Goal: Task Accomplishment & Management: Use online tool/utility

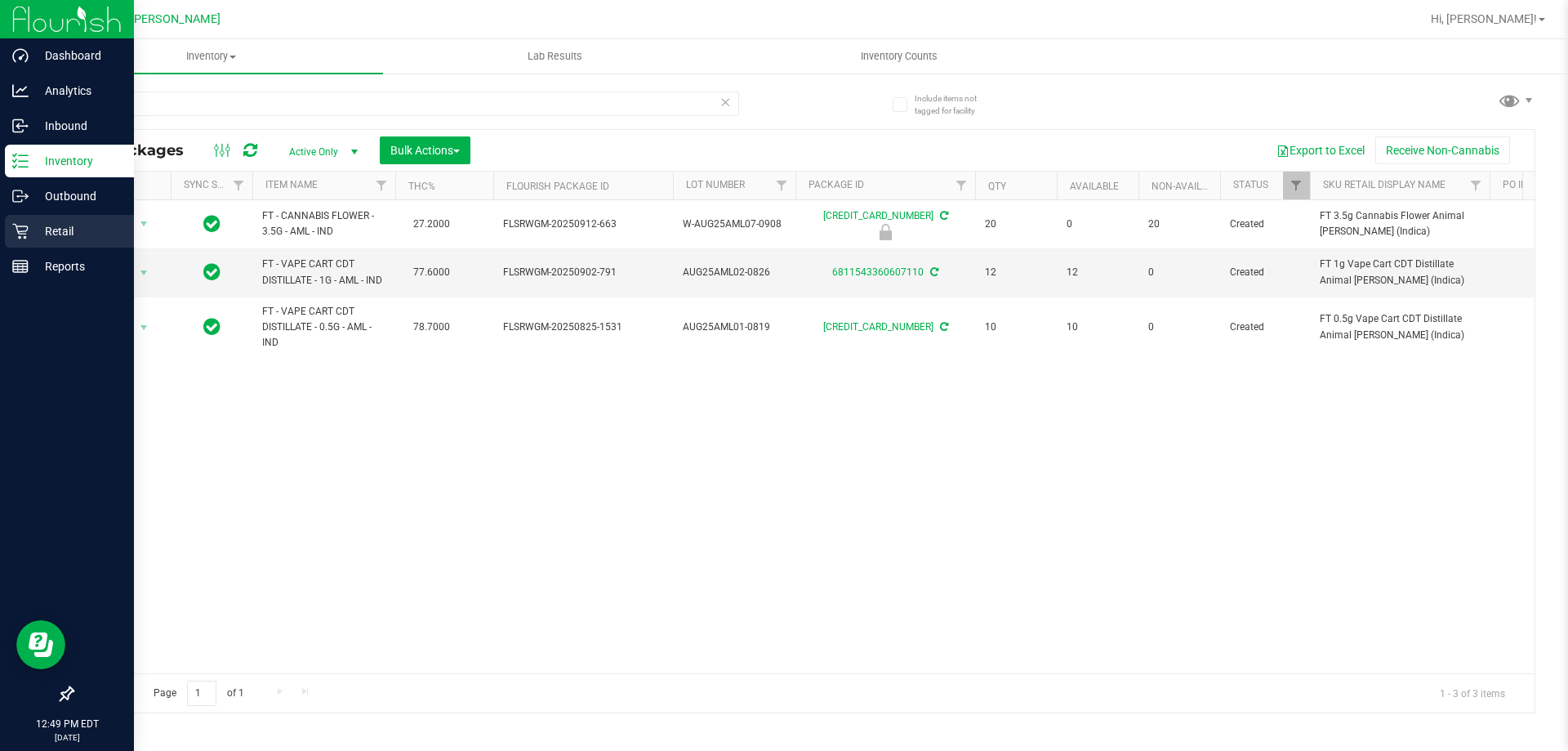
click at [31, 232] on p "Retail" at bounding box center [78, 231] width 98 height 19
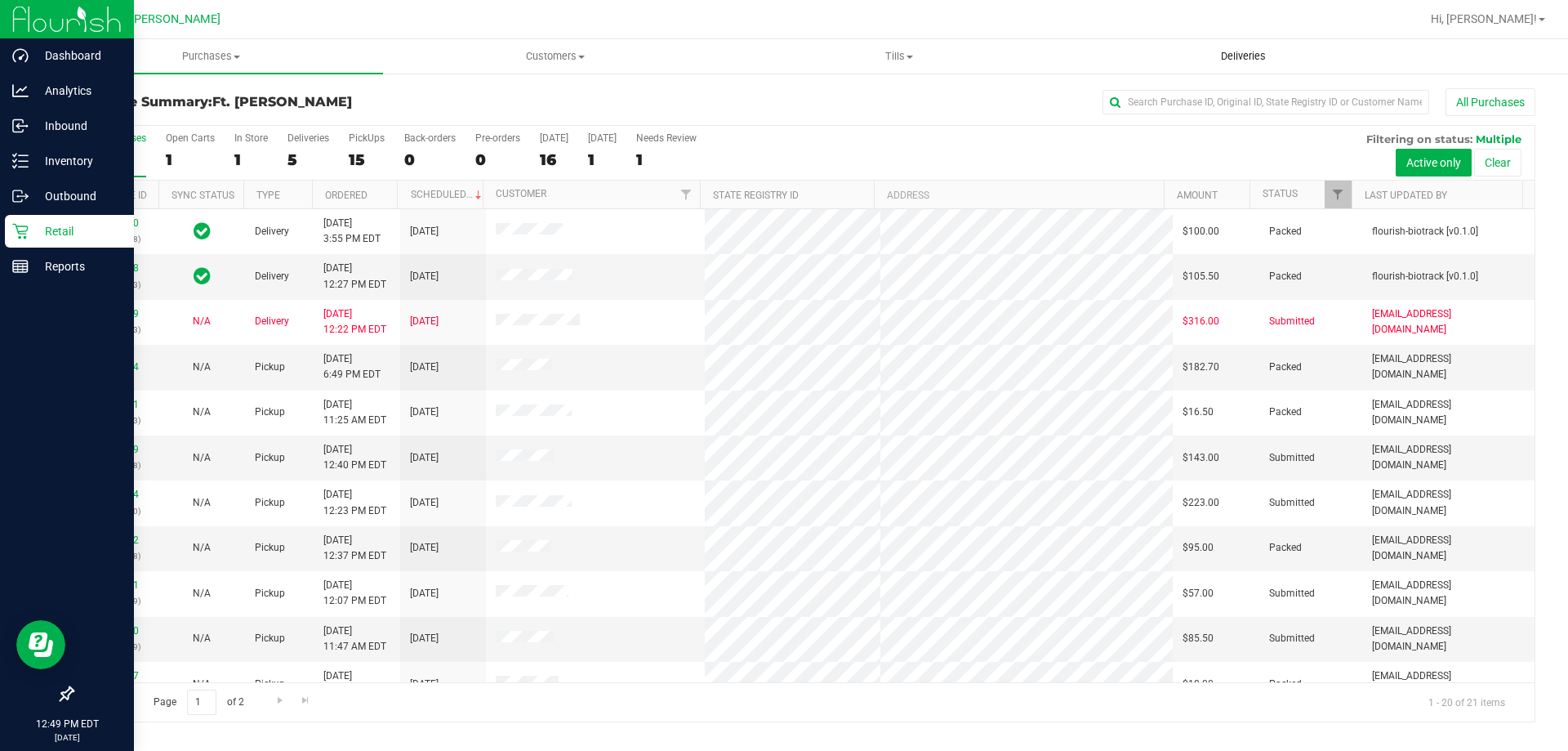
click at [1229, 56] on span "Deliveries" at bounding box center [1244, 56] width 89 height 15
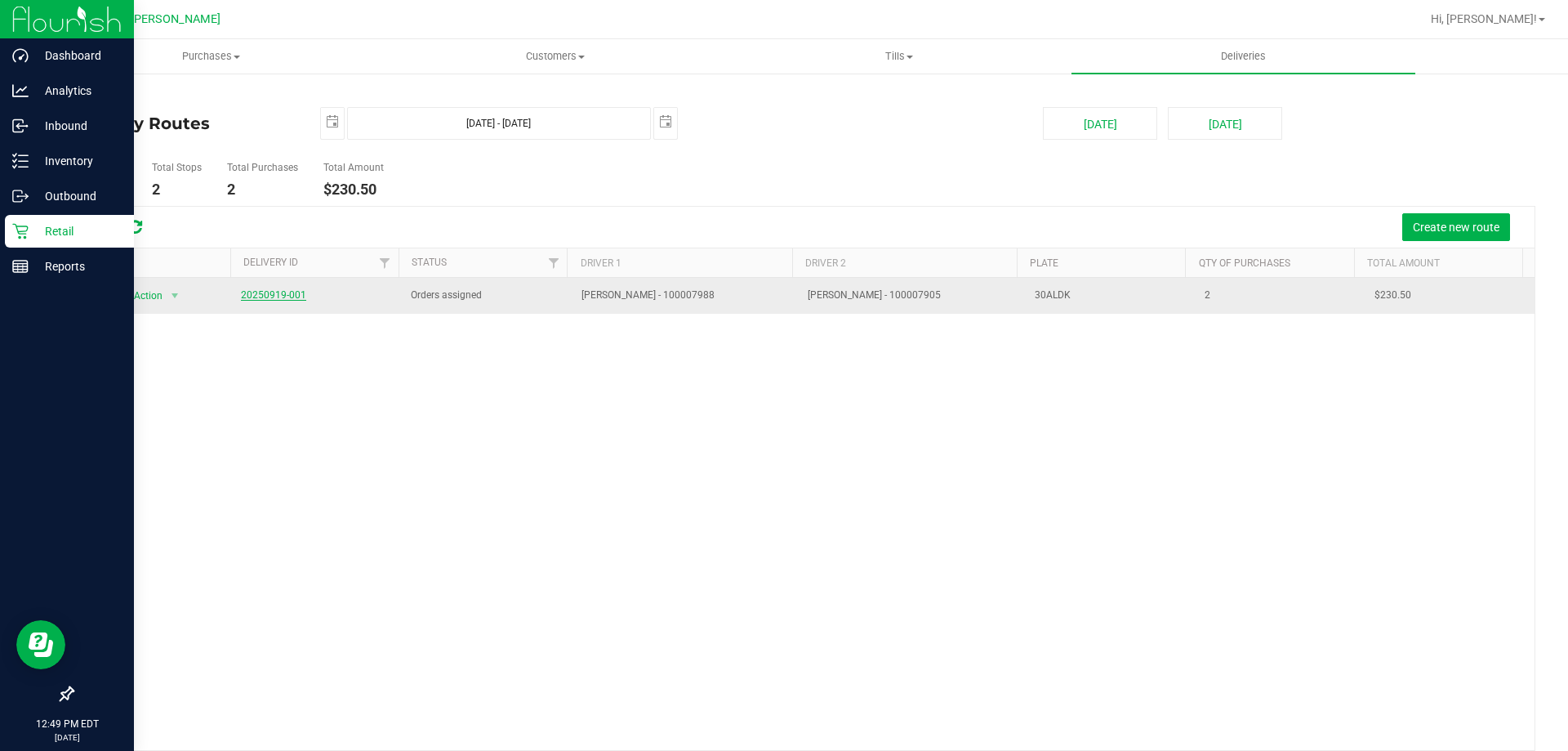
click at [280, 291] on link "20250919-001" at bounding box center [273, 294] width 66 height 11
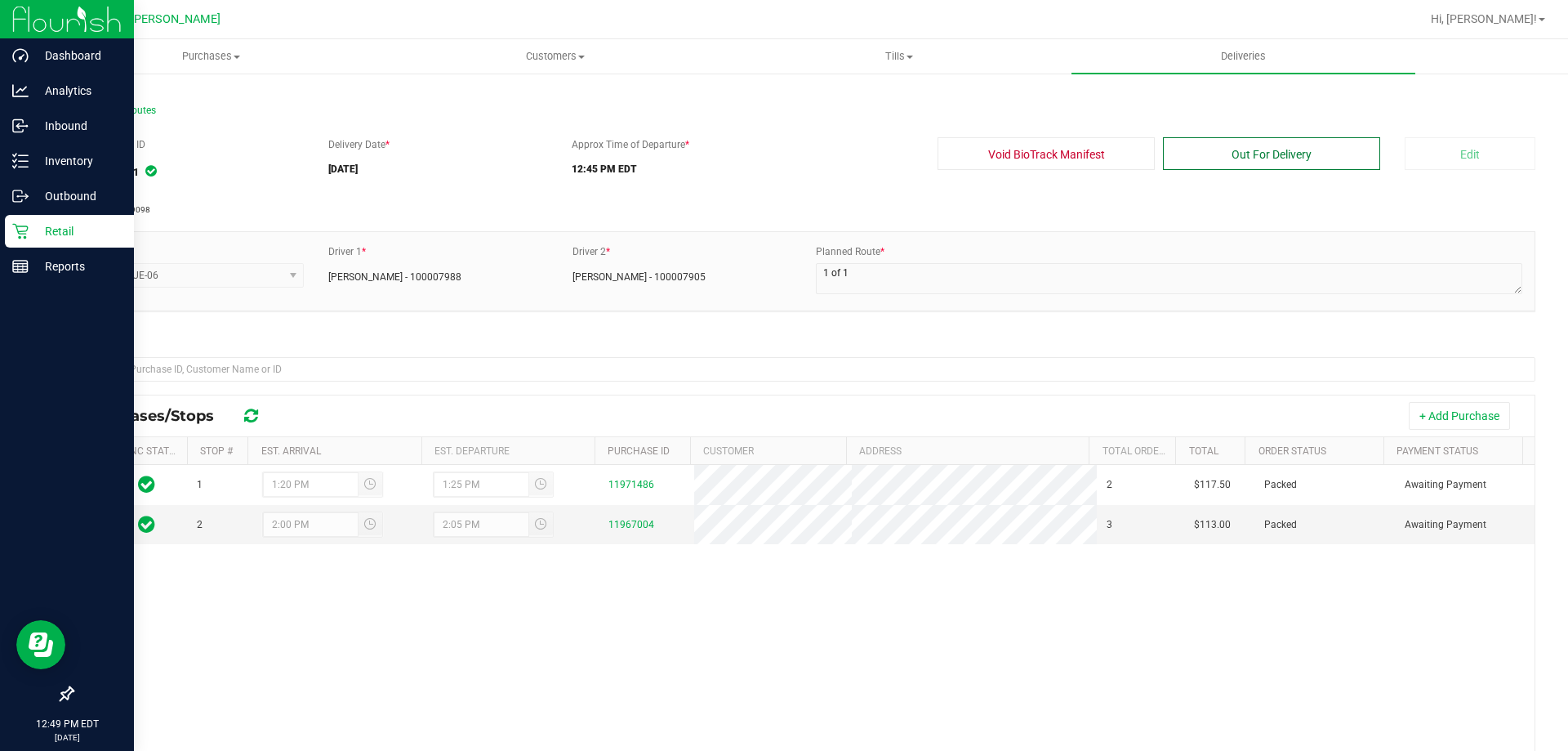
click at [1277, 151] on button "Out For Delivery" at bounding box center [1272, 153] width 218 height 32
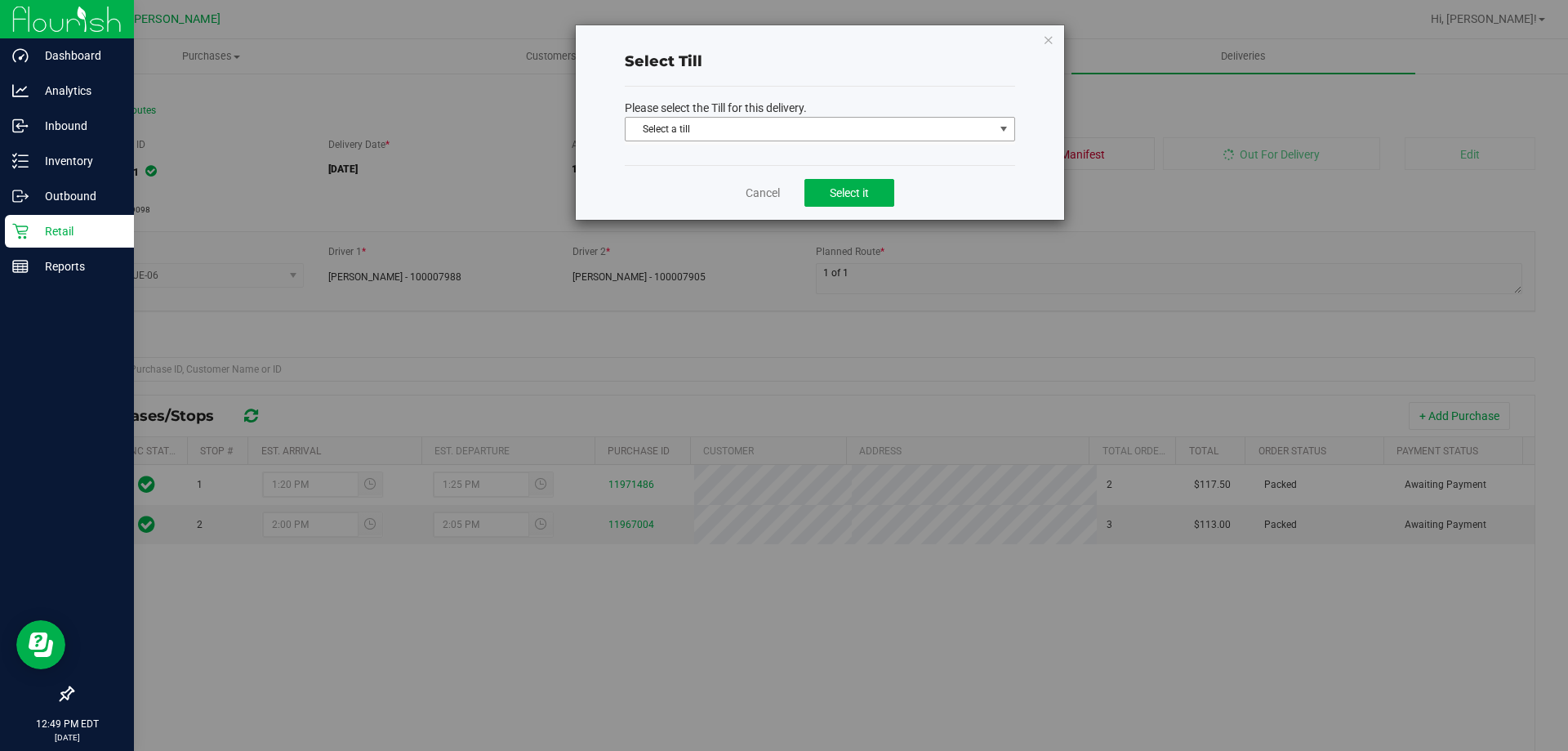
click at [757, 101] on p "Please select the Till for this delivery." at bounding box center [820, 108] width 391 height 18
click at [759, 144] on span "Select a till Select a till BEN-KING BEYONCE Cash Refund Change Bag DAREDEVIL D…" at bounding box center [820, 131] width 391 height 28
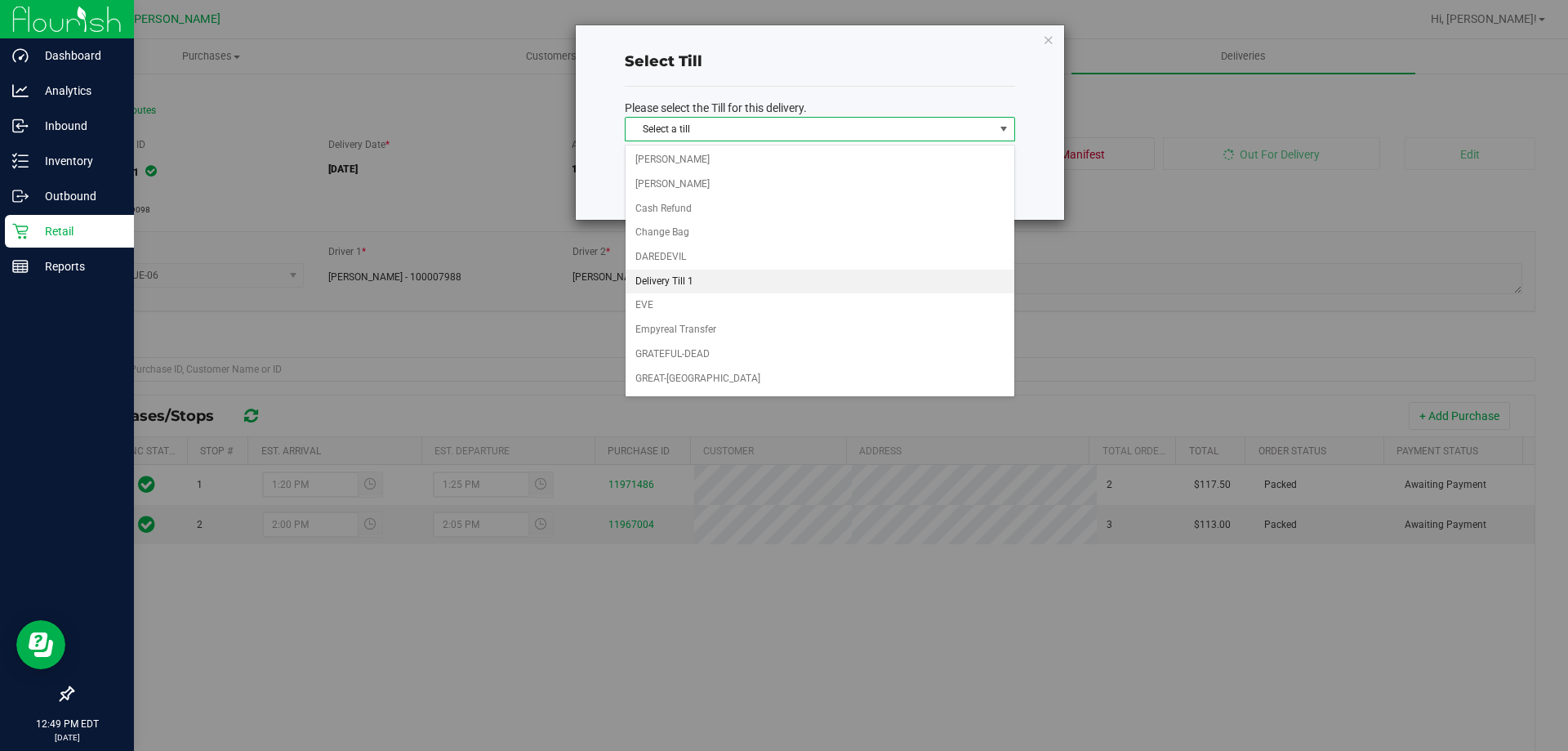
click at [734, 280] on li "Delivery Till 1" at bounding box center [820, 282] width 389 height 24
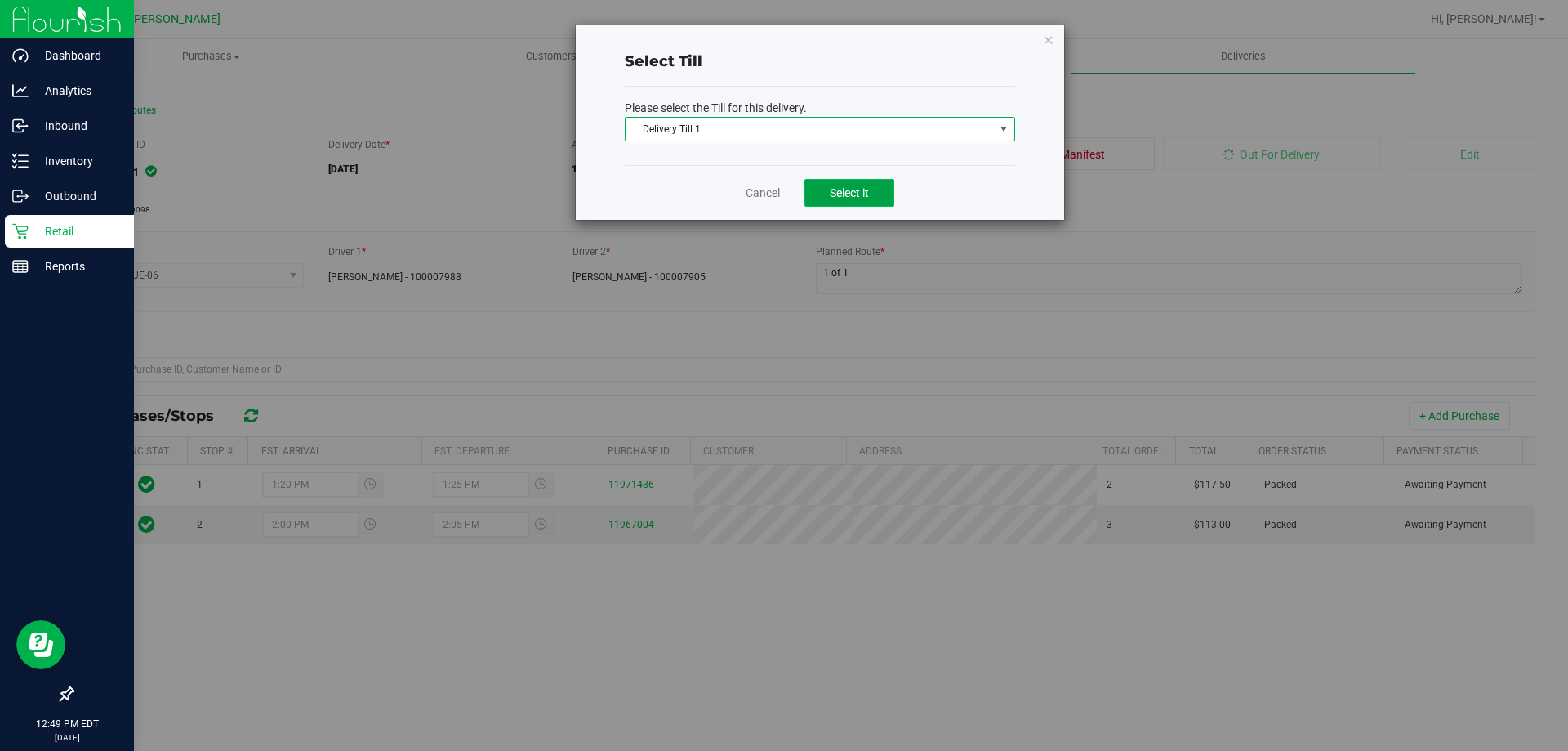
click at [851, 193] on span "Select it" at bounding box center [850, 193] width 39 height 13
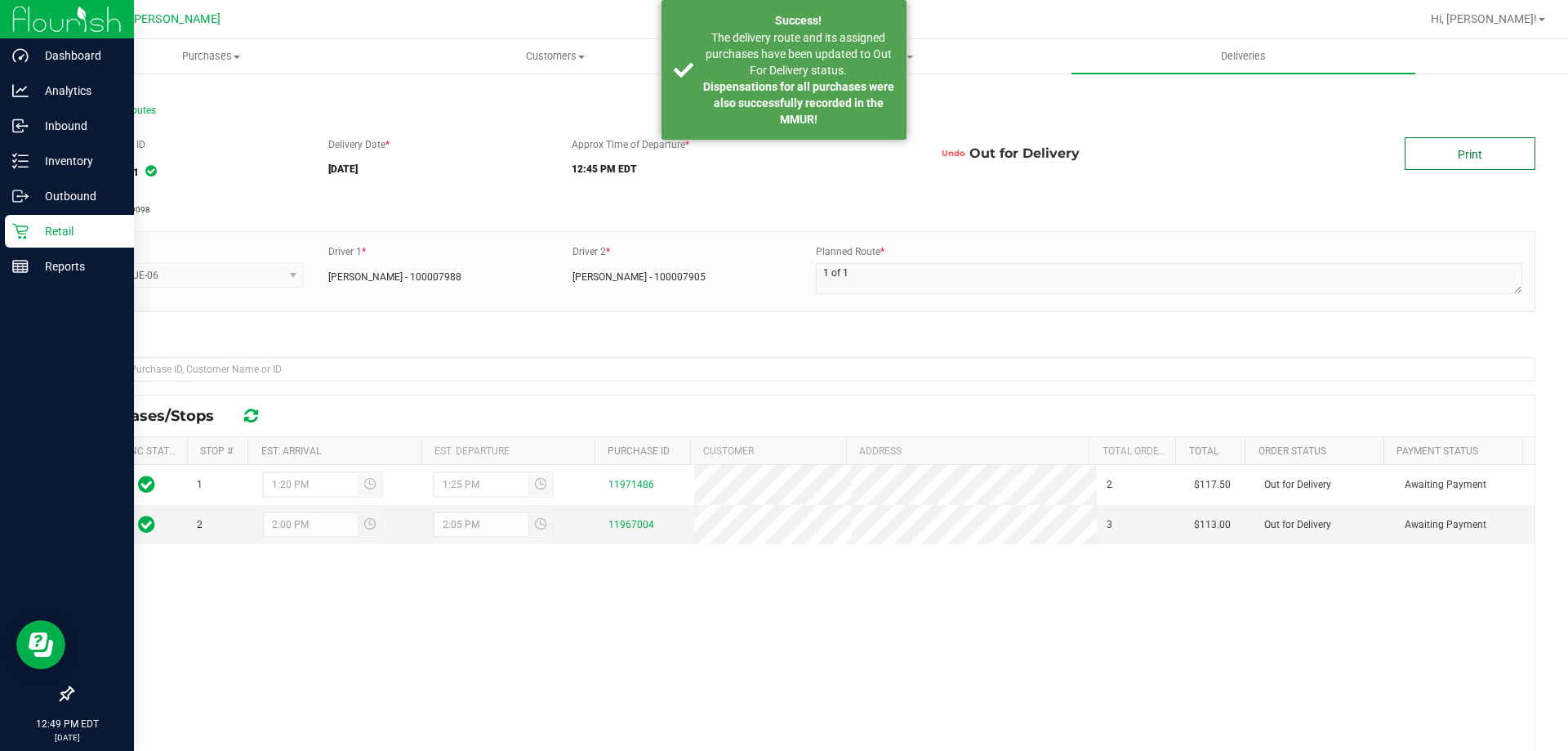
click at [1496, 147] on link "Print" at bounding box center [1470, 153] width 131 height 32
click at [49, 232] on p "Retail" at bounding box center [78, 231] width 98 height 19
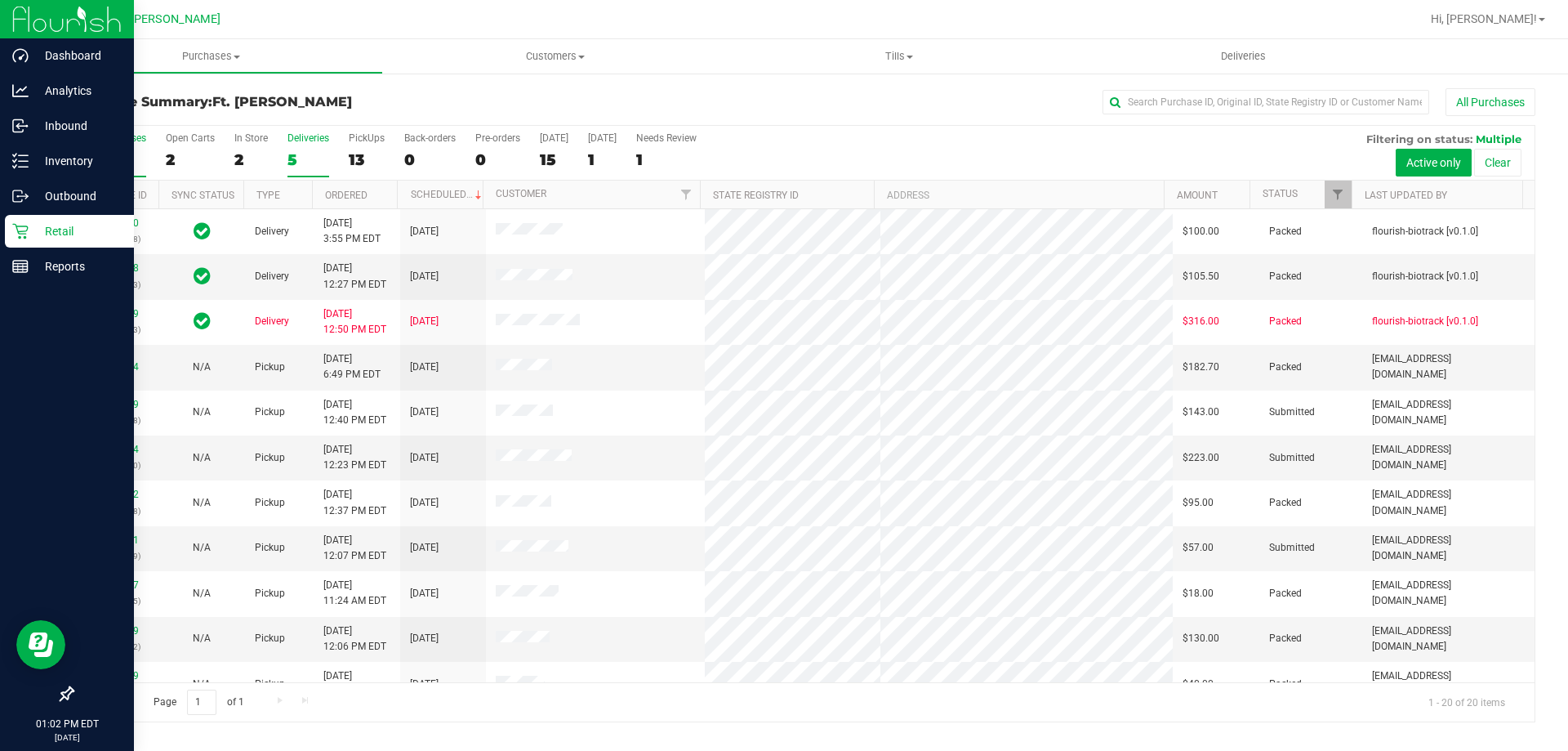
click at [317, 152] on div "5" at bounding box center [308, 159] width 42 height 19
click at [0, 0] on input "Deliveries 5" at bounding box center [0, 0] width 0 height 0
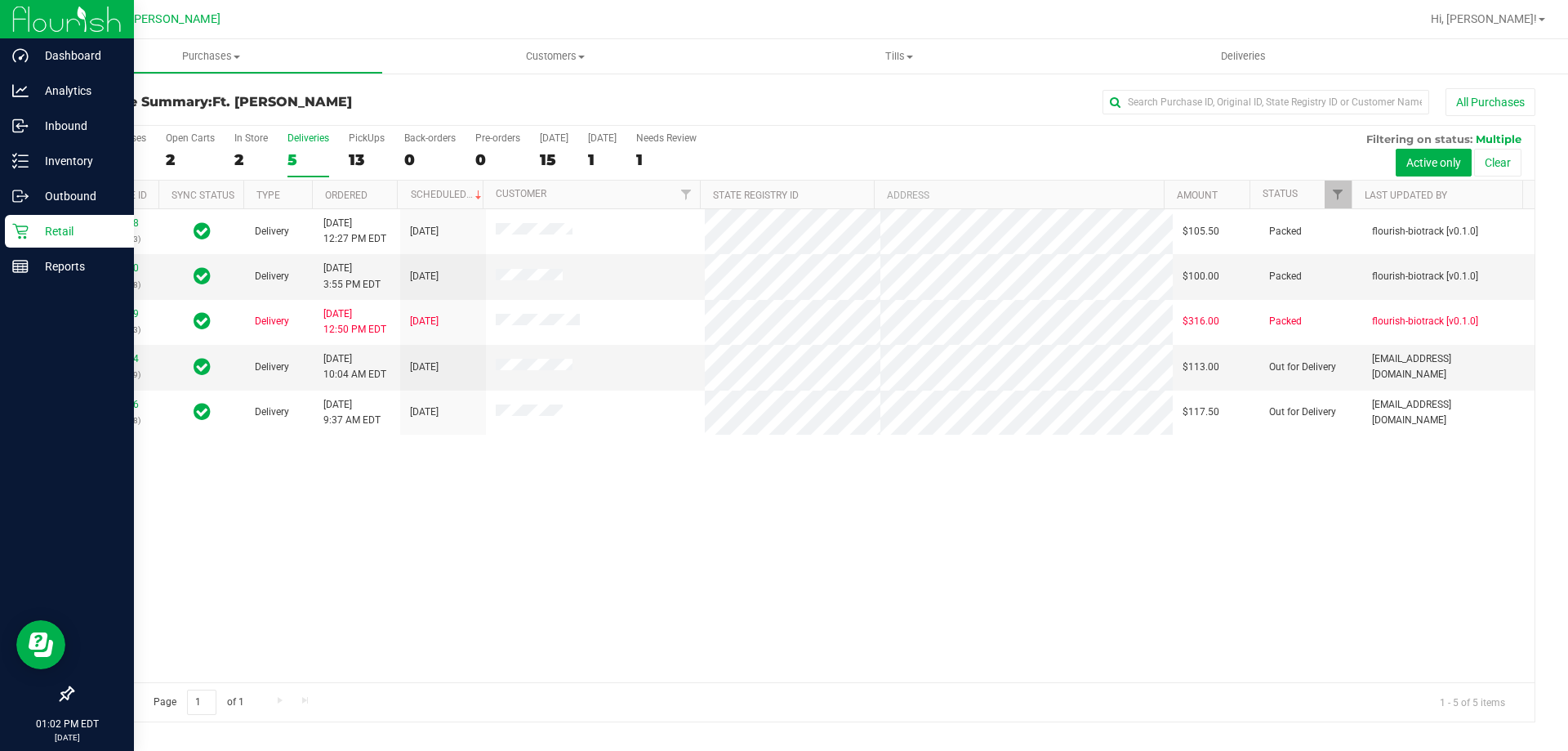
click at [295, 150] on div "5" at bounding box center [308, 159] width 42 height 19
click at [0, 0] on input "Deliveries 5" at bounding box center [0, 0] width 0 height 0
click at [133, 360] on link "11967004" at bounding box center [116, 358] width 45 height 11
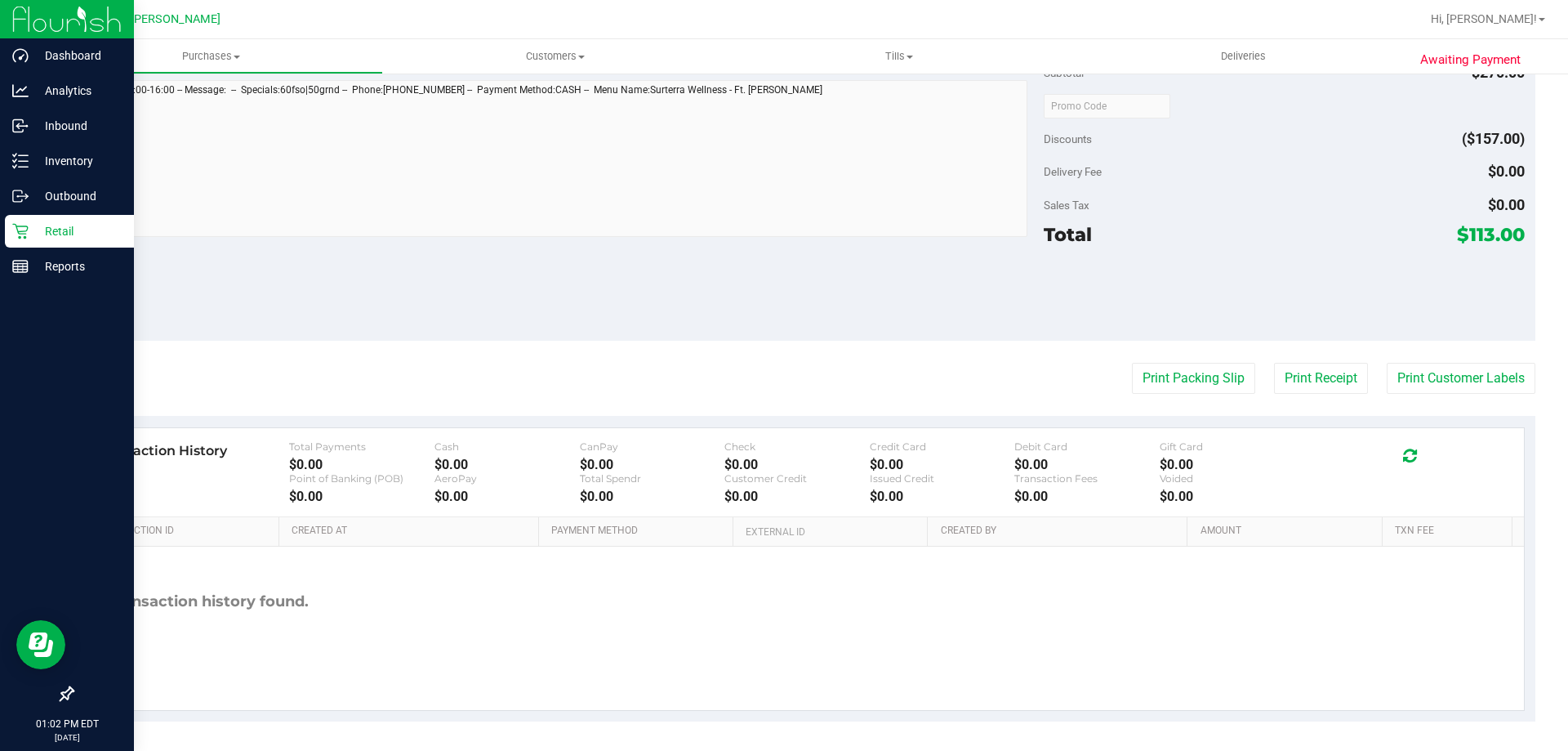
scroll to position [745, 0]
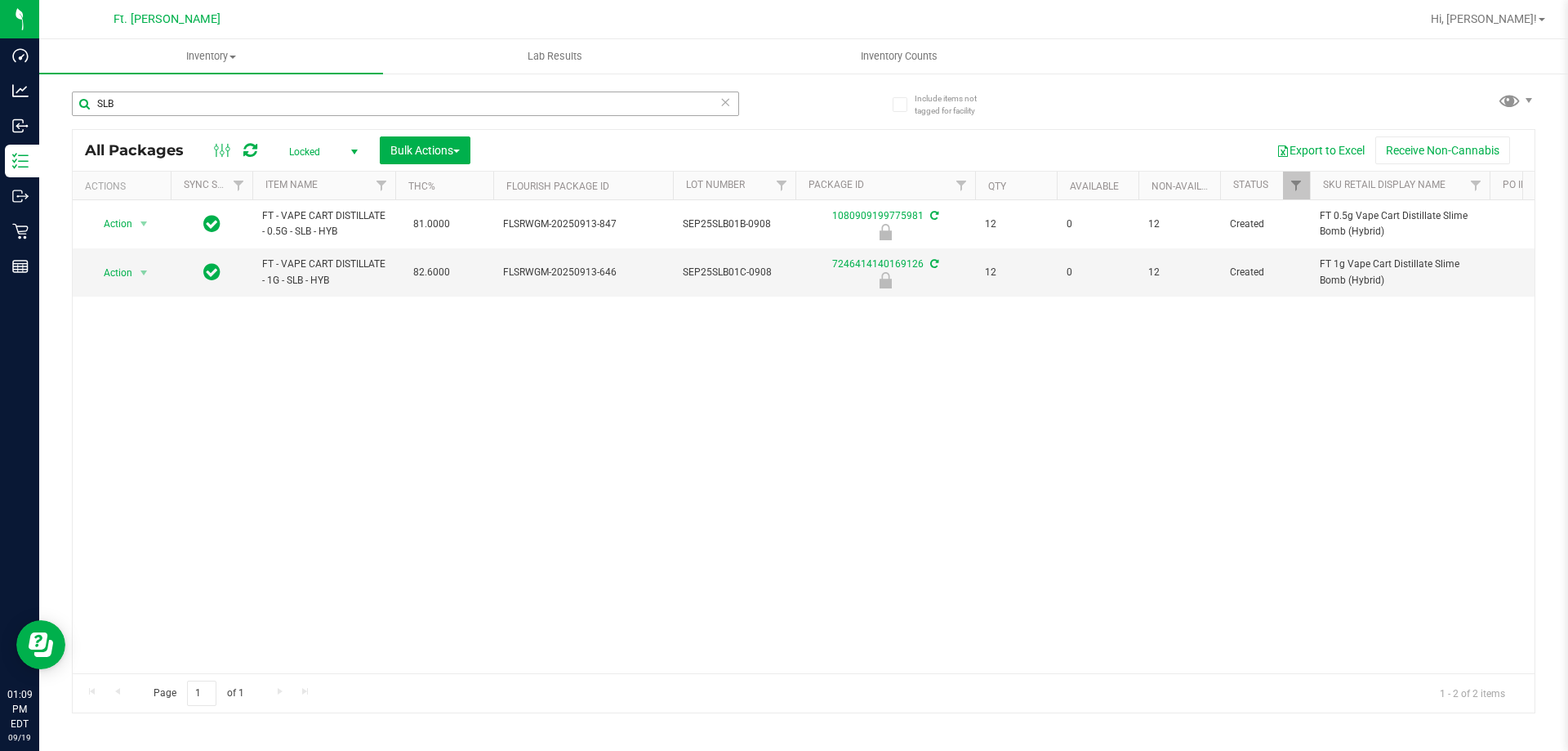
drag, startPoint x: 199, startPoint y: 118, endPoint x: 198, endPoint y: 102, distance: 16.0
click at [198, 106] on div "SLB" at bounding box center [405, 110] width 667 height 38
drag, startPoint x: 198, startPoint y: 102, endPoint x: 0, endPoint y: -14, distance: 229.5
click at [0, 0] on html "Dashboard Analytics Inbound Inventory Outbound Retail Reports 01:09 PM EDT [DAT…" at bounding box center [784, 375] width 1568 height 751
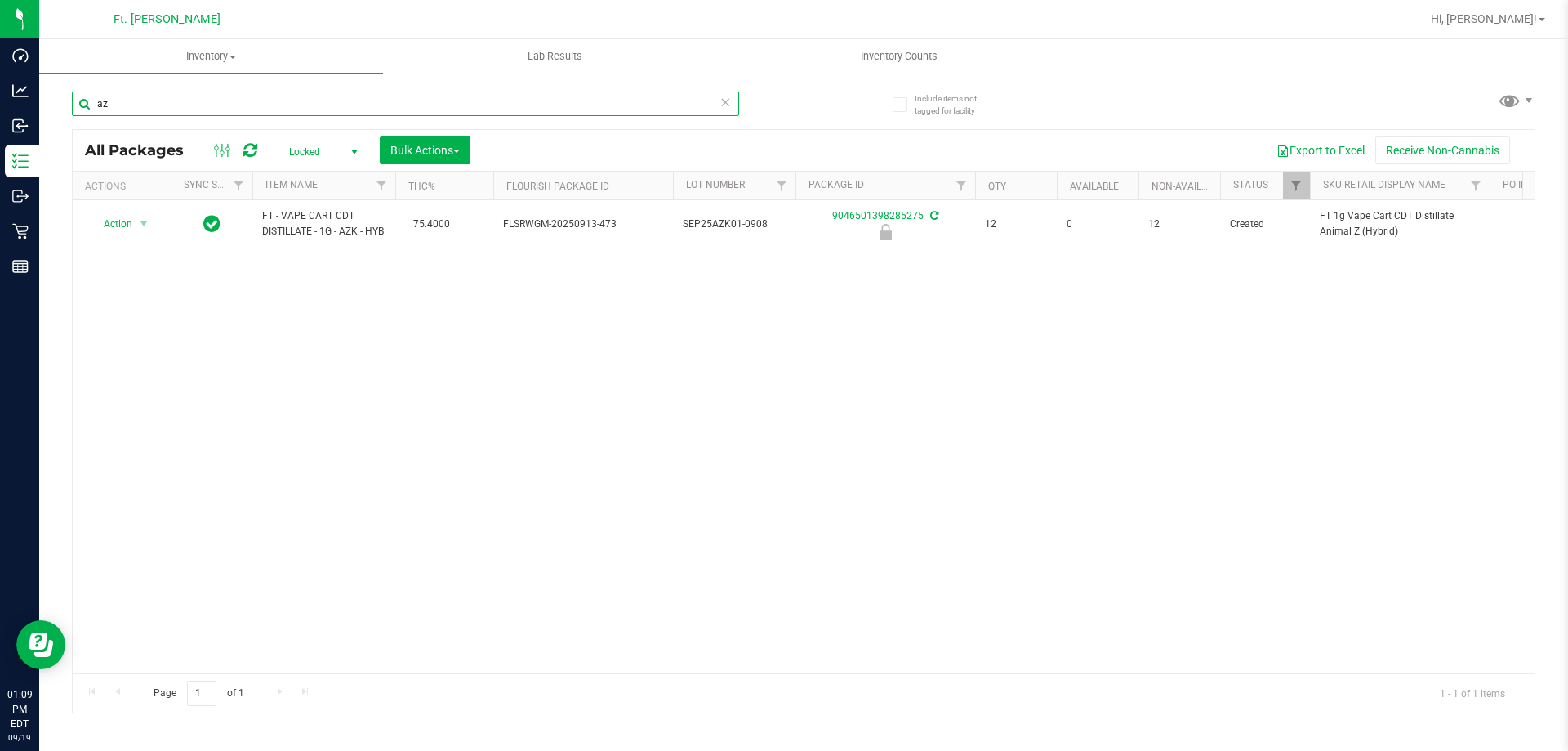
type input "a"
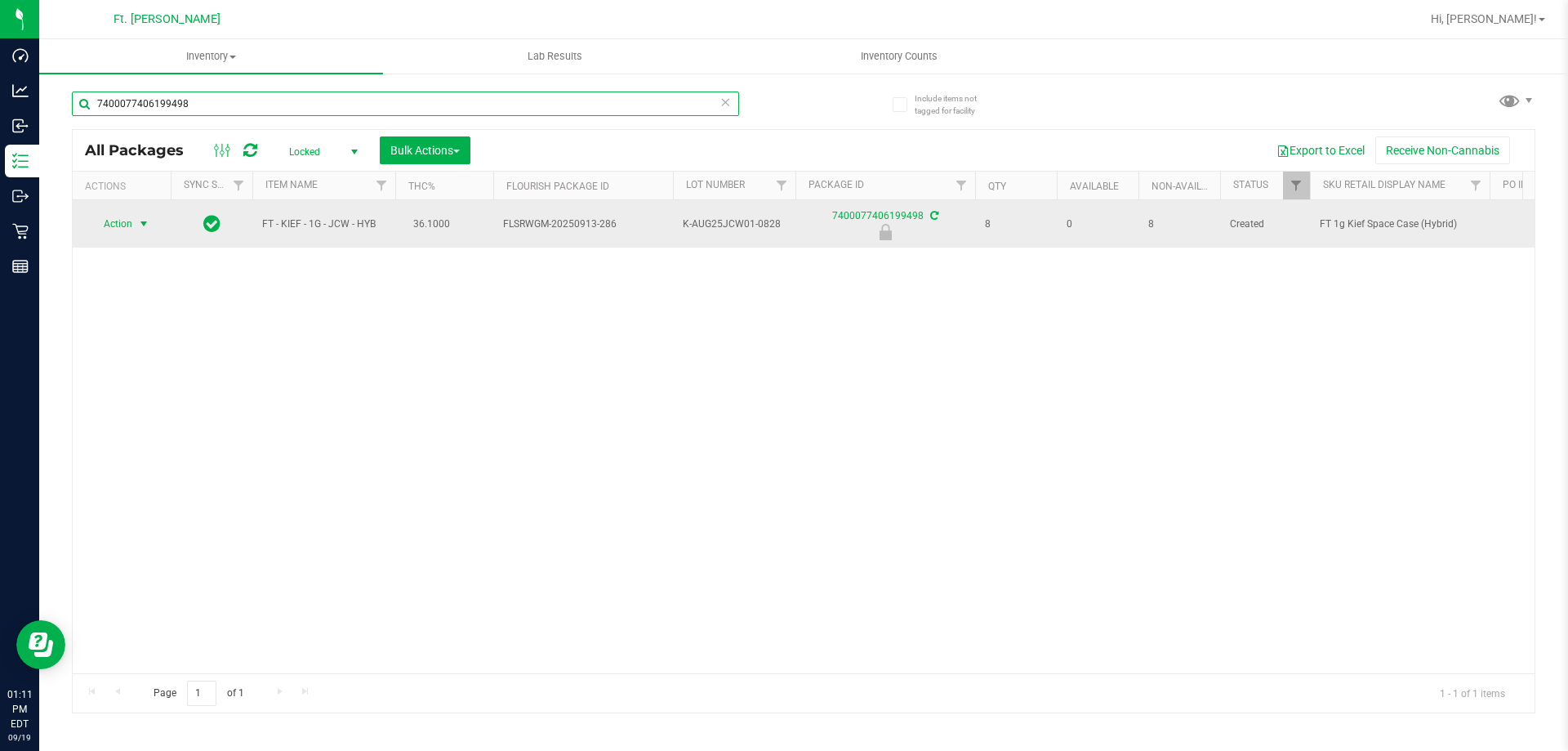
type input "7400077406199498"
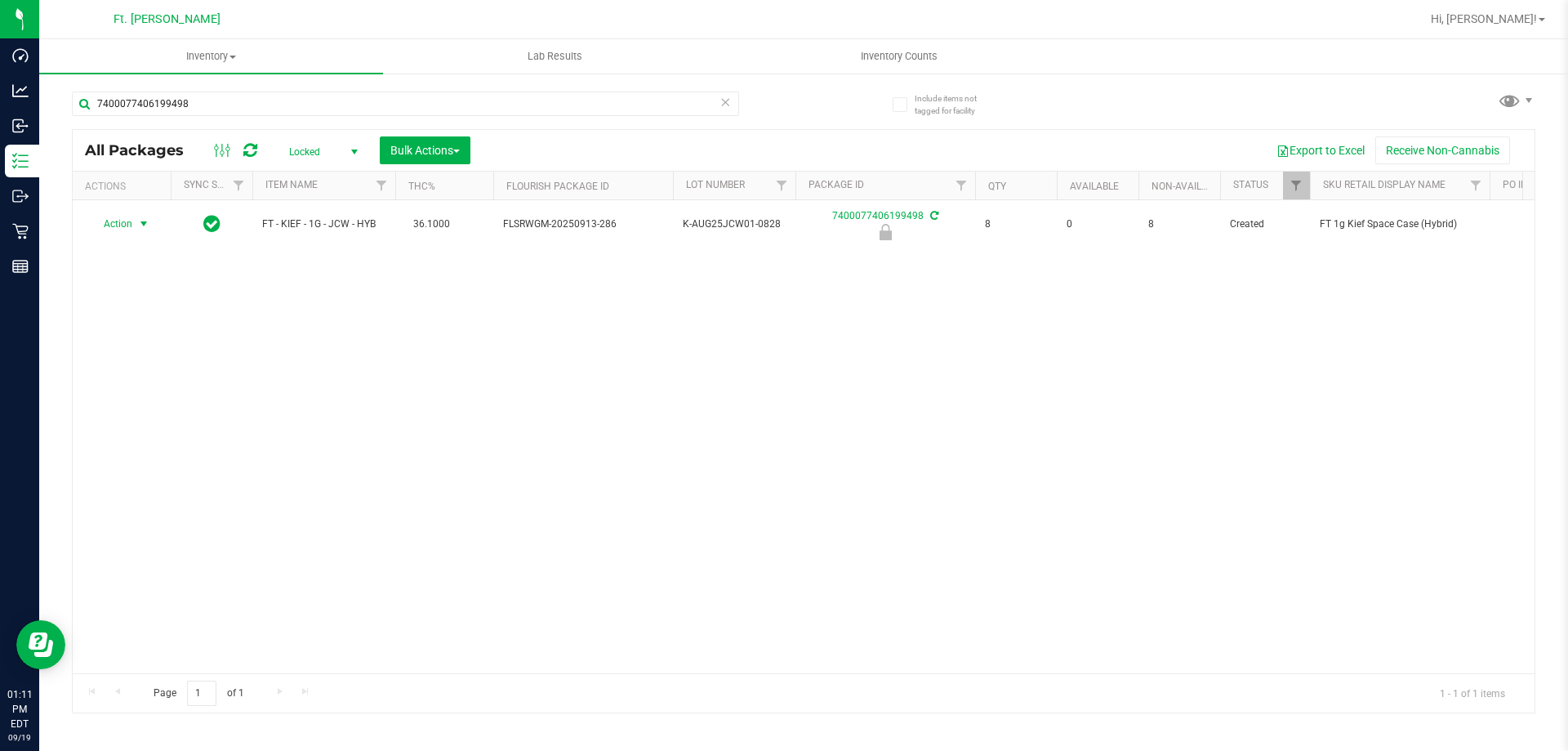
drag, startPoint x: 124, startPoint y: 226, endPoint x: 178, endPoint y: 316, distance: 105.0
click at [124, 226] on span "Action" at bounding box center [111, 223] width 44 height 23
click at [149, 407] on li "Unlock package" at bounding box center [142, 419] width 105 height 24
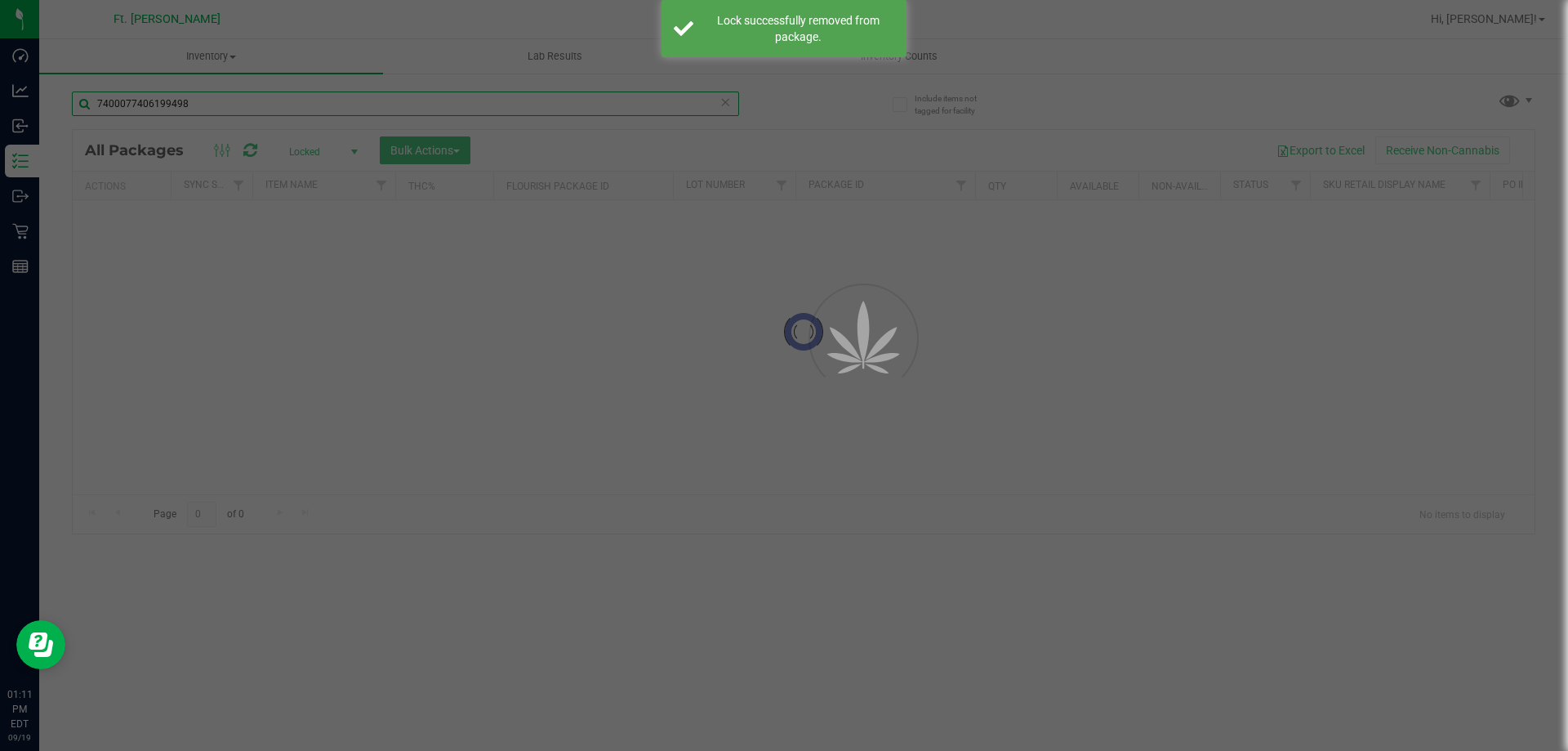
click at [241, 103] on input "7400077406199498" at bounding box center [405, 104] width 667 height 24
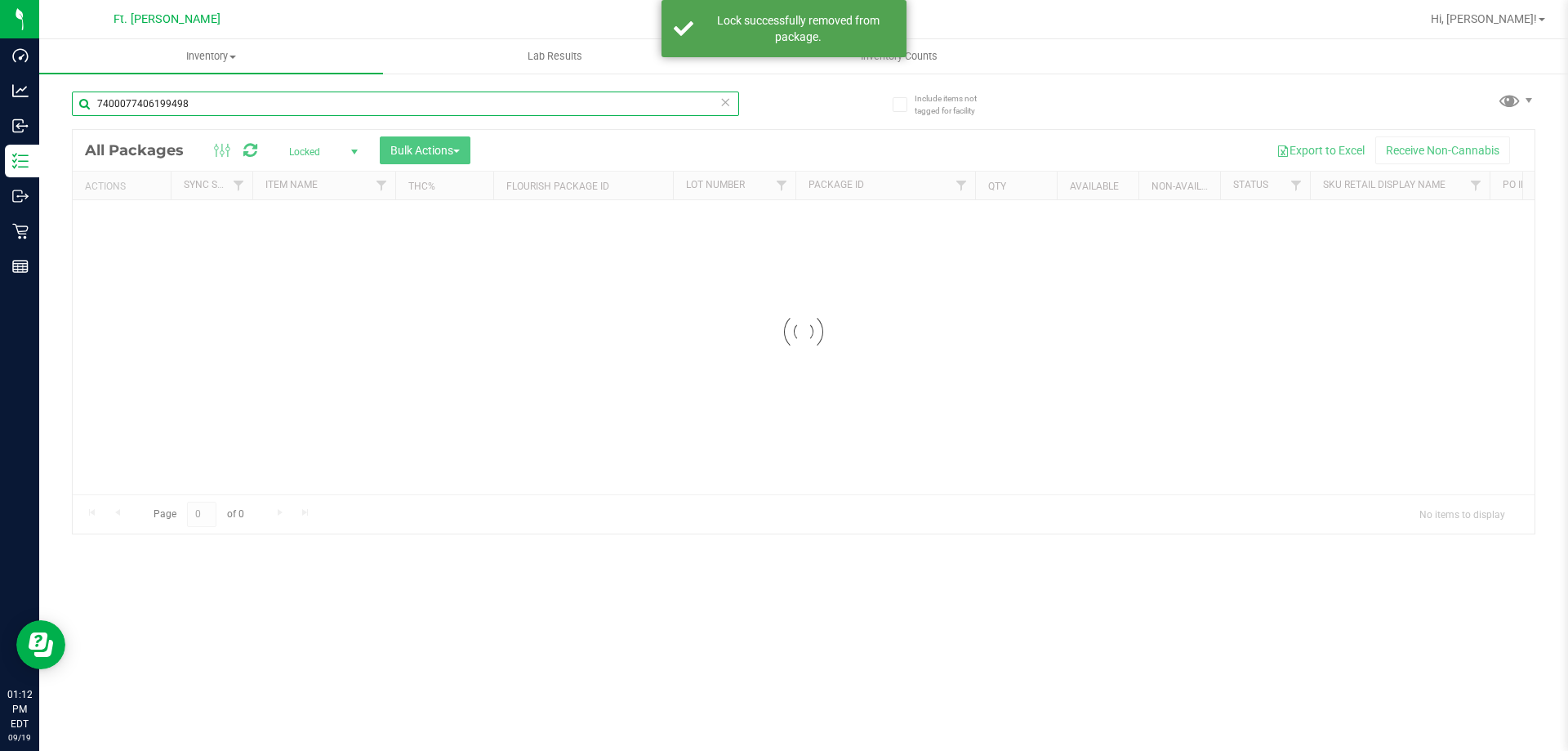
click at [241, 103] on input "7400077406199498" at bounding box center [405, 104] width 667 height 24
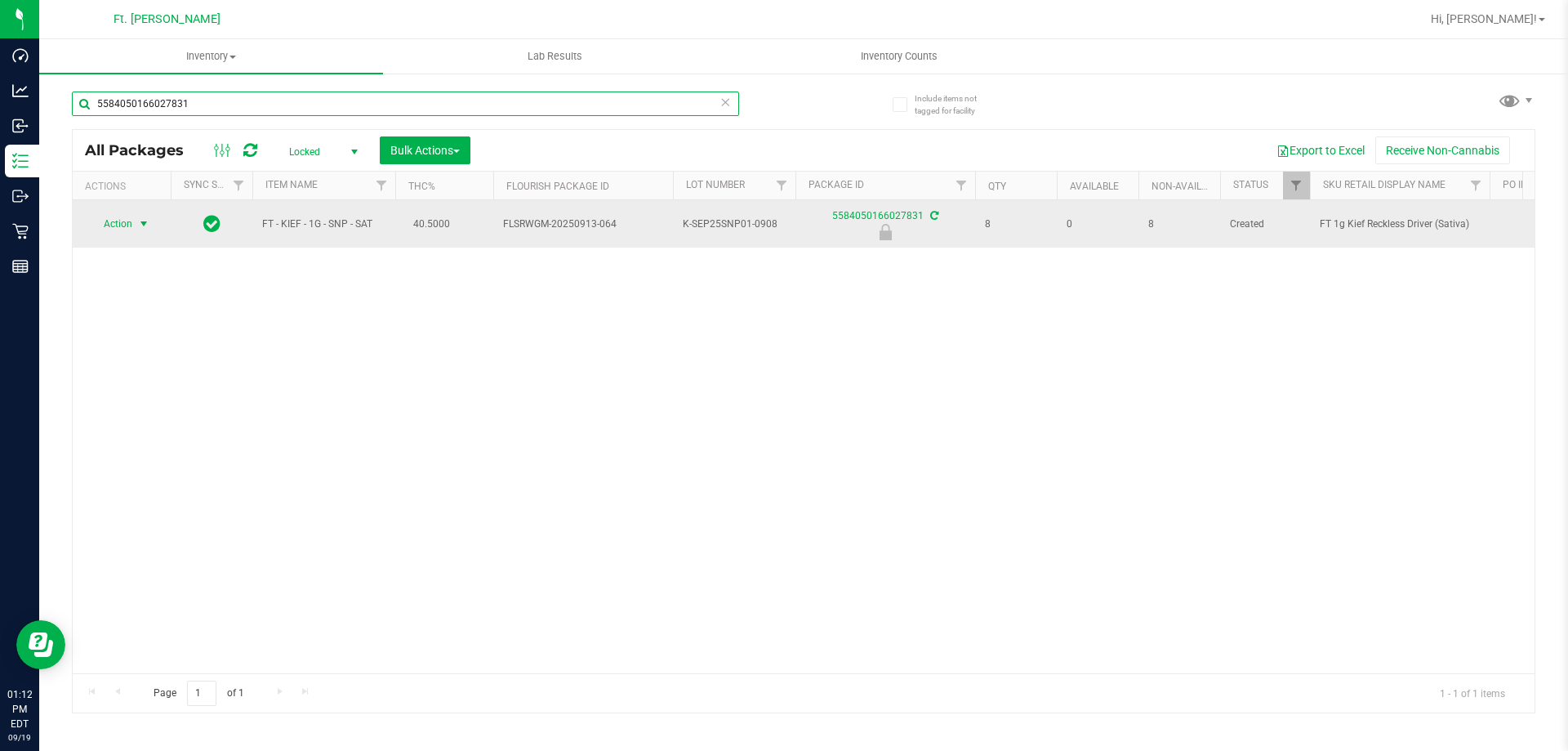
type input "5584050166027831"
click at [135, 225] on span "select" at bounding box center [144, 223] width 20 height 23
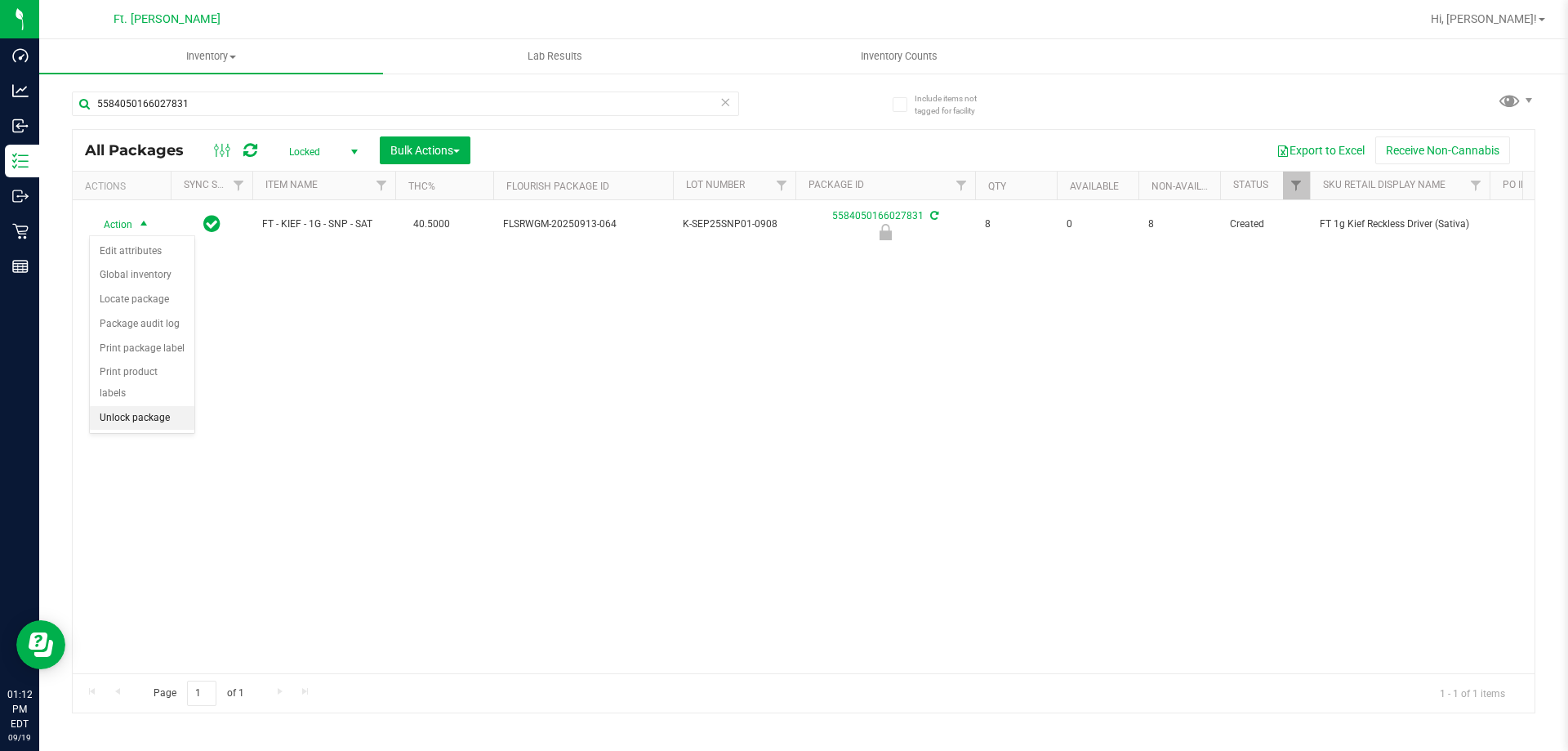
drag, startPoint x: 115, startPoint y: 397, endPoint x: 215, endPoint y: 255, distance: 173.7
click at [115, 407] on li "Unlock package" at bounding box center [142, 419] width 105 height 24
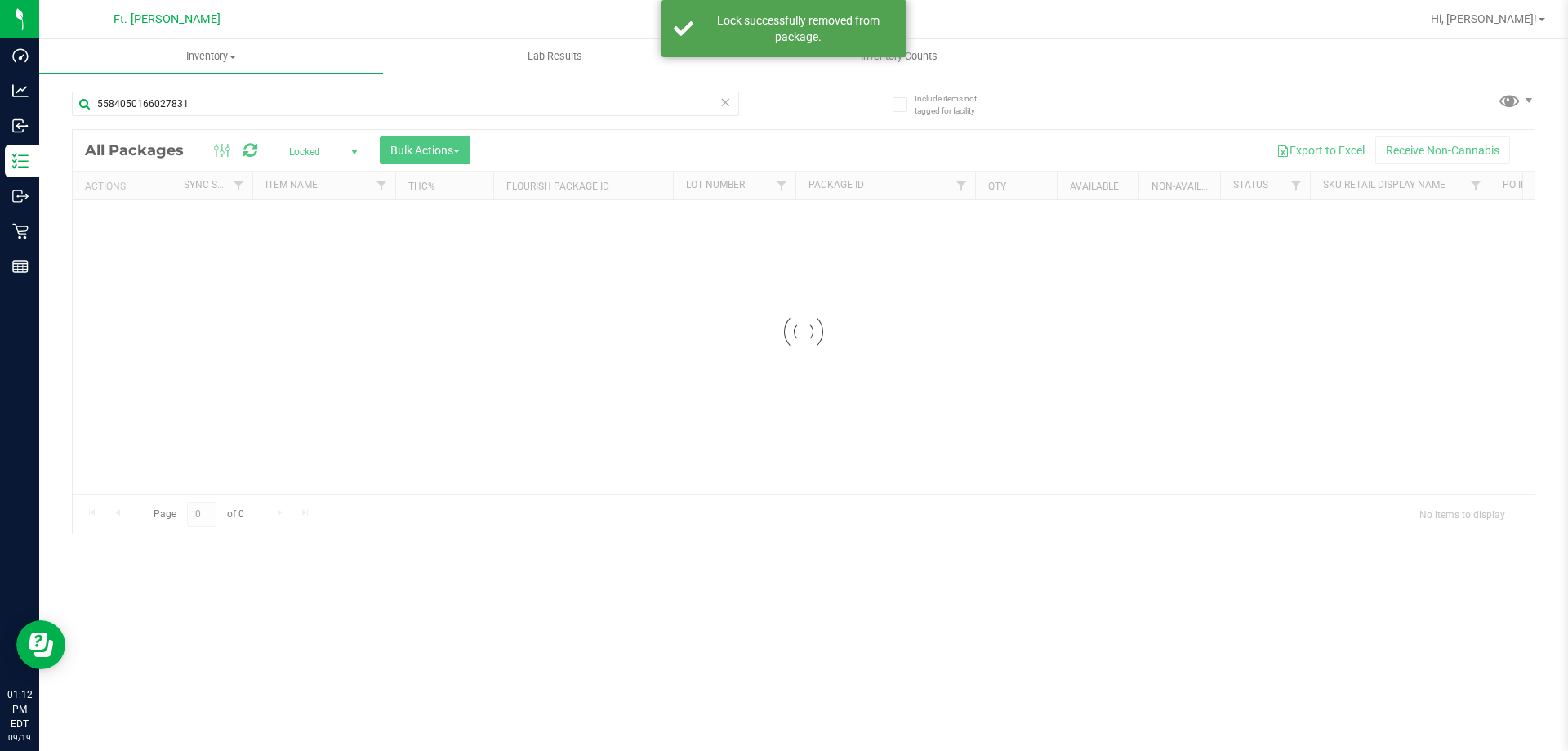
click at [391, 106] on input "5584050166027831" at bounding box center [405, 104] width 667 height 24
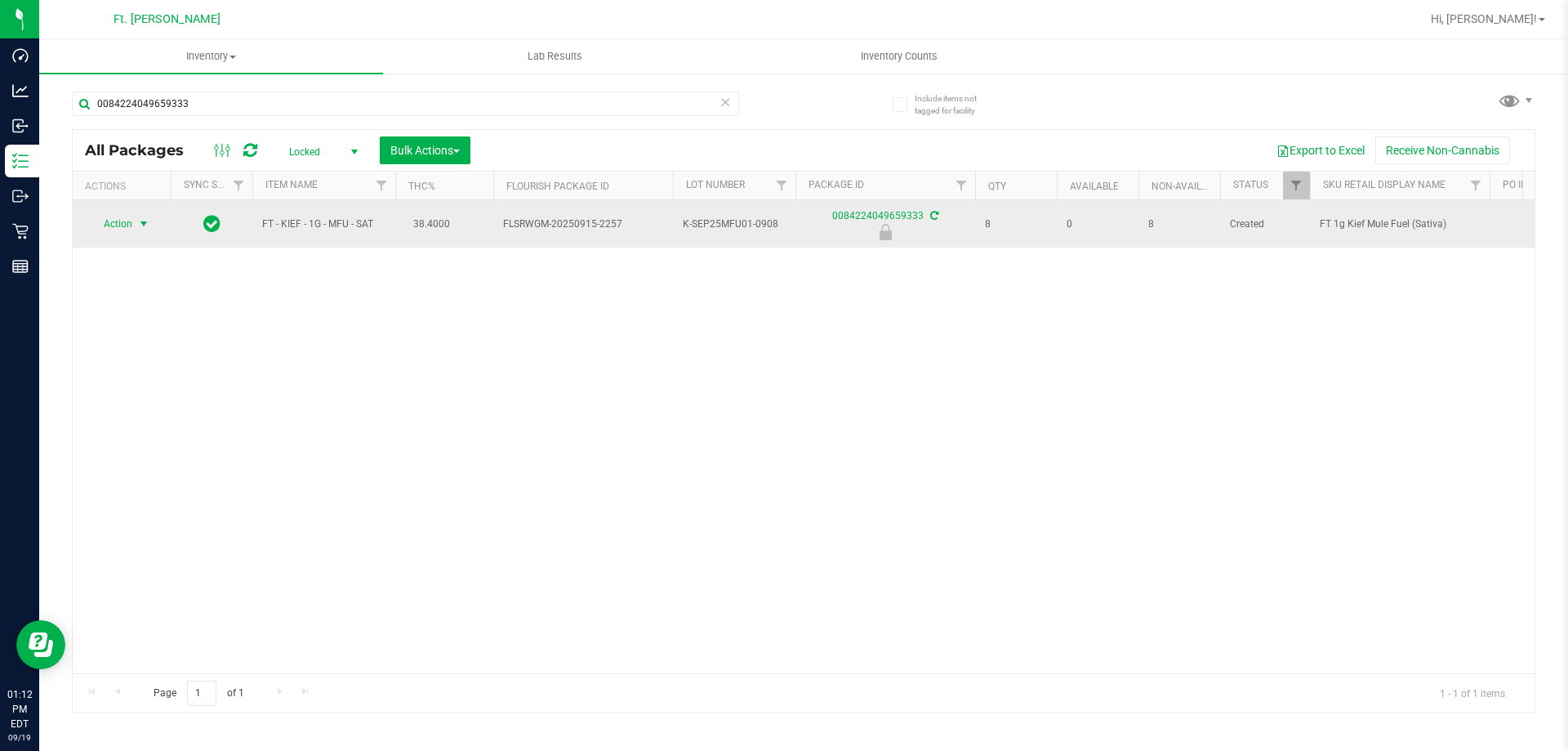
type input "0084224049659333"
click at [136, 232] on span "select" at bounding box center [144, 223] width 20 height 23
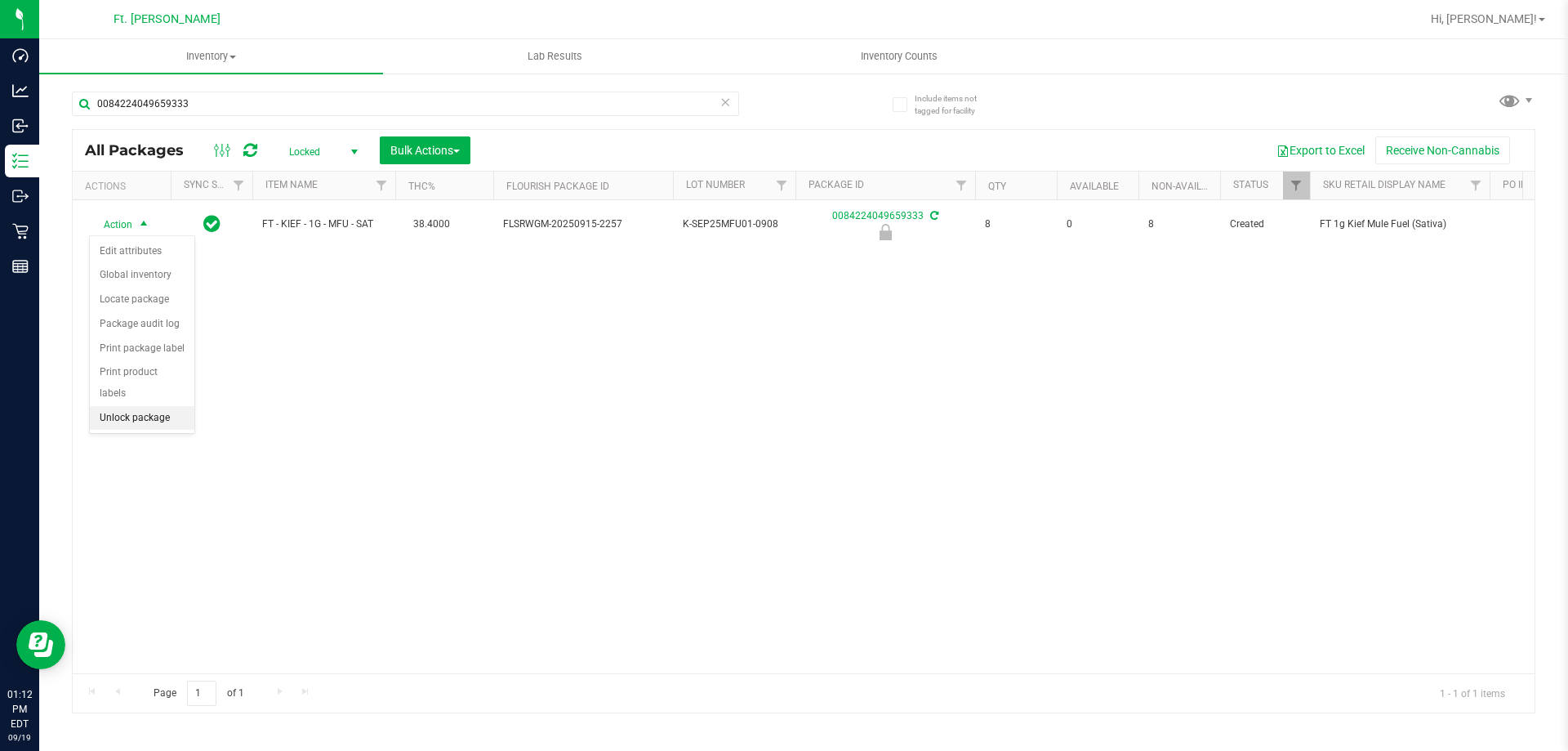
click at [139, 407] on li "Unlock package" at bounding box center [142, 419] width 105 height 24
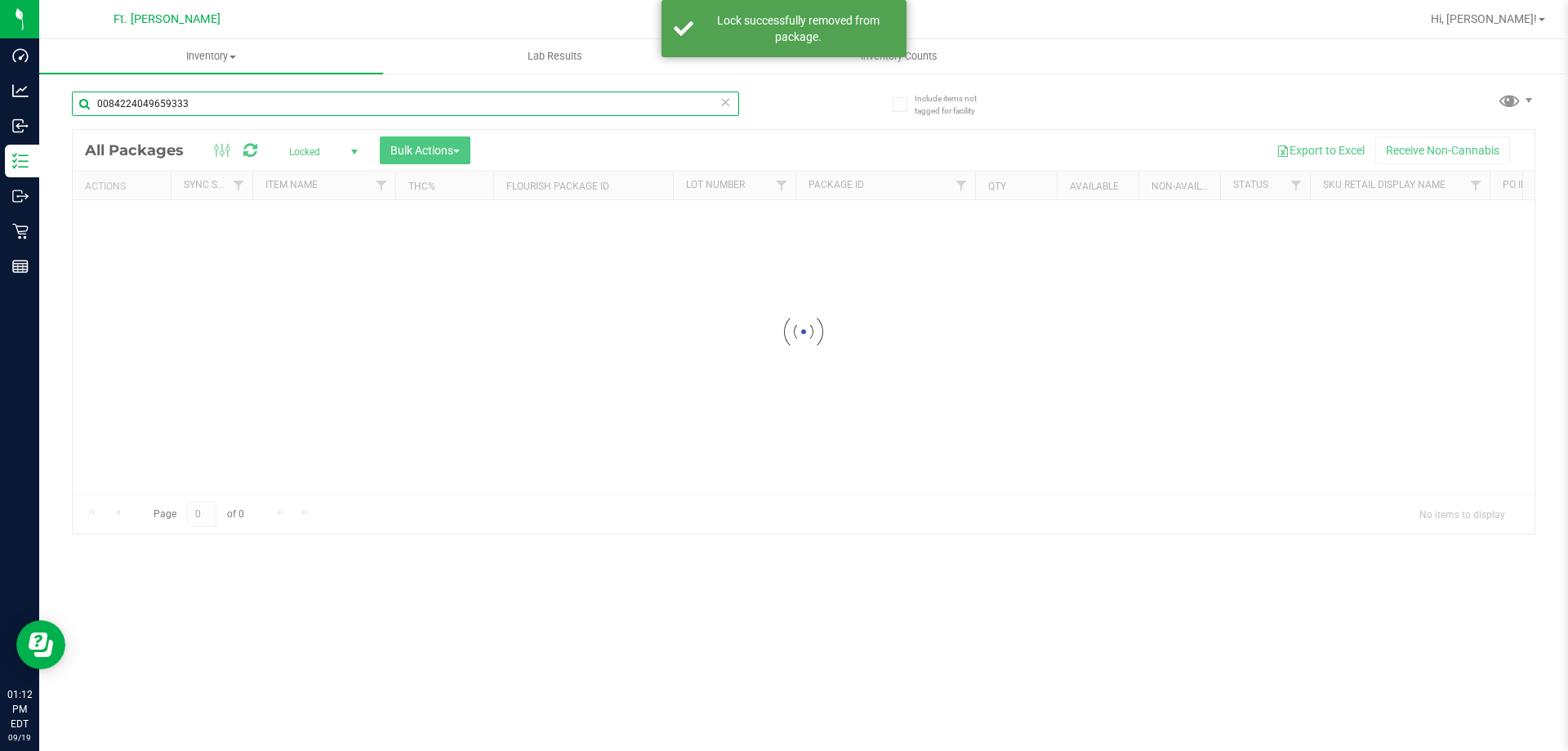
click at [203, 104] on input "0084224049659333" at bounding box center [405, 104] width 667 height 24
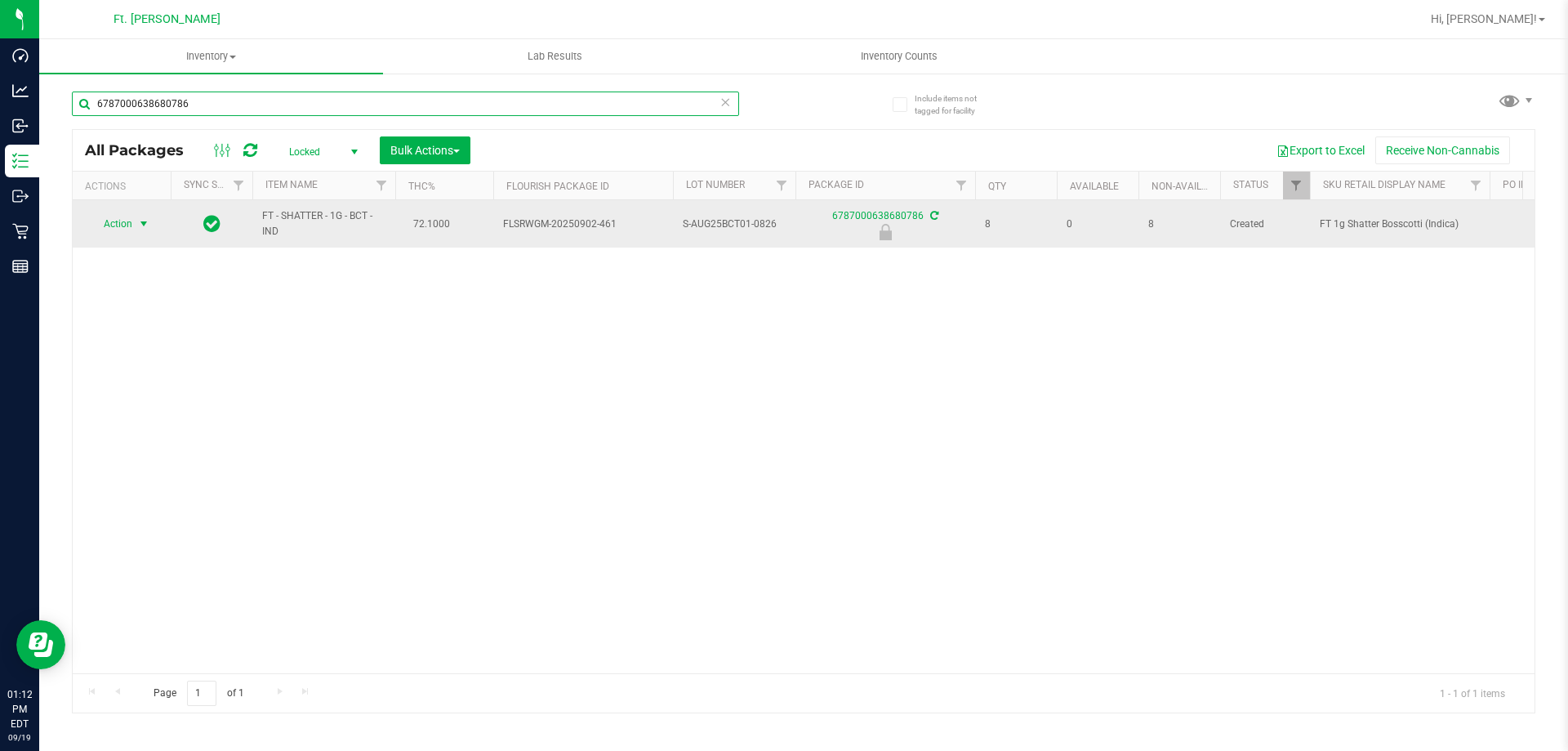
type input "6787000638680786"
click at [143, 224] on span "select" at bounding box center [143, 224] width 13 height 13
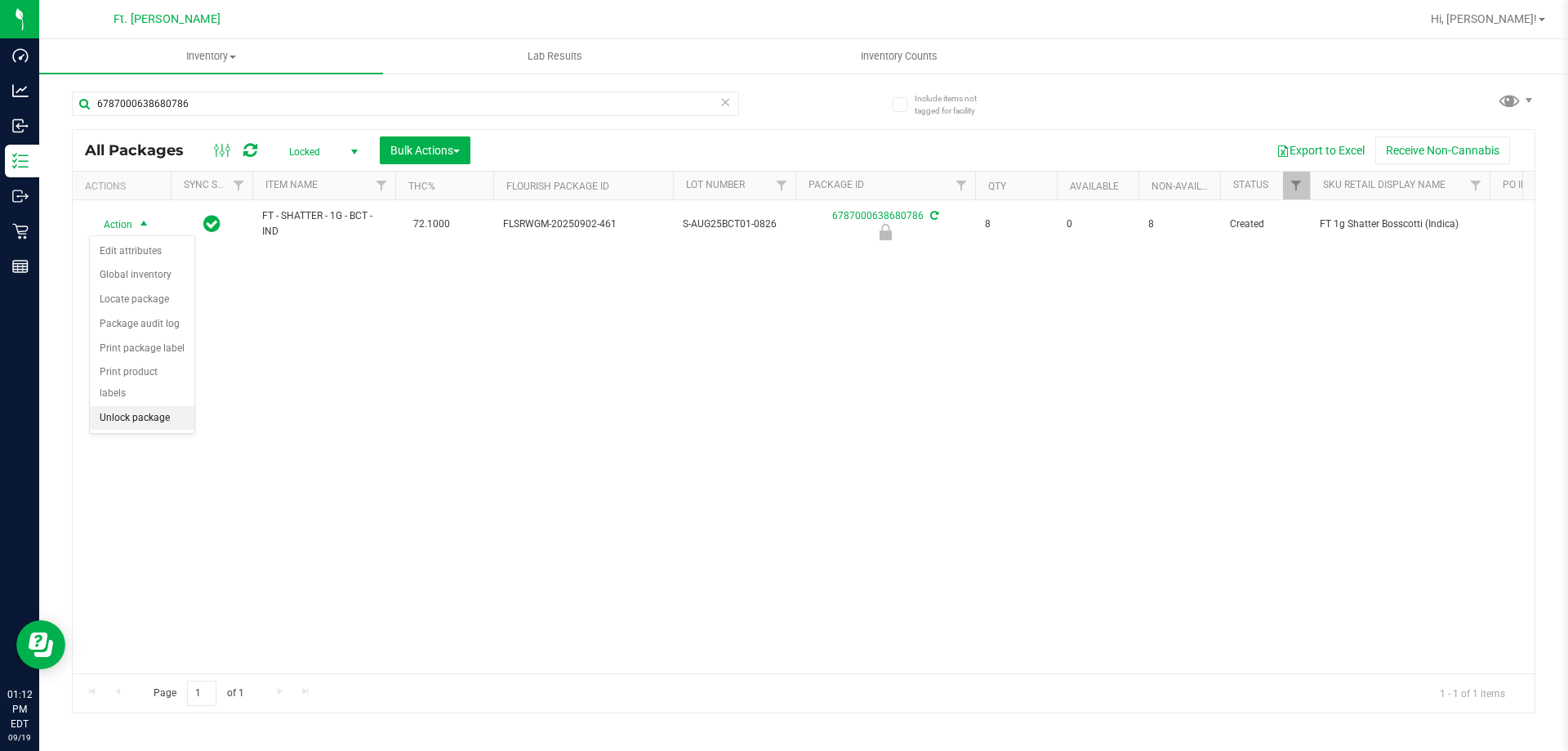
click at [165, 407] on li "Unlock package" at bounding box center [142, 419] width 105 height 24
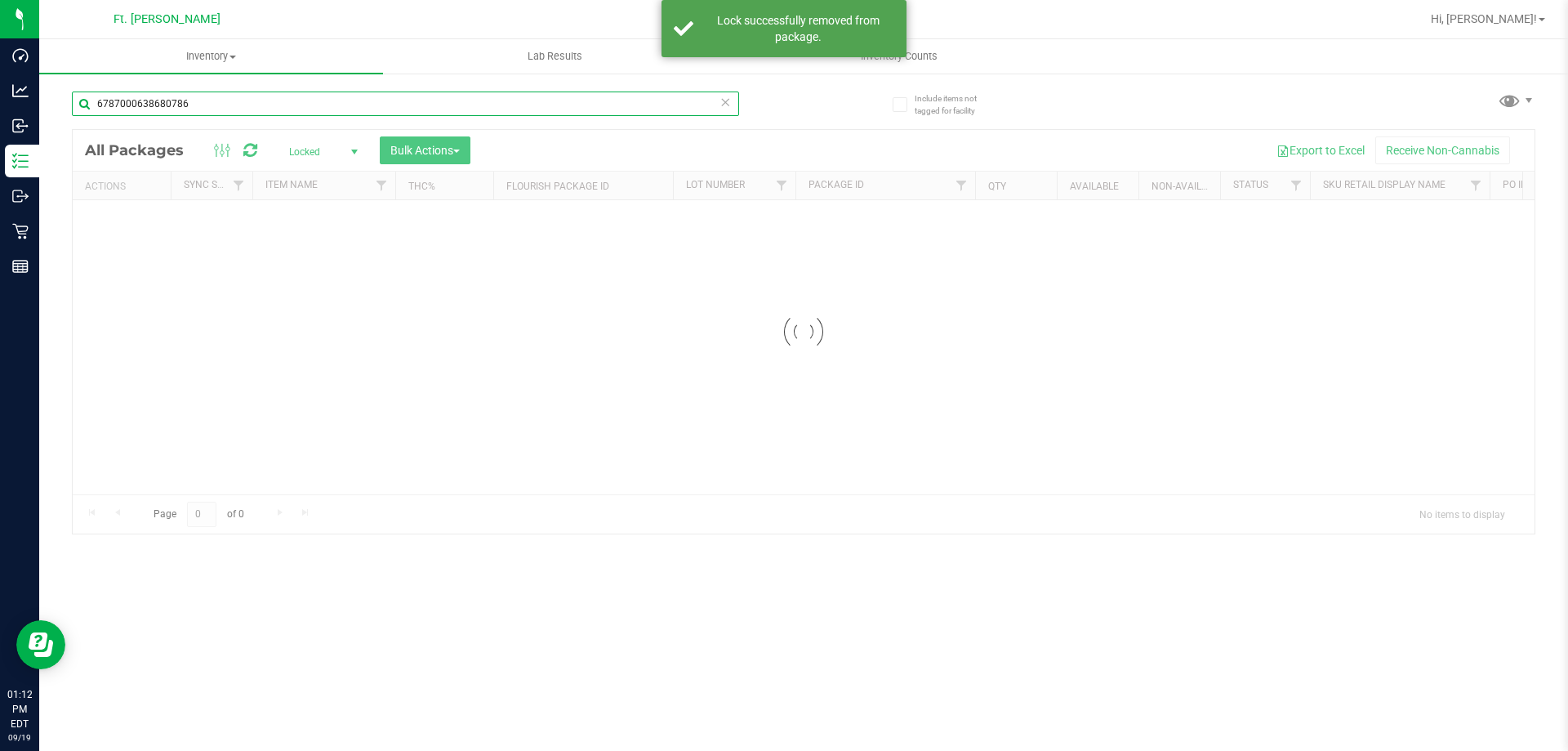
click at [303, 105] on input "6787000638680786" at bounding box center [405, 104] width 667 height 24
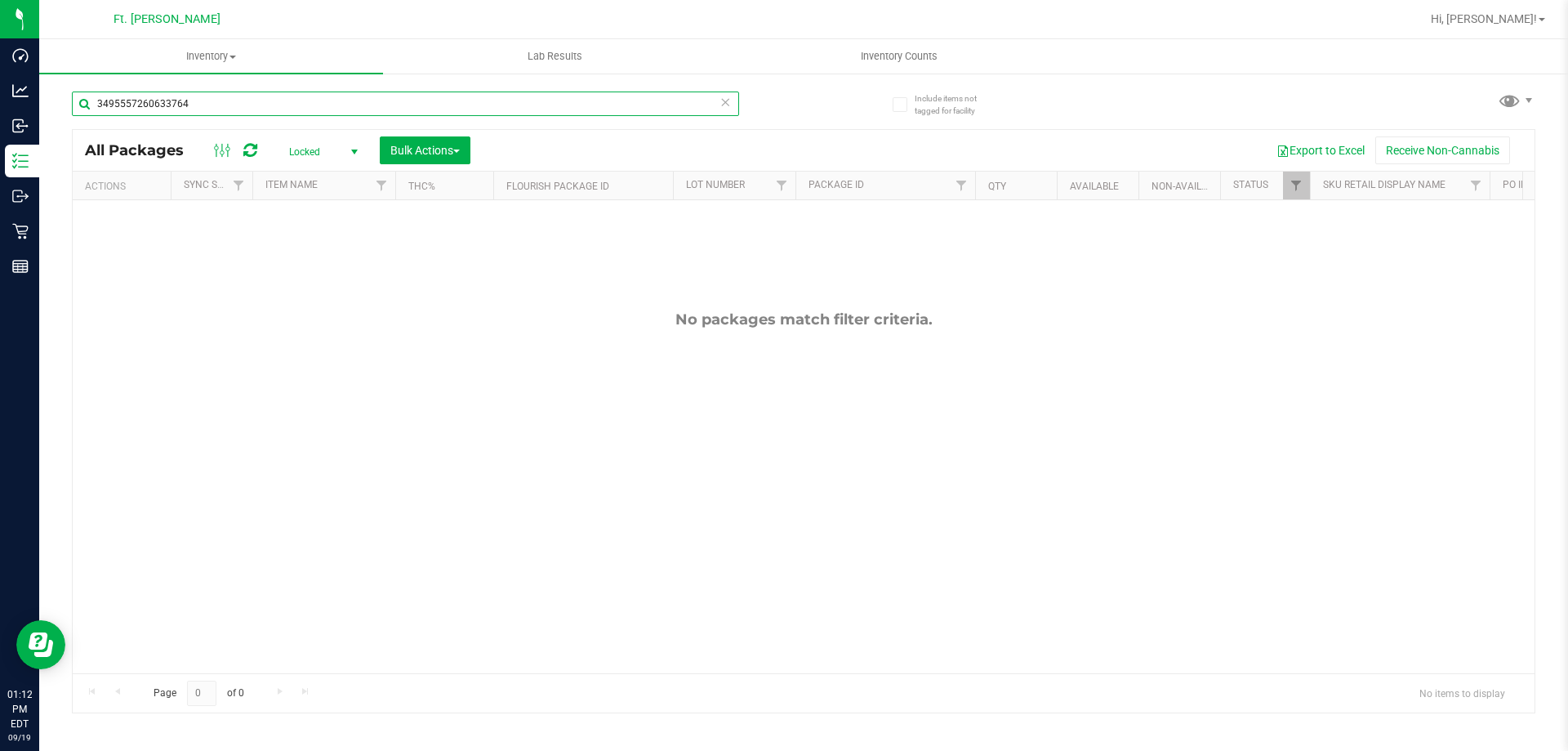
drag, startPoint x: 265, startPoint y: 107, endPoint x: 72, endPoint y: -99, distance: 282.3
click at [72, 0] on html "Dashboard Analytics Inbound Inventory Outbound Retail Reports 01:12 PM EDT [DAT…" at bounding box center [784, 375] width 1568 height 751
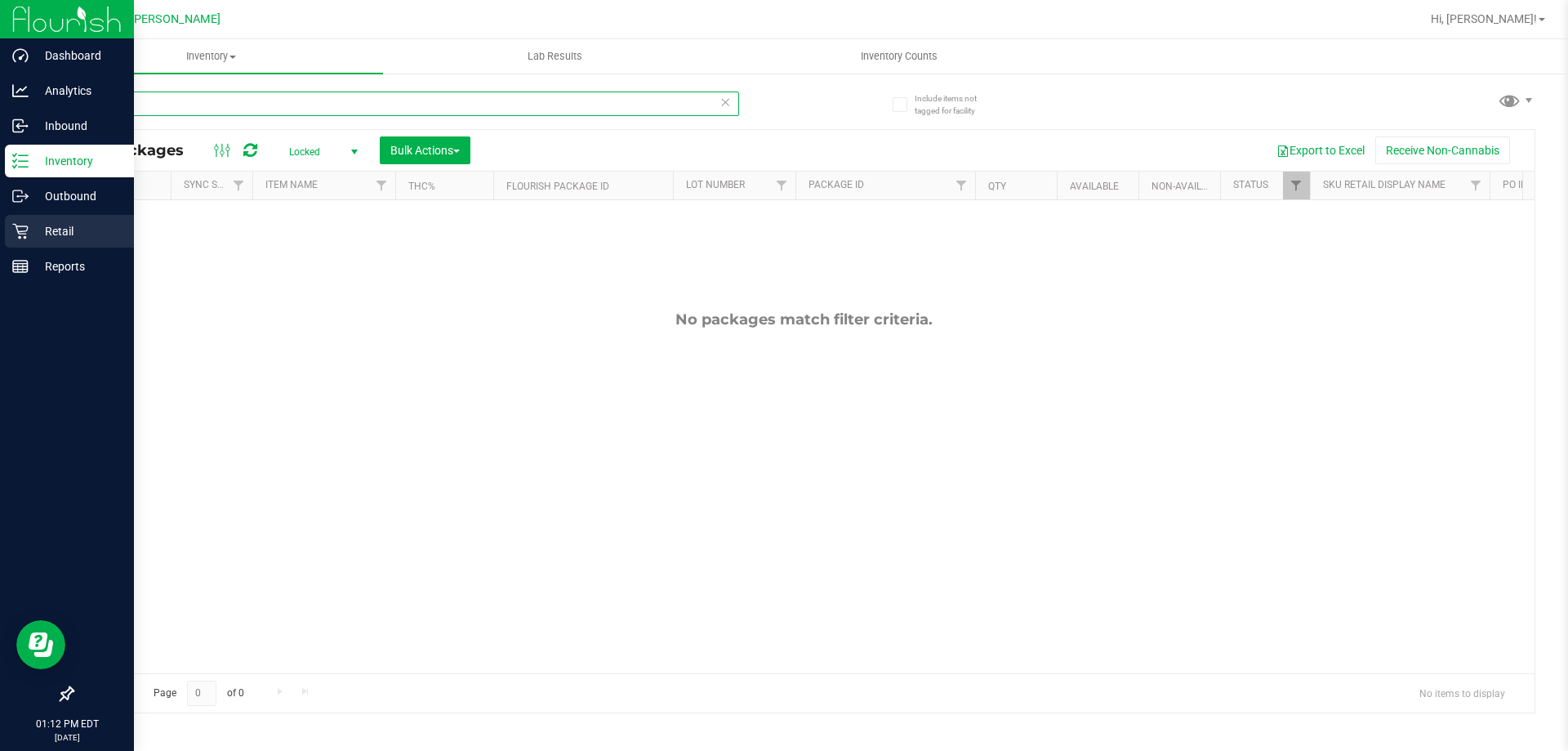
type input "Fic"
click at [23, 242] on div "Retail" at bounding box center [68, 231] width 129 height 32
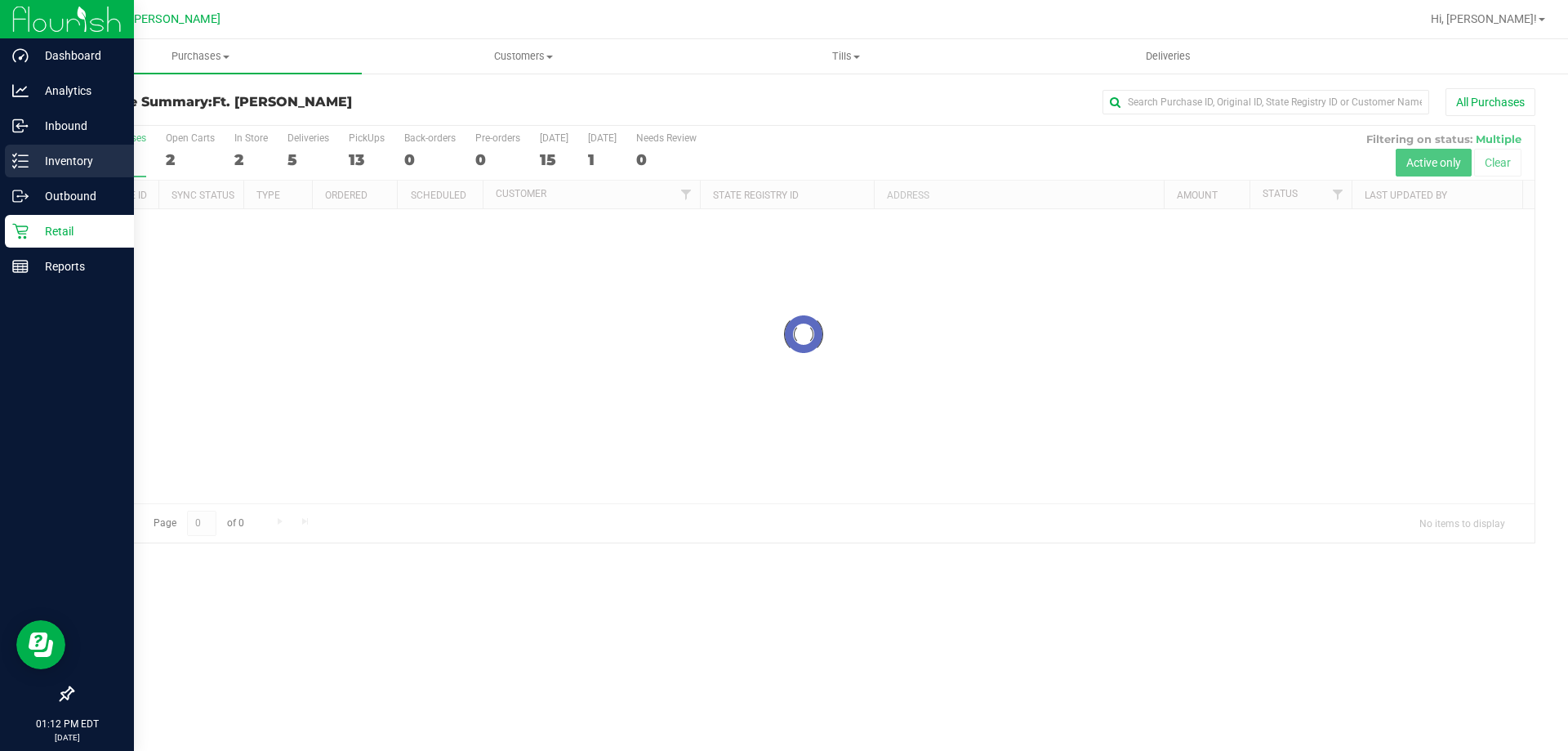
click at [73, 156] on p "Inventory" at bounding box center [78, 160] width 98 height 19
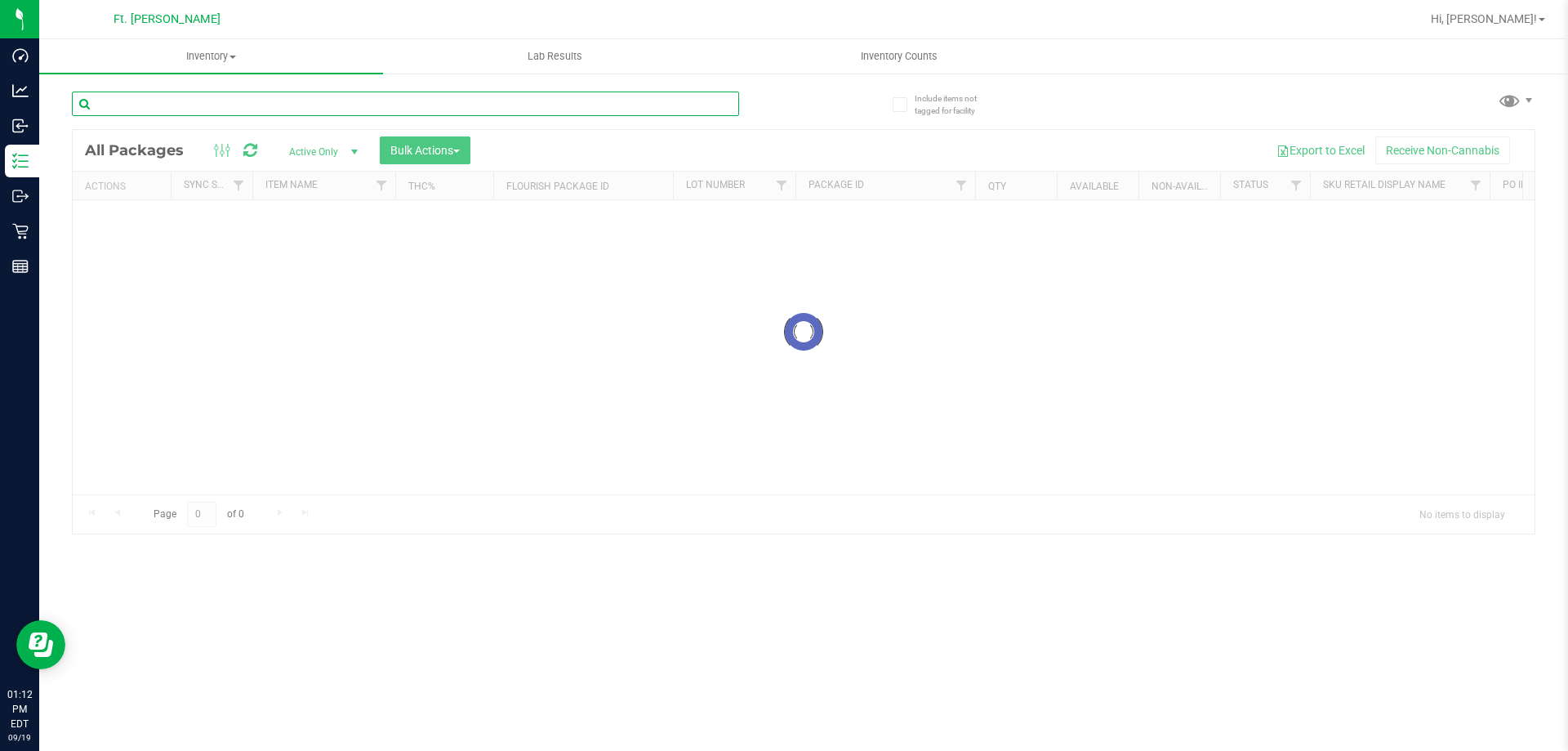
click at [303, 100] on div "Inventory All packages All inventory Waste log Create inventory Lab Results Inv…" at bounding box center [803, 394] width 1529 height 712
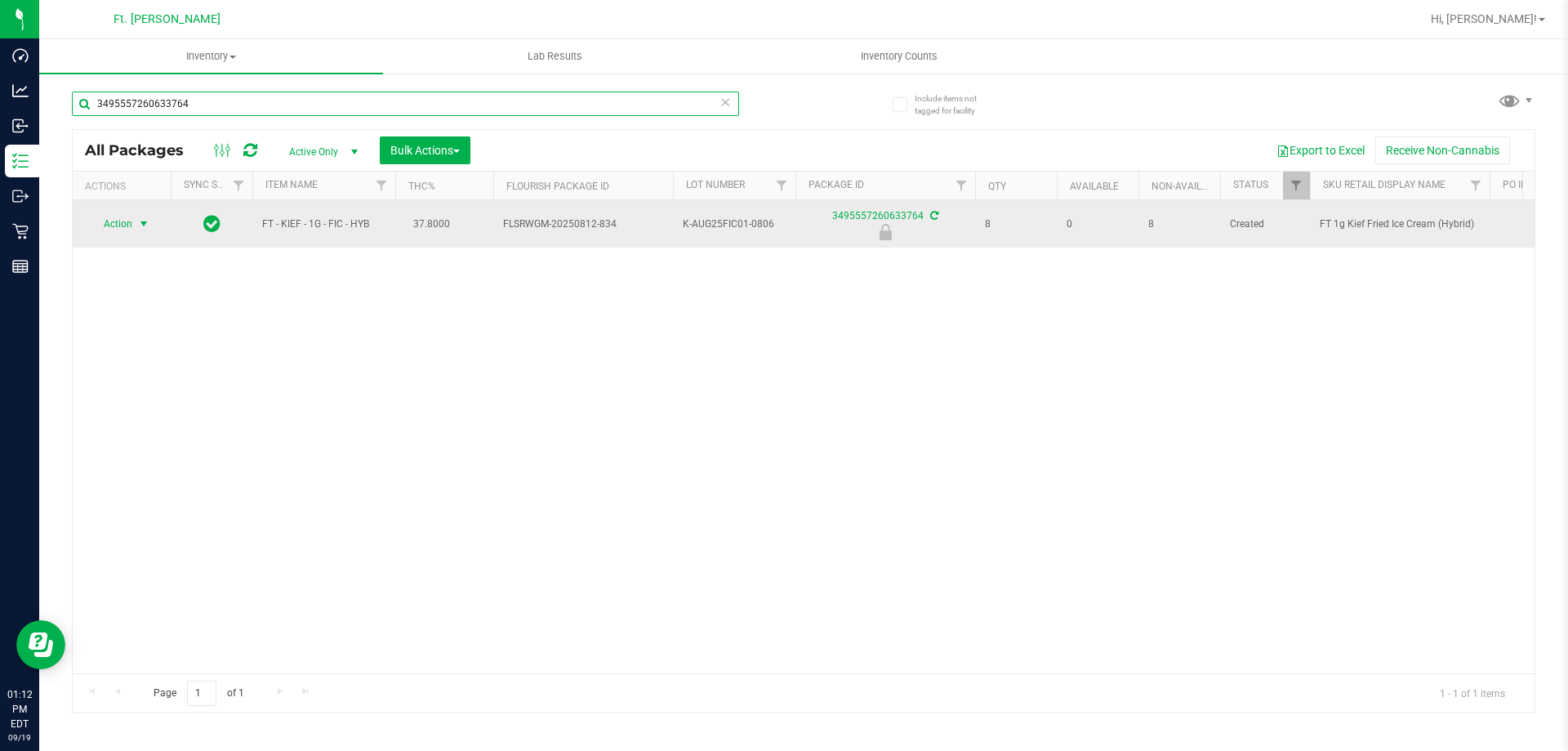
type input "3495557260633764"
click at [107, 226] on span "Action" at bounding box center [111, 223] width 44 height 23
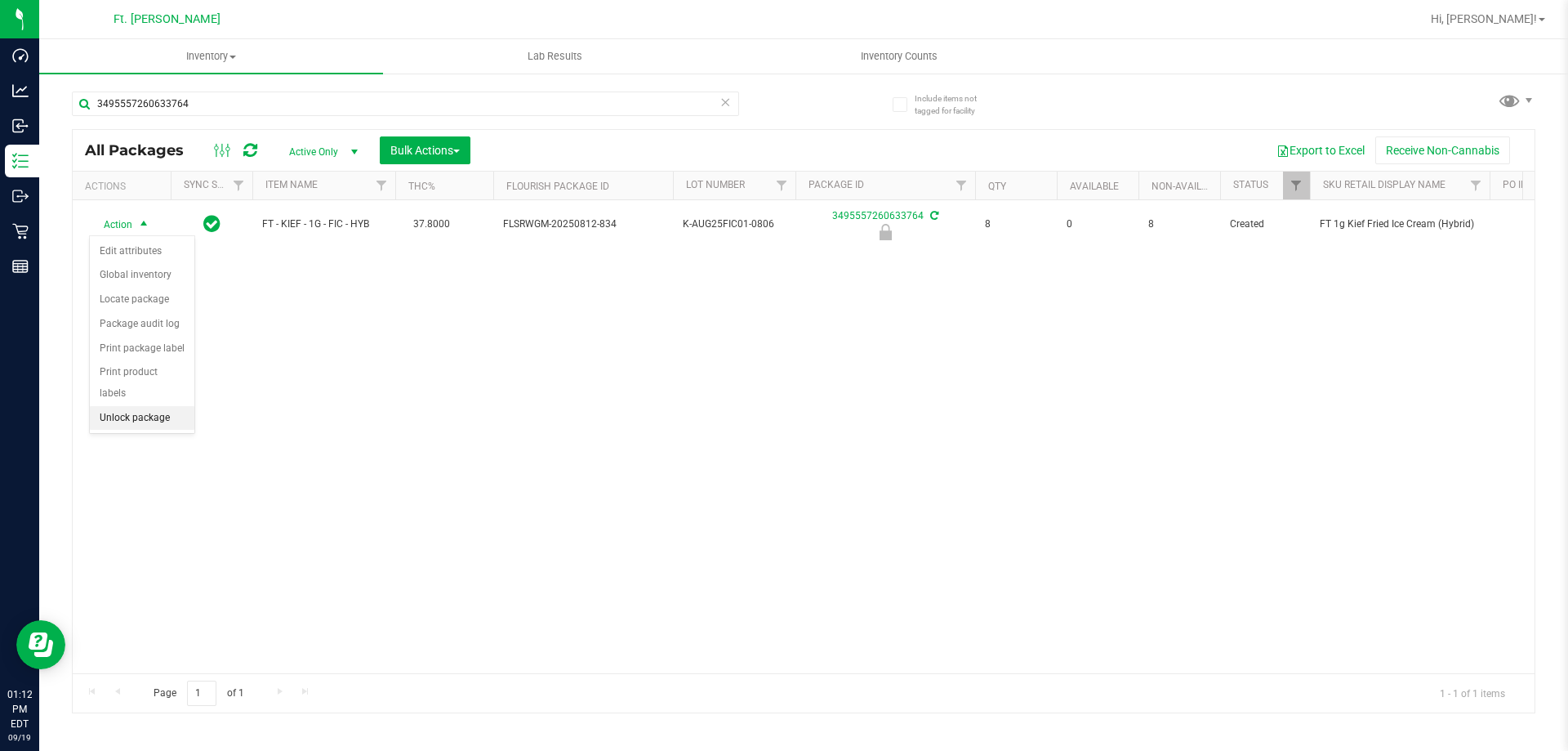
click at [116, 407] on li "Unlock package" at bounding box center [142, 419] width 105 height 24
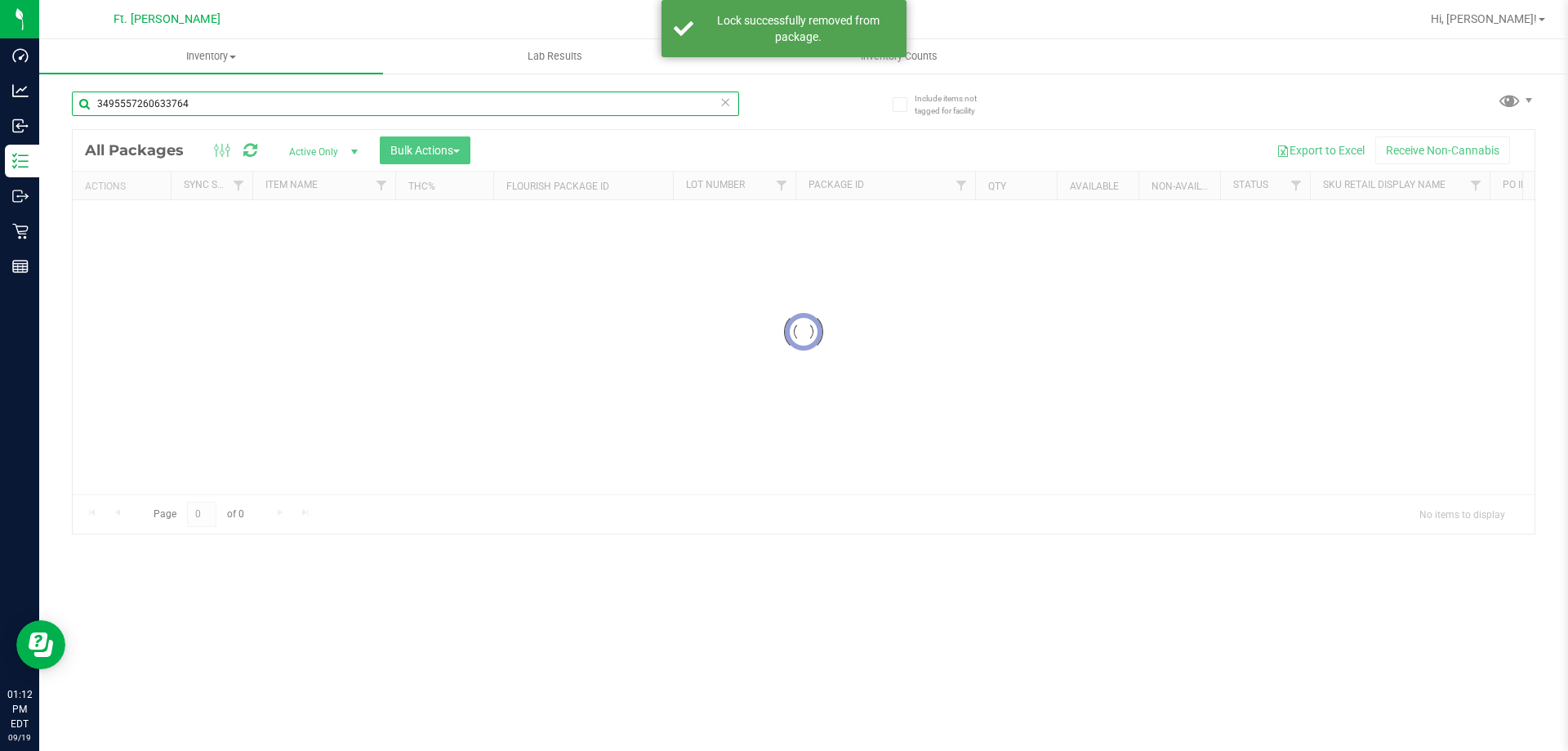
click at [269, 107] on input "3495557260633764" at bounding box center [405, 104] width 667 height 24
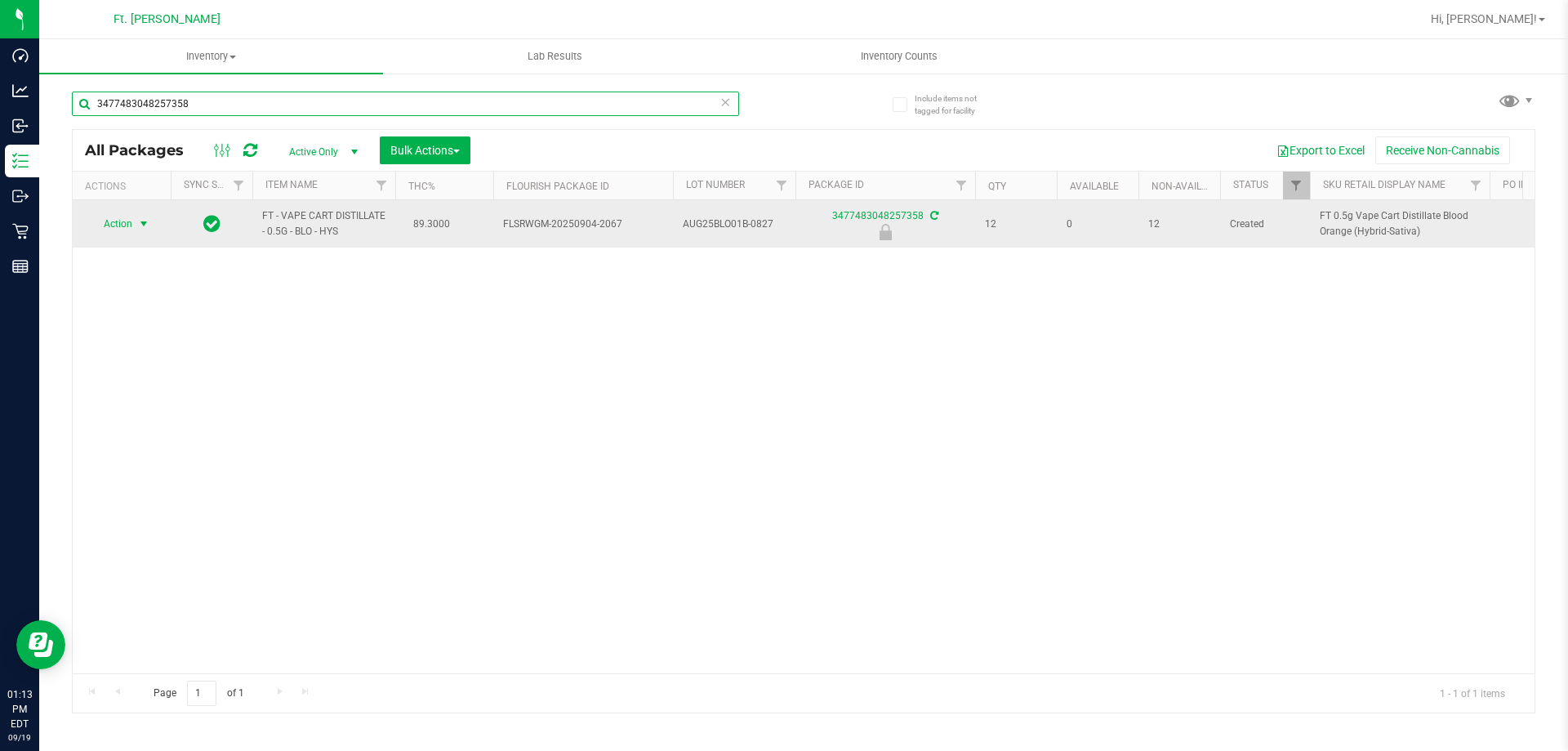
type input "3477483048257358"
click at [129, 222] on span "Action" at bounding box center [111, 223] width 44 height 23
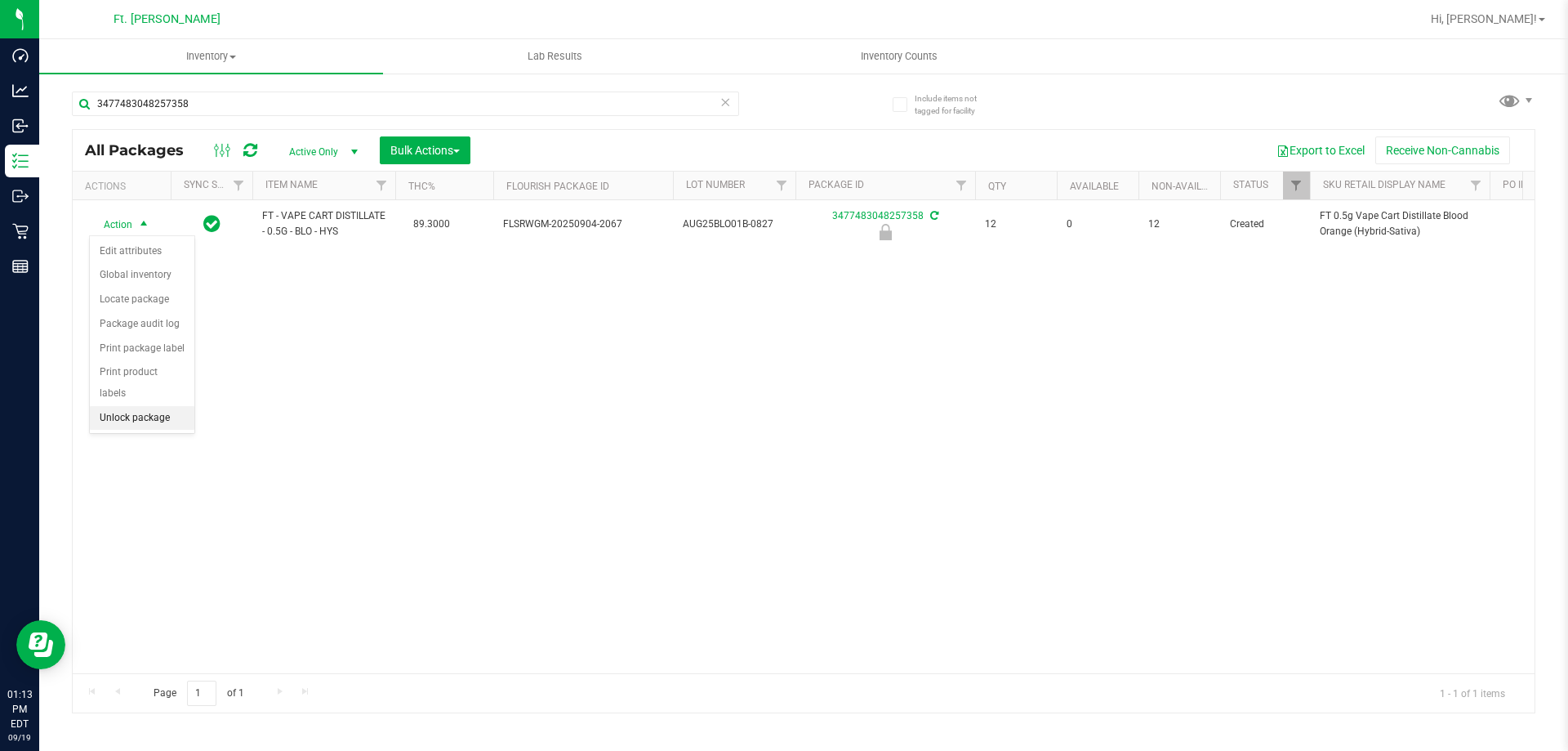
click at [144, 407] on li "Unlock package" at bounding box center [142, 419] width 105 height 24
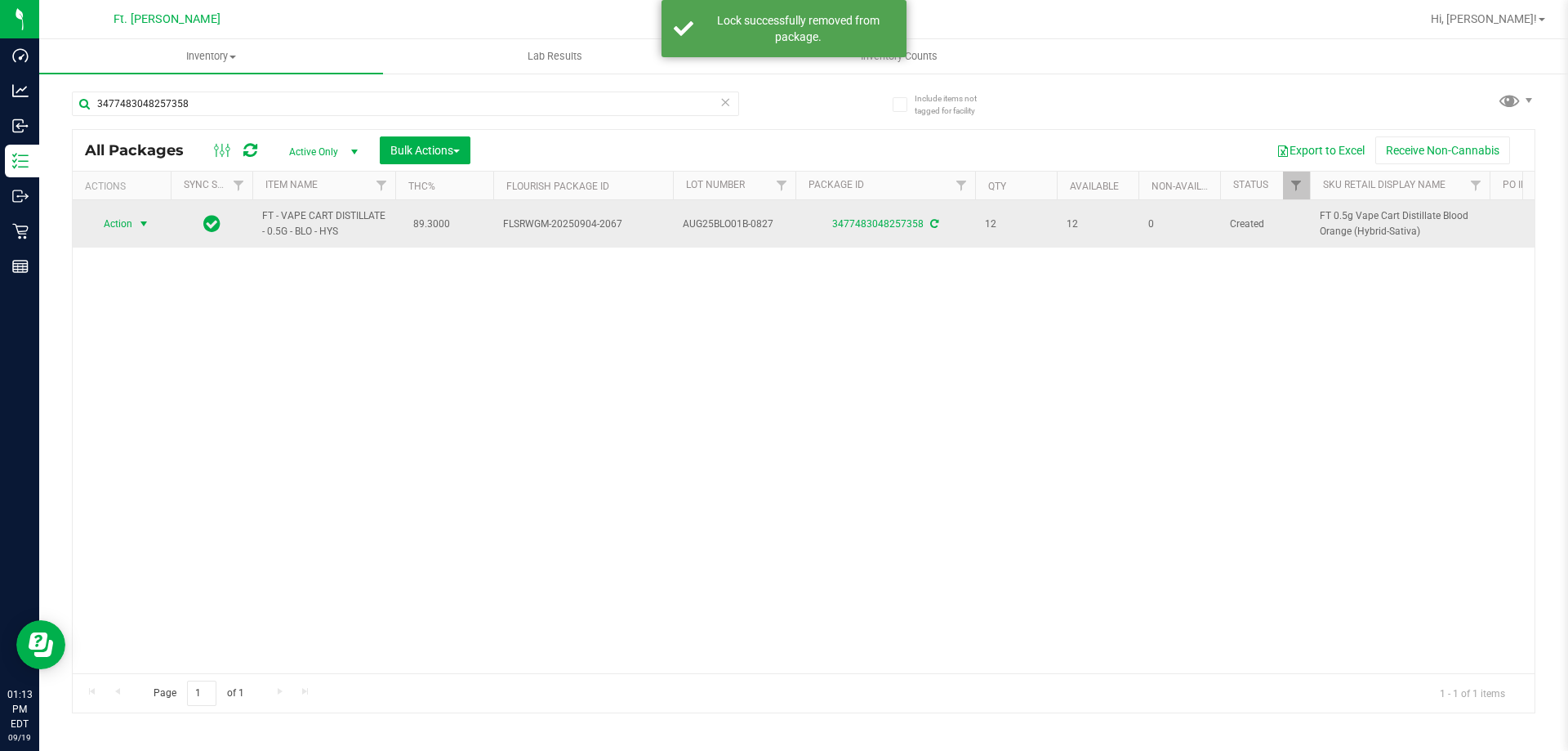
click at [114, 222] on span "Action" at bounding box center [111, 223] width 44 height 23
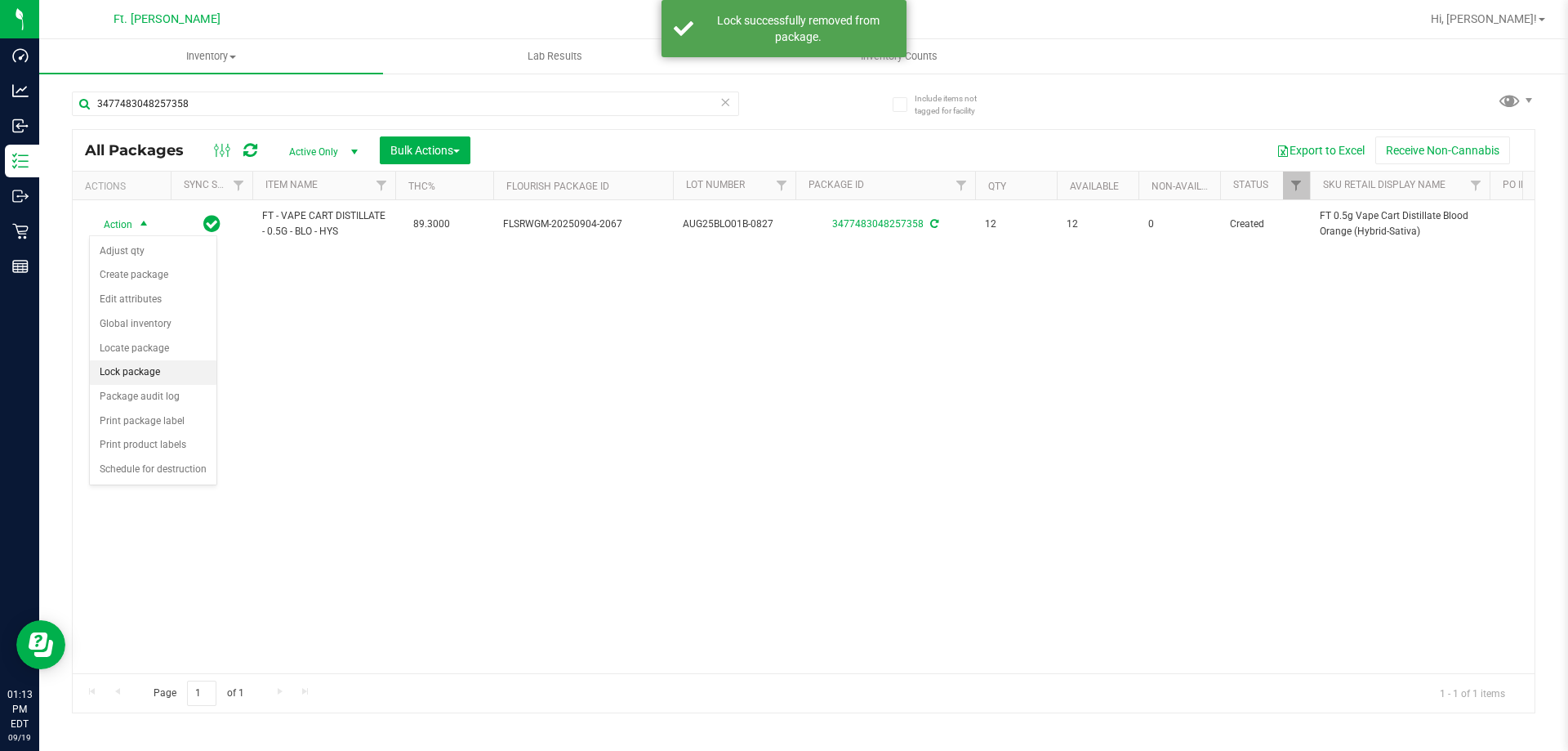
click at [173, 377] on li "Lock package" at bounding box center [153, 372] width 127 height 24
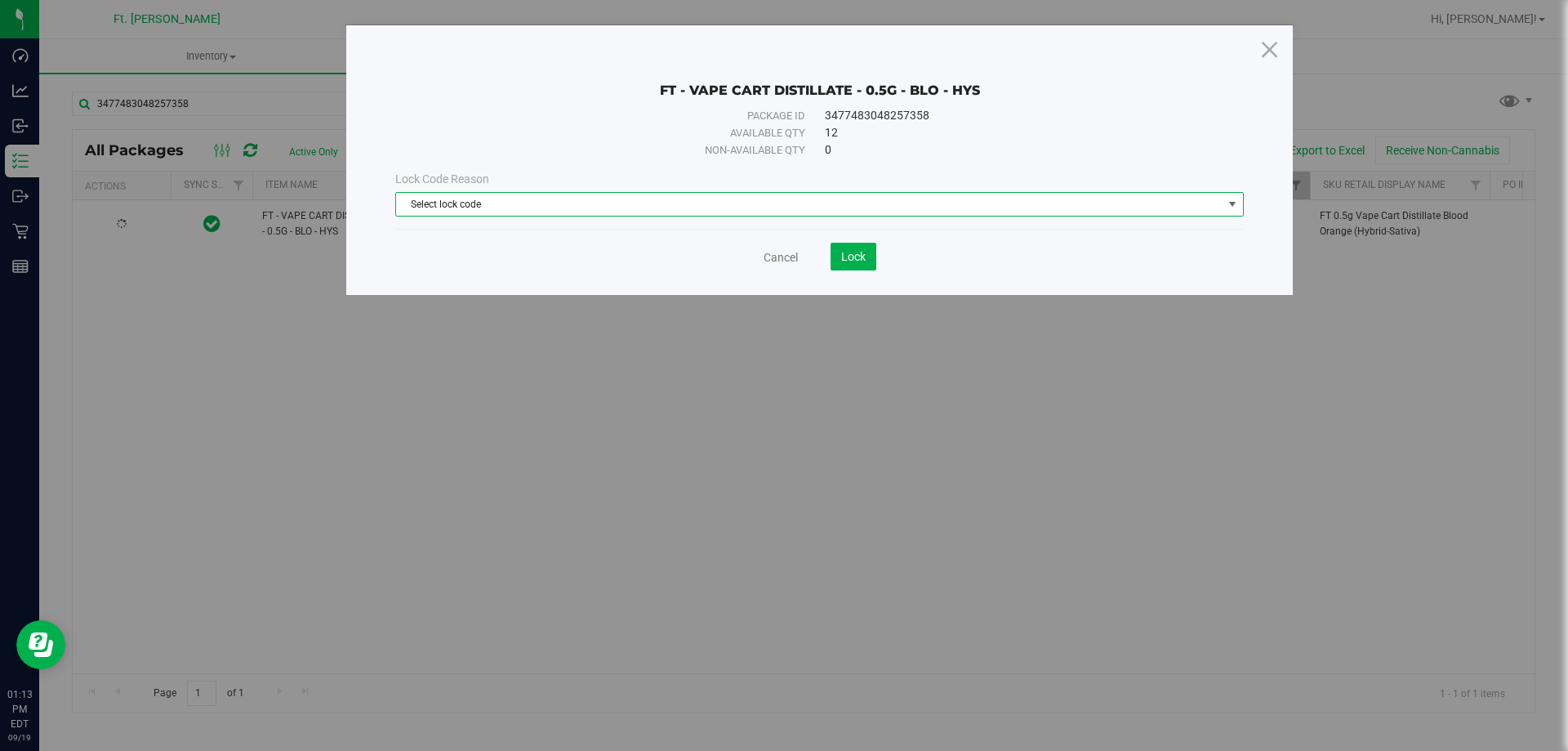
click at [454, 212] on span "Select lock code" at bounding box center [809, 204] width 827 height 23
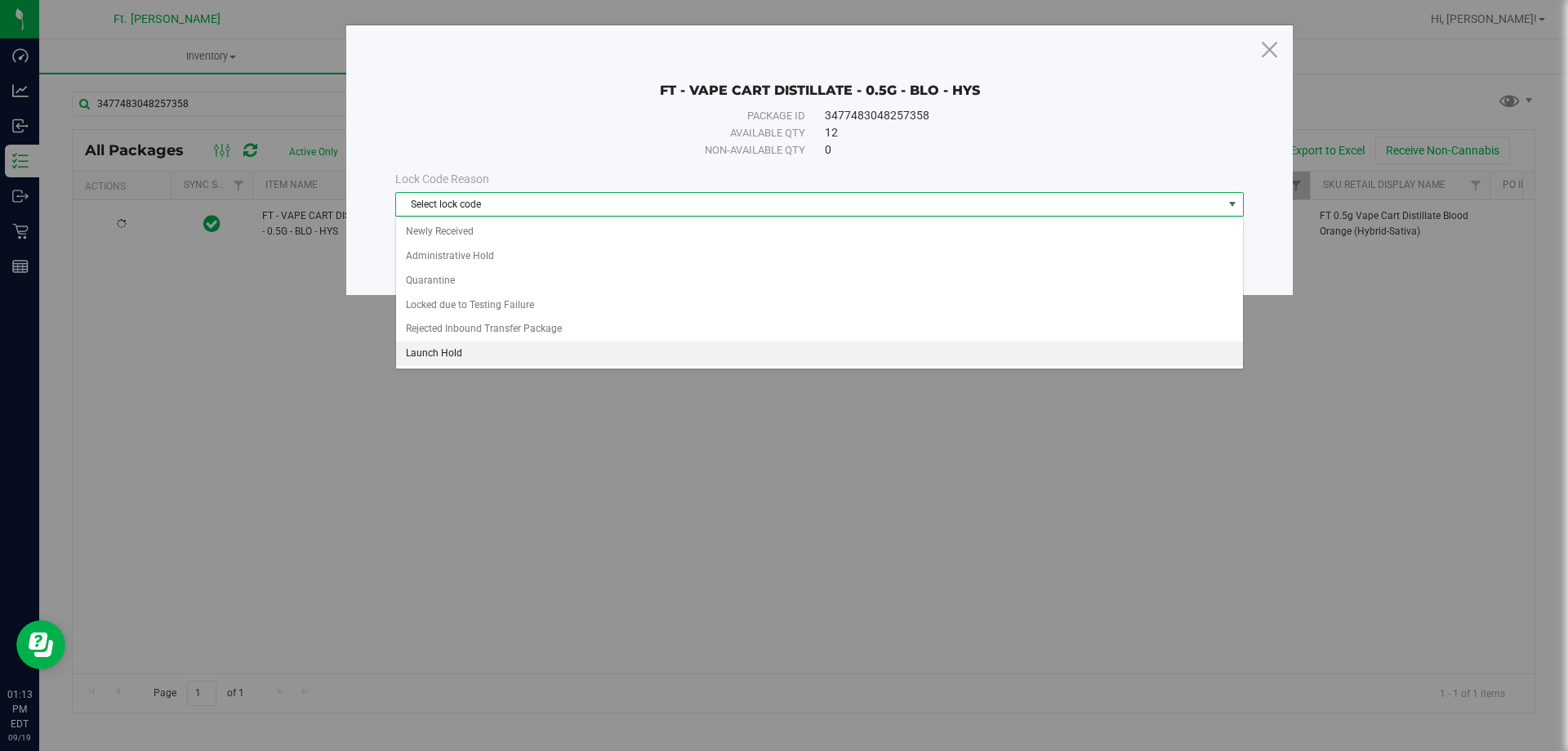
click at [483, 351] on li "Launch Hold" at bounding box center [819, 354] width 847 height 24
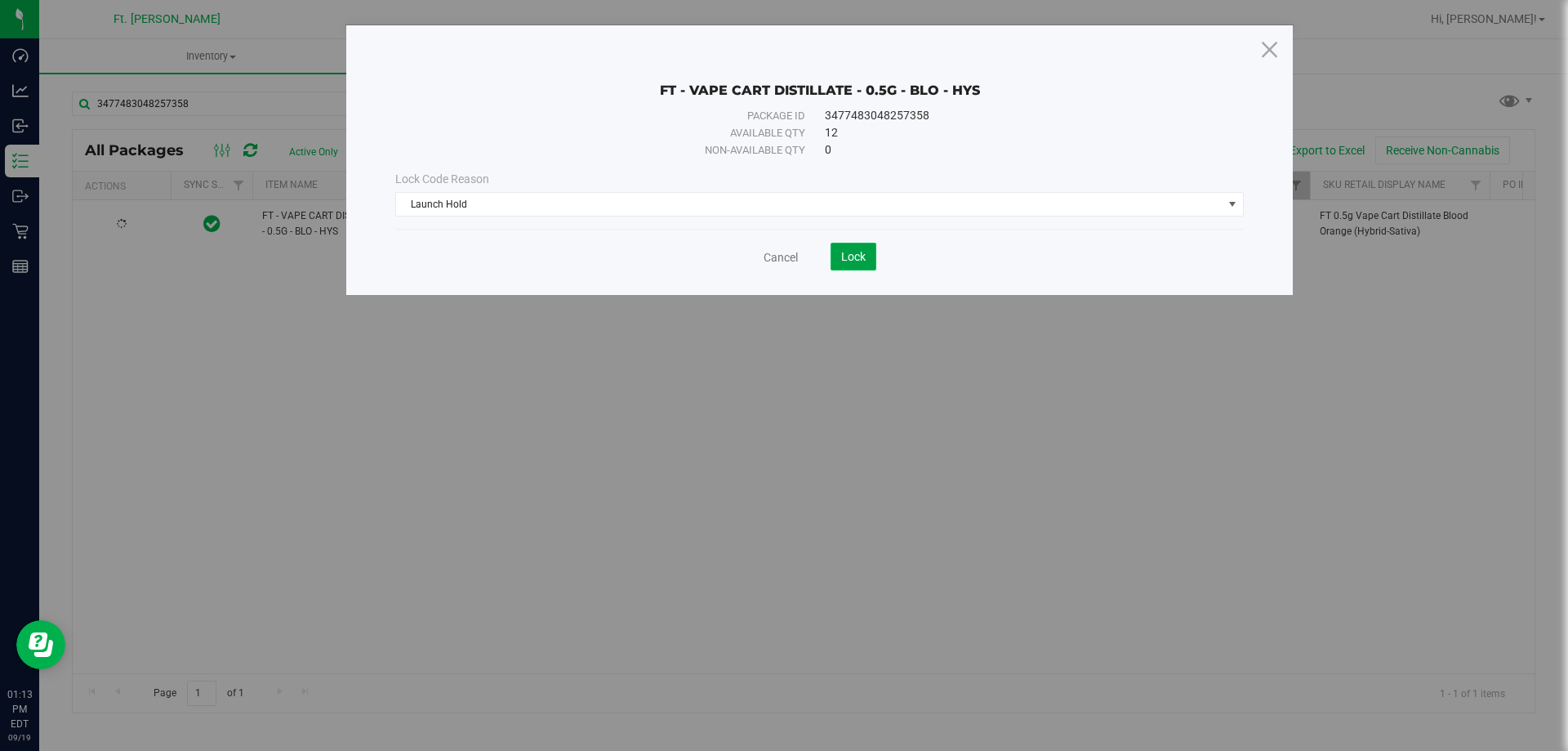
click at [856, 261] on span "Lock" at bounding box center [853, 257] width 24 height 13
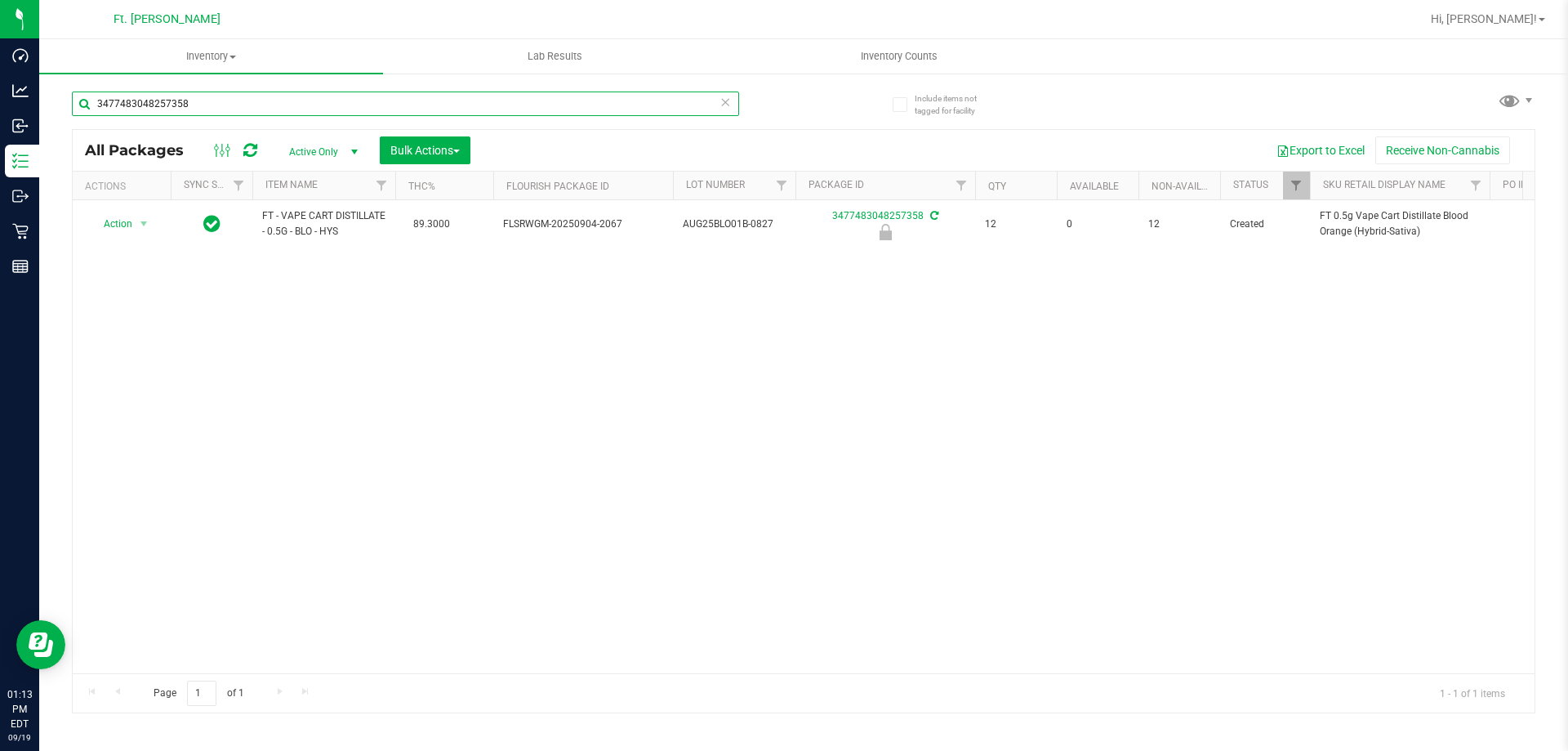
click at [622, 115] on input "3477483048257358" at bounding box center [405, 104] width 667 height 24
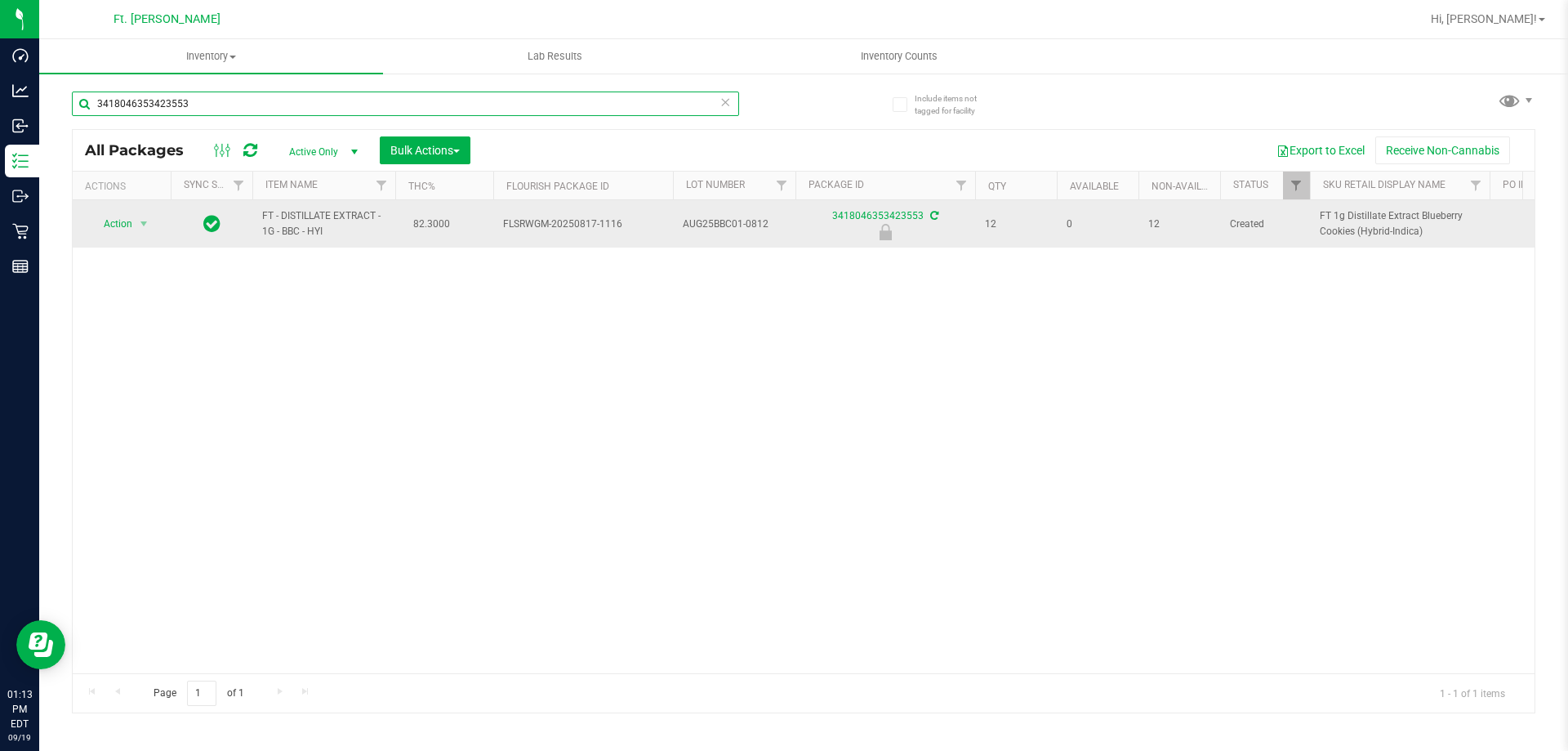
type input "3418046353423553"
click at [156, 224] on div "Action Action Edit attributes Global inventory Locate package Package audit log…" at bounding box center [121, 223] width 79 height 23
click at [129, 220] on span "Action" at bounding box center [111, 223] width 44 height 23
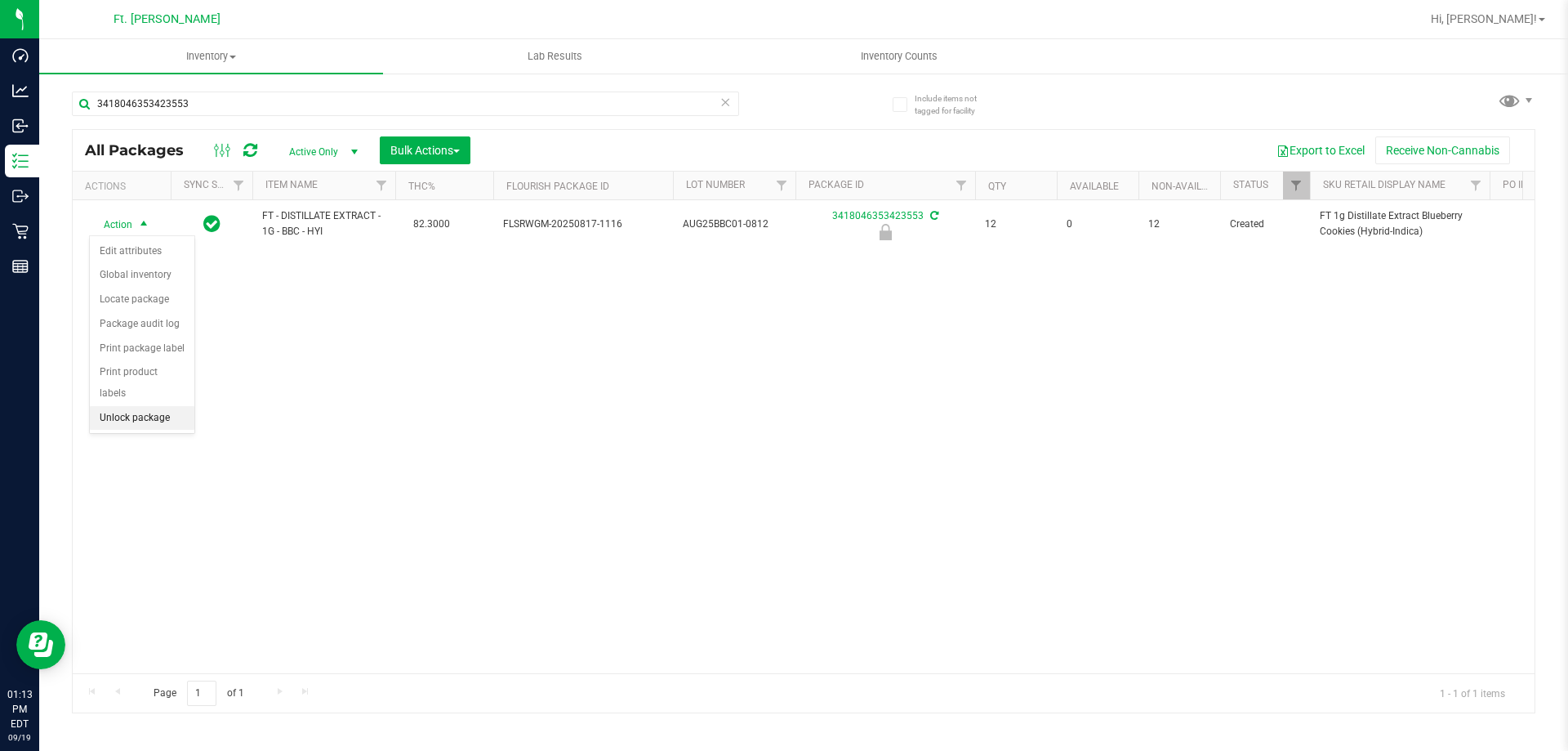
click at [143, 407] on li "Unlock package" at bounding box center [142, 419] width 105 height 24
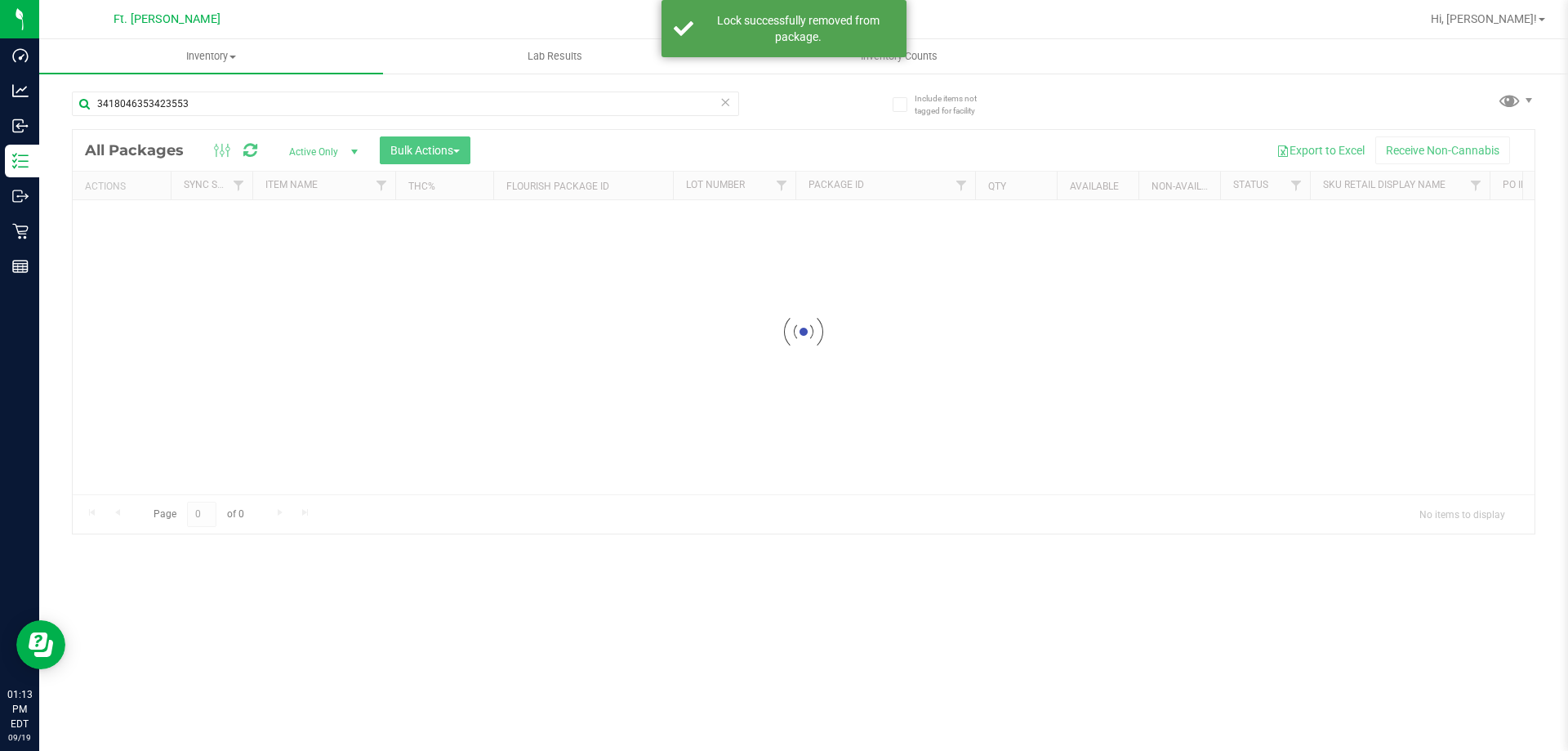
click at [259, 106] on input "3418046353423553" at bounding box center [405, 104] width 667 height 24
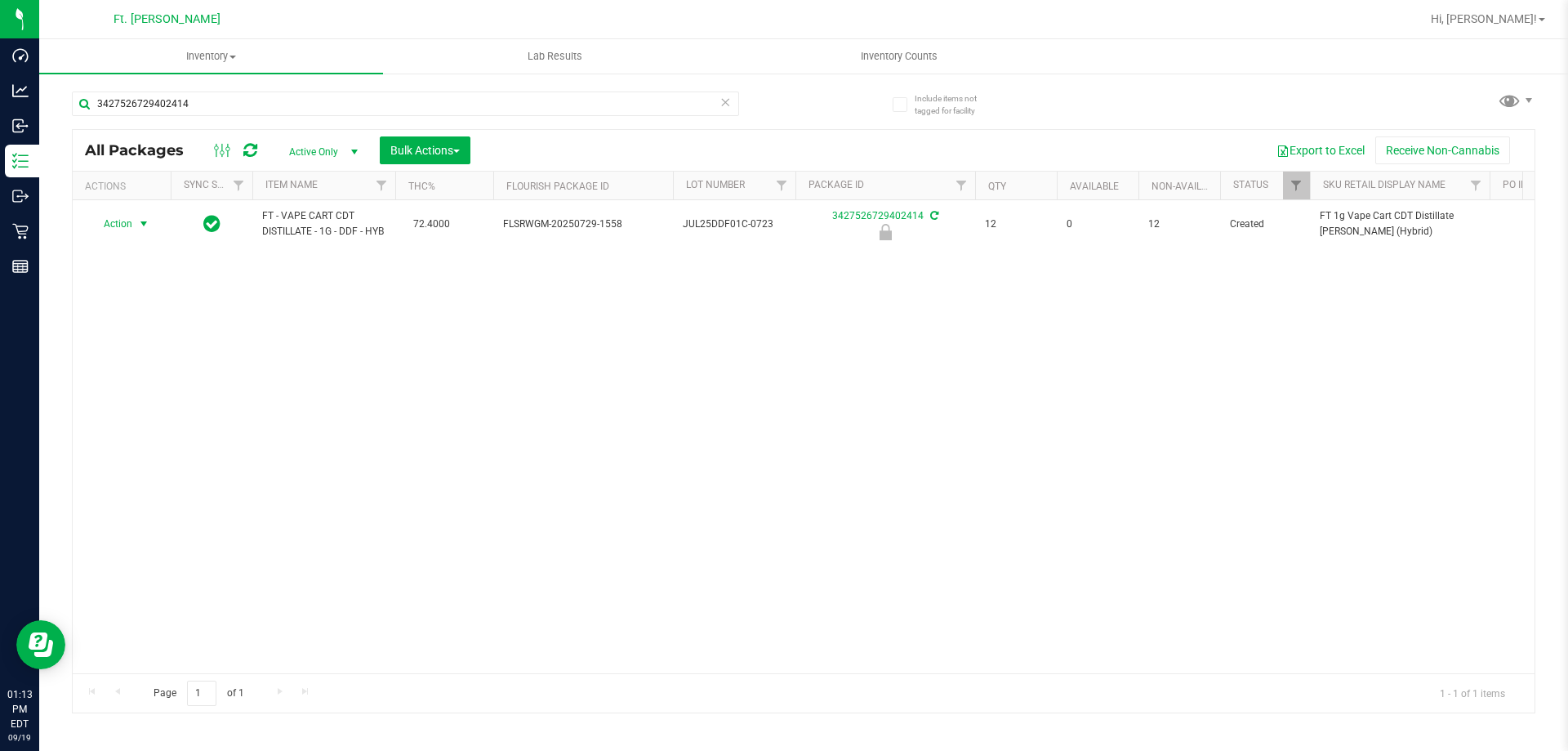
type input "3427526729402414"
click at [145, 216] on span "select" at bounding box center [144, 223] width 20 height 23
click at [169, 407] on li "Unlock package" at bounding box center [142, 419] width 105 height 24
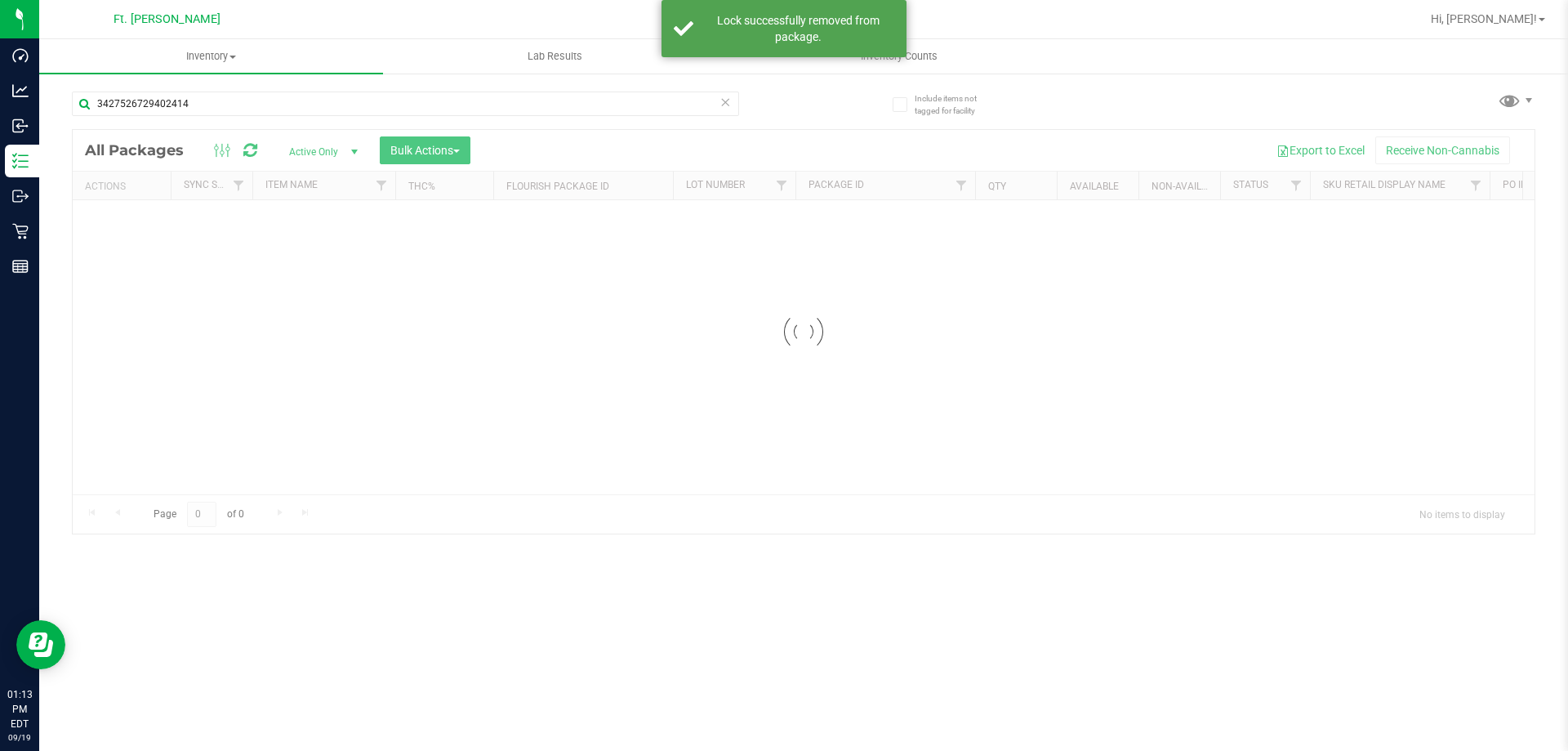
click at [368, 106] on input "3427526729402414" at bounding box center [405, 104] width 667 height 24
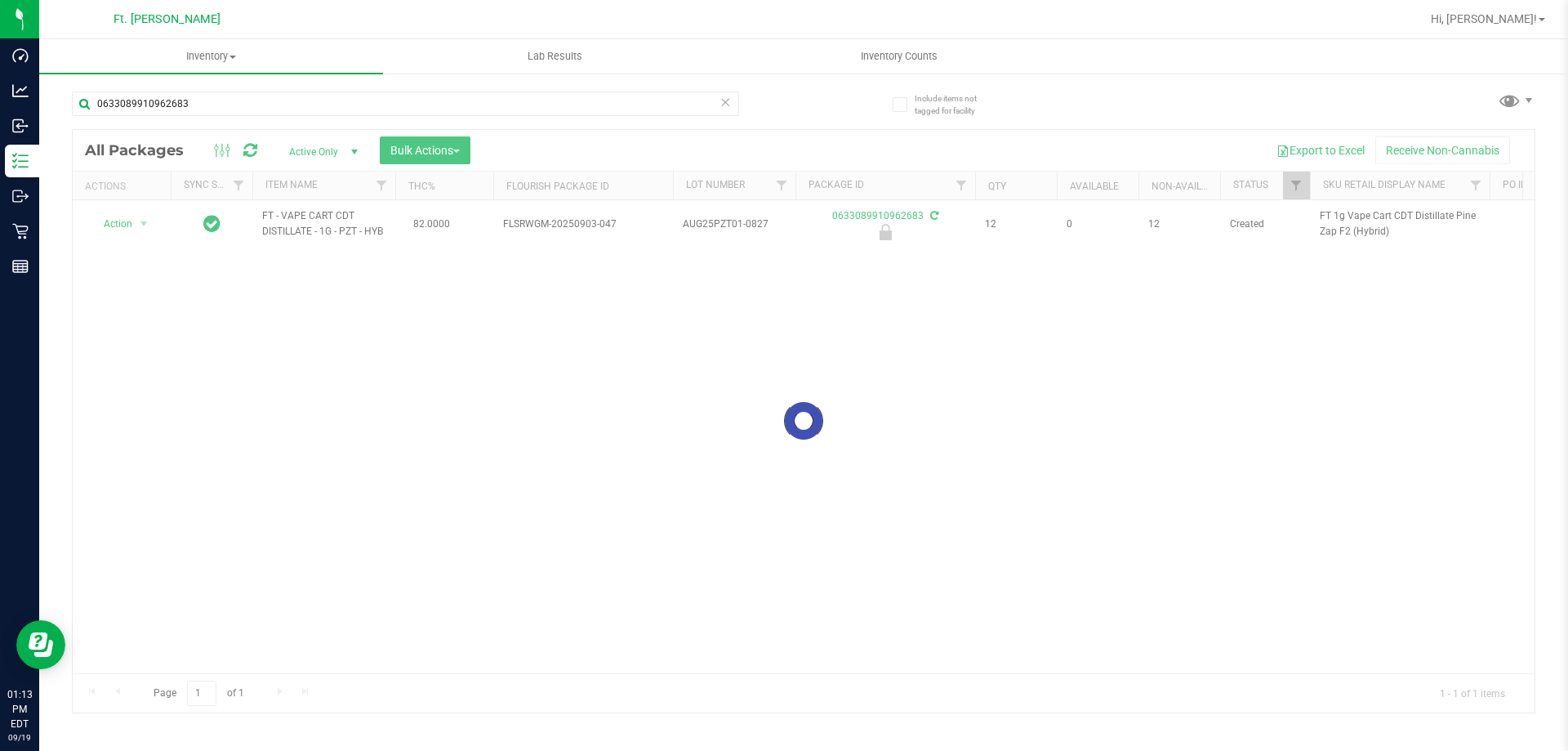
type input "0633089910962683"
click at [119, 223] on div at bounding box center [804, 420] width 1462 height 582
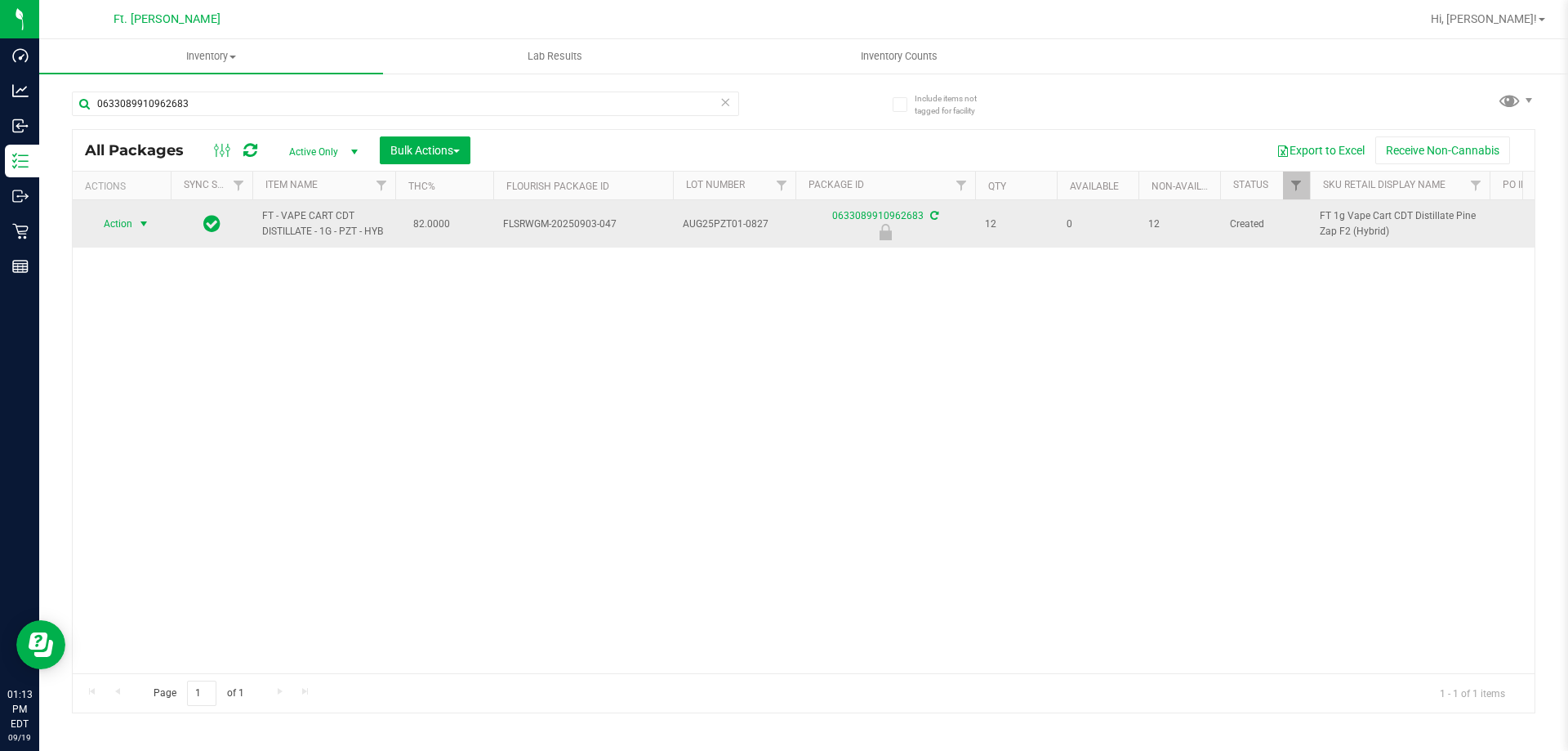
click at [138, 219] on span "select" at bounding box center [144, 223] width 20 height 23
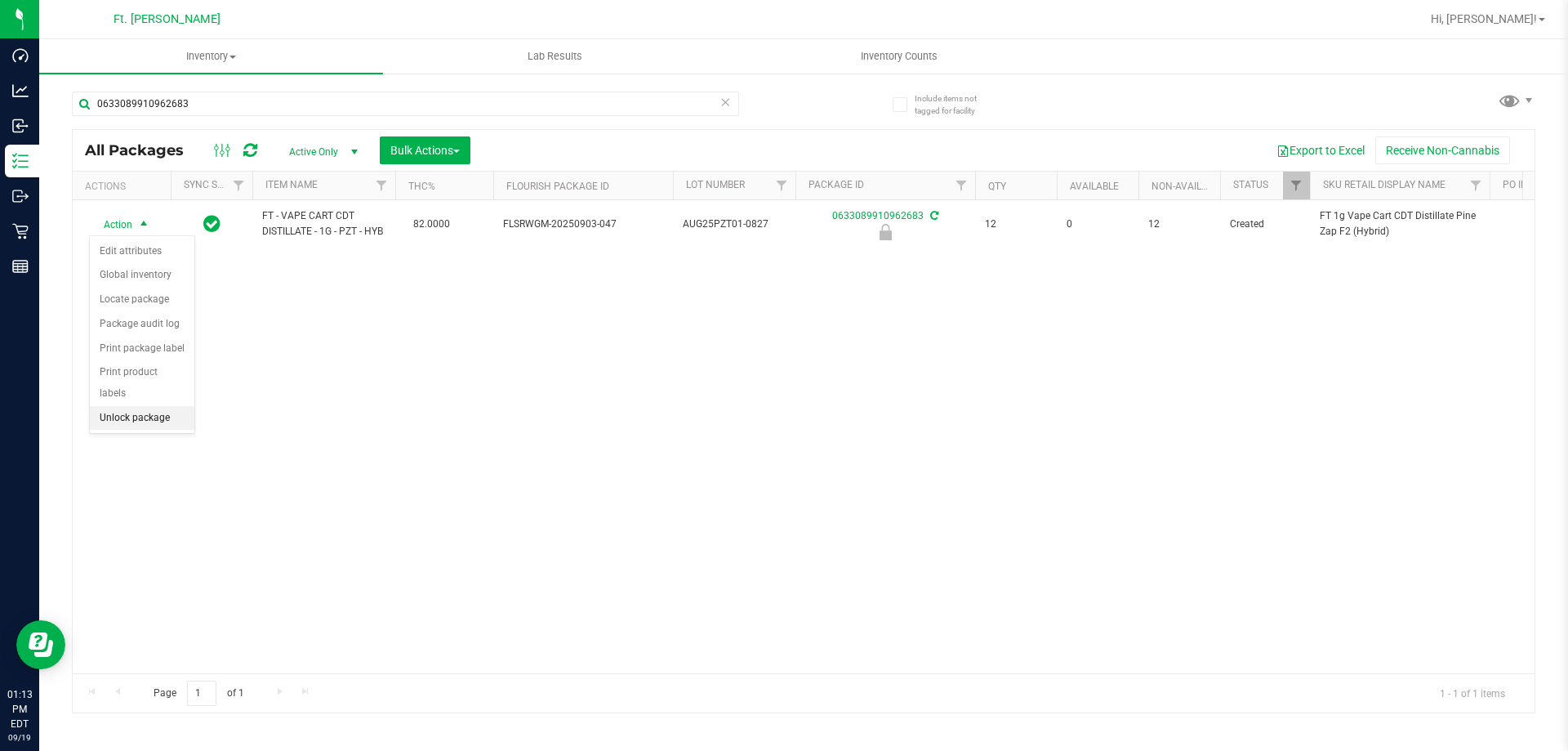
click at [174, 407] on li "Unlock package" at bounding box center [142, 419] width 105 height 24
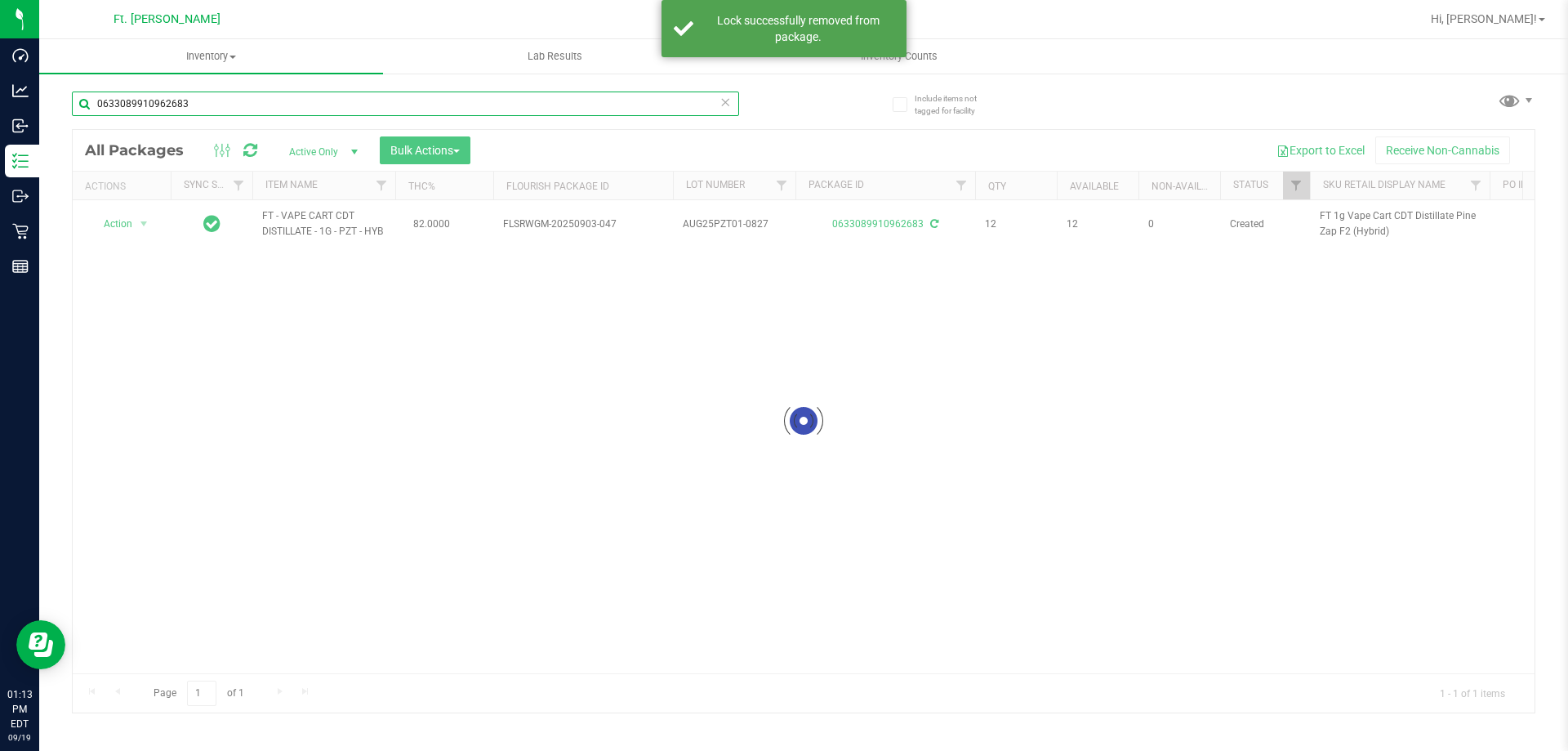
click at [330, 106] on input "0633089910962683" at bounding box center [405, 104] width 667 height 24
click at [330, 105] on input "0633089910962683" at bounding box center [405, 104] width 667 height 24
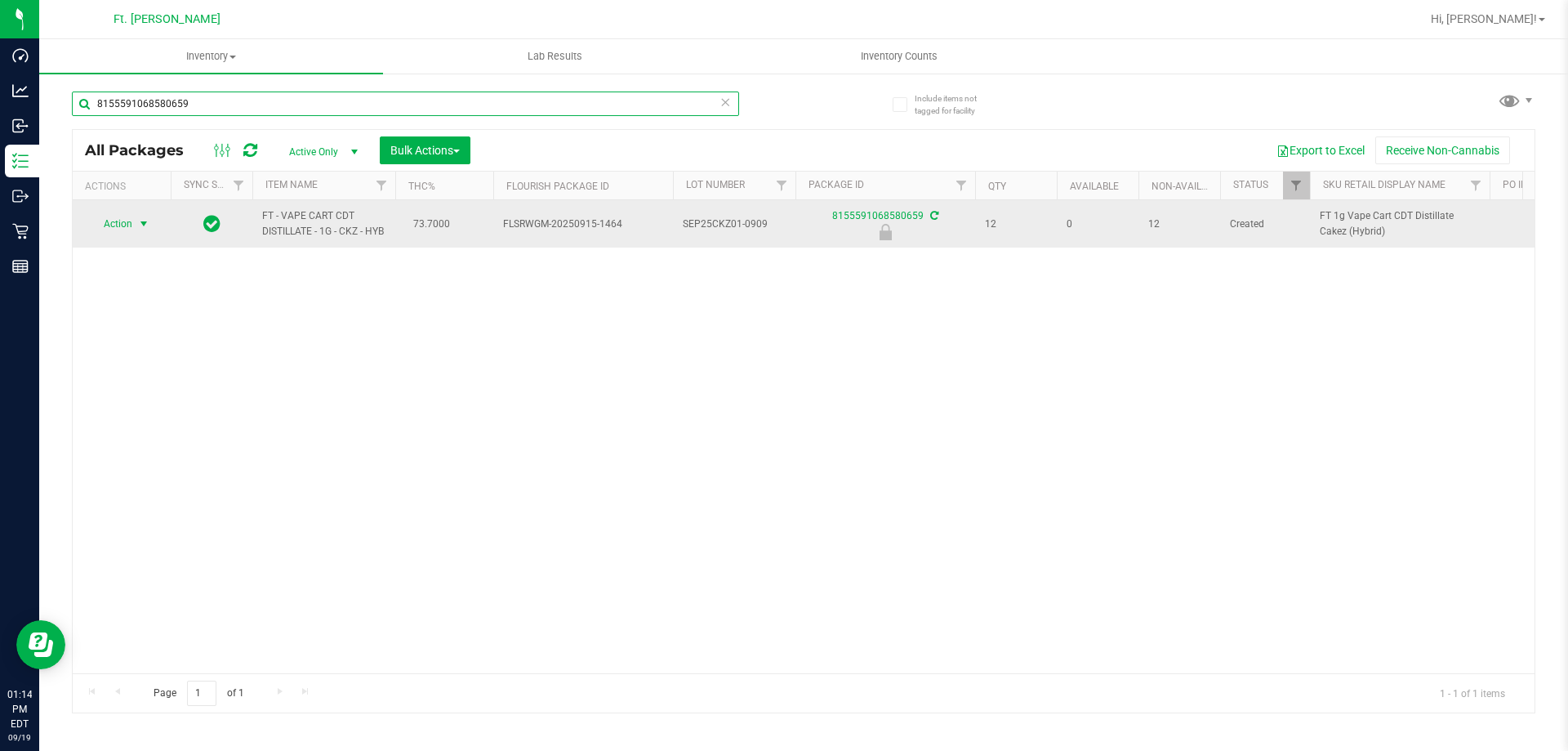
type input "8155591068580659"
click at [143, 229] on span "select" at bounding box center [143, 224] width 13 height 13
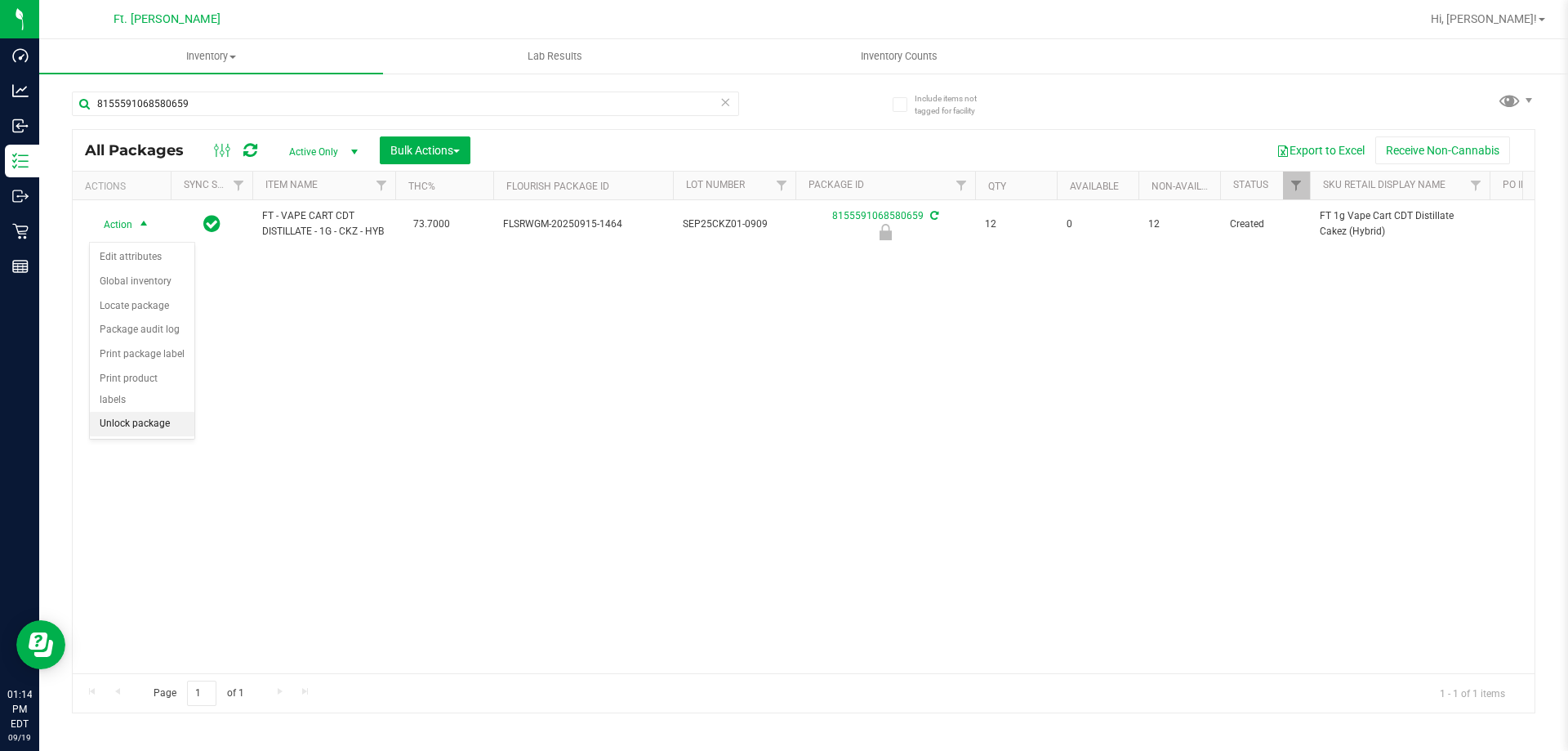
click at [137, 412] on li "Unlock package" at bounding box center [142, 424] width 105 height 24
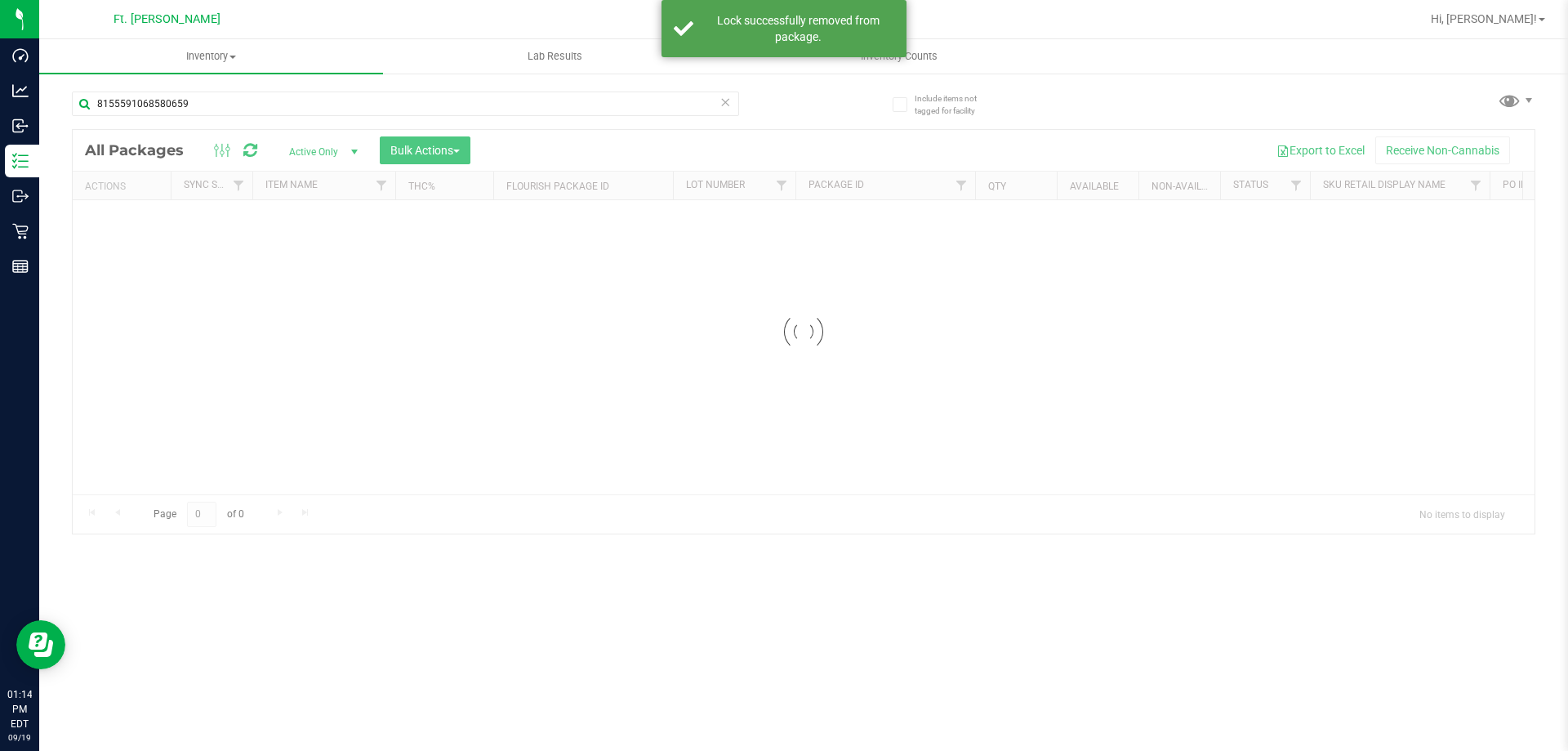
click at [277, 107] on input "8155591068580659" at bounding box center [405, 104] width 667 height 24
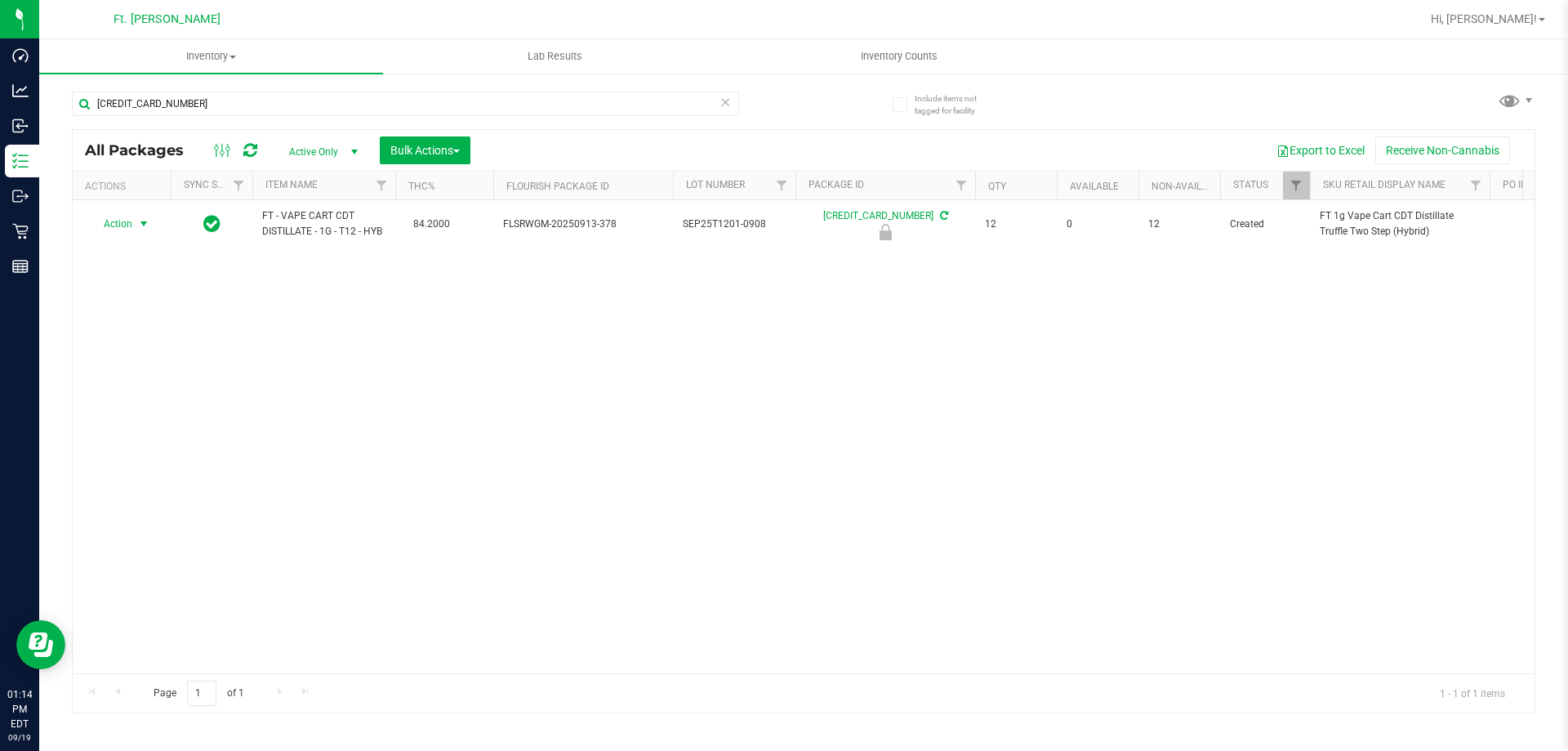
type input "[CREDIT_CARD_NUMBER]"
click at [121, 227] on span "Action" at bounding box center [111, 223] width 44 height 23
click at [121, 407] on li "Unlock package" at bounding box center [142, 419] width 105 height 24
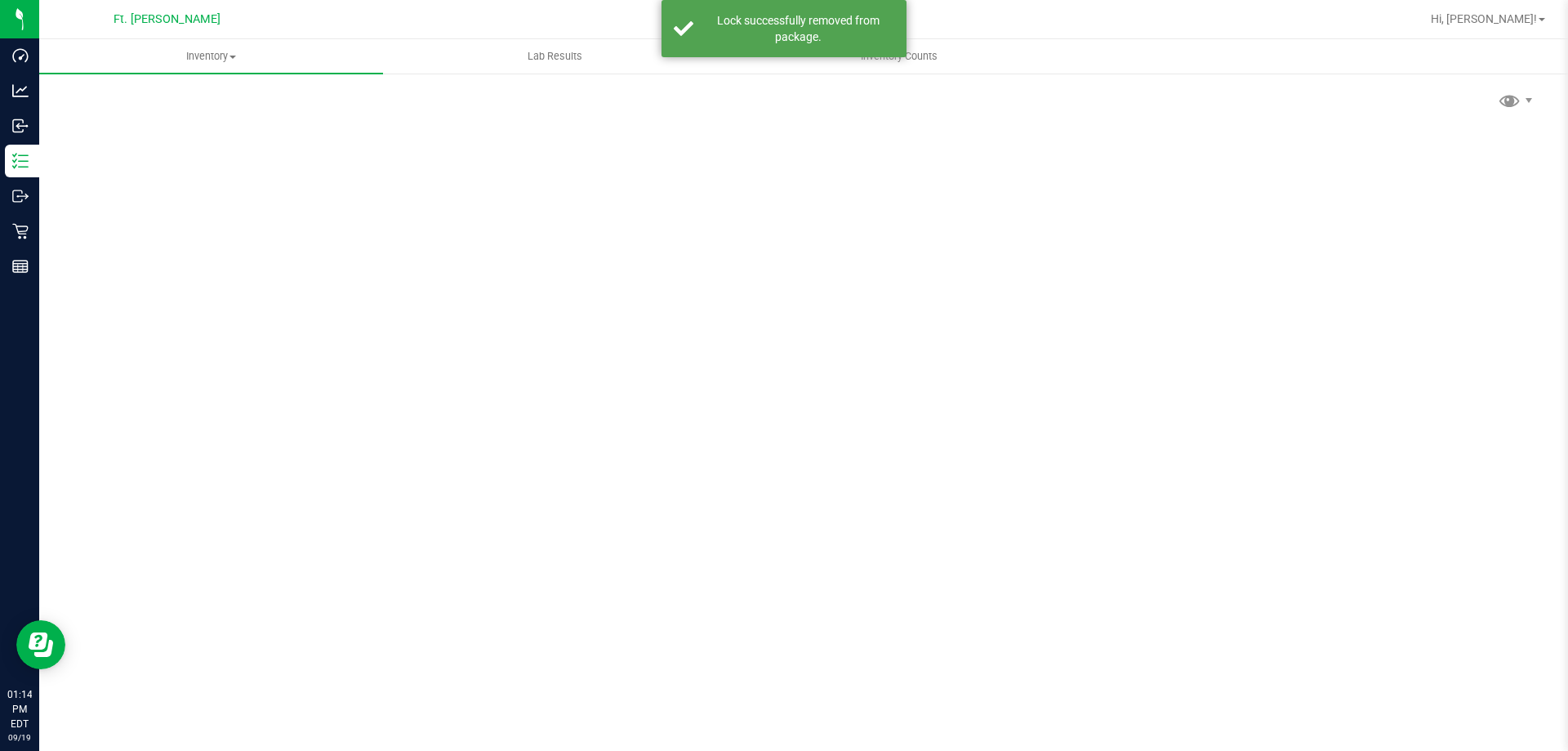
click at [348, 98] on div "Scan Packages 0" at bounding box center [803, 327] width 1463 height 478
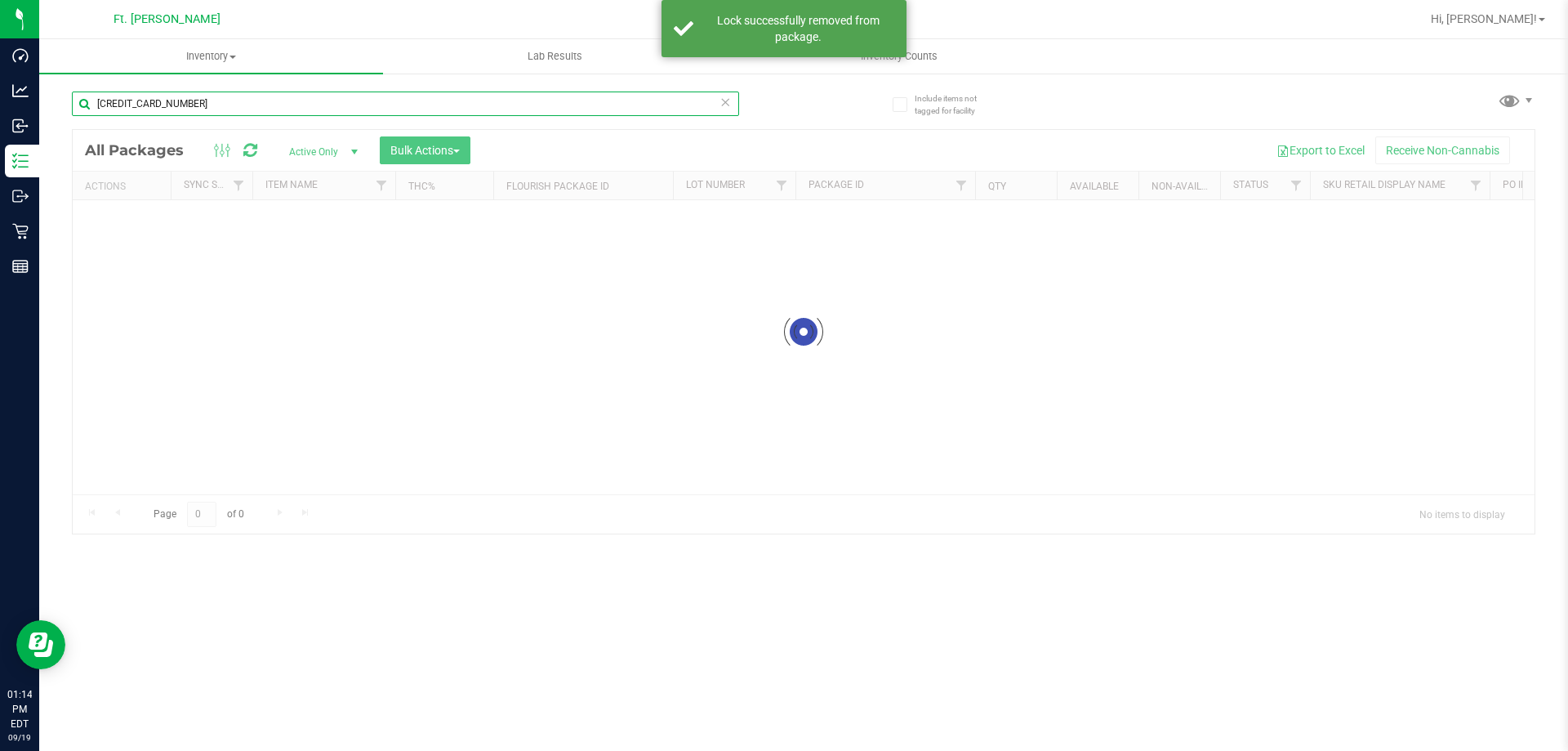
click at [348, 98] on input "[CREDIT_CARD_NUMBER]" at bounding box center [405, 104] width 667 height 24
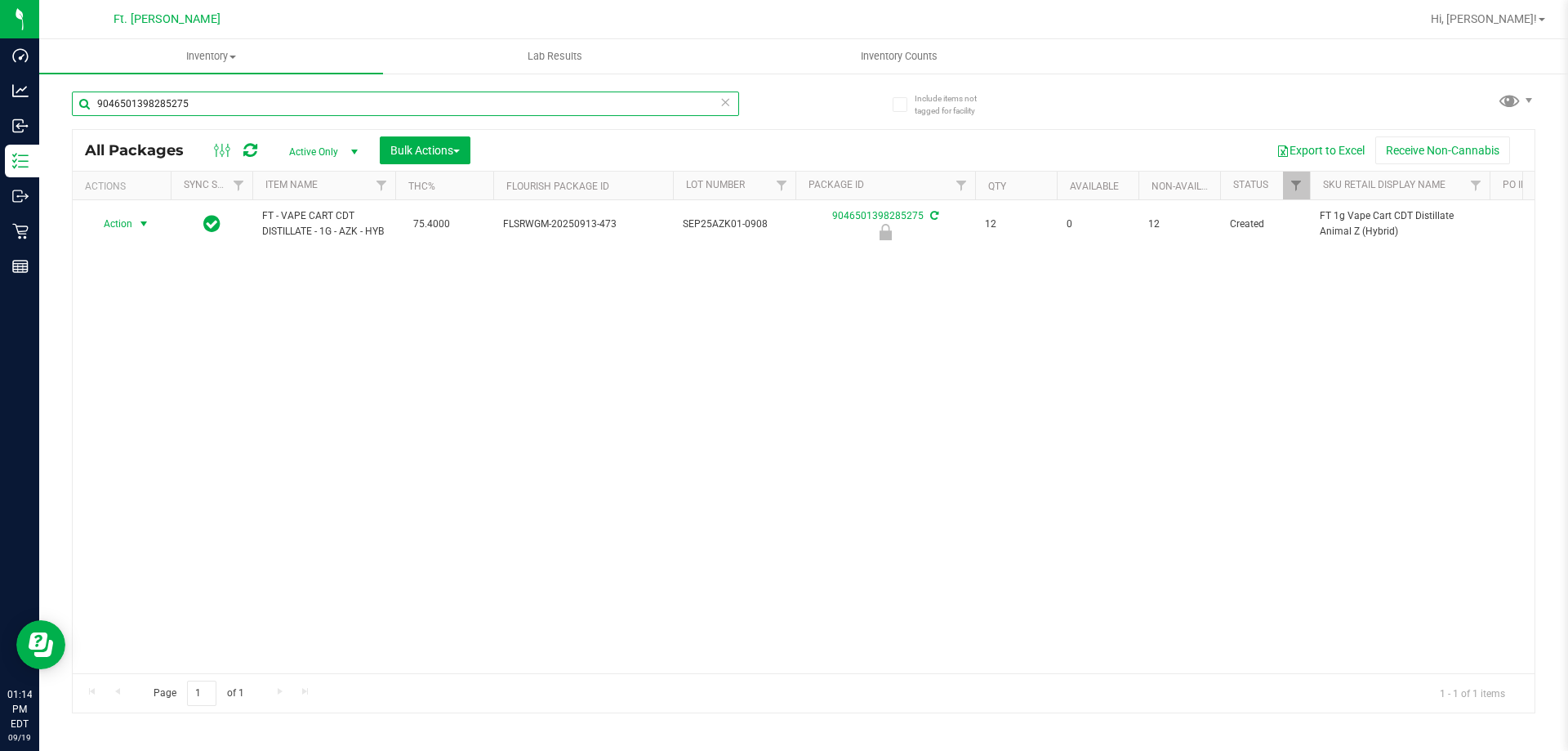
type input "9046501398285275"
click at [129, 233] on span "Action" at bounding box center [111, 223] width 44 height 23
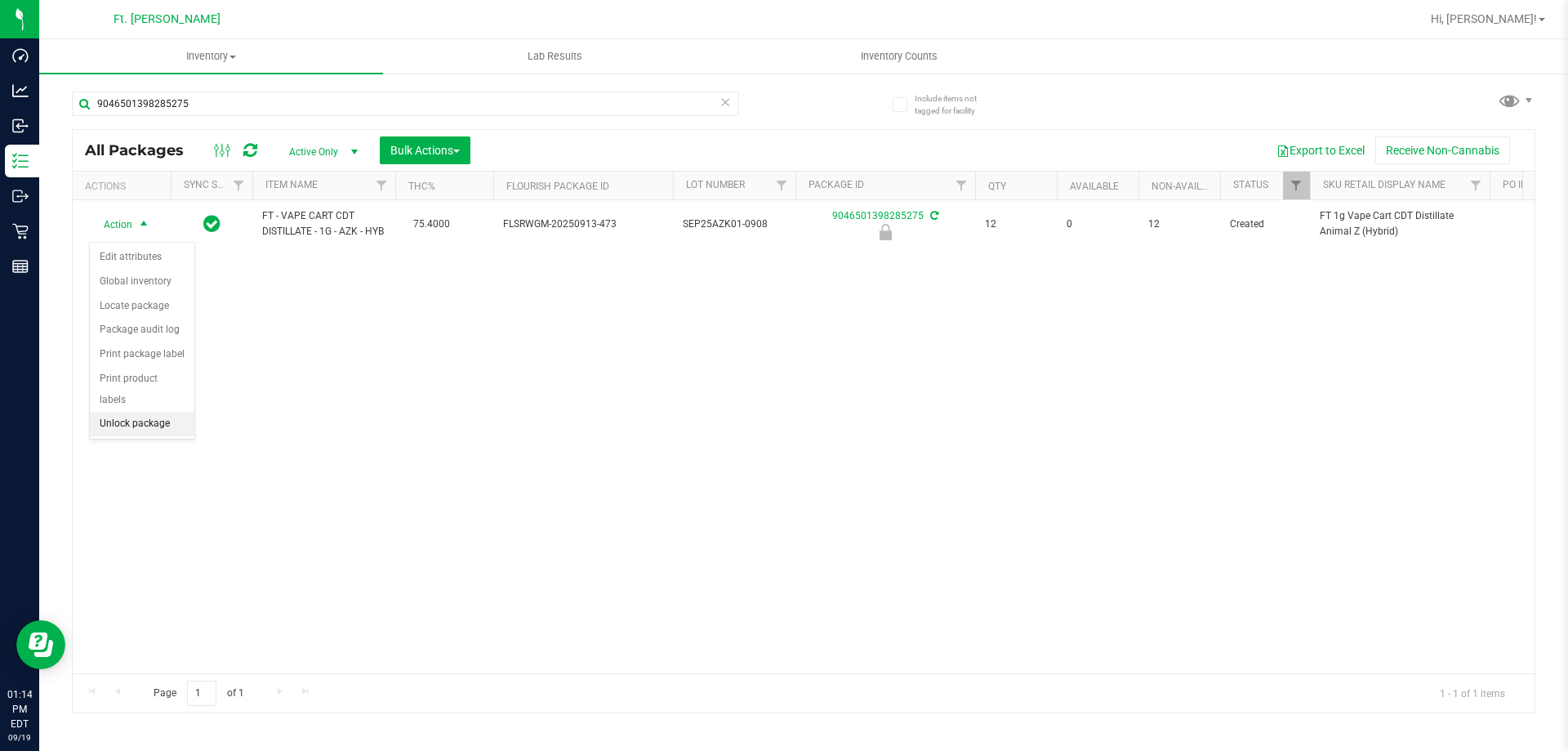
click at [157, 412] on li "Unlock package" at bounding box center [142, 424] width 105 height 24
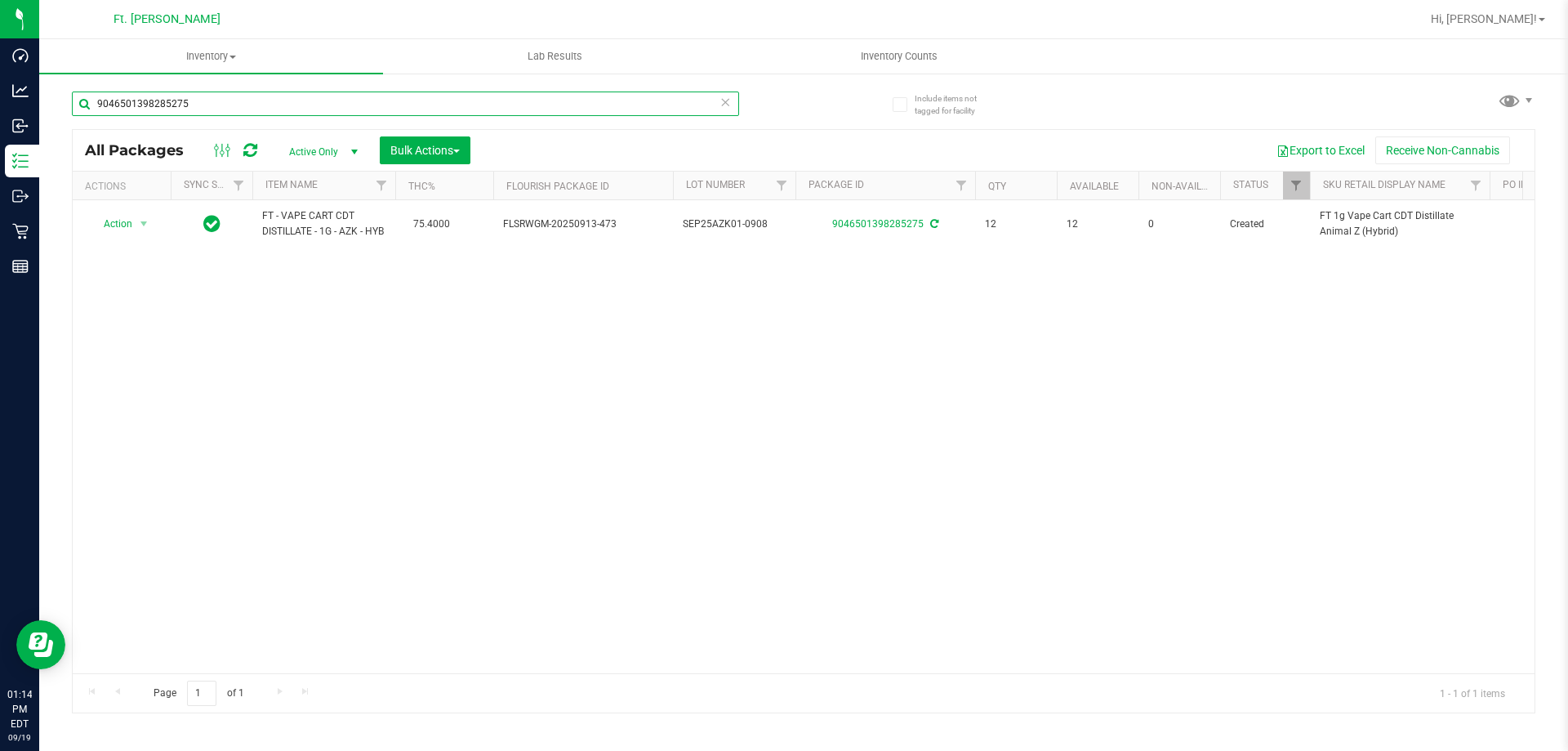
click at [256, 101] on input "9046501398285275" at bounding box center [405, 104] width 667 height 24
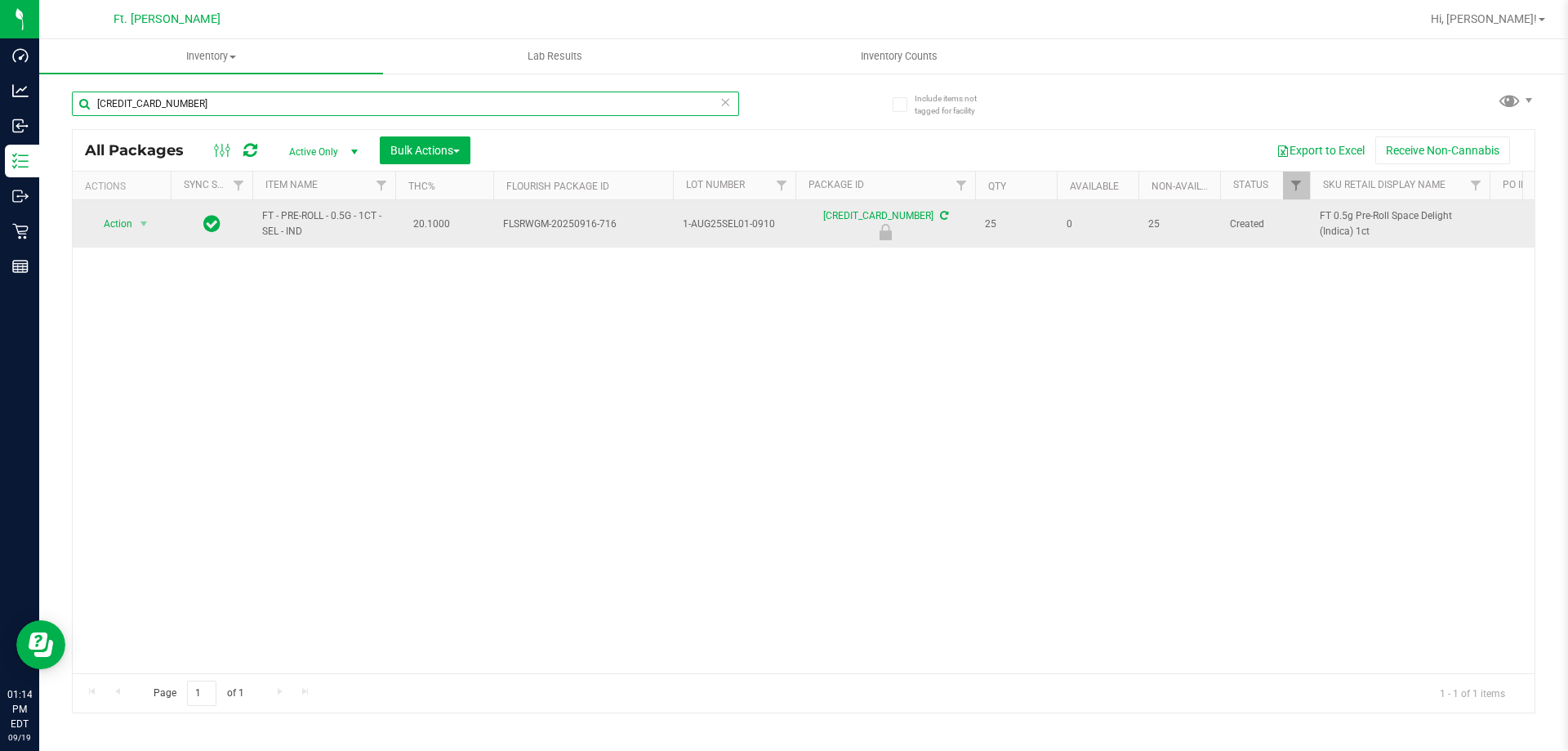
type input "[CREDIT_CARD_NUMBER]"
click at [121, 232] on span "Action" at bounding box center [111, 223] width 44 height 23
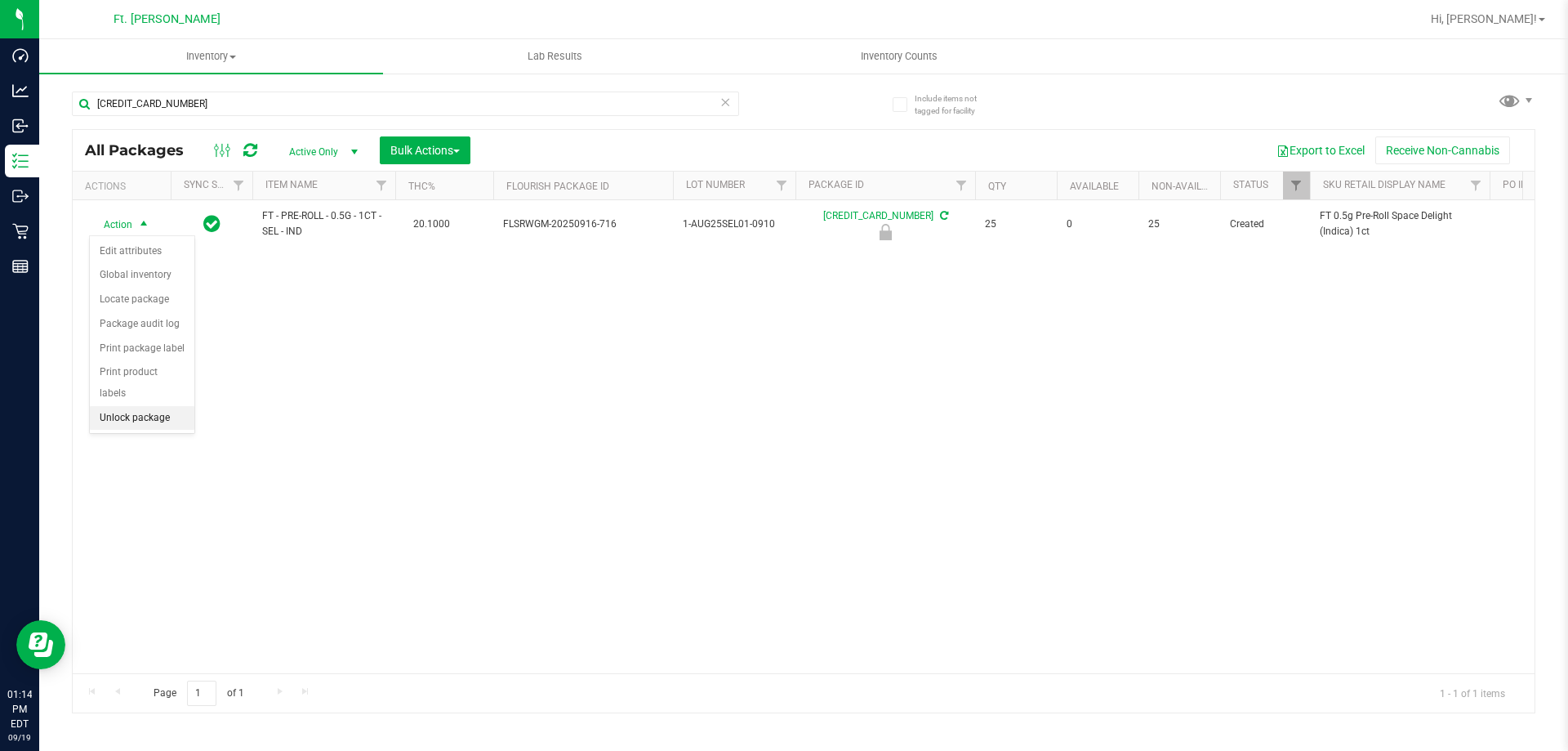
click at [177, 407] on li "Unlock package" at bounding box center [142, 419] width 105 height 24
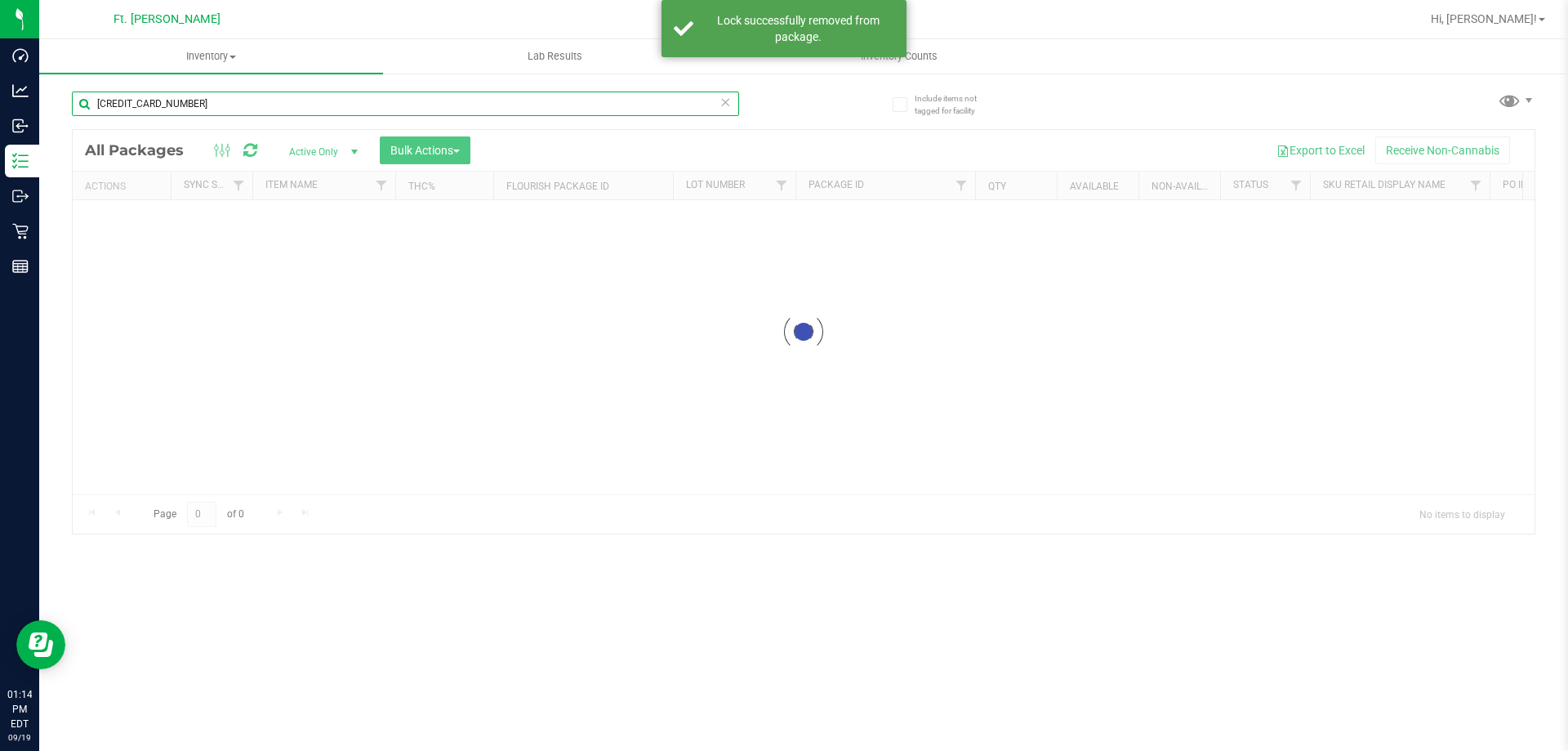
click at [360, 111] on input "[CREDIT_CARD_NUMBER]" at bounding box center [405, 104] width 667 height 24
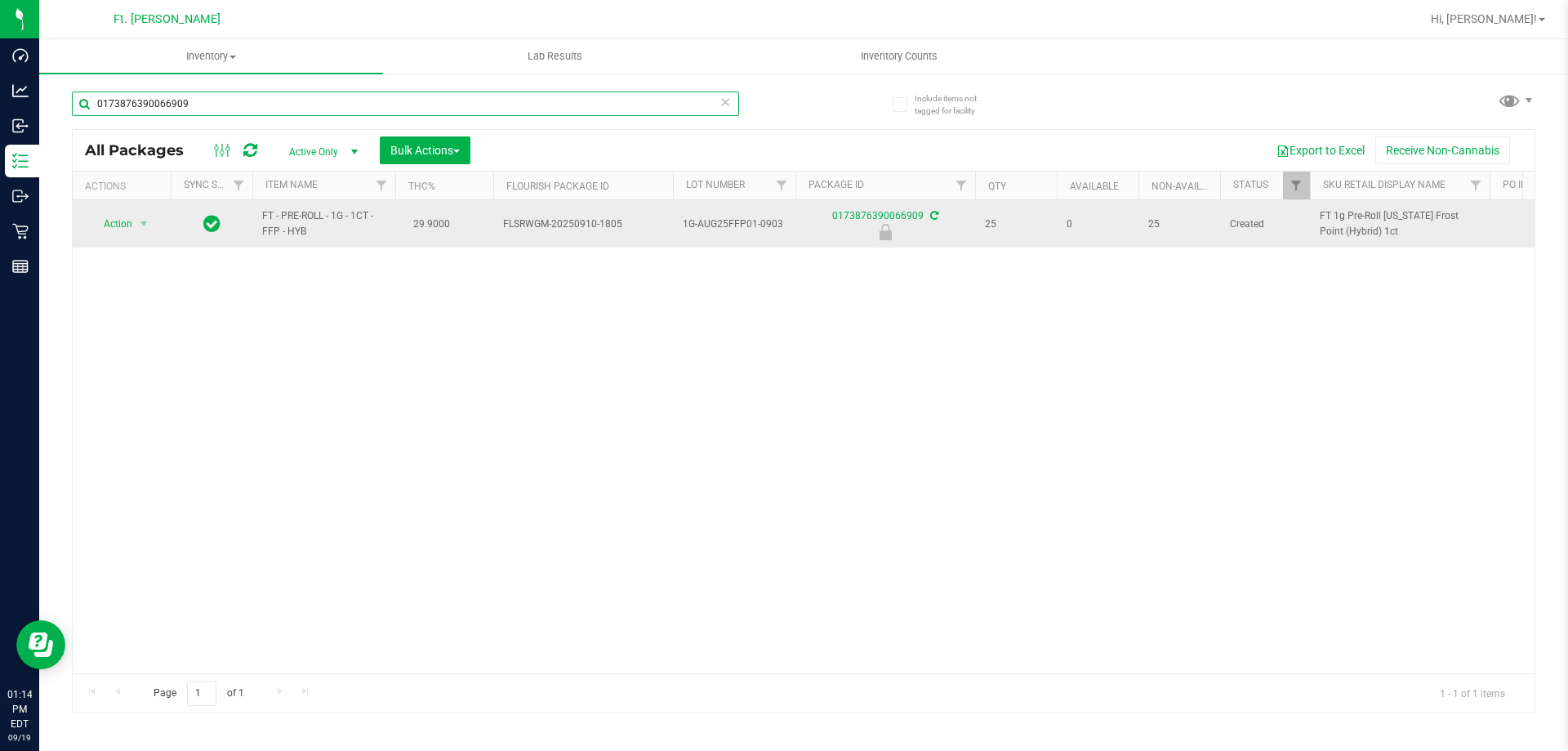
type input "0173876390066909"
click at [81, 207] on td "Action Action Edit attributes Global inventory Locate package Package audit log…" at bounding box center [122, 223] width 98 height 47
click at [116, 218] on span "Action" at bounding box center [111, 223] width 44 height 23
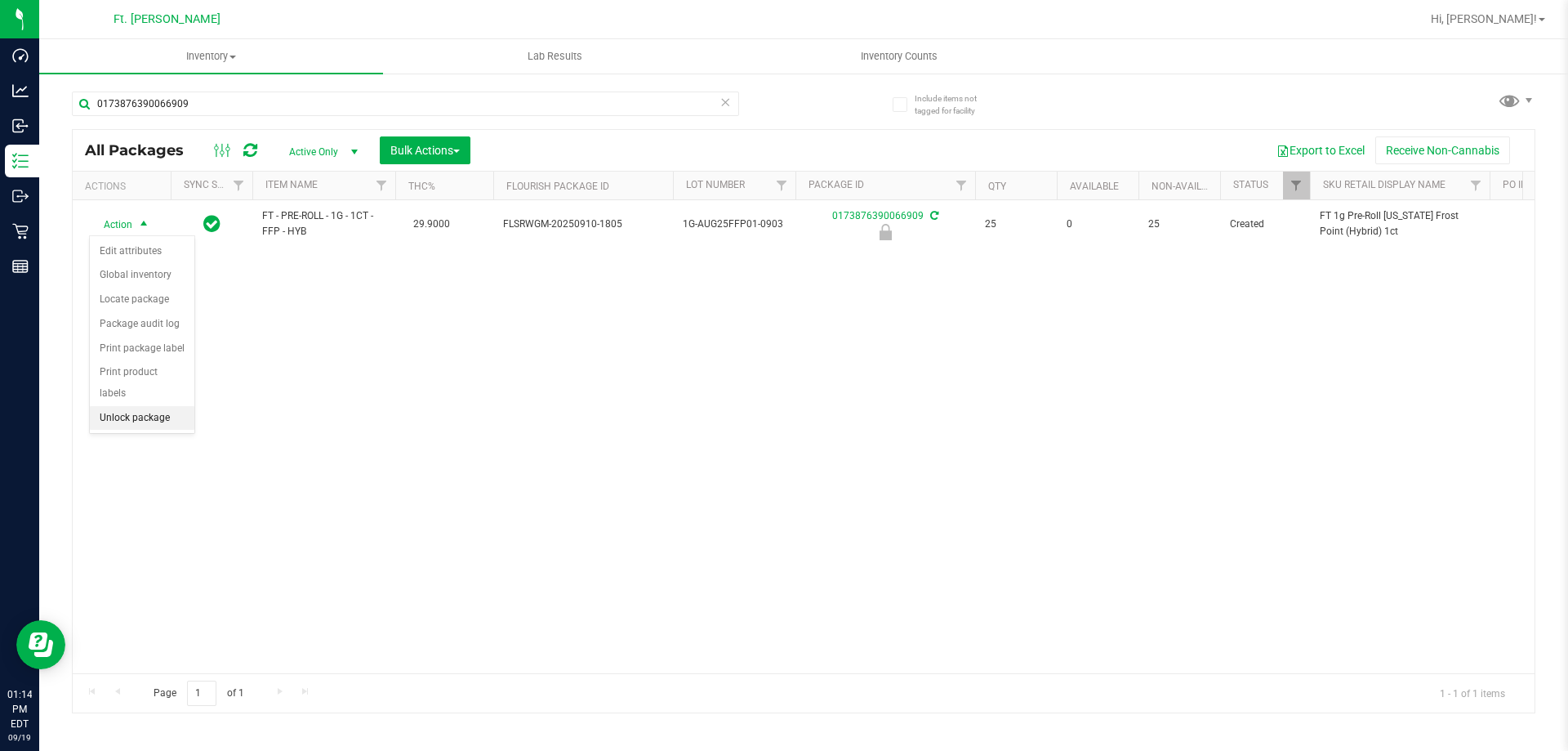
click at [161, 407] on li "Unlock package" at bounding box center [142, 419] width 105 height 24
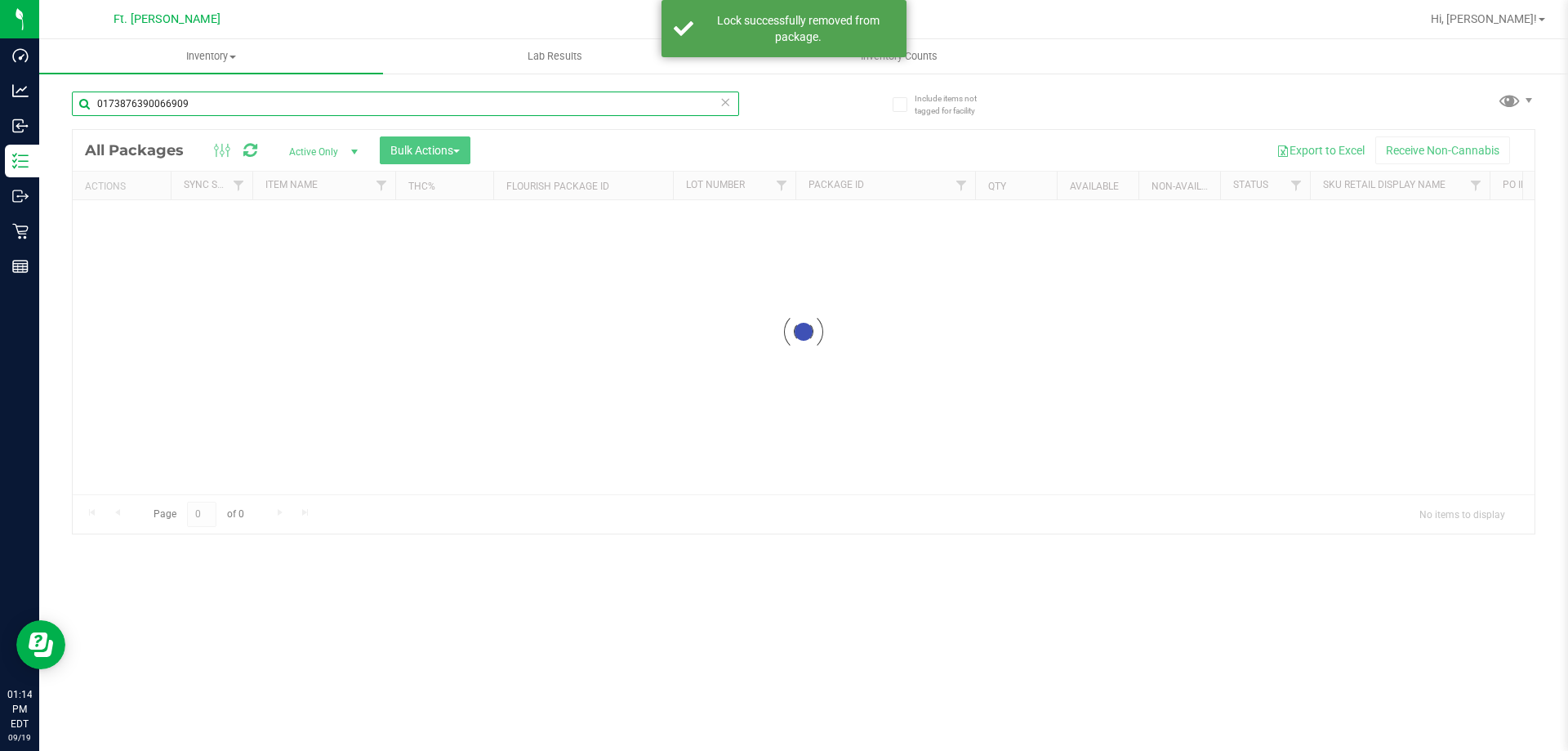
click at [235, 109] on input "0173876390066909" at bounding box center [405, 104] width 667 height 24
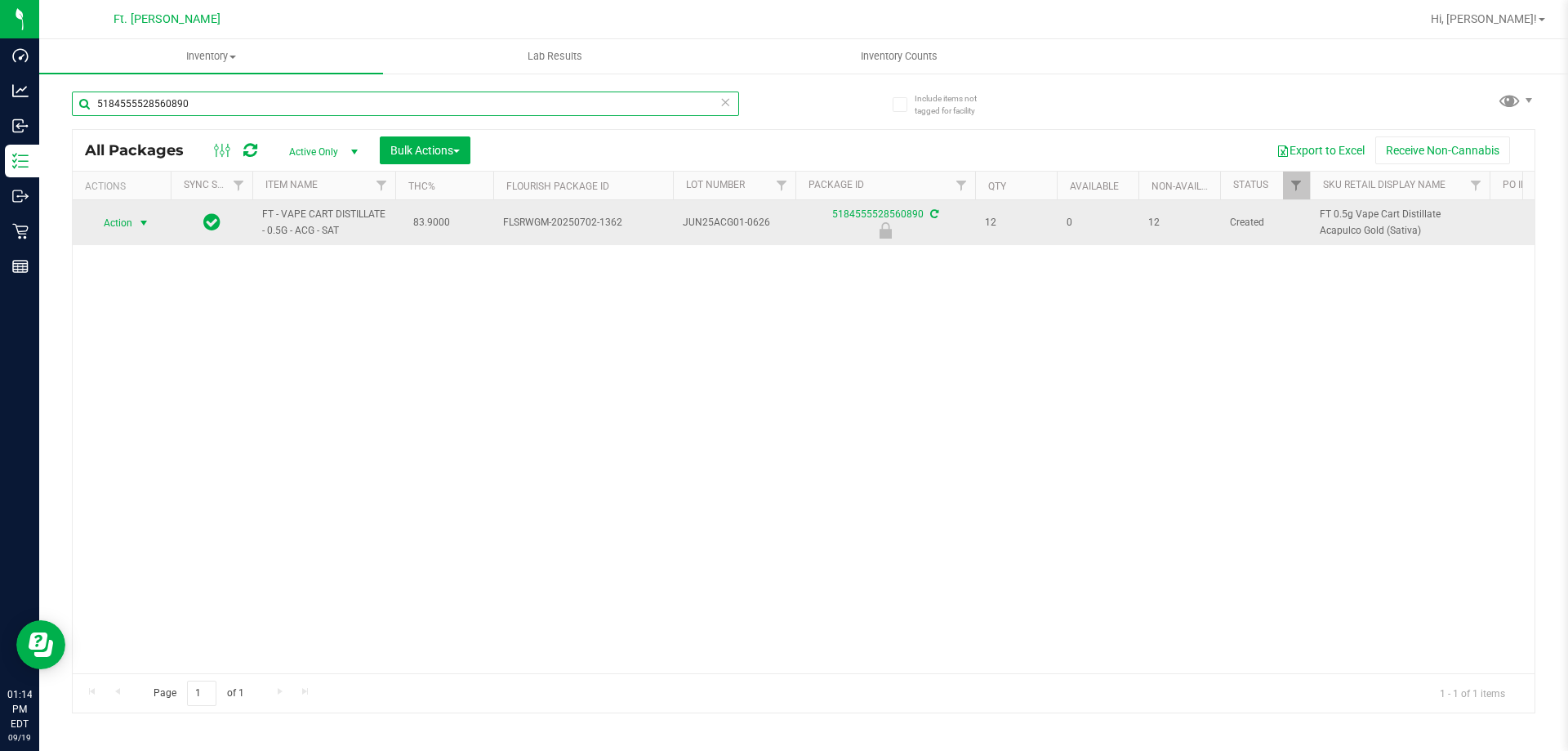
type input "5184555528560890"
click at [141, 222] on span "select" at bounding box center [143, 223] width 13 height 13
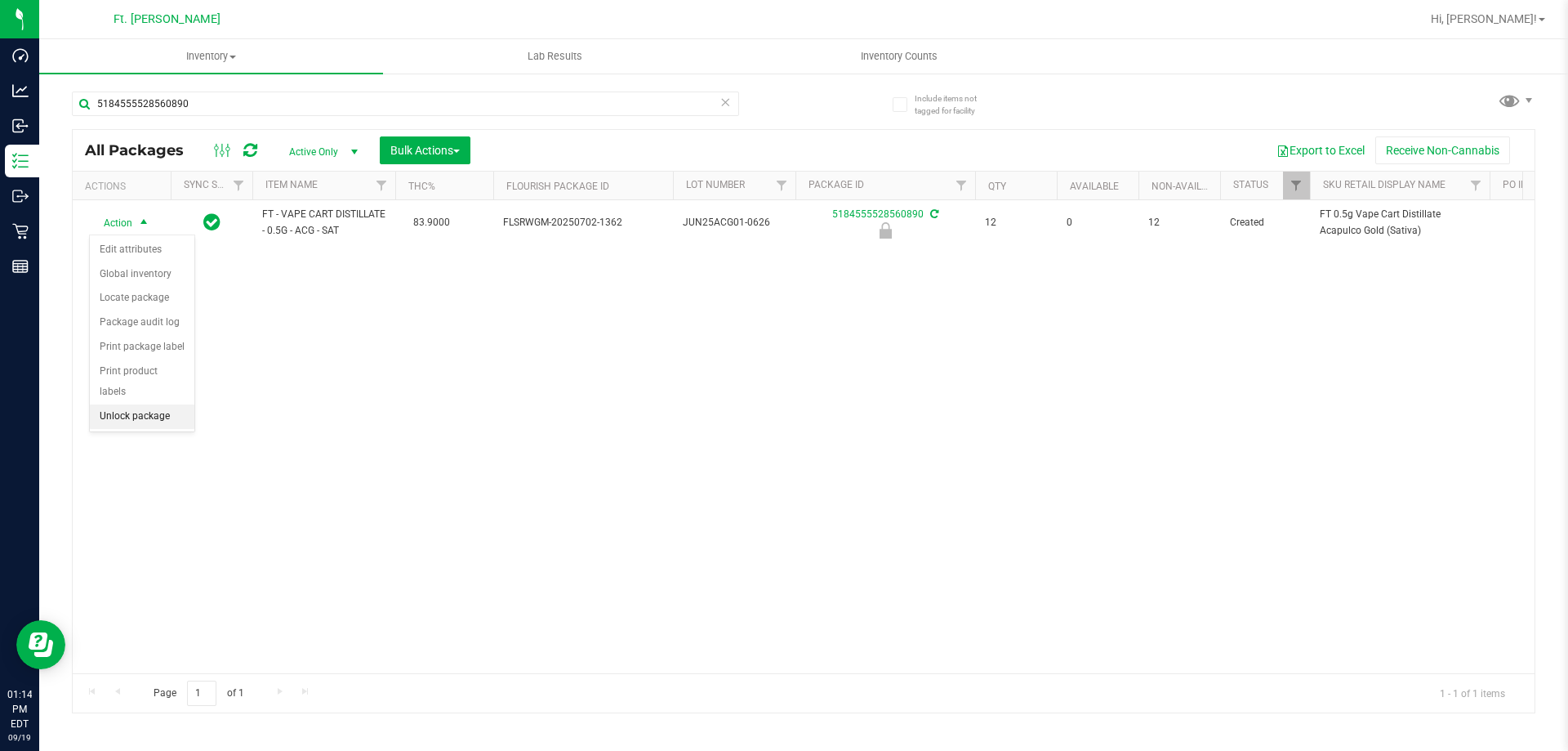
click at [143, 405] on li "Unlock package" at bounding box center [142, 417] width 105 height 24
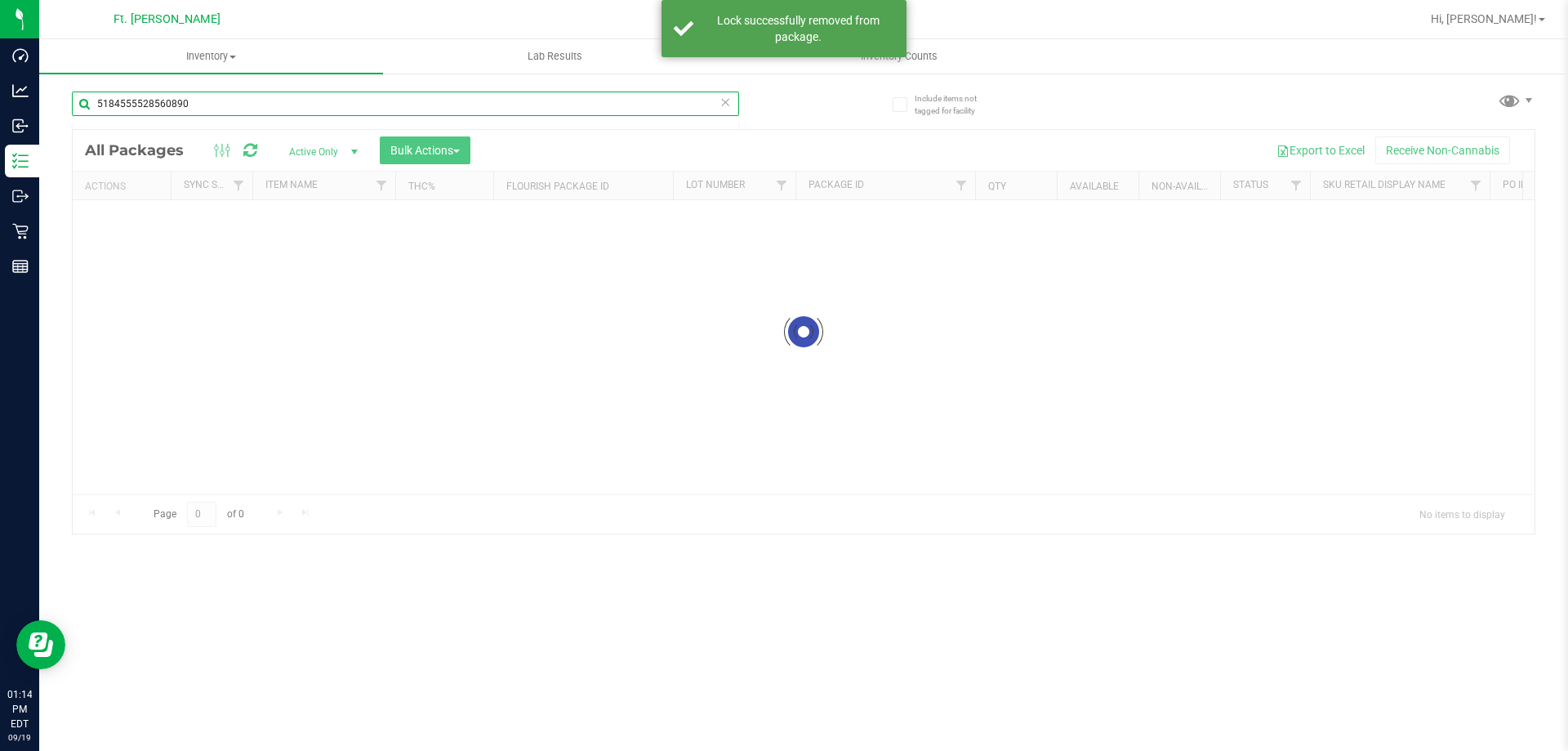
click at [302, 100] on div "Inventory All packages All inventory Waste log Create inventory Lab Results Inv…" at bounding box center [803, 394] width 1529 height 712
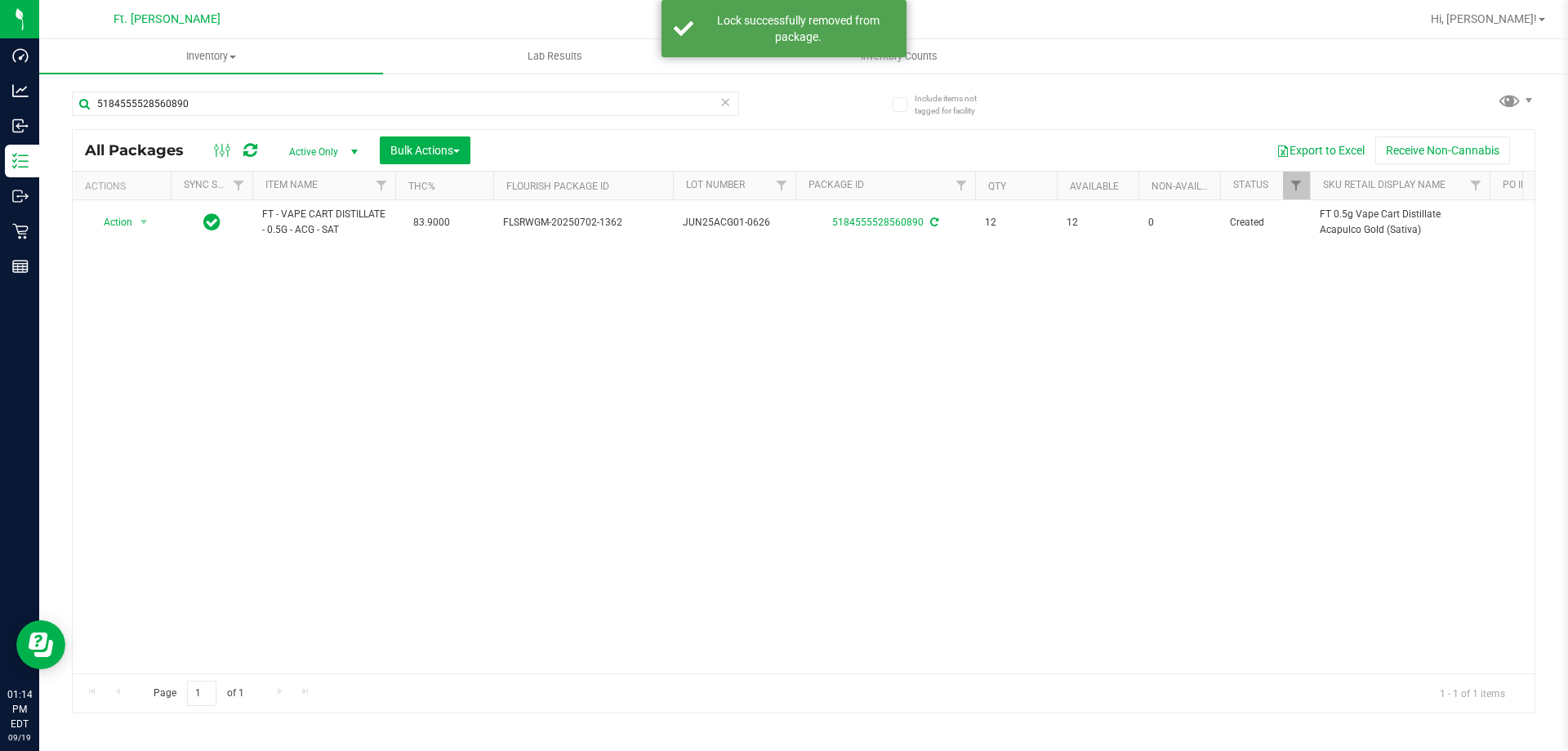
click at [233, 117] on div "5184555528560890" at bounding box center [405, 110] width 667 height 38
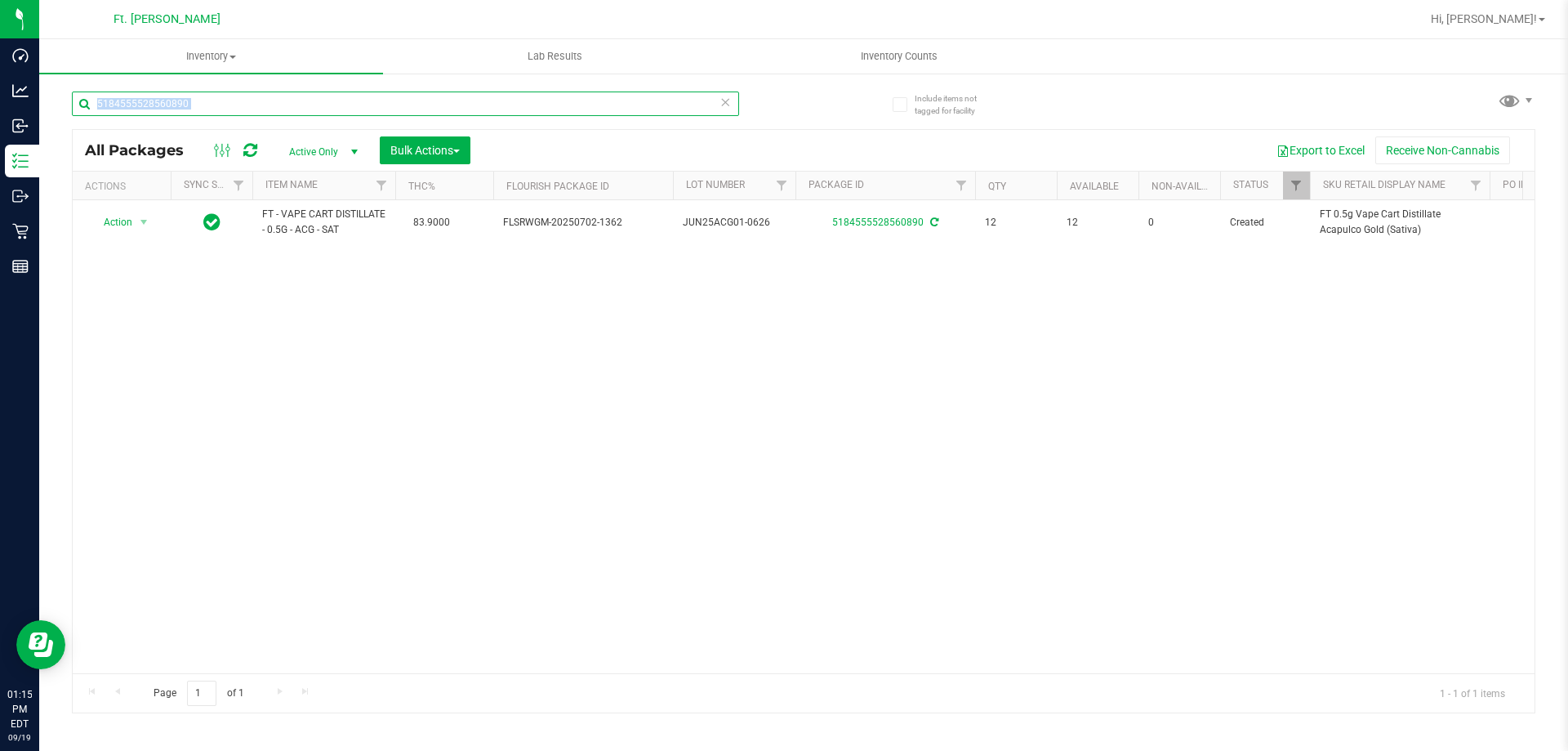
click at [252, 93] on input "5184555528560890" at bounding box center [405, 104] width 667 height 24
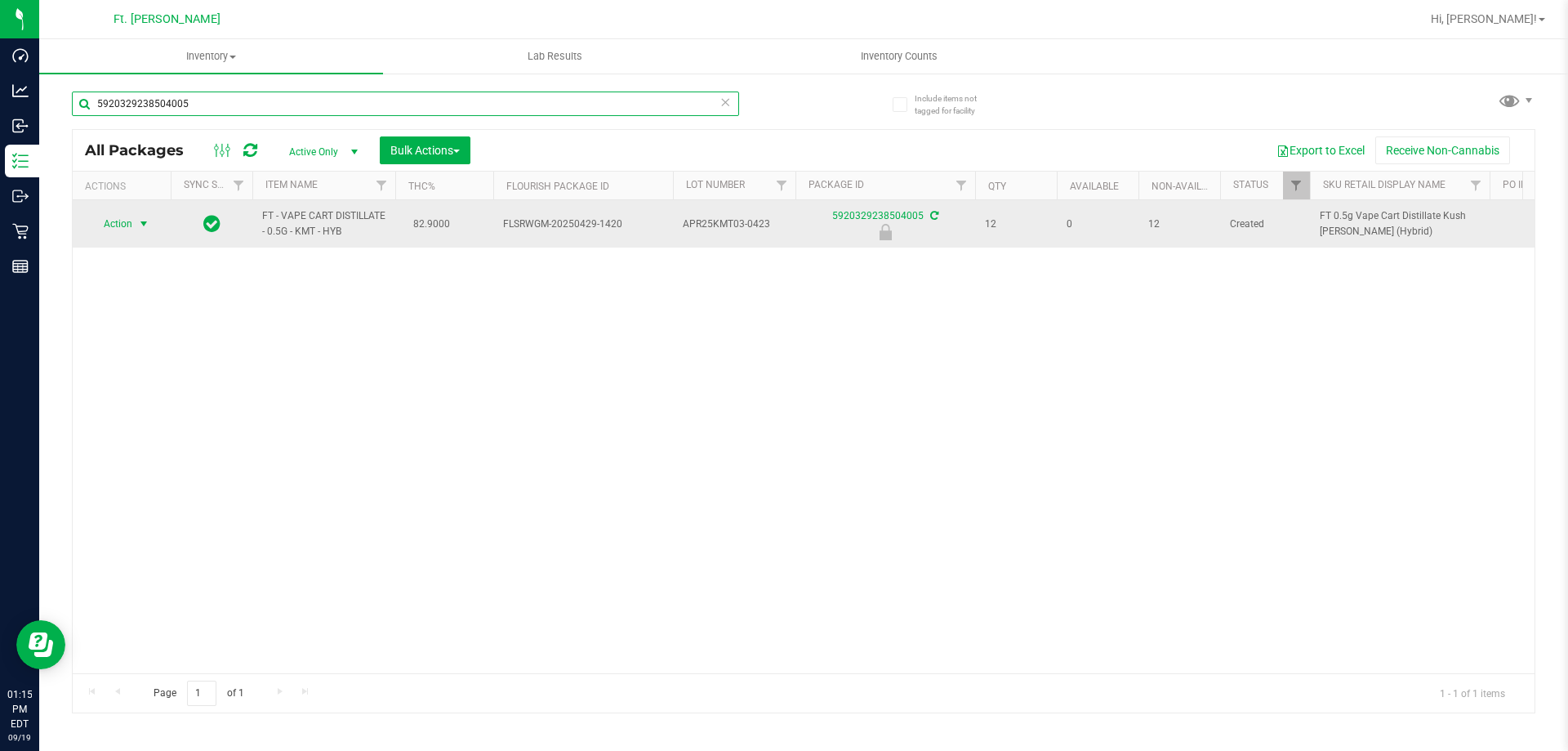
type input "5920329238504005"
click at [126, 232] on span "Action" at bounding box center [111, 223] width 44 height 23
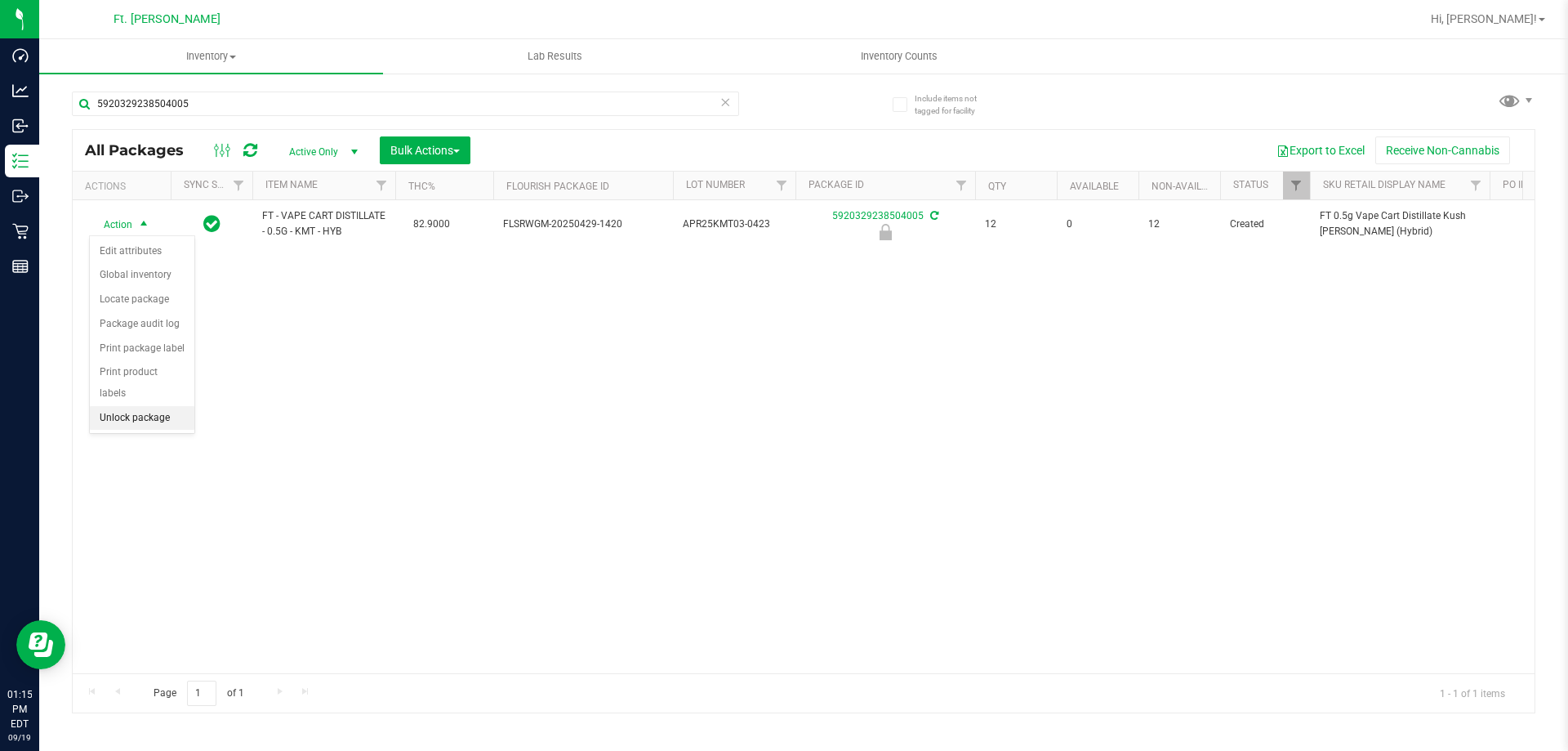
click at [166, 407] on li "Unlock package" at bounding box center [142, 419] width 105 height 24
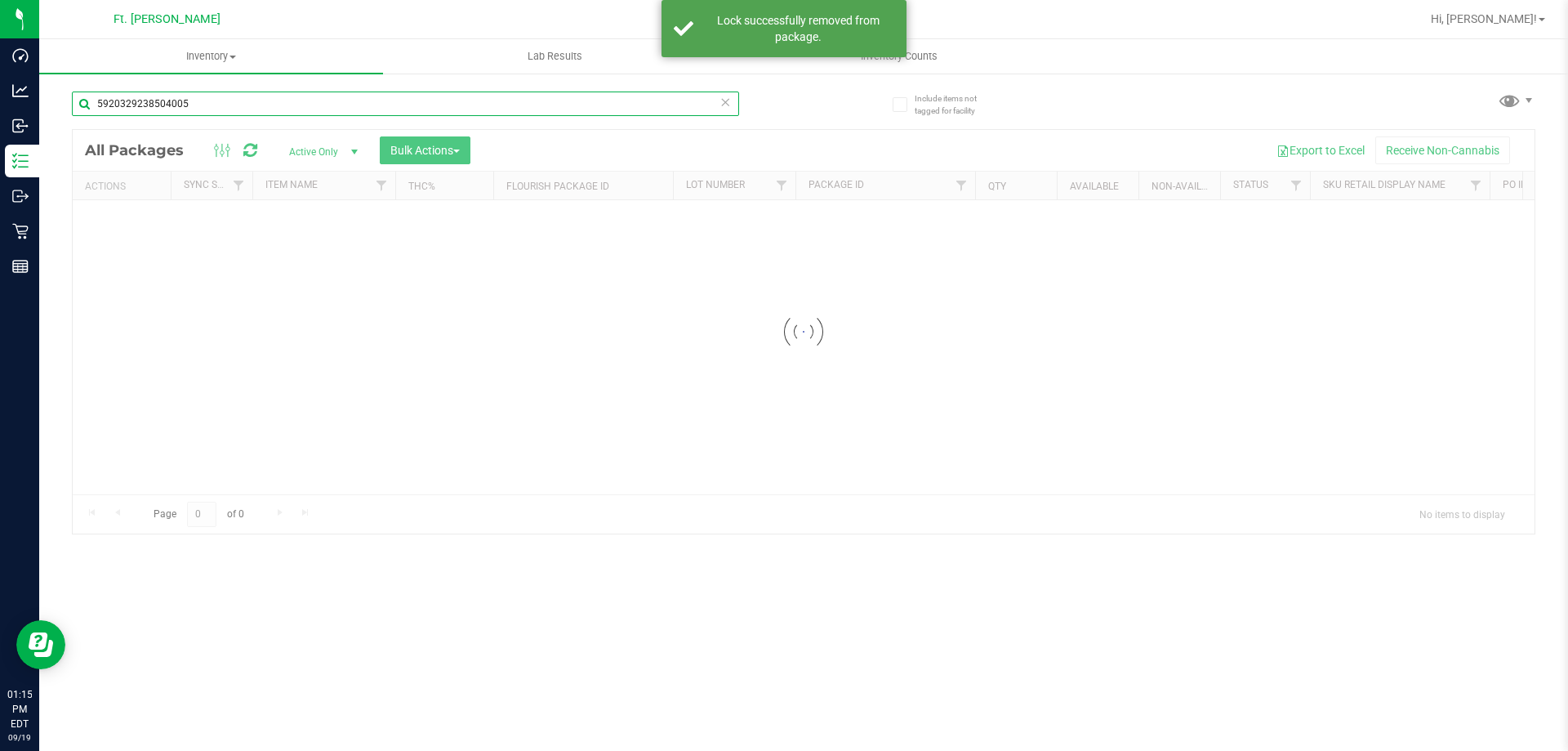
click at [365, 99] on input "5920329238504005" at bounding box center [405, 104] width 667 height 24
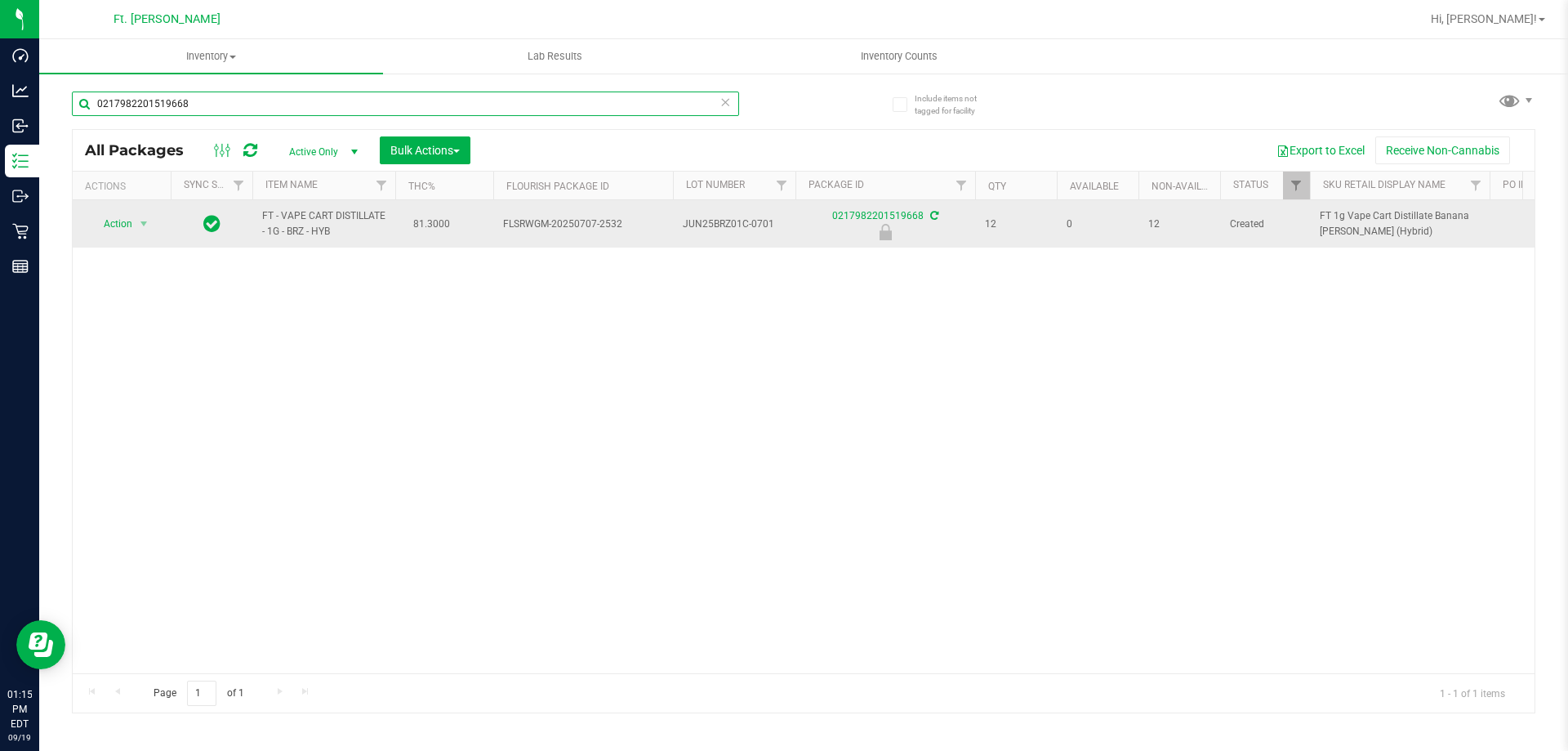
type input "0217982201519668"
click at [126, 217] on span "Action" at bounding box center [111, 223] width 44 height 23
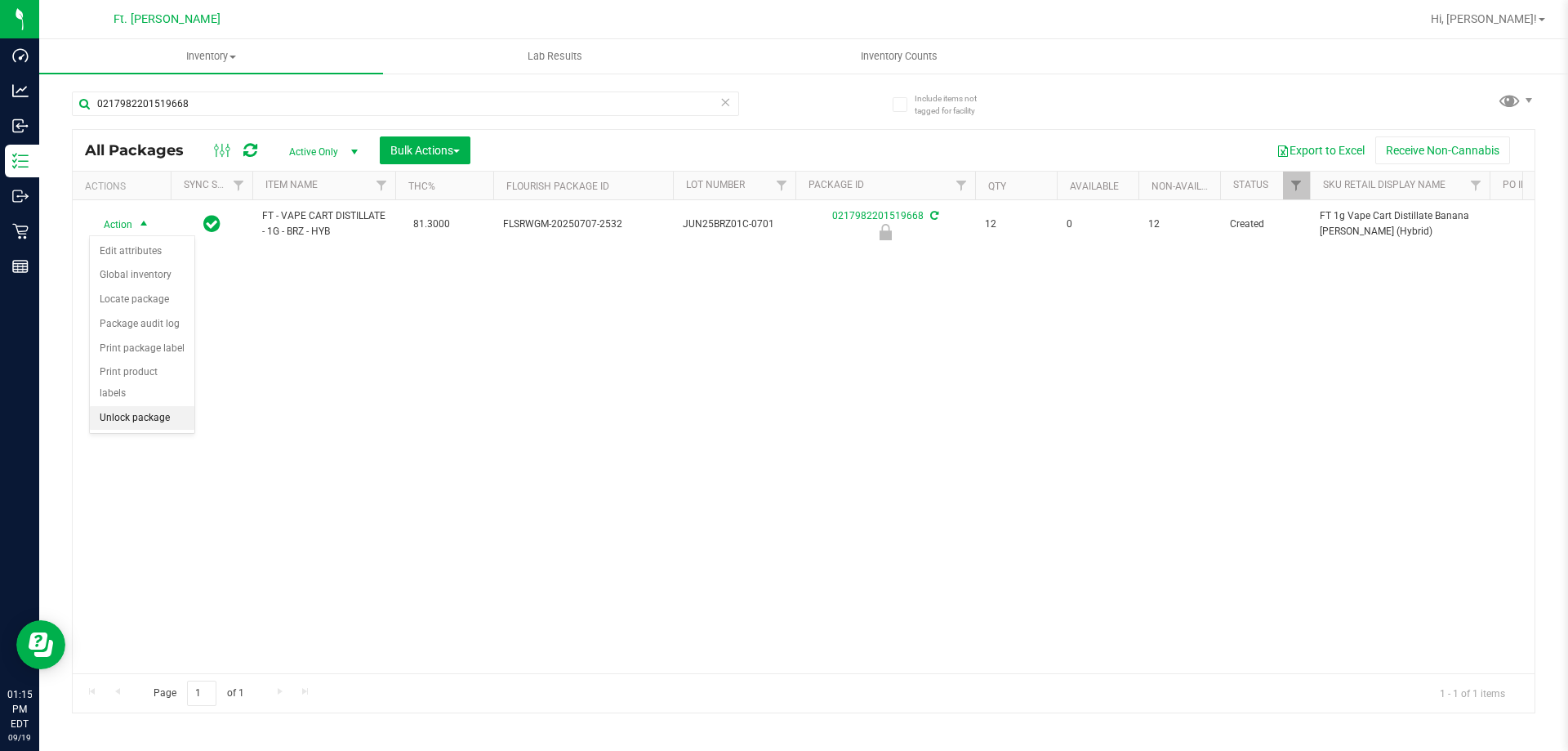
click at [138, 407] on li "Unlock package" at bounding box center [142, 419] width 105 height 24
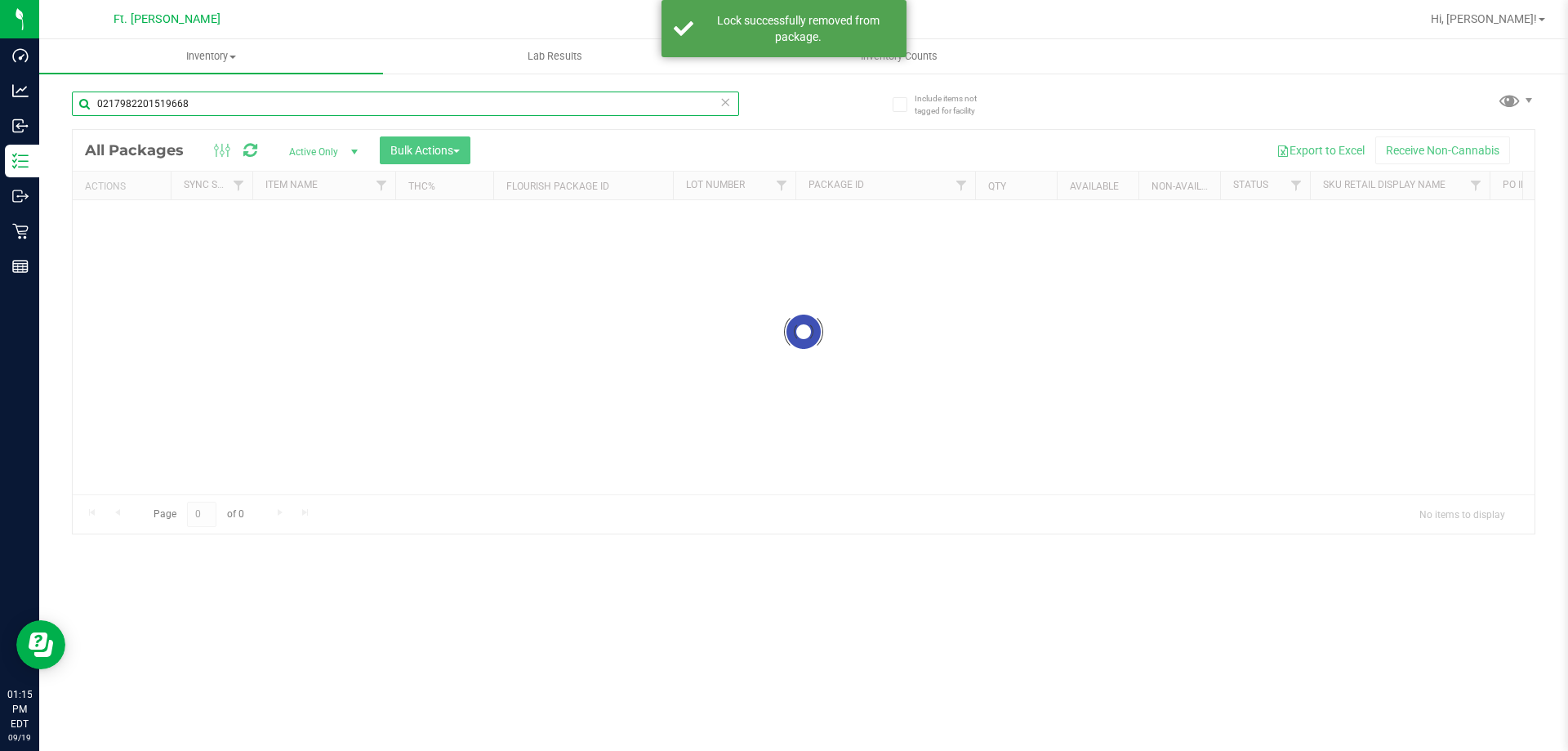
click at [330, 104] on input "0217982201519668" at bounding box center [405, 104] width 667 height 24
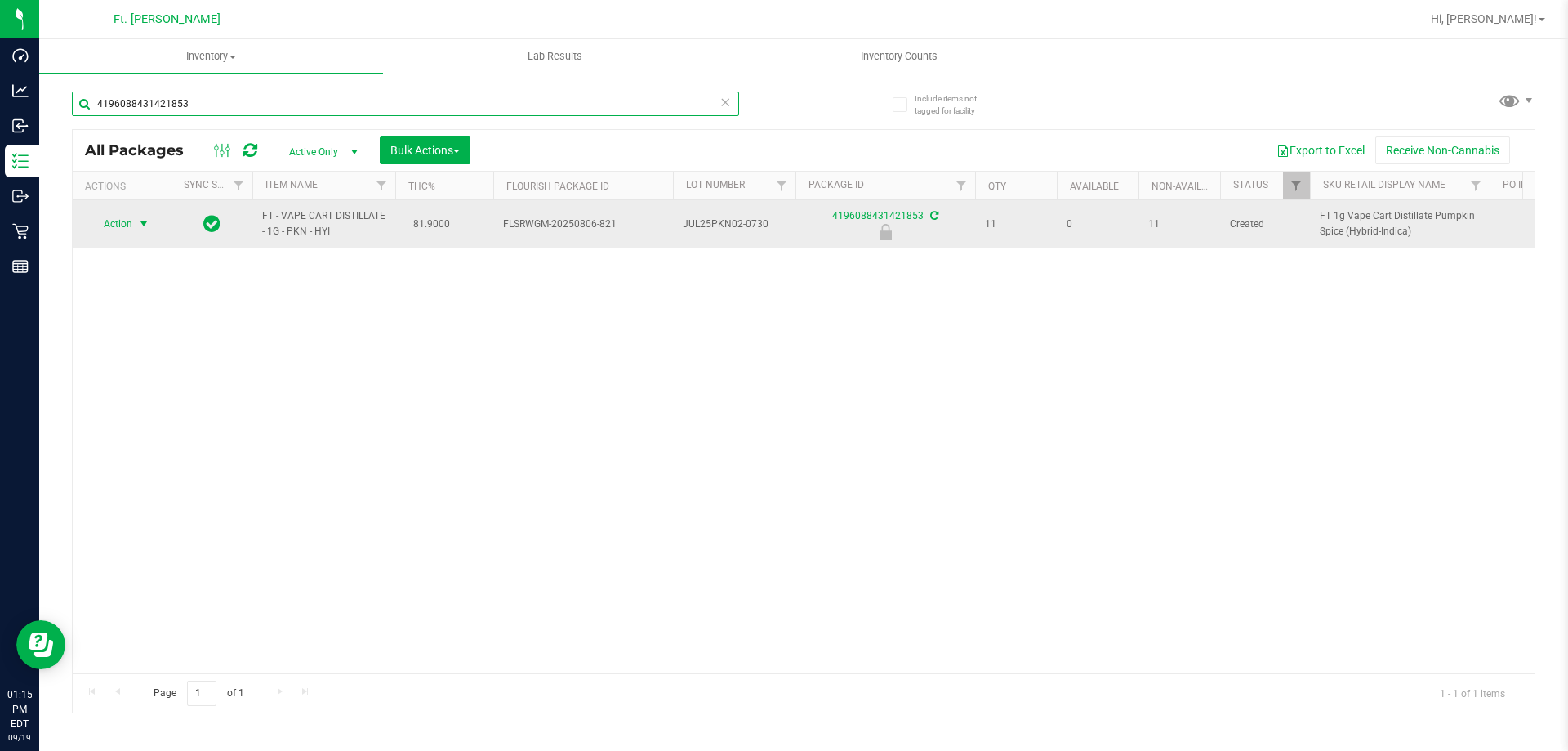
type input "4196088431421853"
click at [131, 220] on span "Action" at bounding box center [111, 223] width 44 height 23
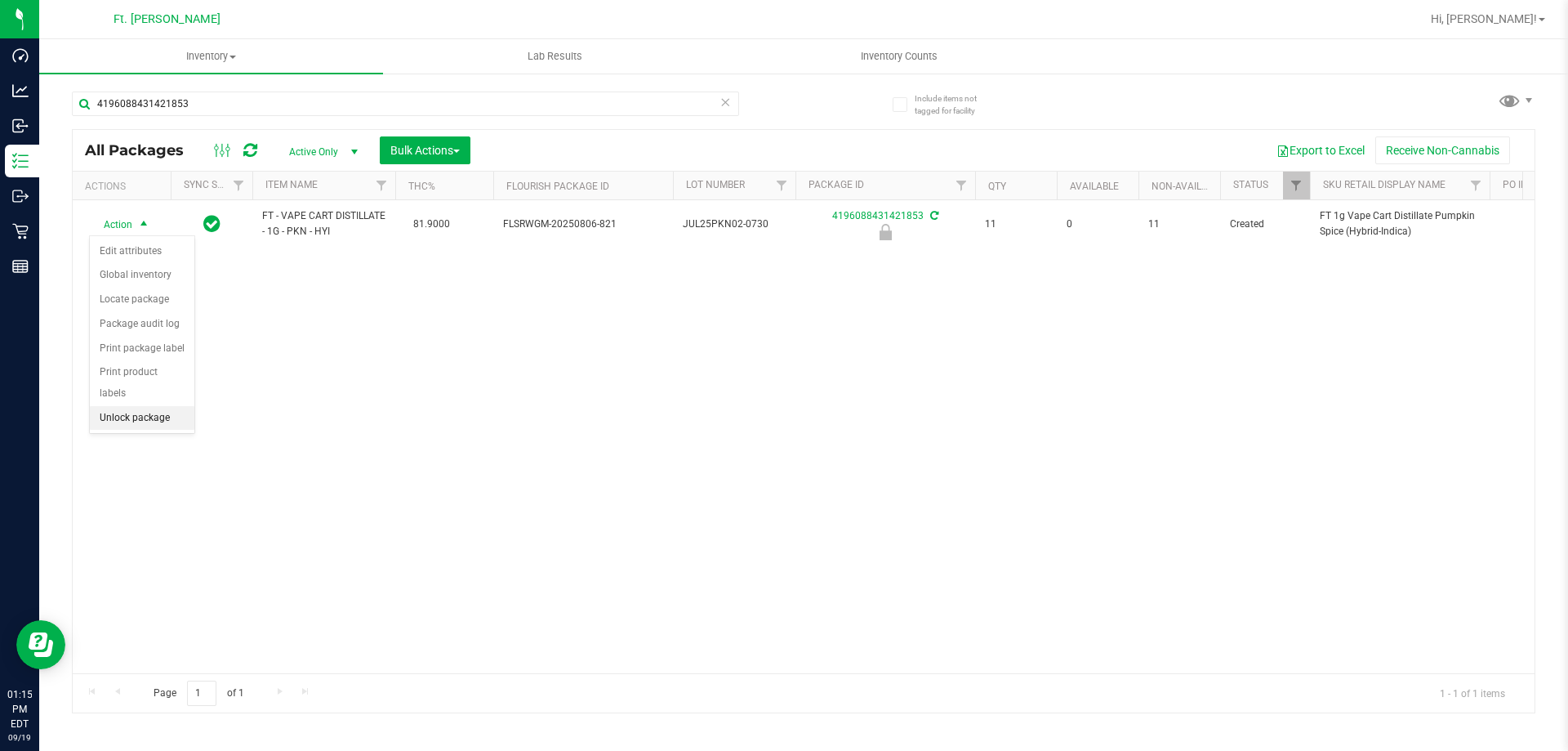
click at [115, 407] on li "Unlock package" at bounding box center [142, 419] width 105 height 24
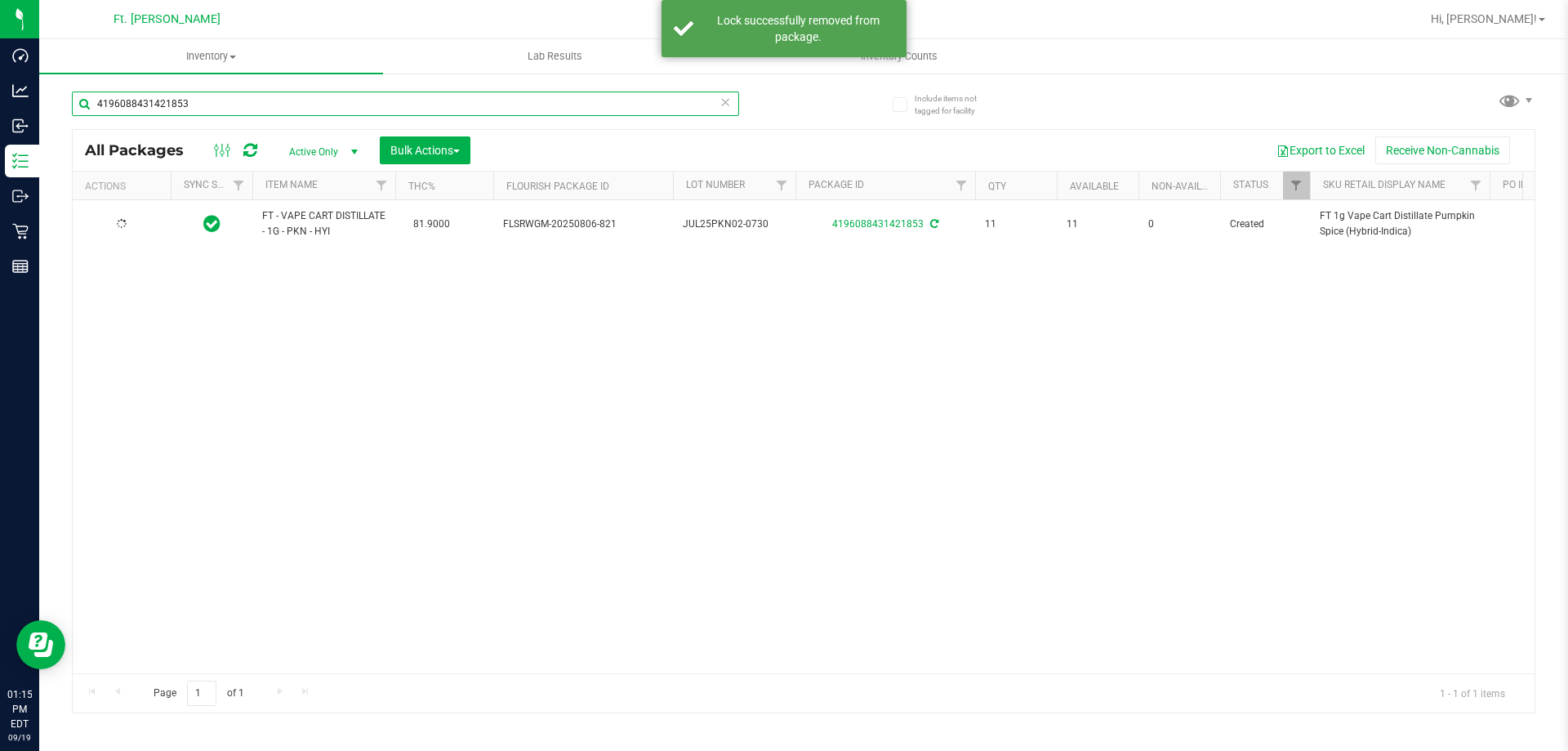
click at [381, 99] on input "4196088431421853" at bounding box center [405, 104] width 667 height 24
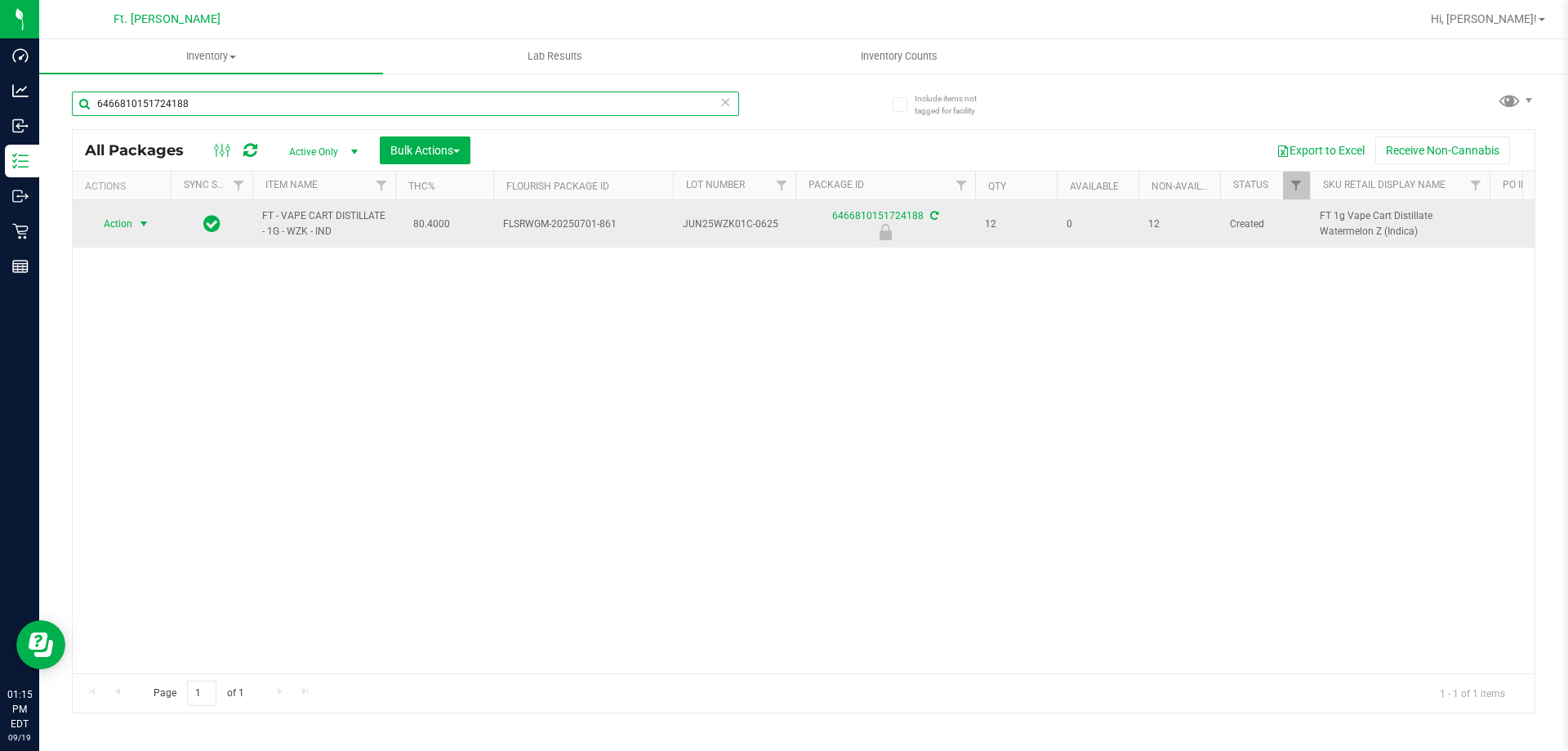
type input "6466810151724188"
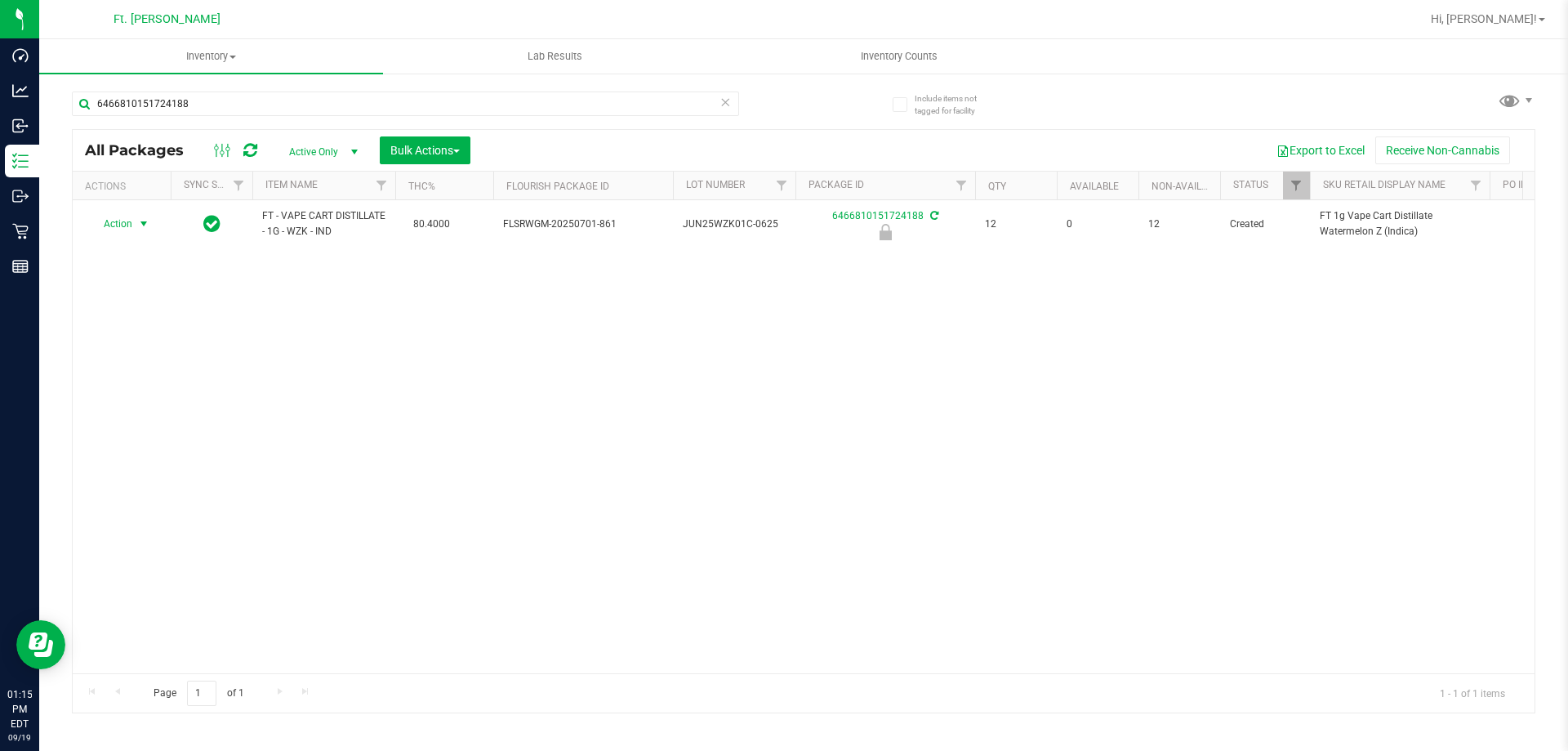
drag, startPoint x: 124, startPoint y: 224, endPoint x: 146, endPoint y: 320, distance: 98.5
click at [123, 224] on span "Action" at bounding box center [111, 223] width 44 height 23
click at [168, 407] on li "Unlock package" at bounding box center [142, 419] width 105 height 24
click at [260, 96] on input "6466810151724188" at bounding box center [405, 104] width 667 height 24
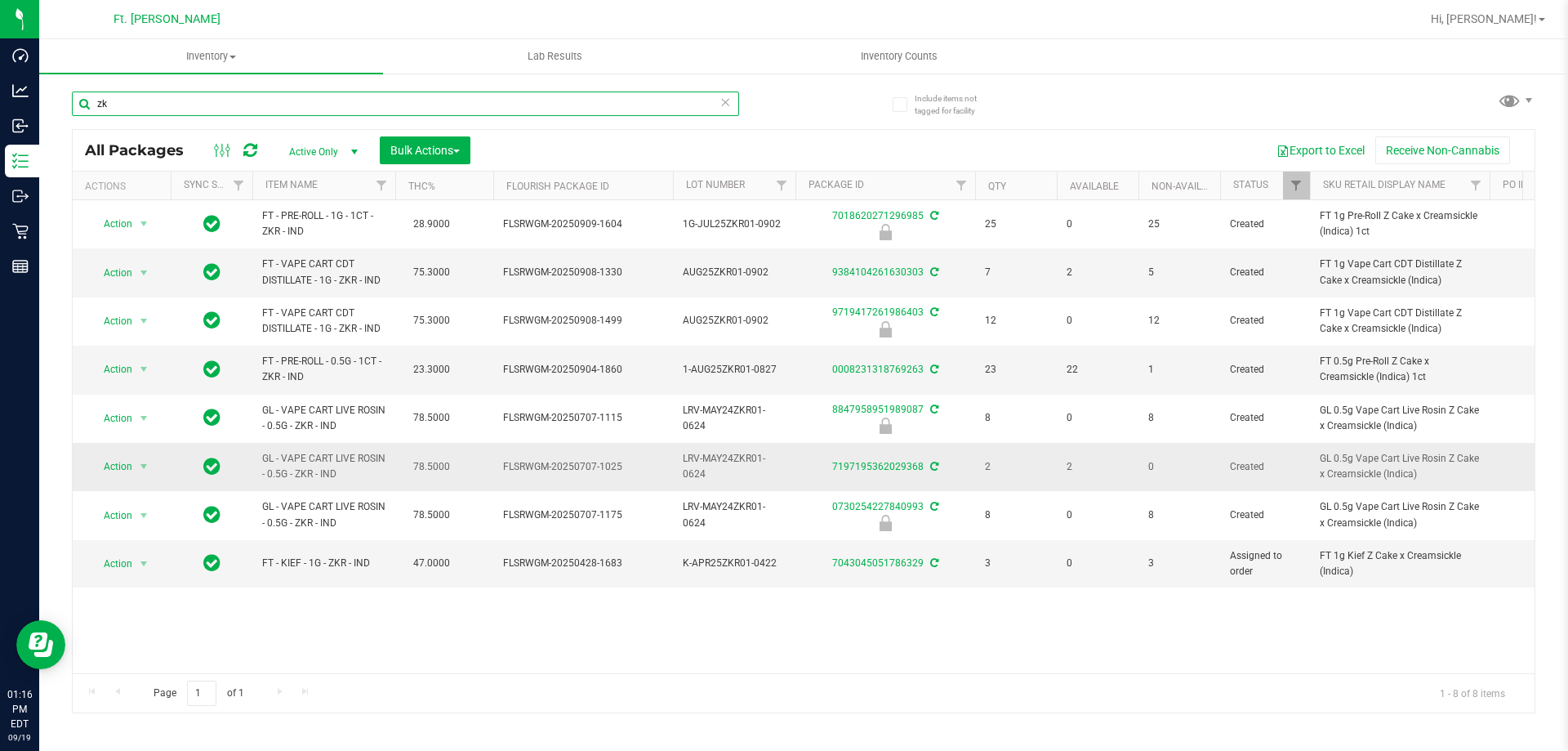
type input "z"
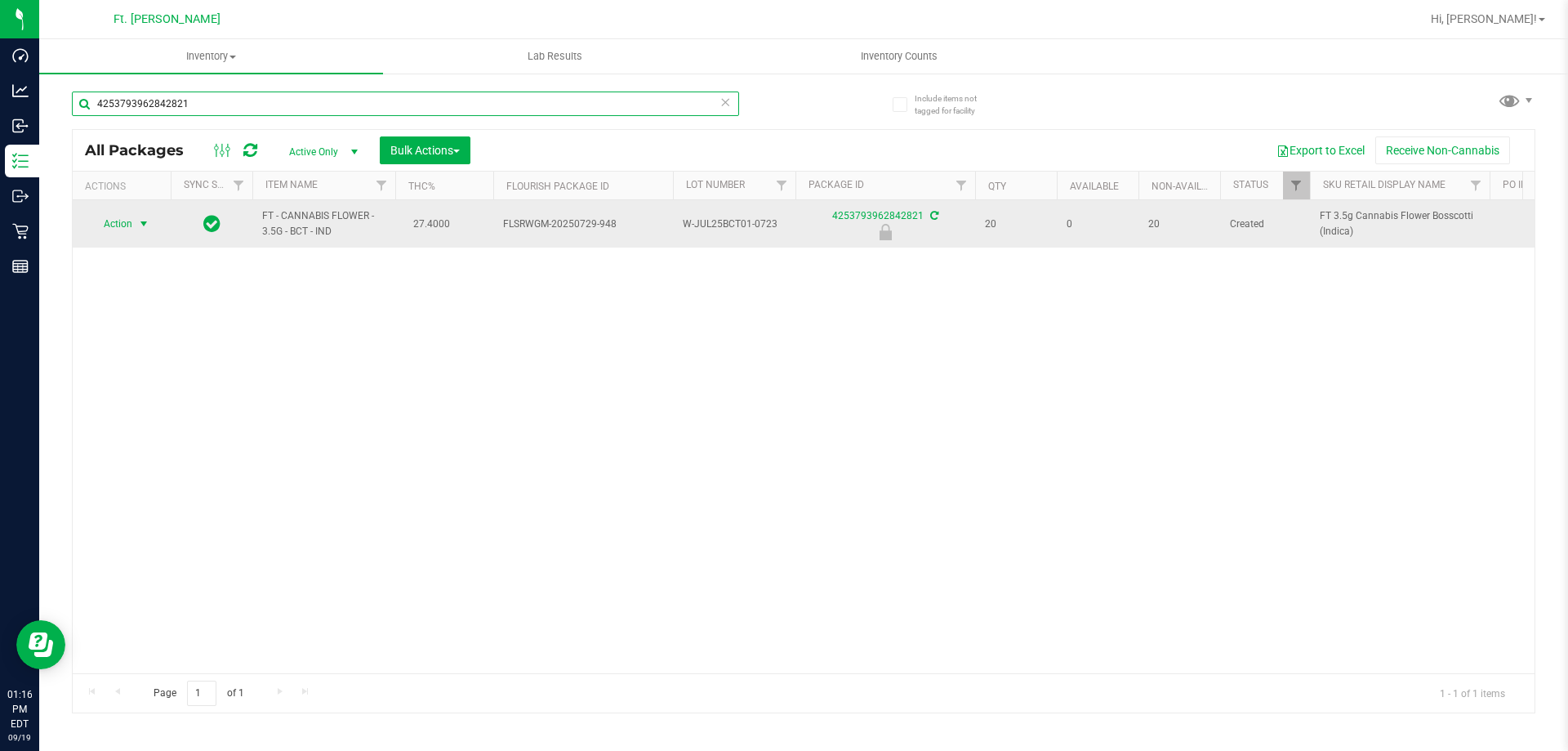
type input "4253793962842821"
click at [141, 230] on span "select" at bounding box center [143, 224] width 13 height 13
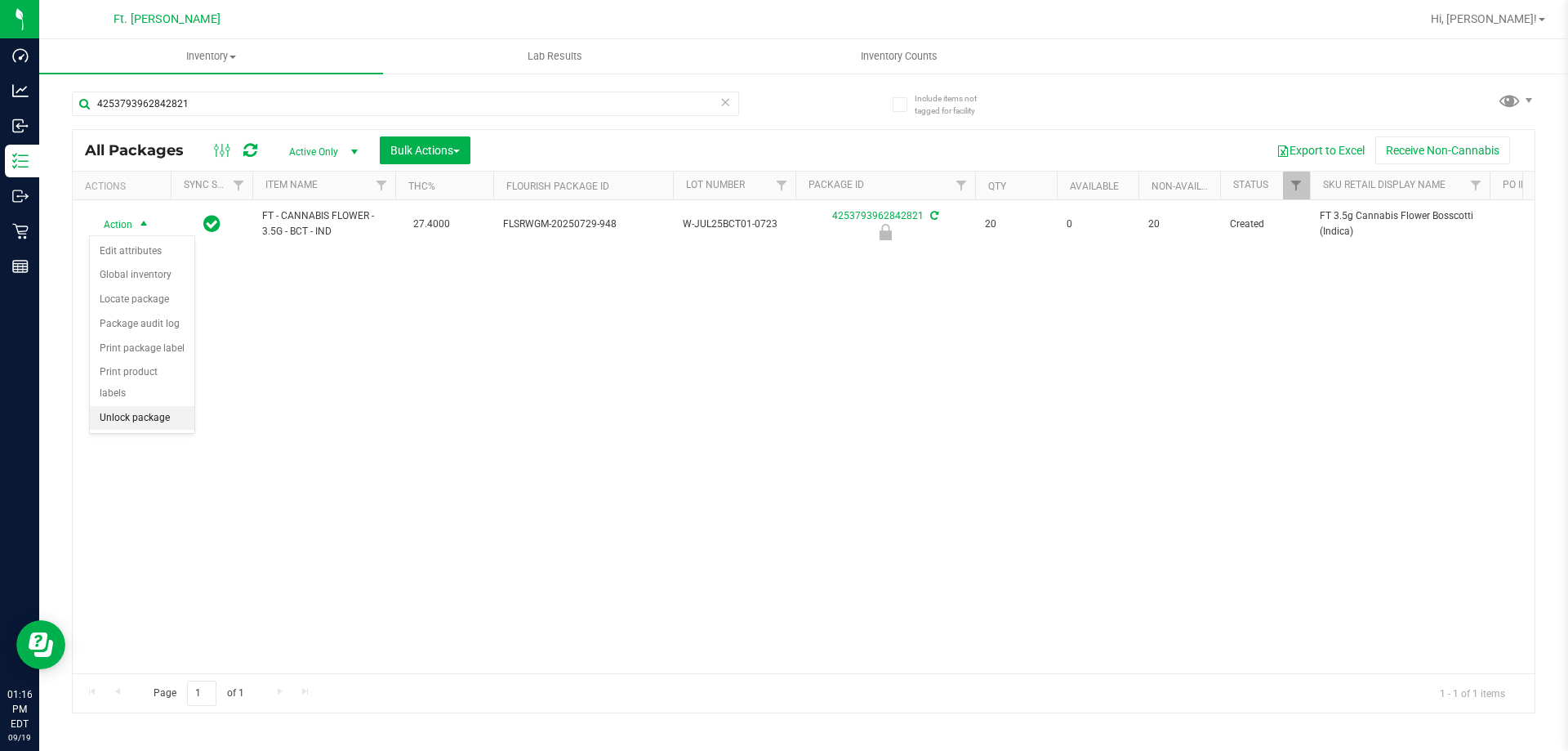
click at [173, 407] on li "Unlock package" at bounding box center [142, 419] width 105 height 24
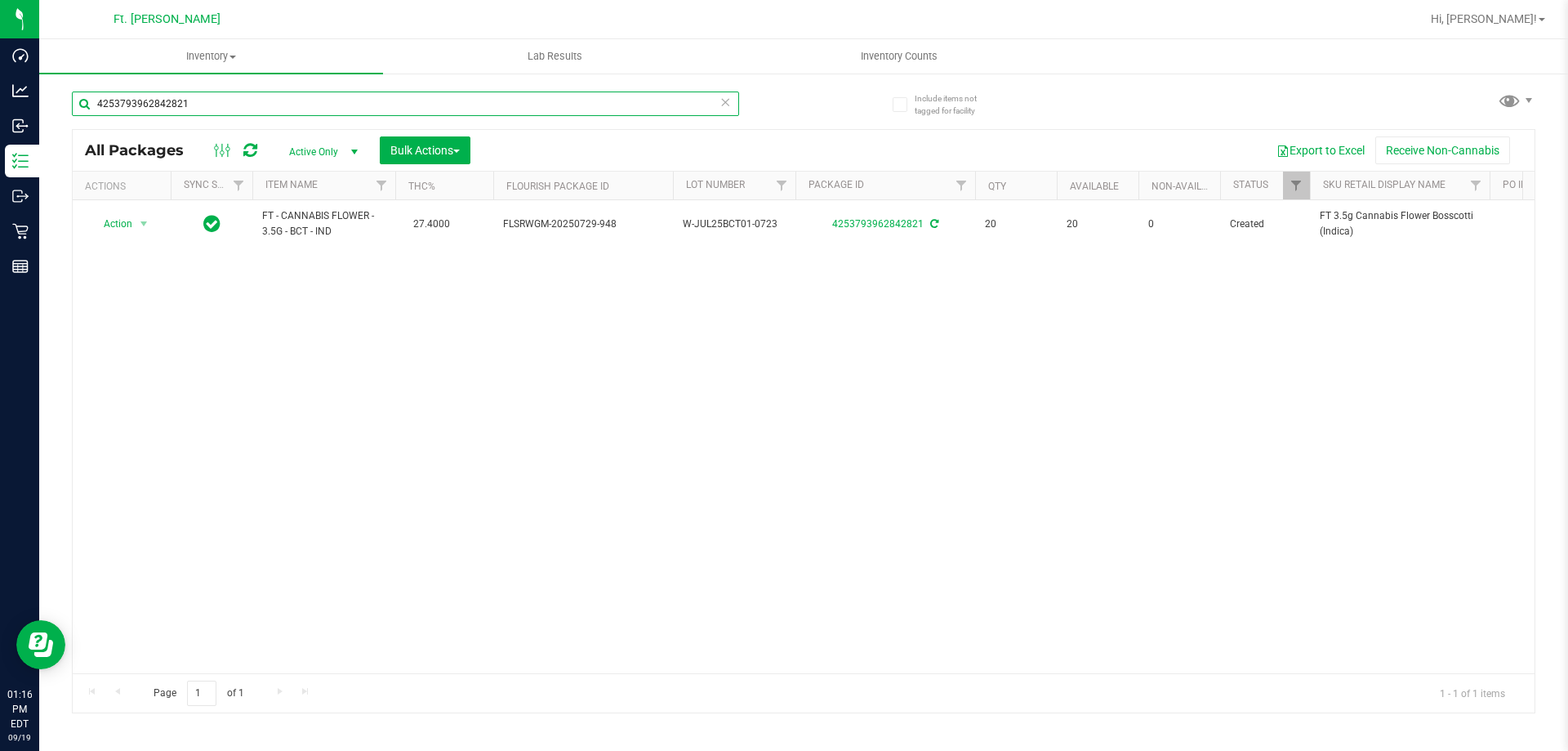
click at [382, 94] on input "4253793962842821" at bounding box center [405, 104] width 667 height 24
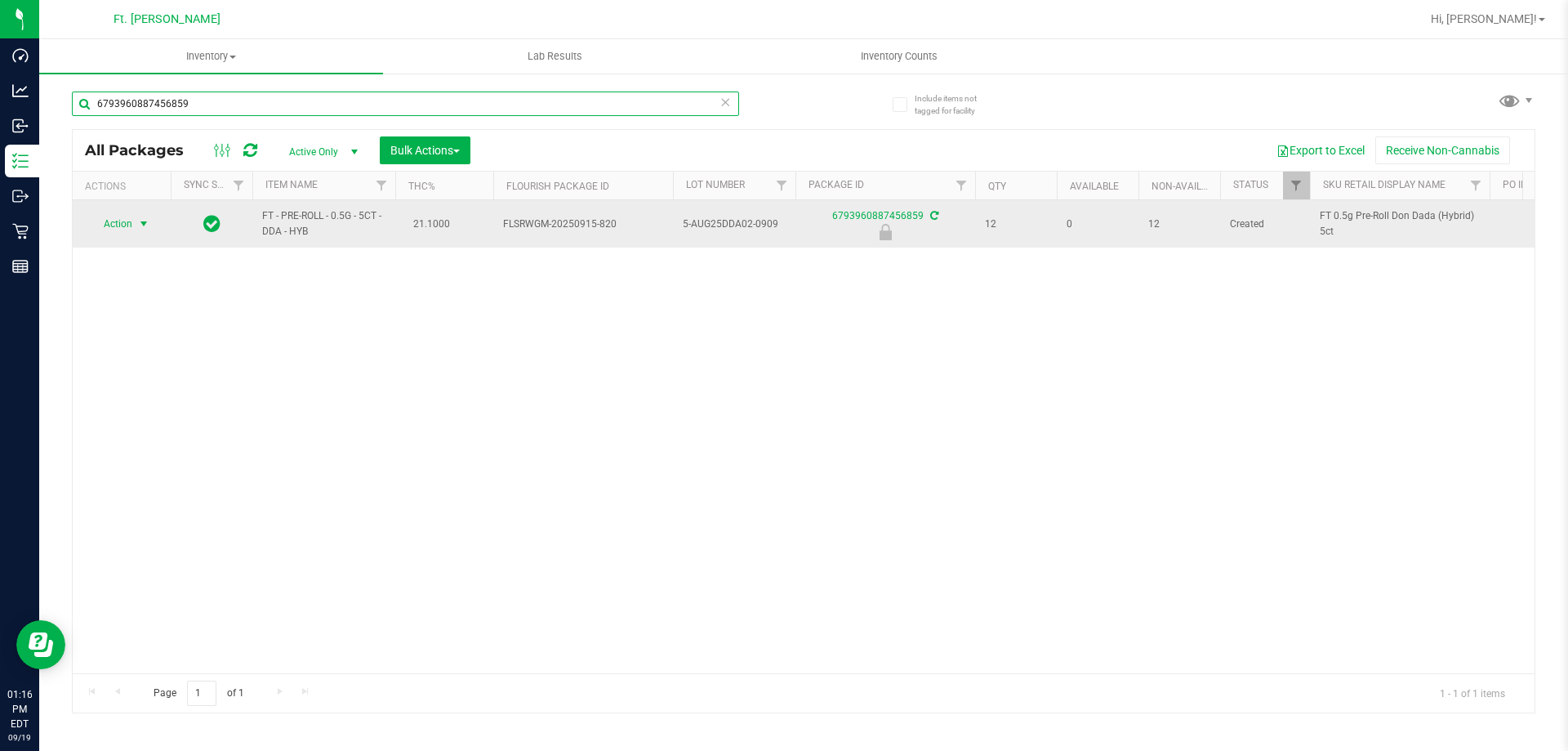
type input "6793960887456859"
click at [130, 232] on span "Action" at bounding box center [111, 223] width 44 height 23
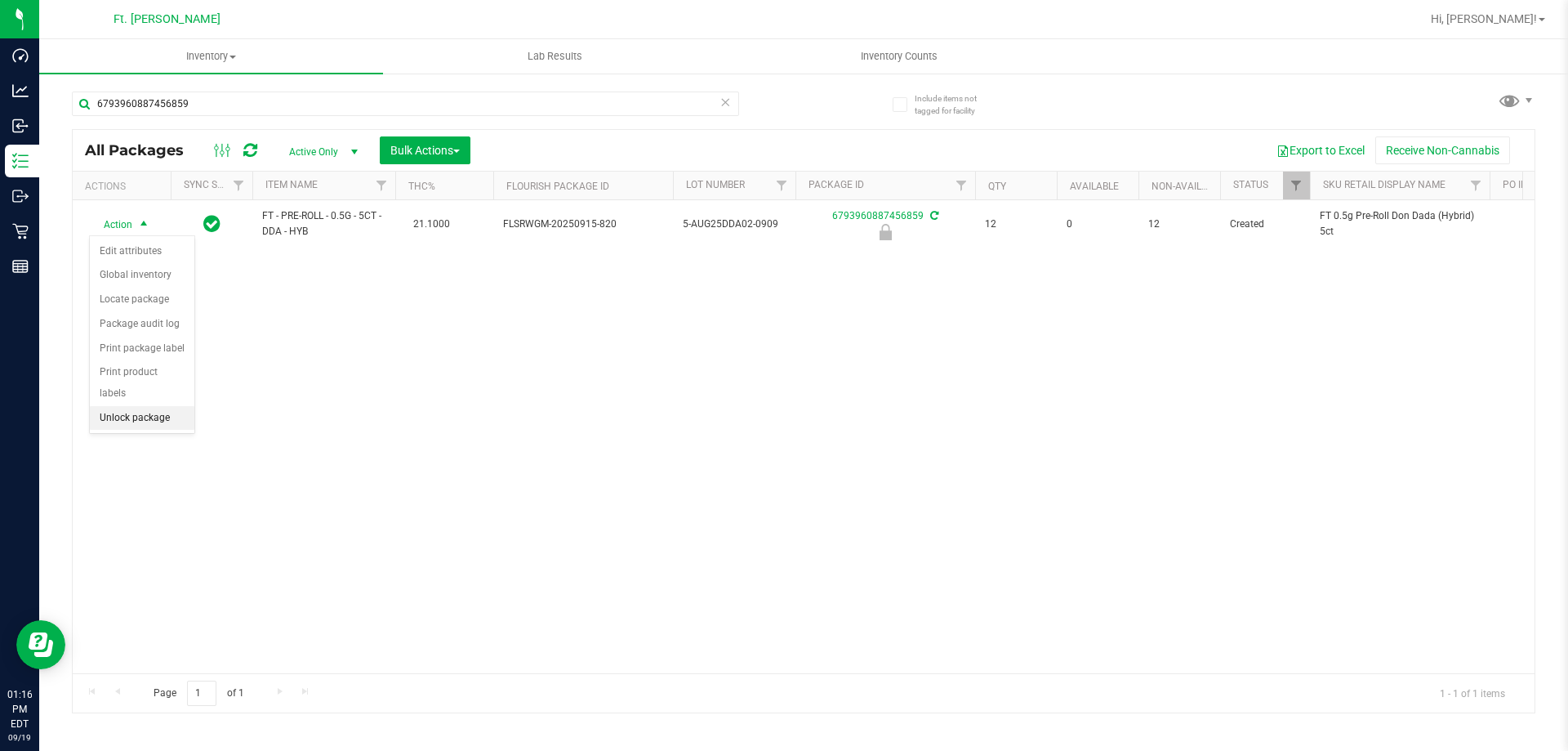
click at [143, 407] on li "Unlock package" at bounding box center [142, 419] width 105 height 24
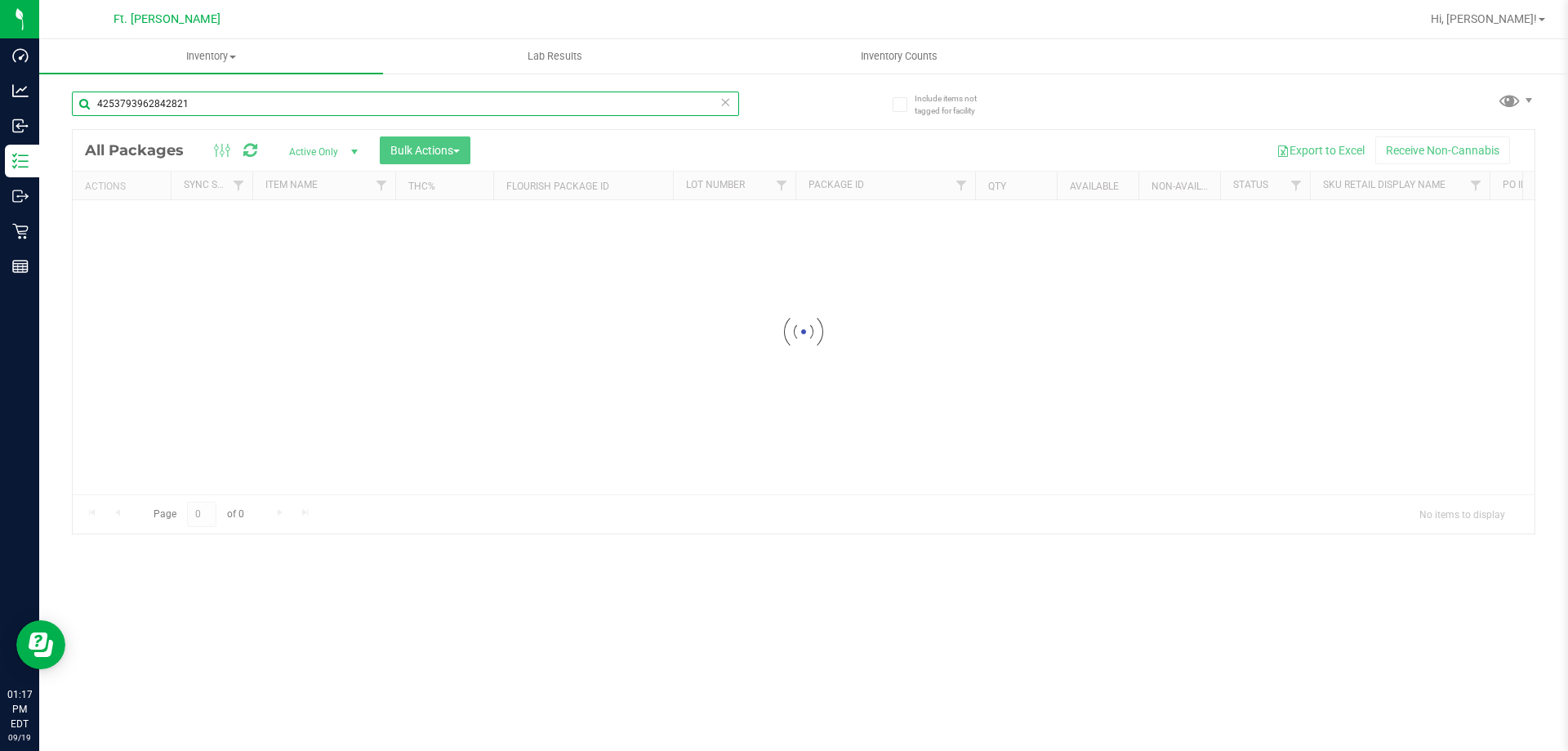
click at [180, 103] on input "4253793962842821" at bounding box center [405, 104] width 667 height 24
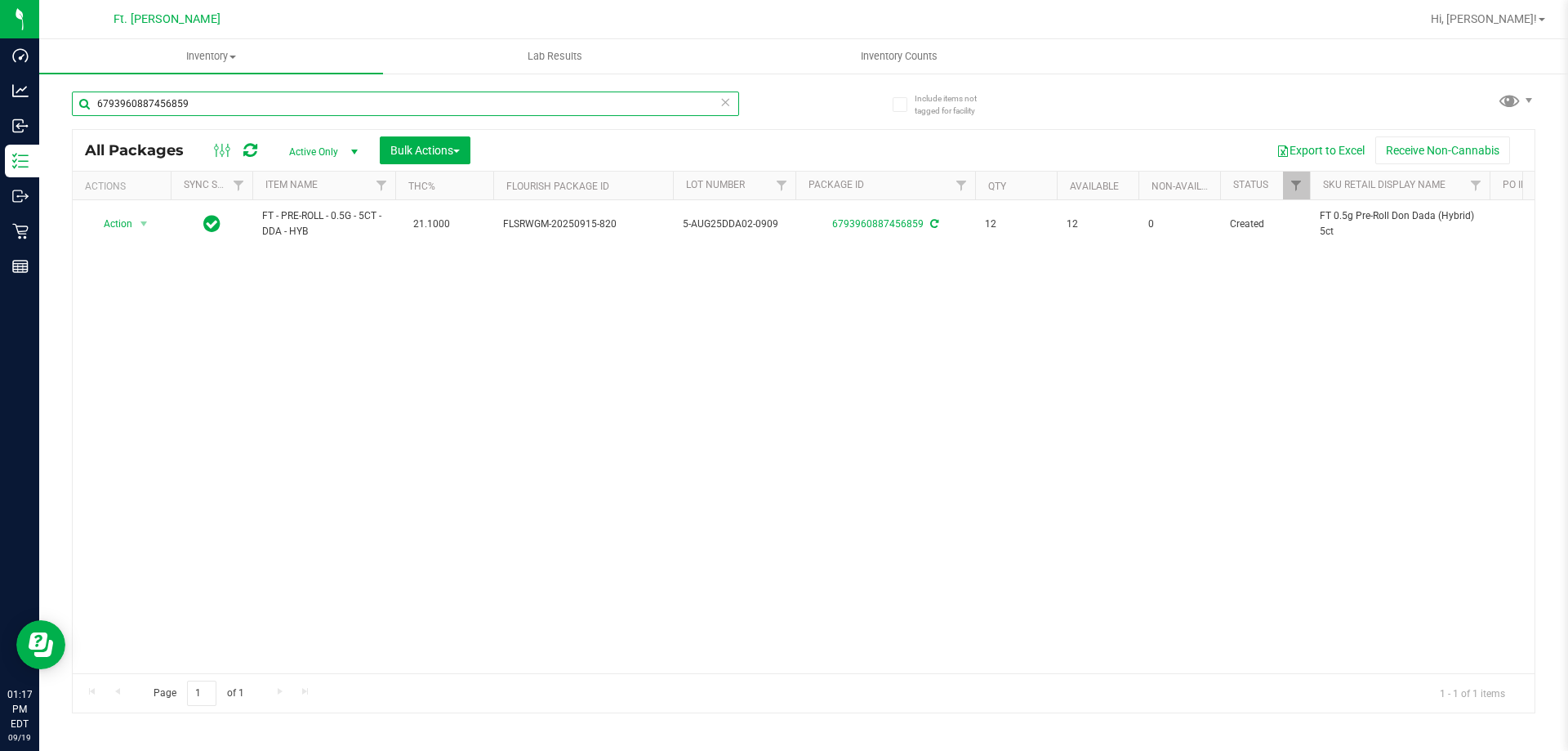
click at [241, 96] on input "6793960887456859" at bounding box center [405, 104] width 667 height 24
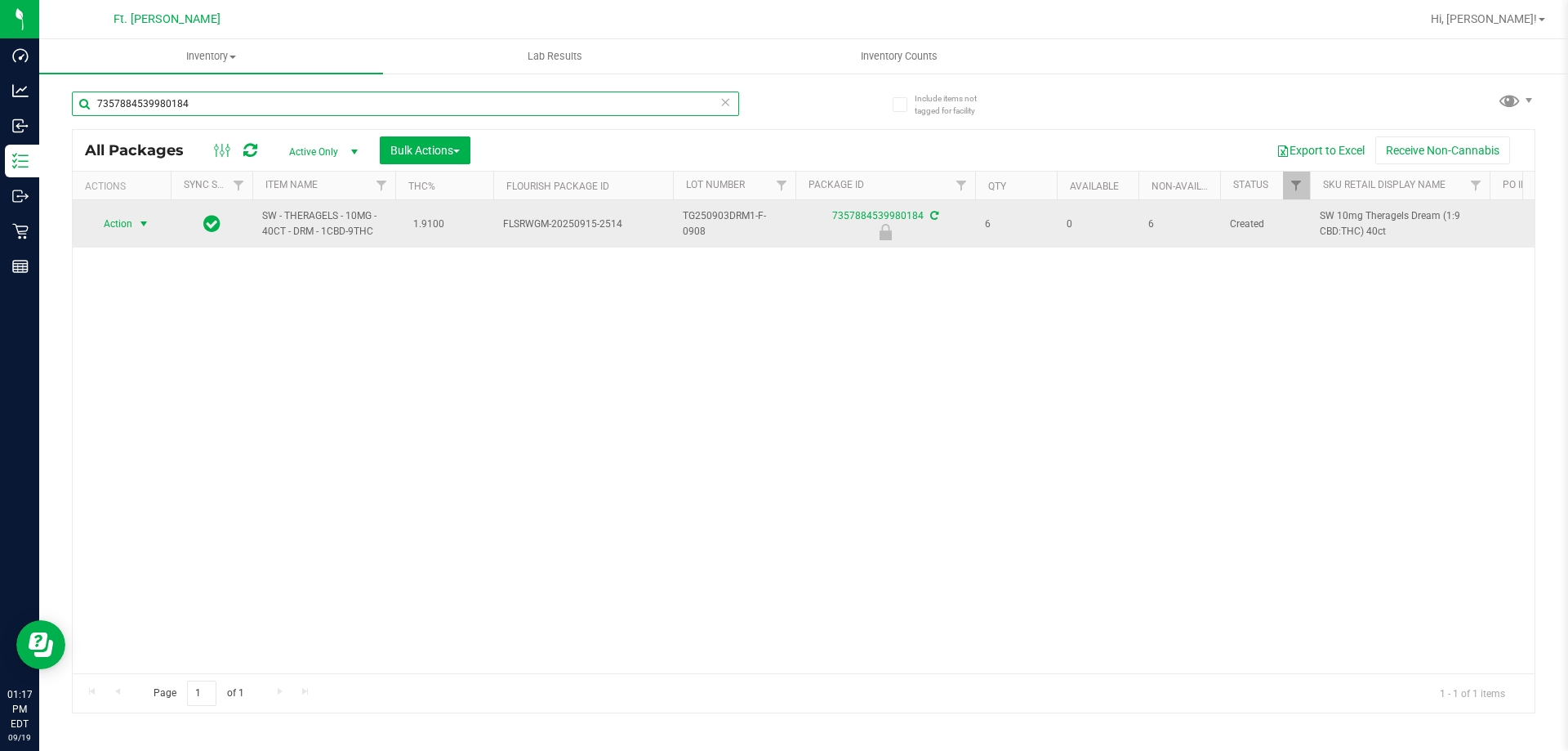
type input "7357884539980184"
click at [135, 232] on span "select" at bounding box center [144, 223] width 20 height 23
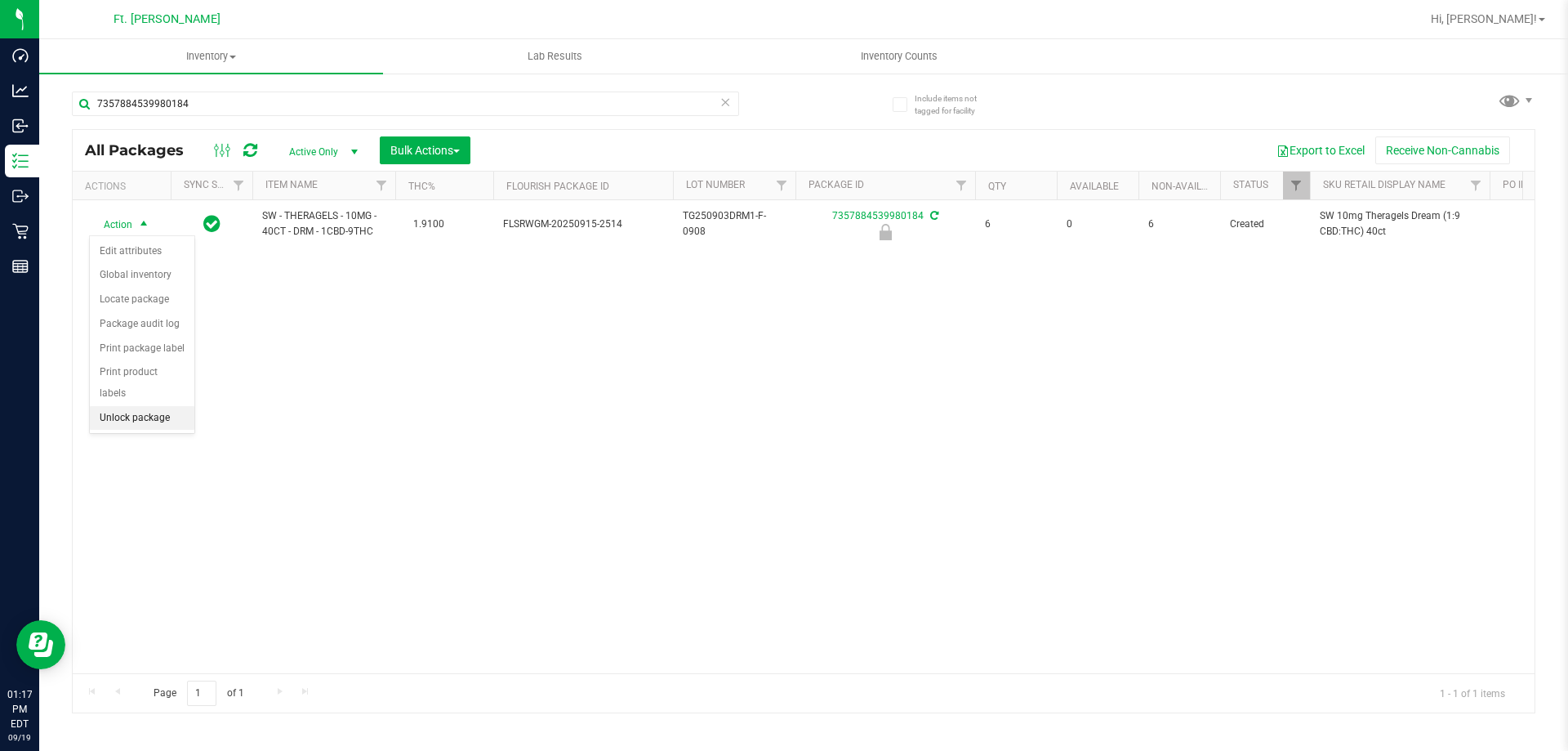
click at [140, 407] on li "Unlock package" at bounding box center [142, 419] width 105 height 24
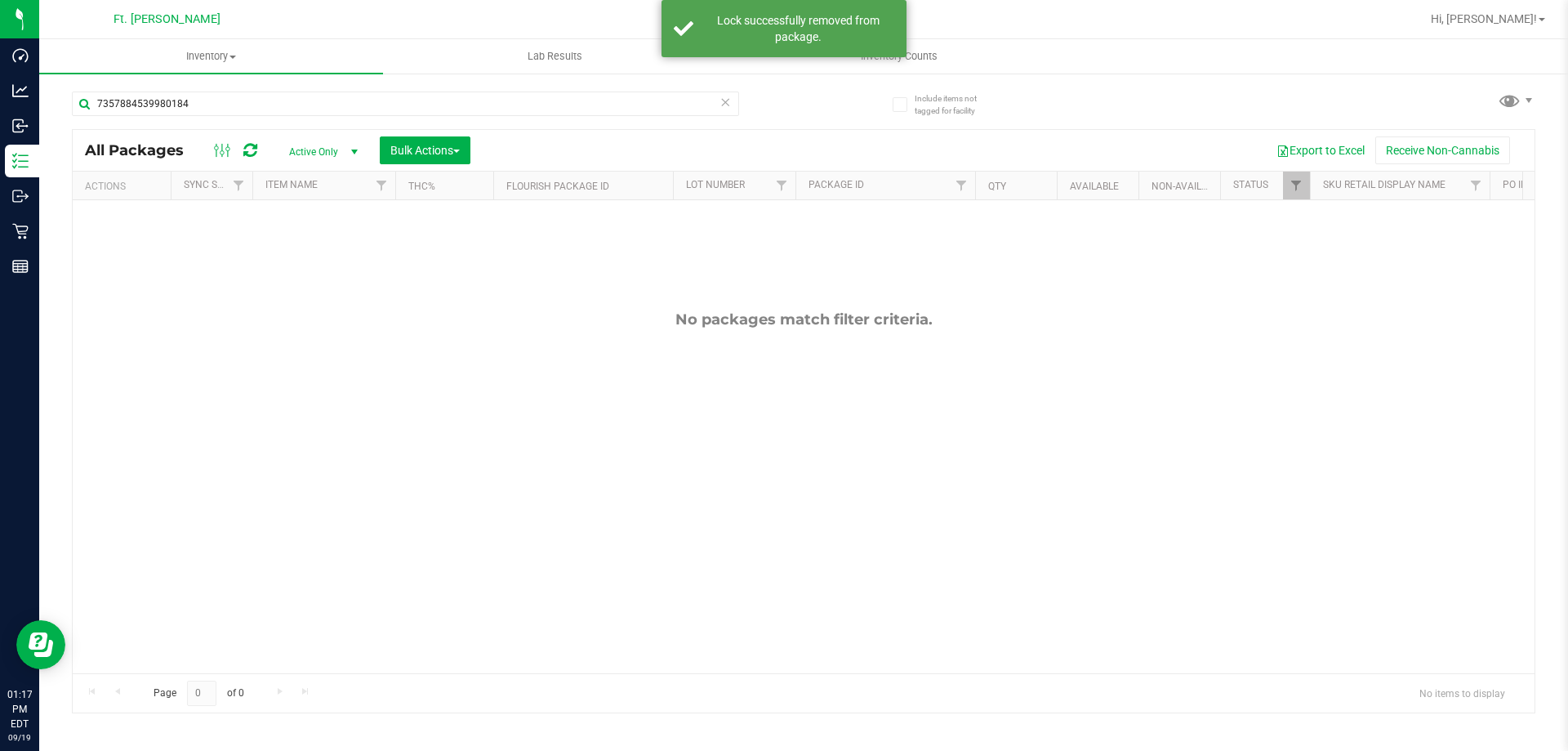
click at [328, 120] on div "7357884539980184" at bounding box center [405, 110] width 667 height 38
click at [347, 107] on input "7357884539980184" at bounding box center [405, 104] width 667 height 24
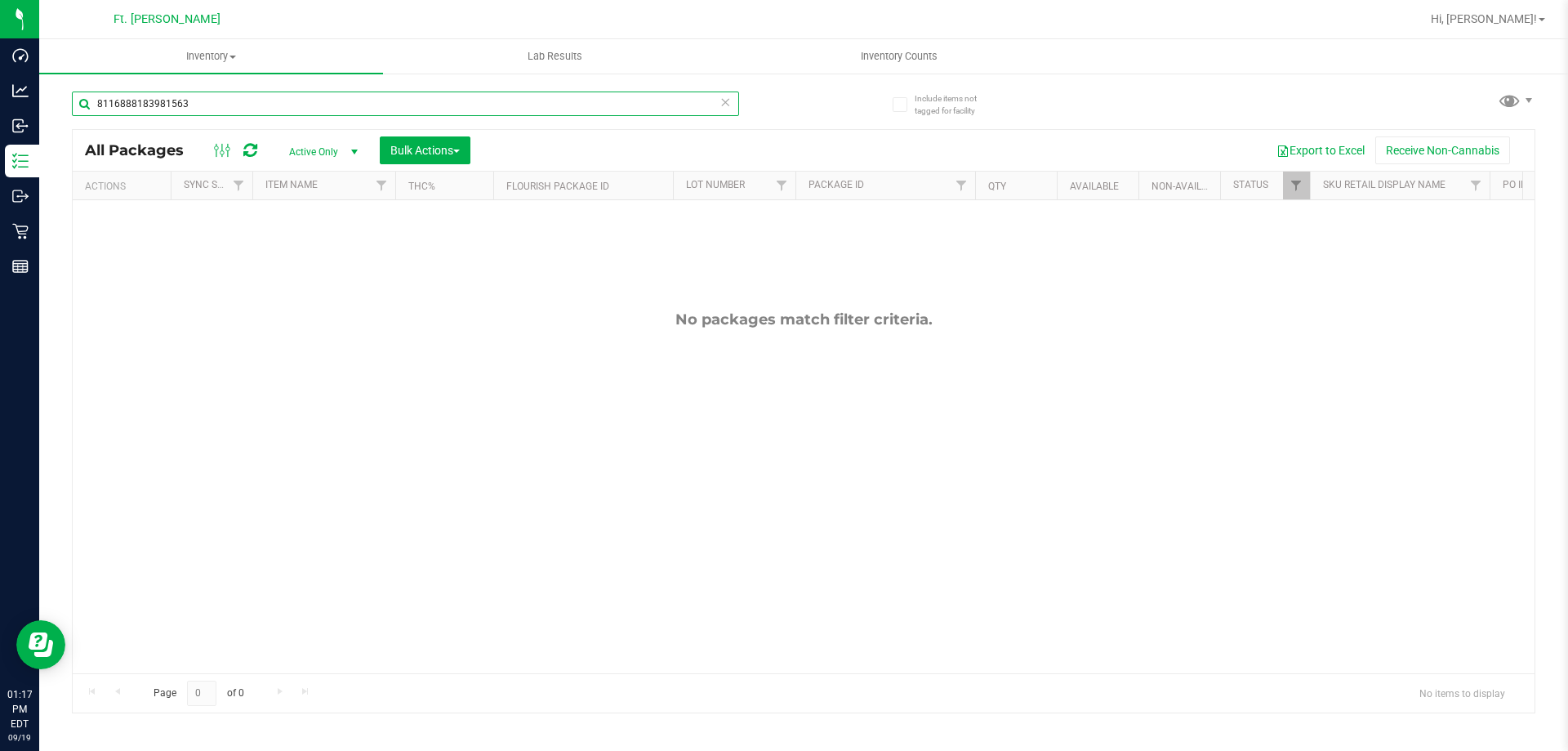
click at [288, 99] on input "8116888183981563" at bounding box center [405, 104] width 667 height 24
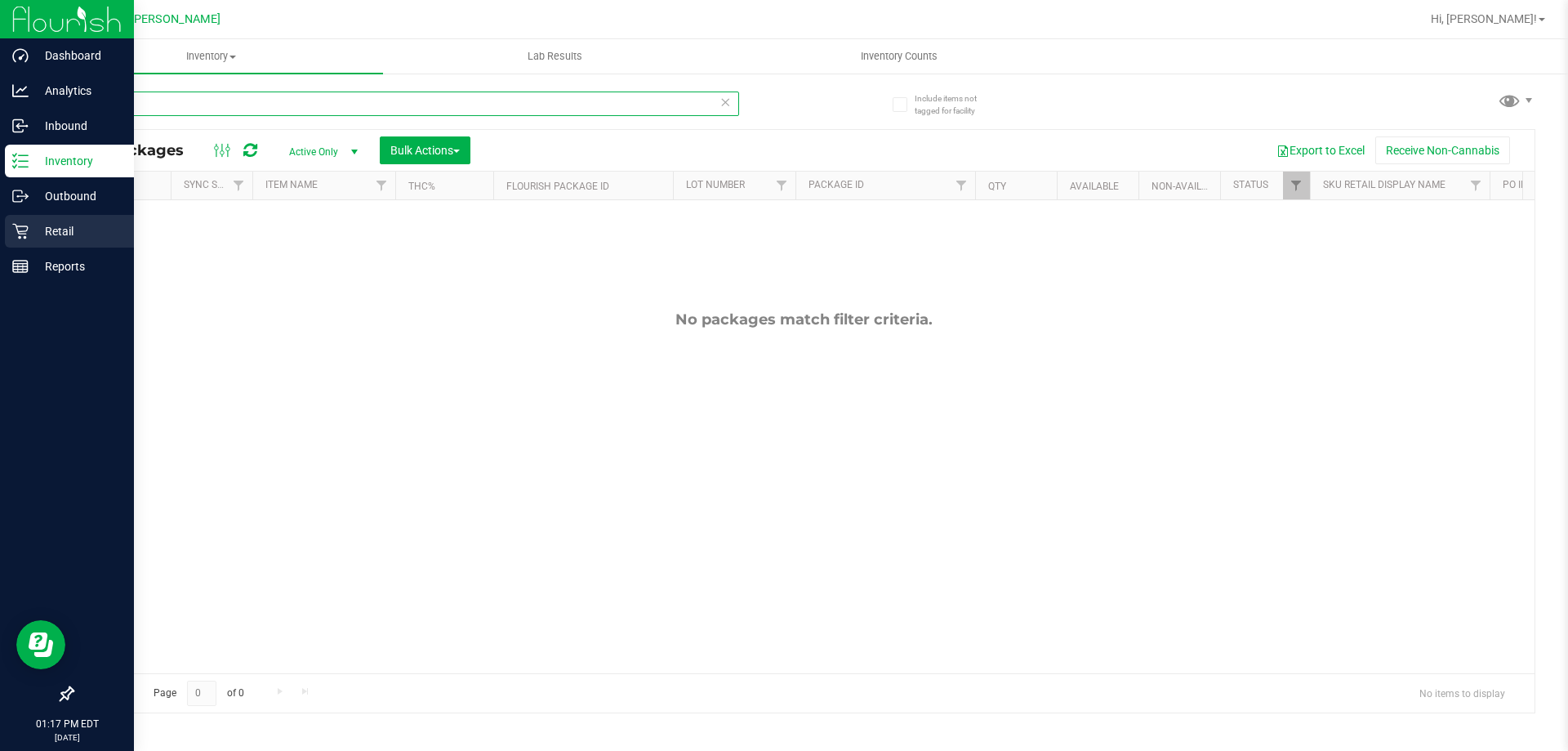
type input "t16"
click at [115, 241] on div "Retail" at bounding box center [68, 231] width 129 height 32
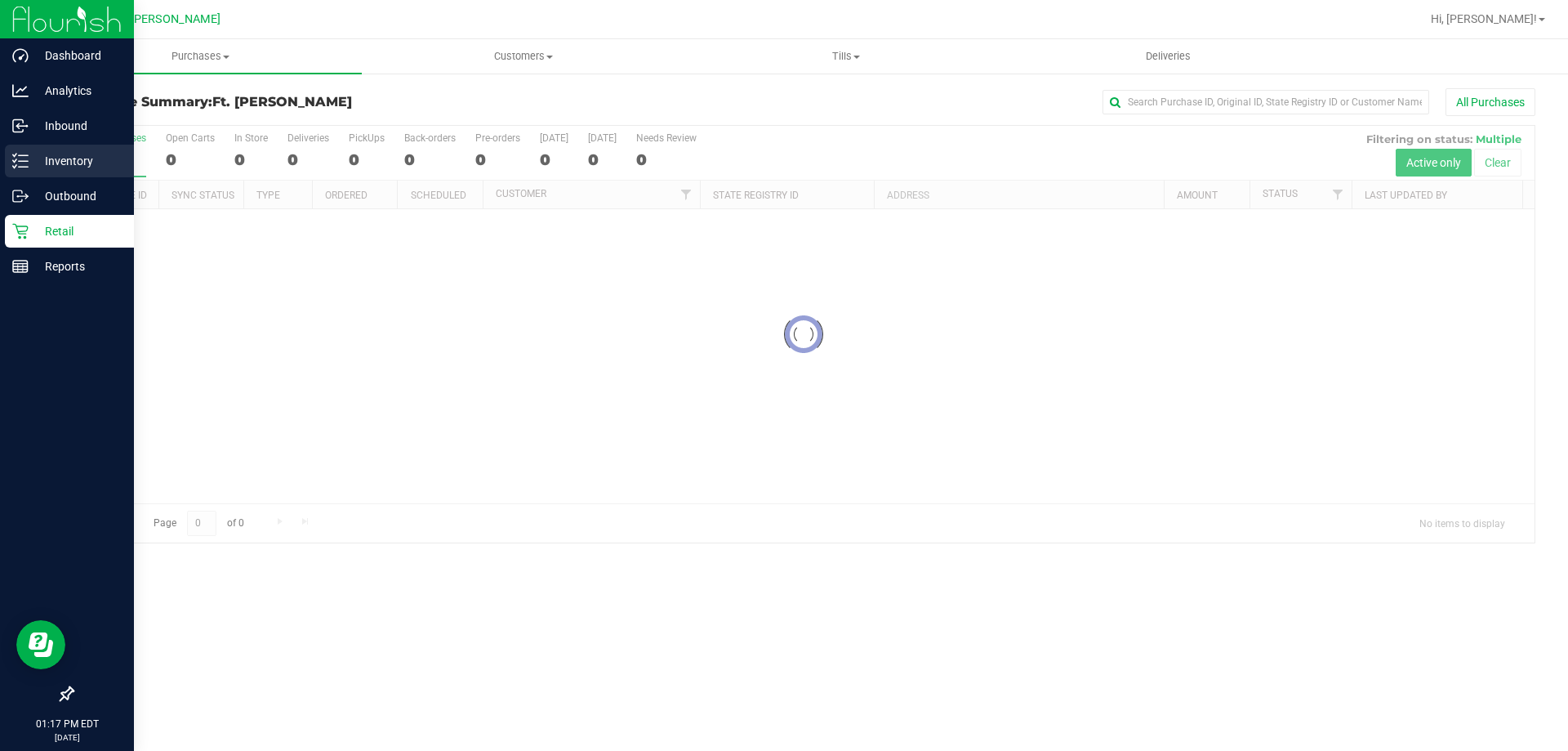
click at [53, 157] on p "Inventory" at bounding box center [78, 160] width 98 height 19
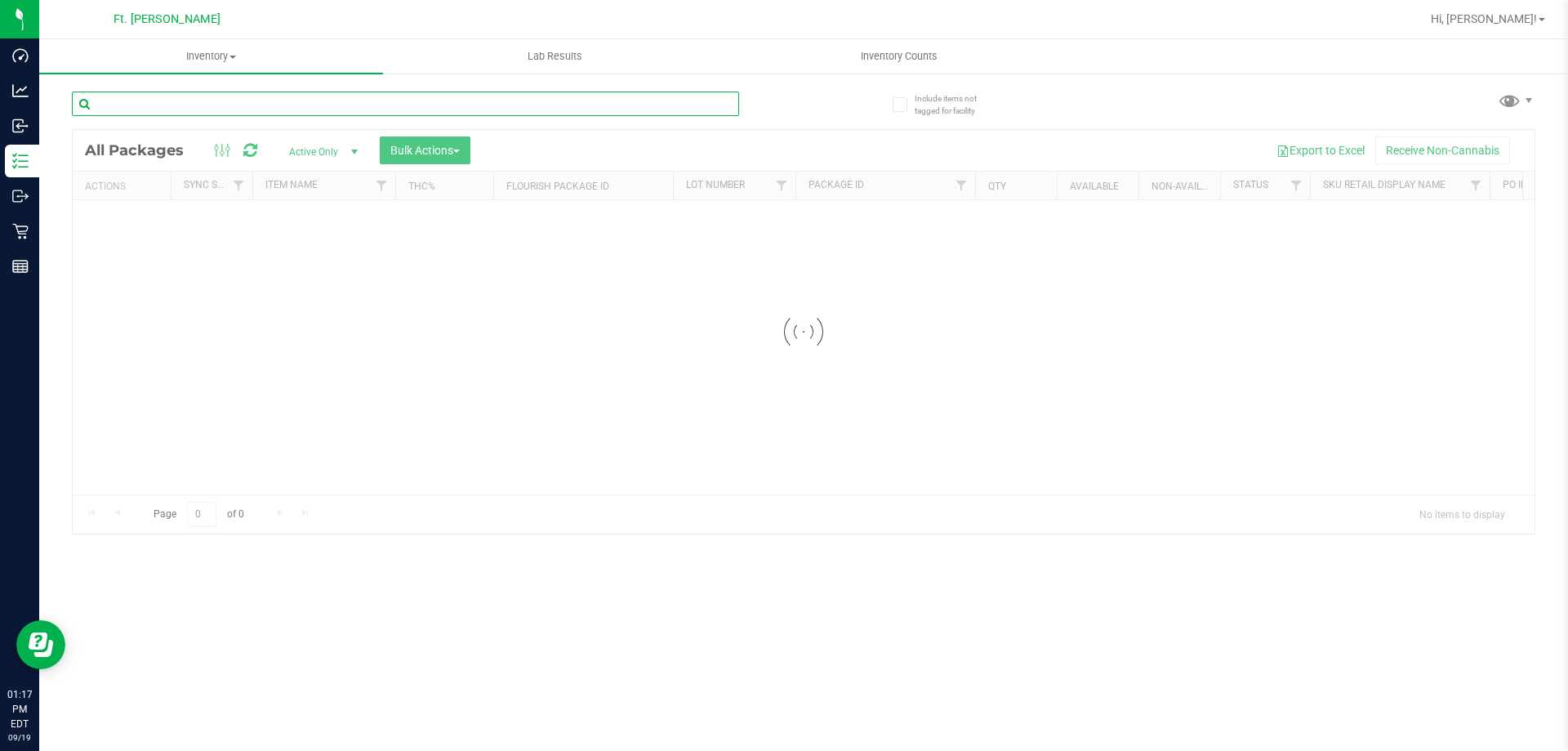
click at [367, 106] on input "text" at bounding box center [405, 104] width 667 height 24
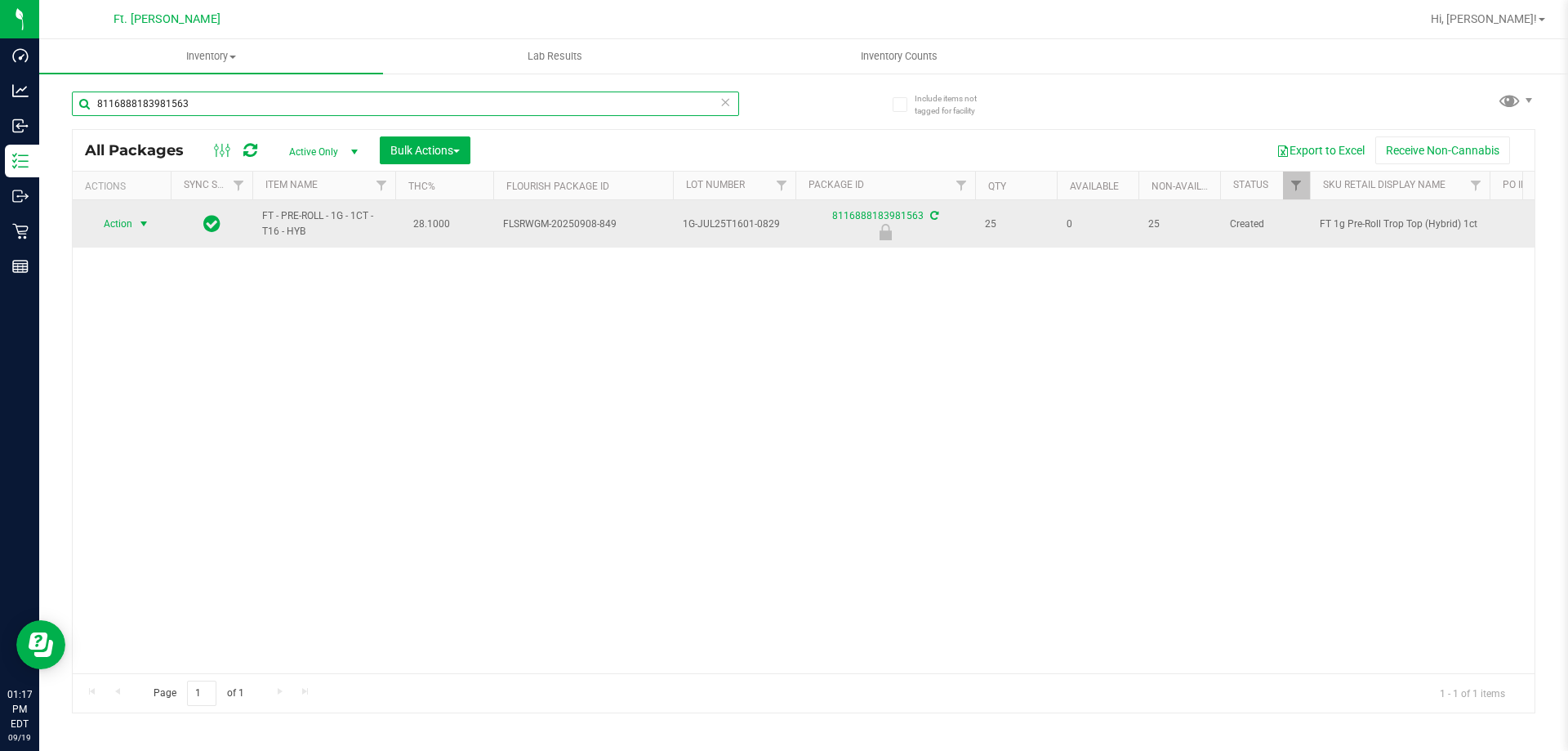
type input "8116888183981563"
click at [115, 226] on span "Action" at bounding box center [111, 223] width 44 height 23
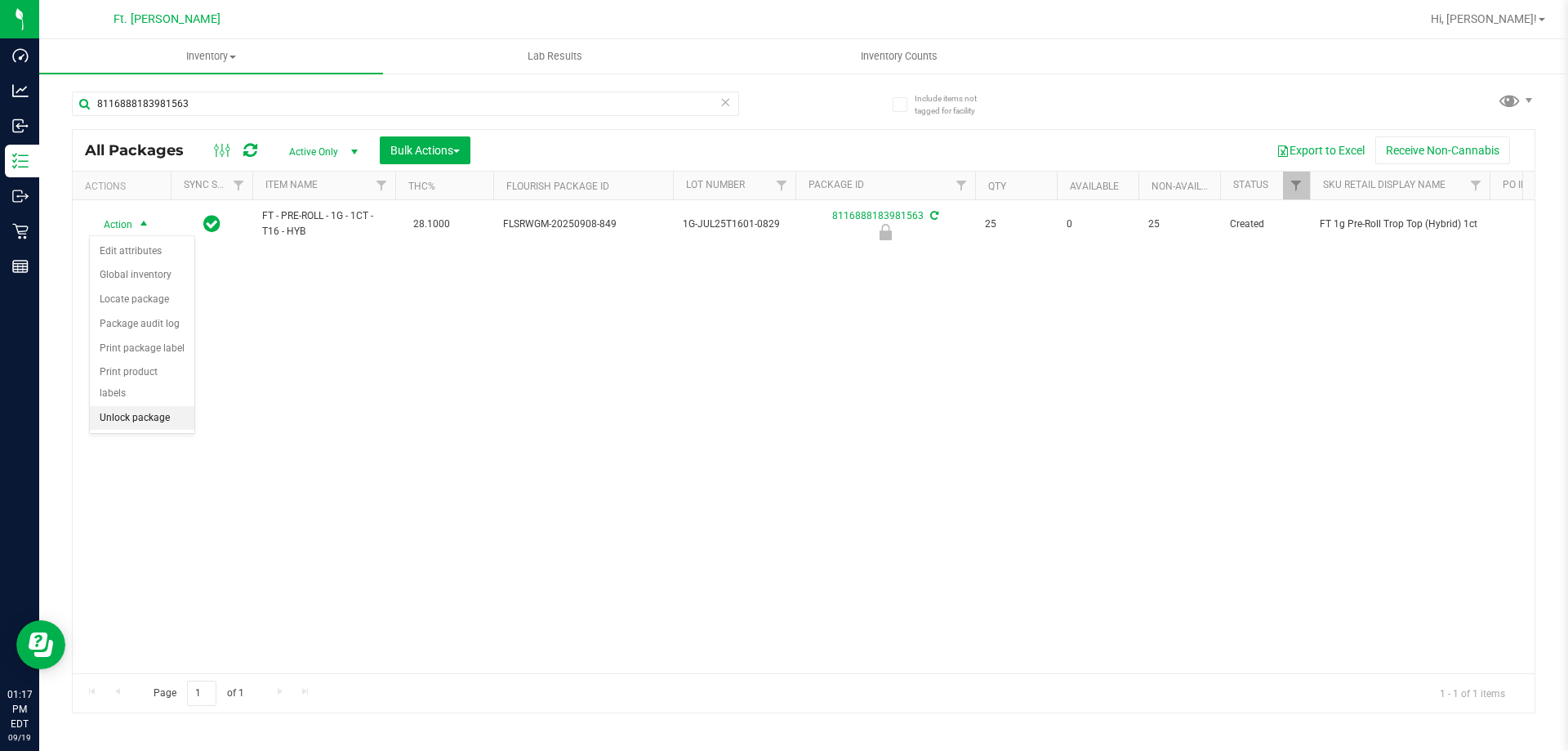
click at [158, 407] on li "Unlock package" at bounding box center [142, 419] width 105 height 24
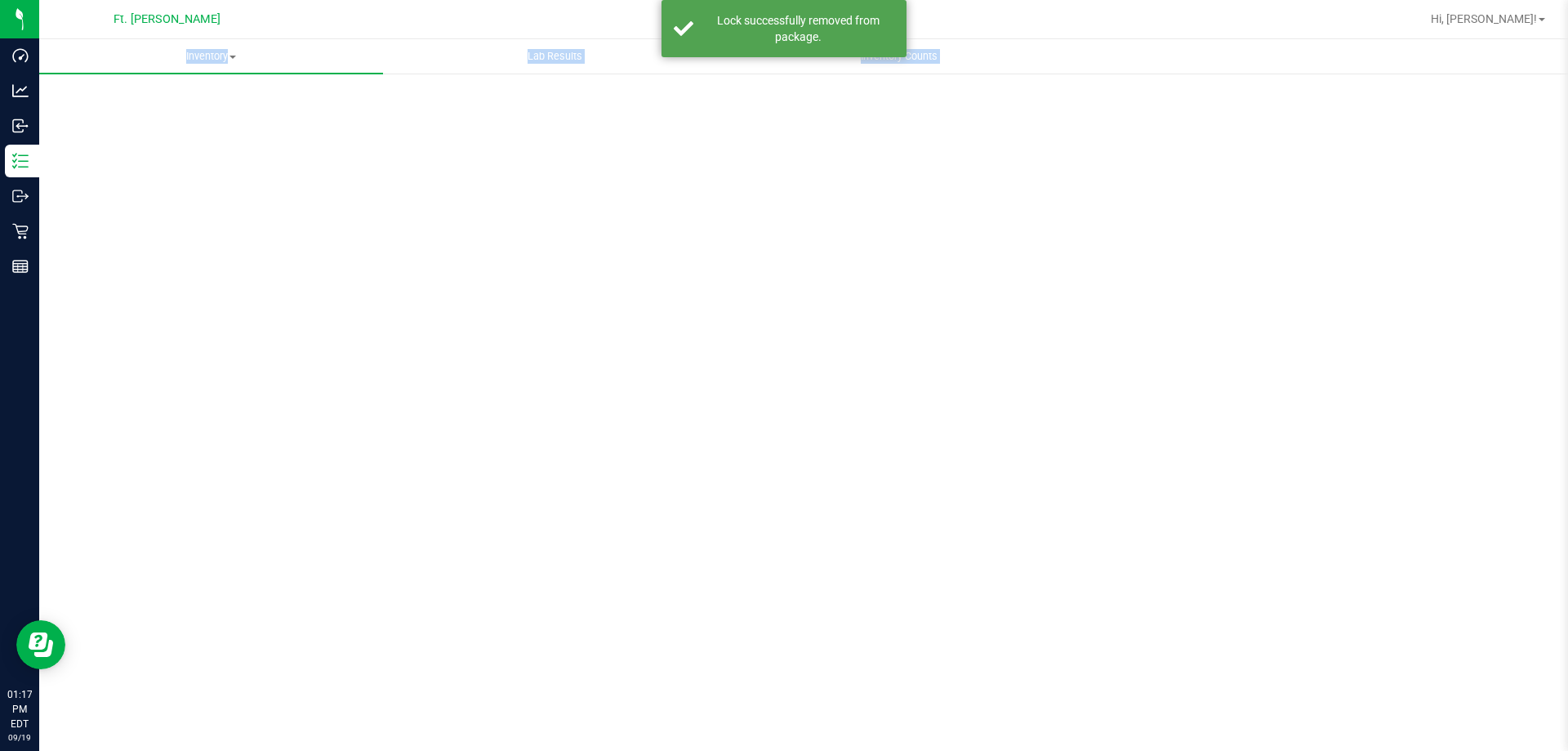
click at [305, 106] on div "Scan Packages 0" at bounding box center [803, 327] width 1463 height 478
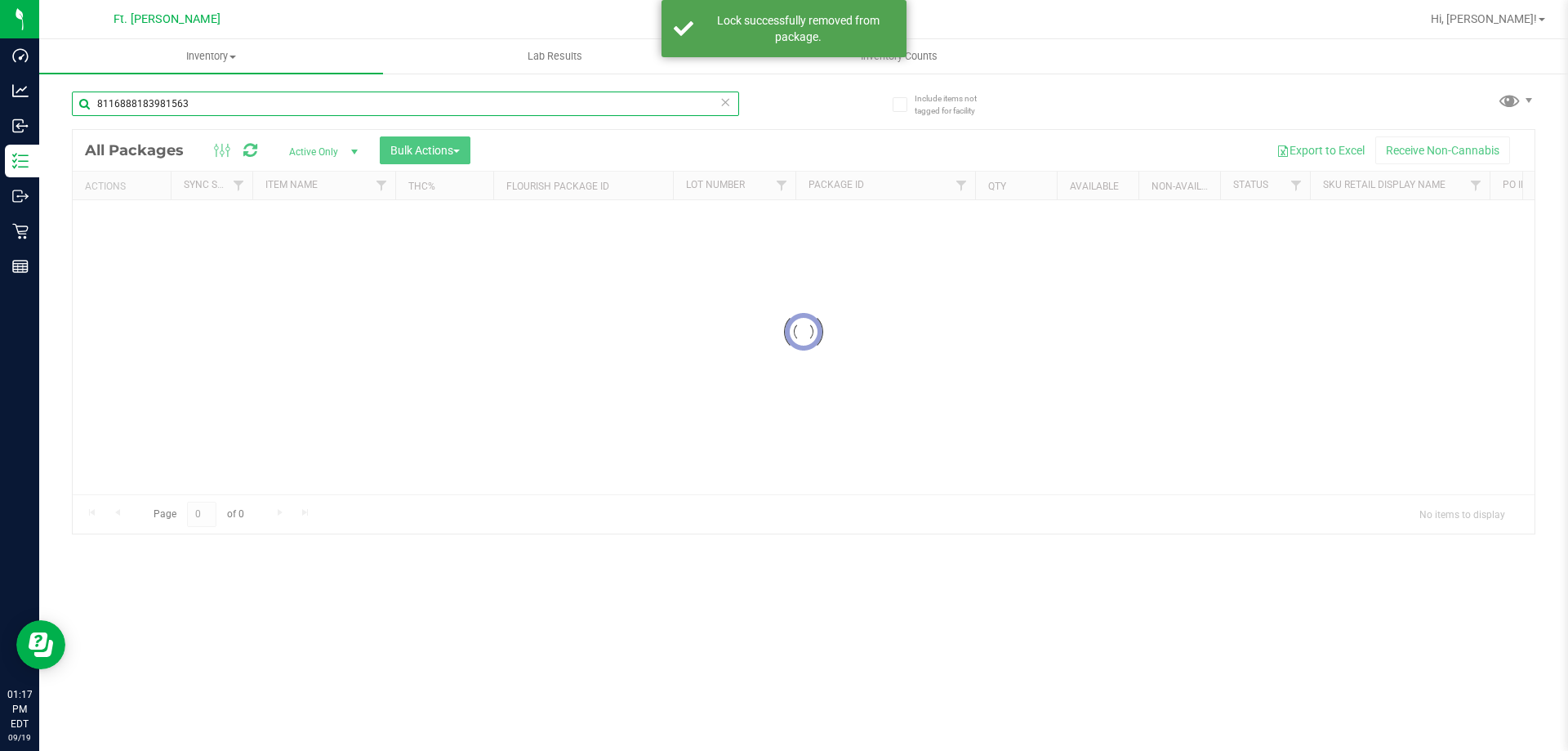
click at [305, 106] on input "8116888183981563" at bounding box center [405, 104] width 667 height 24
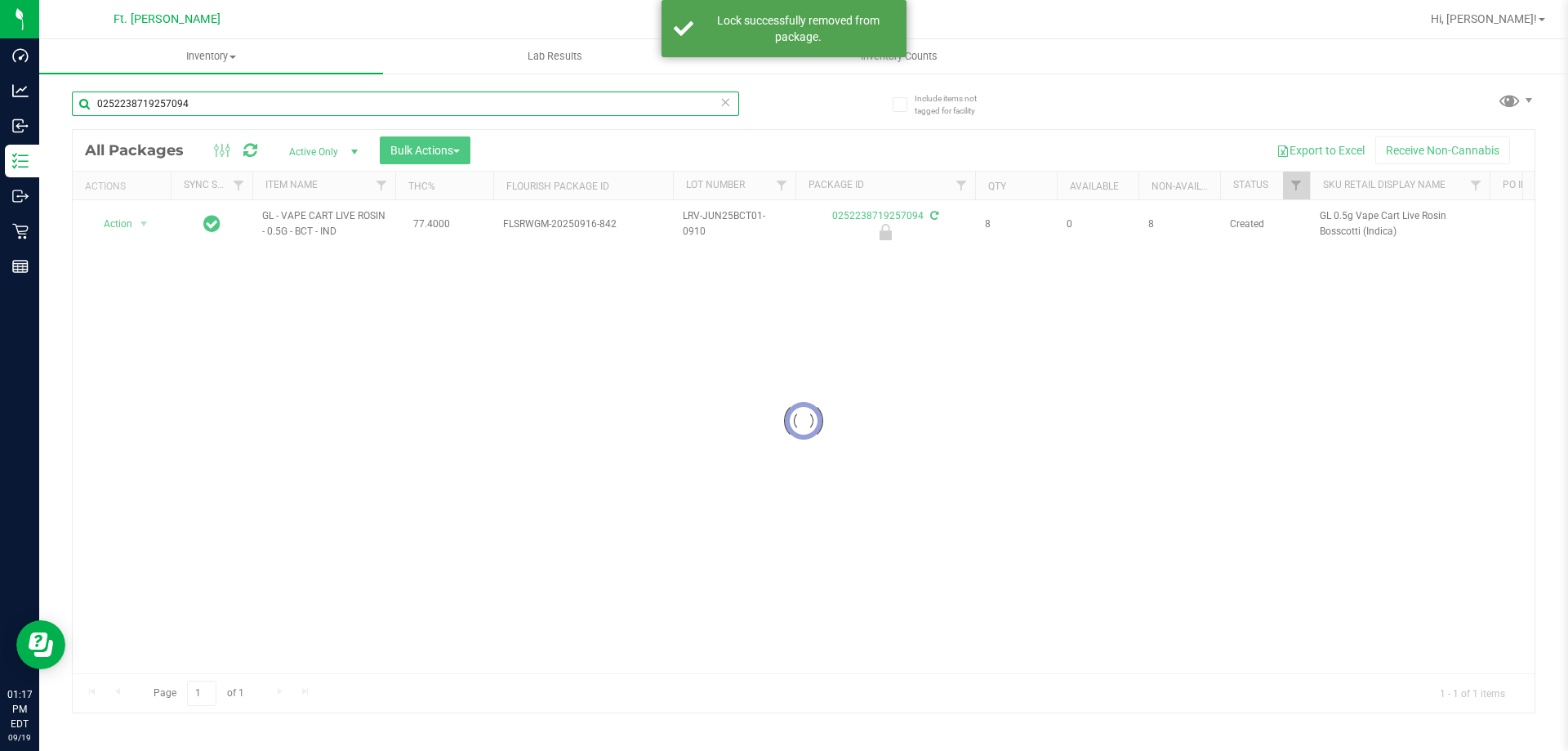
type input "0252238719257094"
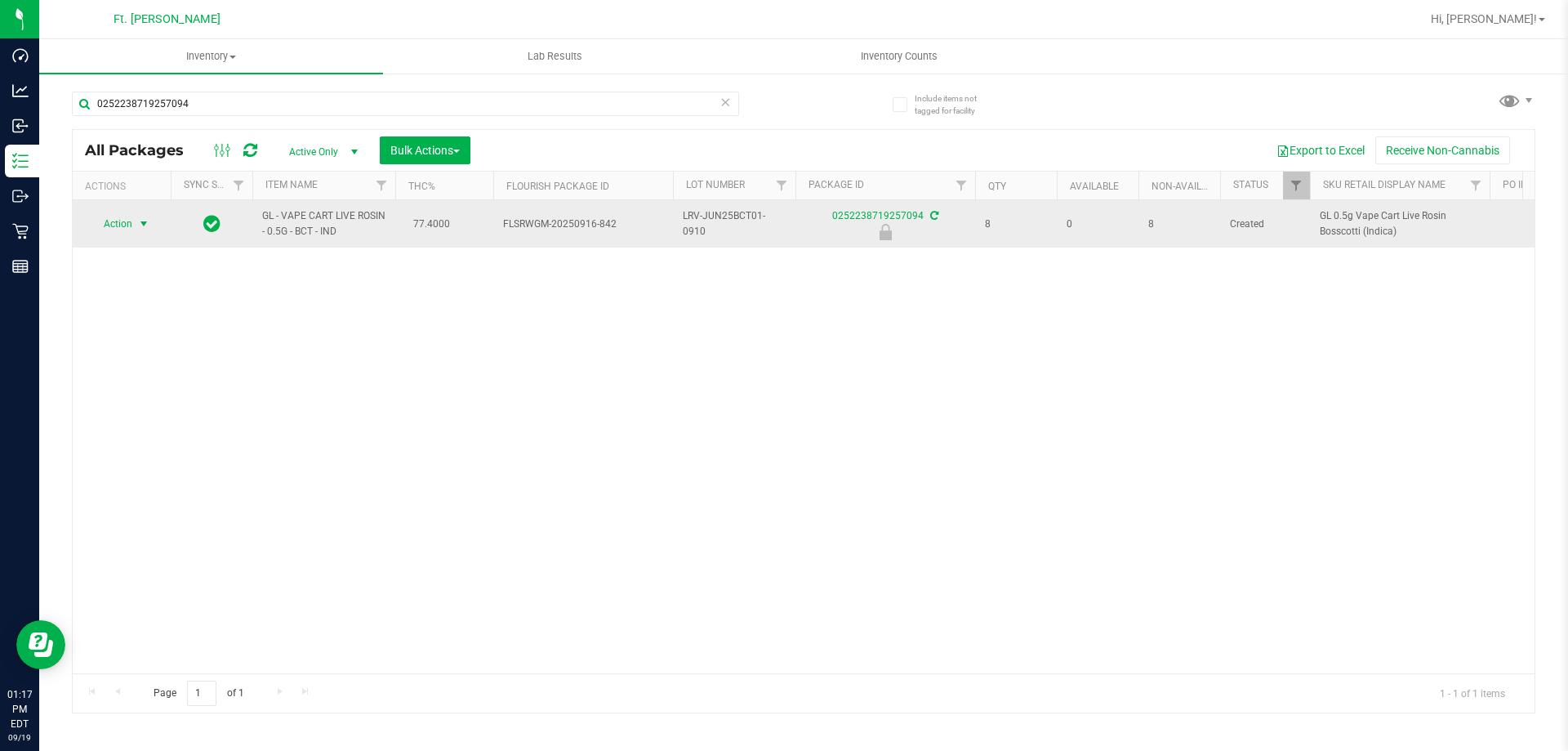
click at [150, 215] on span "select" at bounding box center [144, 223] width 20 height 23
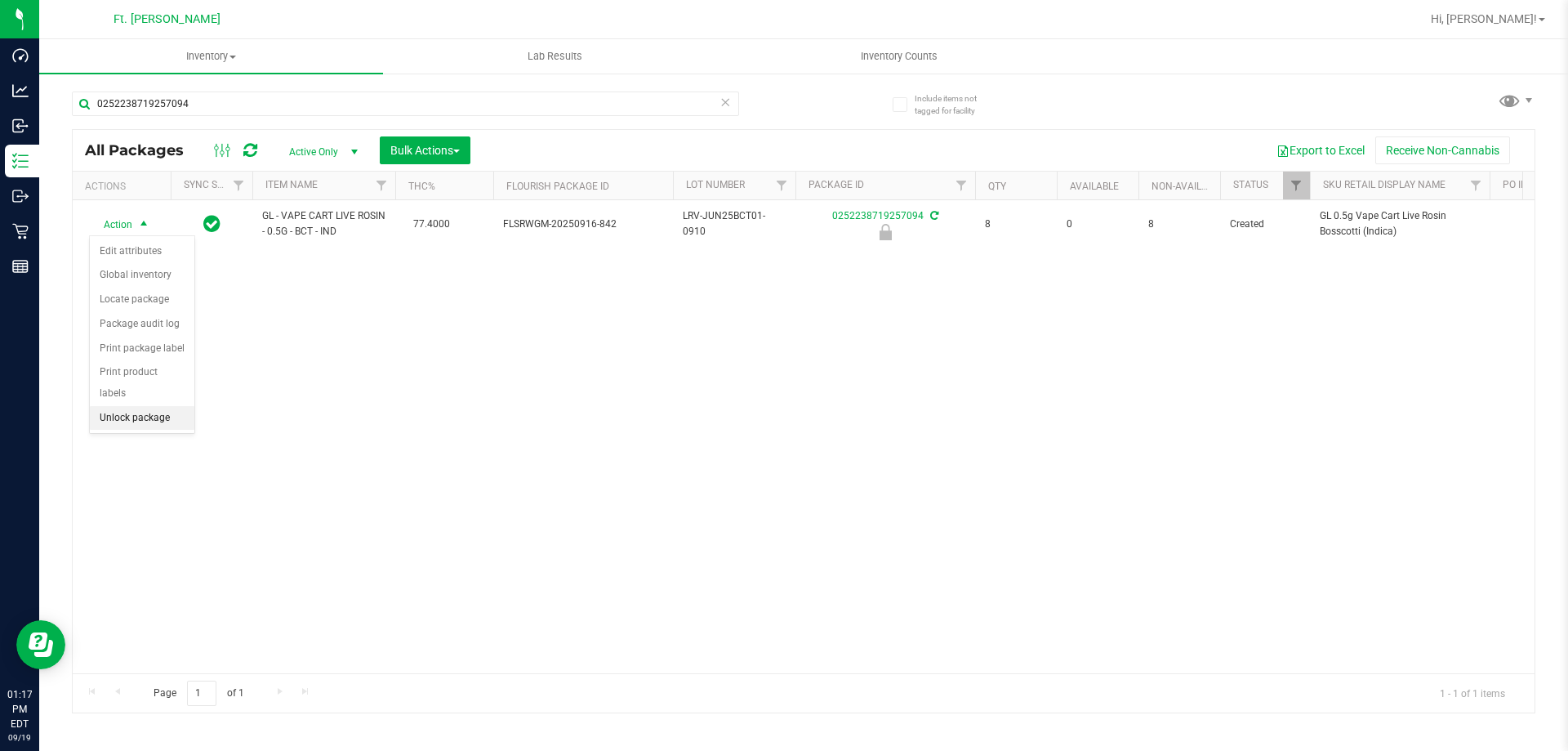
click at [163, 407] on li "Unlock package" at bounding box center [142, 419] width 105 height 24
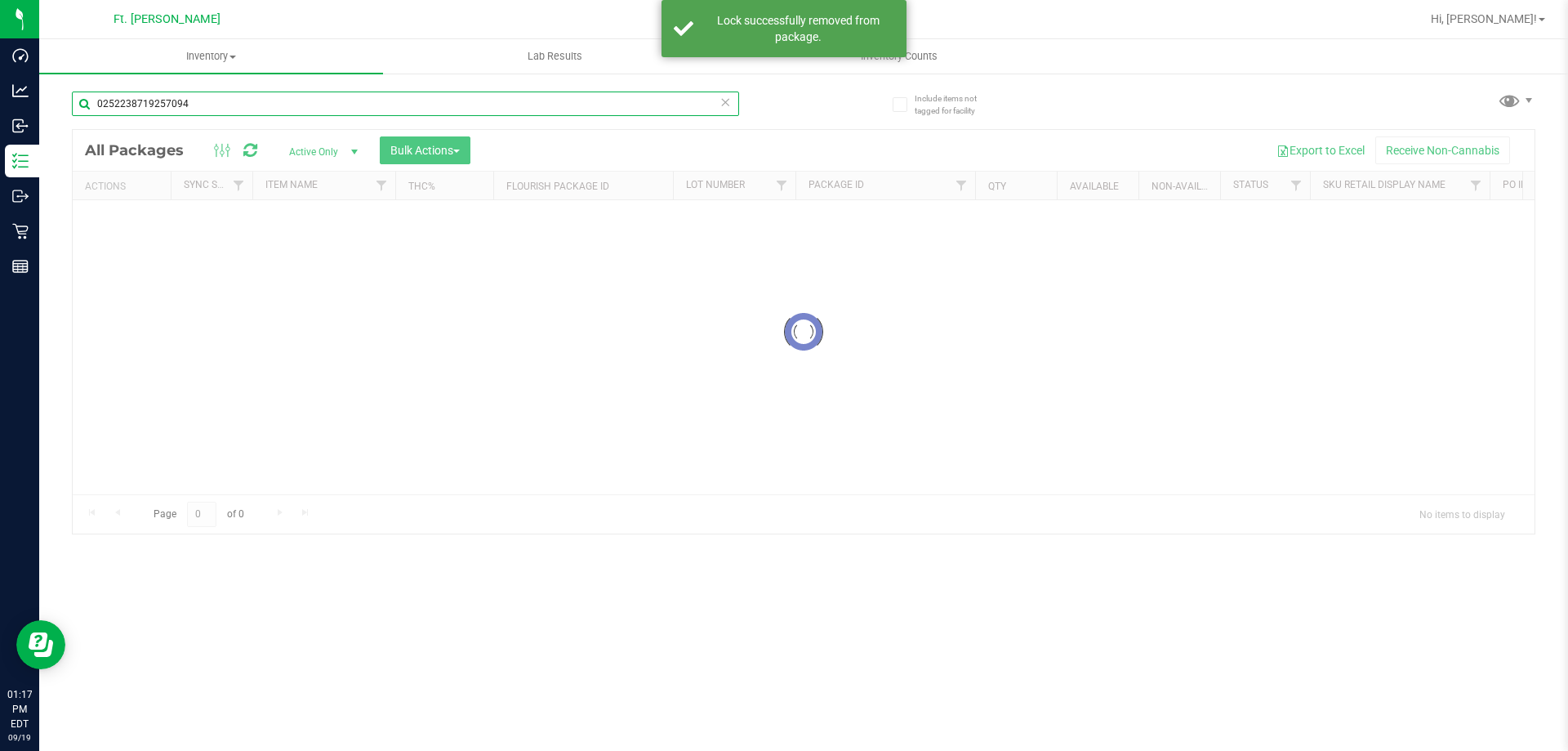
click at [282, 103] on input "0252238719257094" at bounding box center [405, 104] width 667 height 24
click at [282, 103] on div "Inventory All packages All inventory Waste log Create inventory Lab Results Inv…" at bounding box center [803, 394] width 1529 height 712
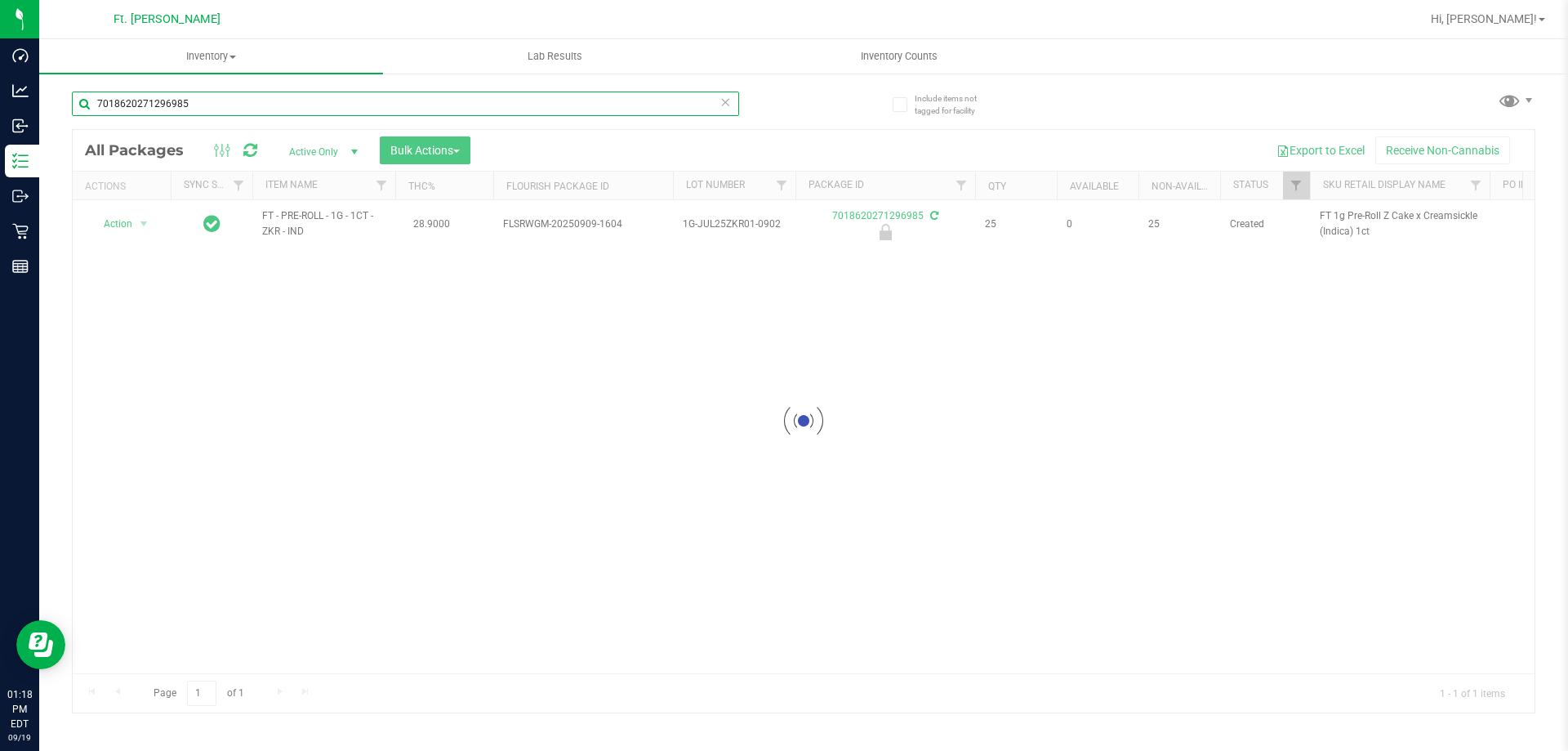
type input "7018620271296985"
click at [117, 227] on div at bounding box center [804, 420] width 1462 height 582
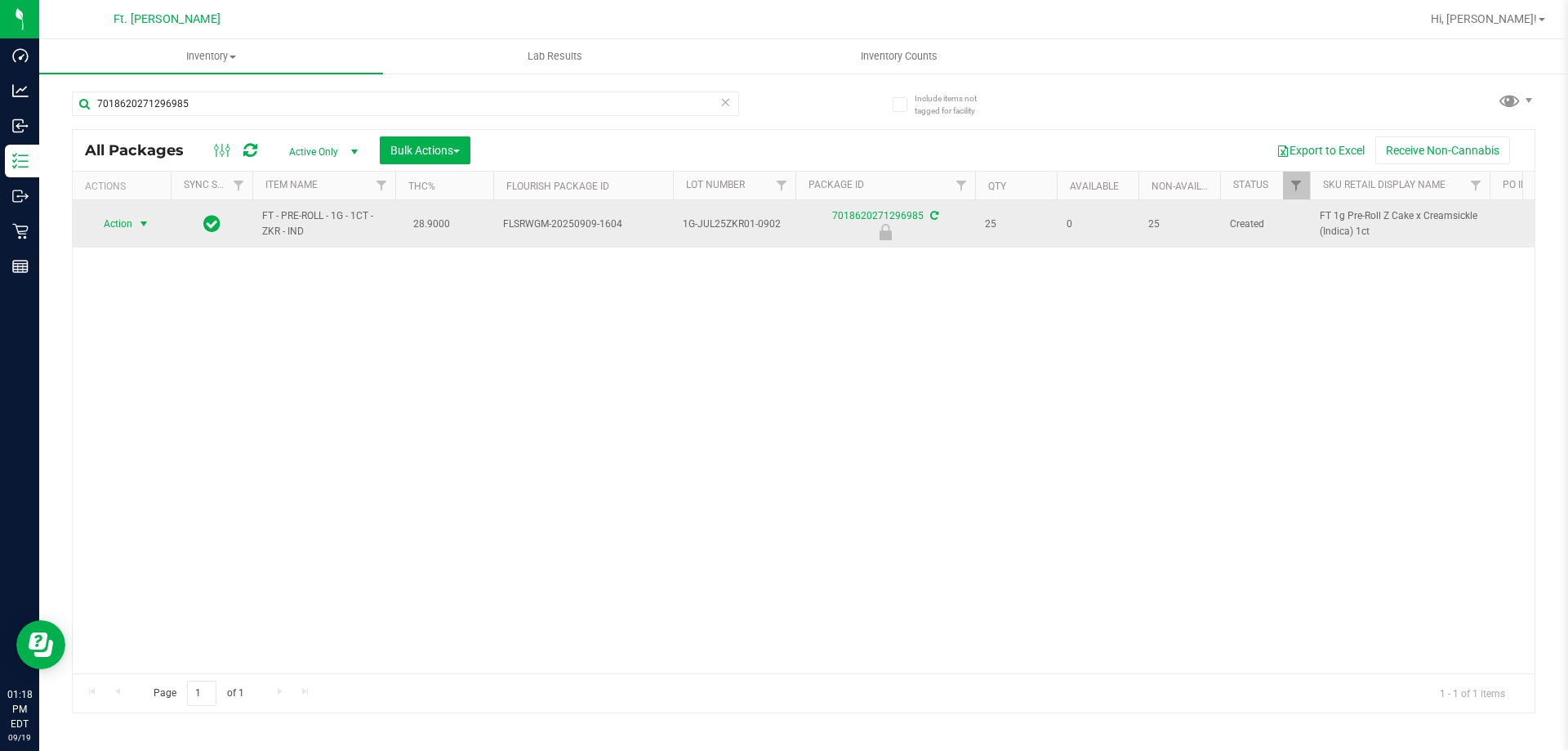
click at [145, 219] on span "select" at bounding box center [143, 224] width 13 height 13
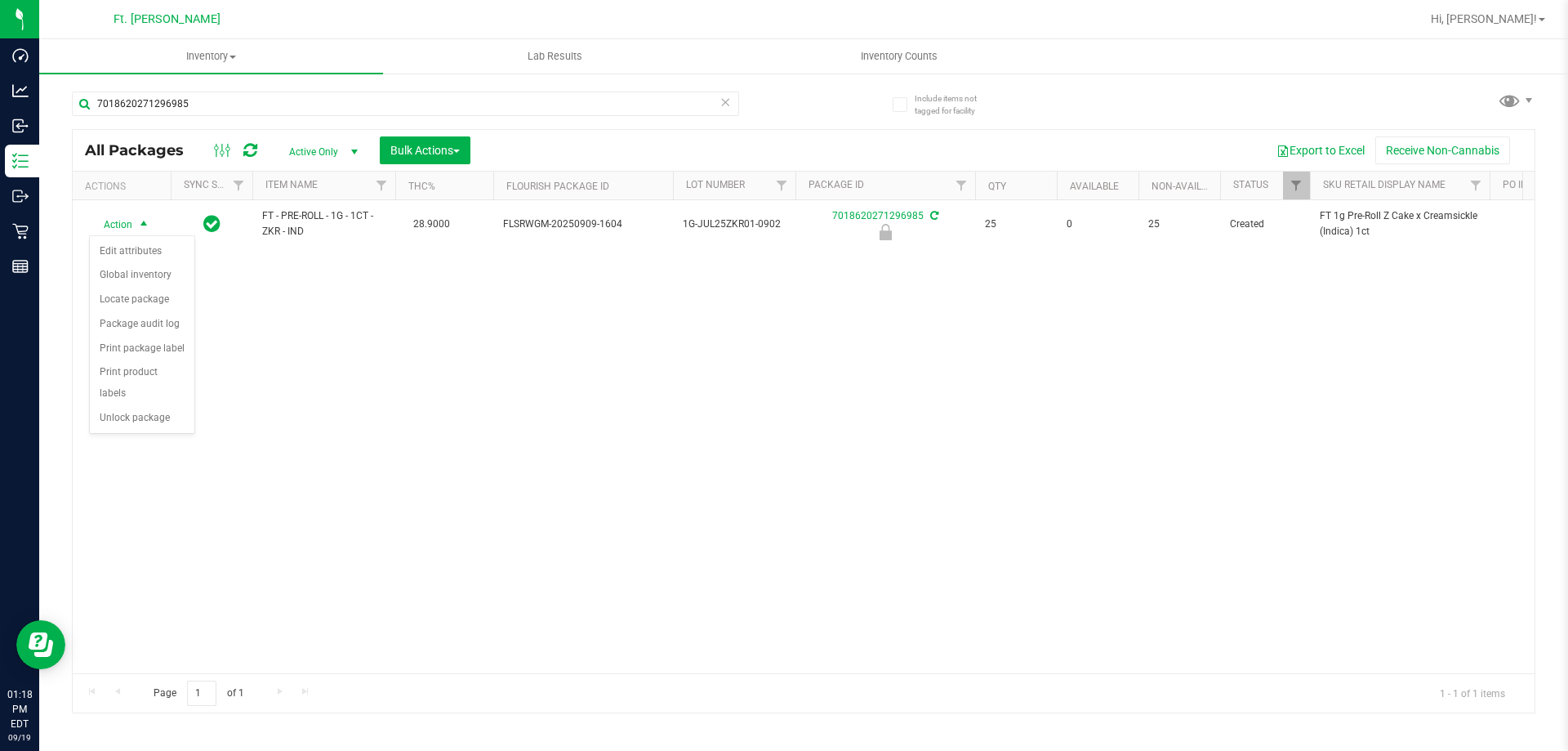
click at [154, 413] on div "Action Edit attributes Global inventory Locate package Package audit log Print …" at bounding box center [142, 334] width 106 height 198
click at [156, 407] on li "Unlock package" at bounding box center [142, 419] width 105 height 24
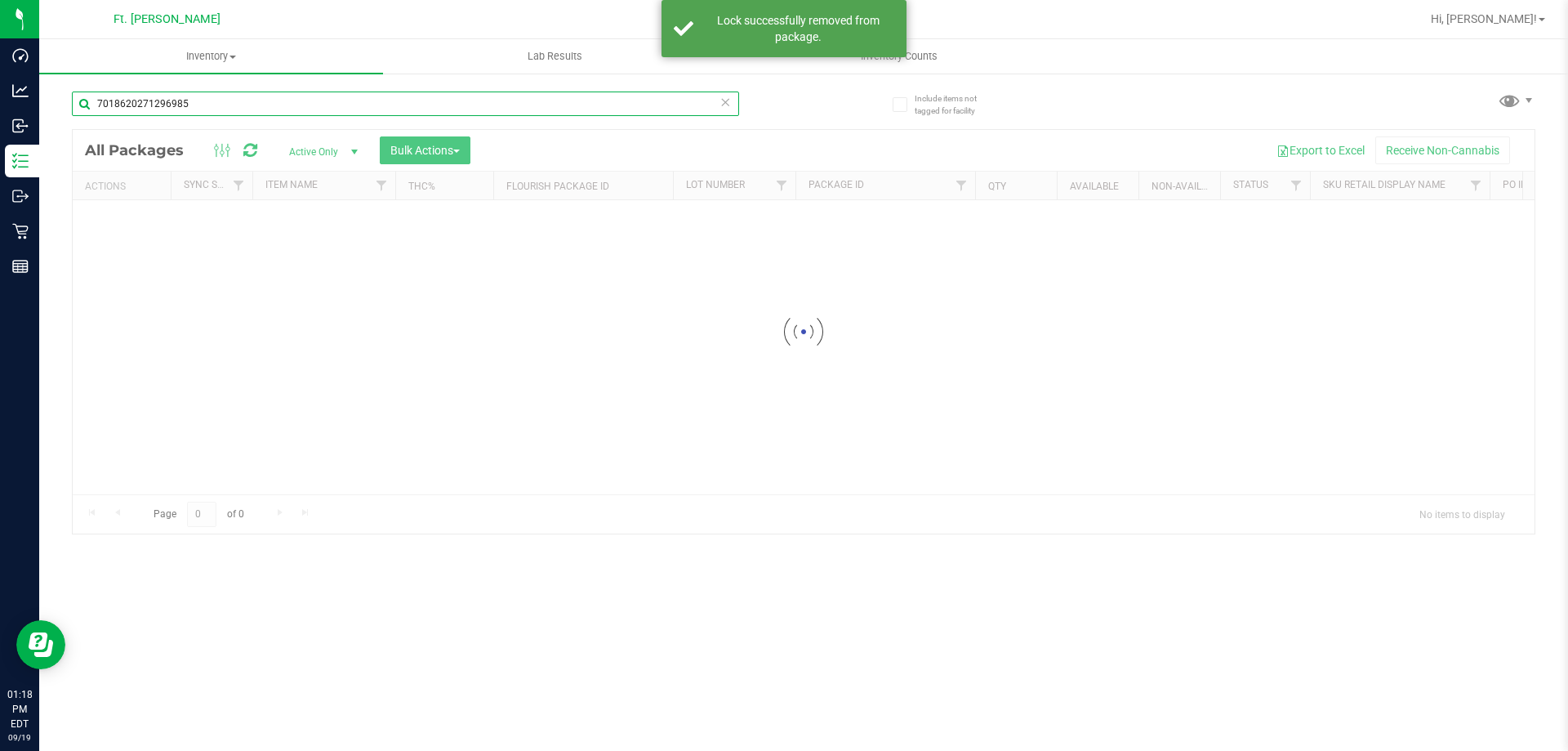
click at [292, 112] on input "7018620271296985" at bounding box center [405, 104] width 667 height 24
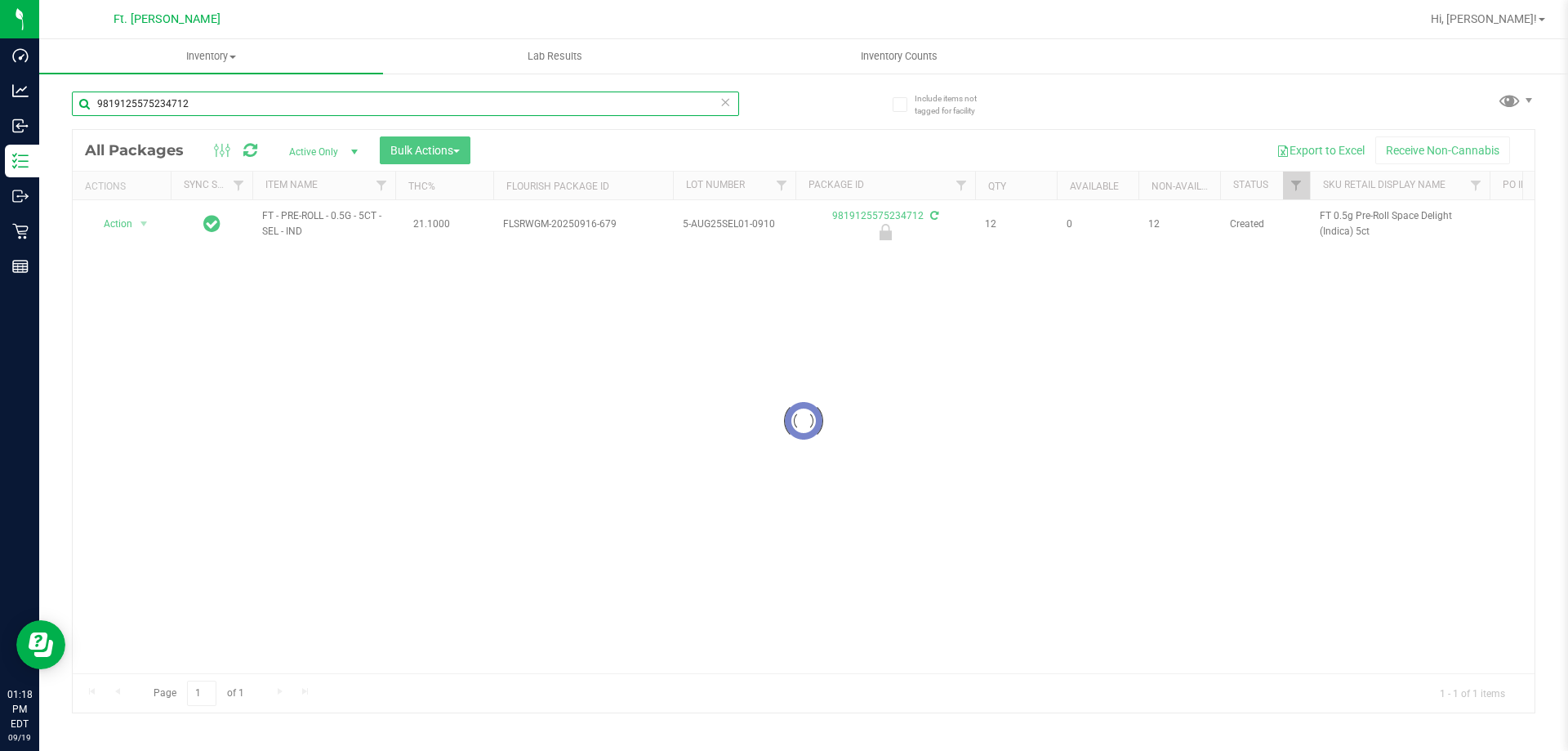
type input "9819125575234712"
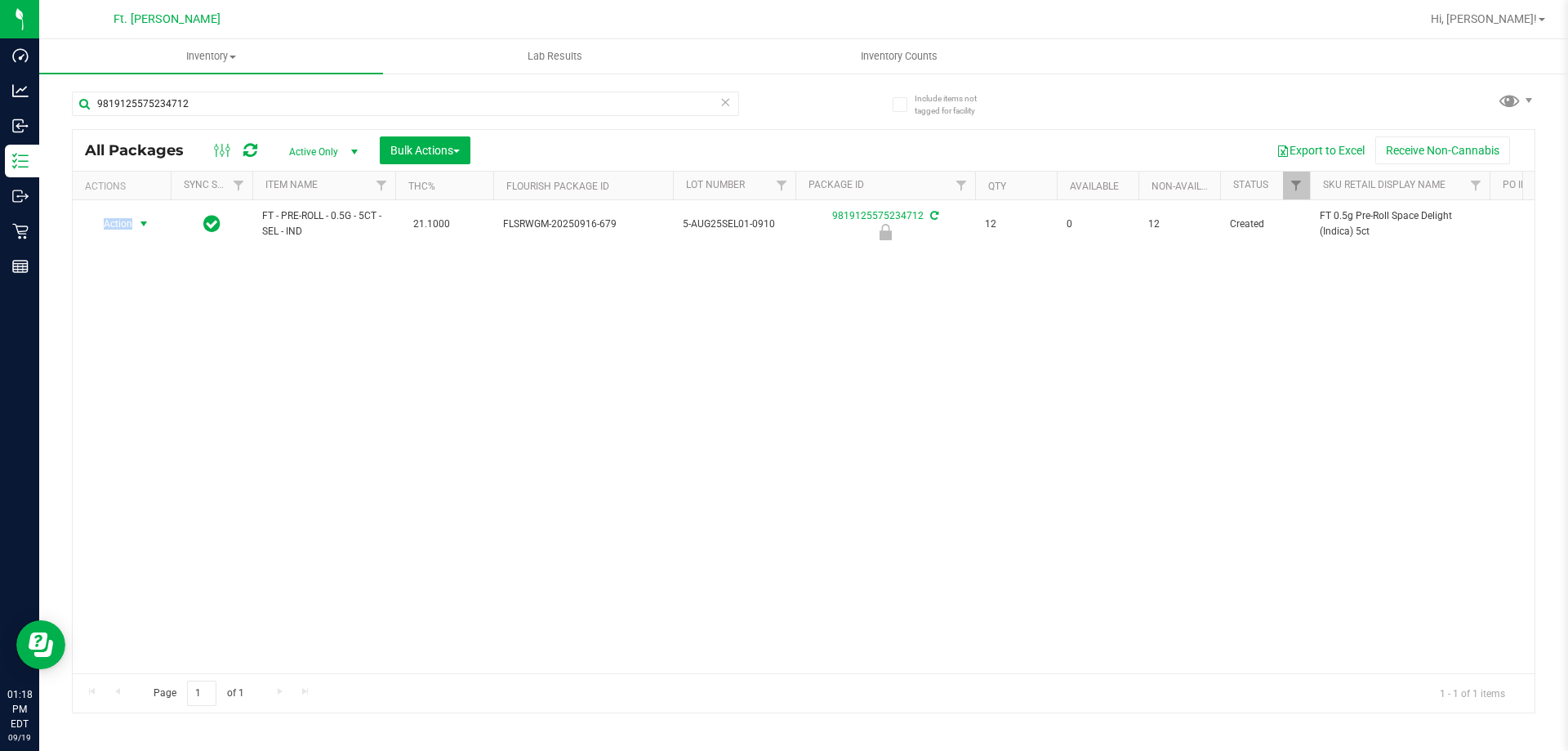
click at [129, 221] on span "Action" at bounding box center [111, 223] width 44 height 23
click at [156, 407] on li "Unlock package" at bounding box center [142, 419] width 105 height 24
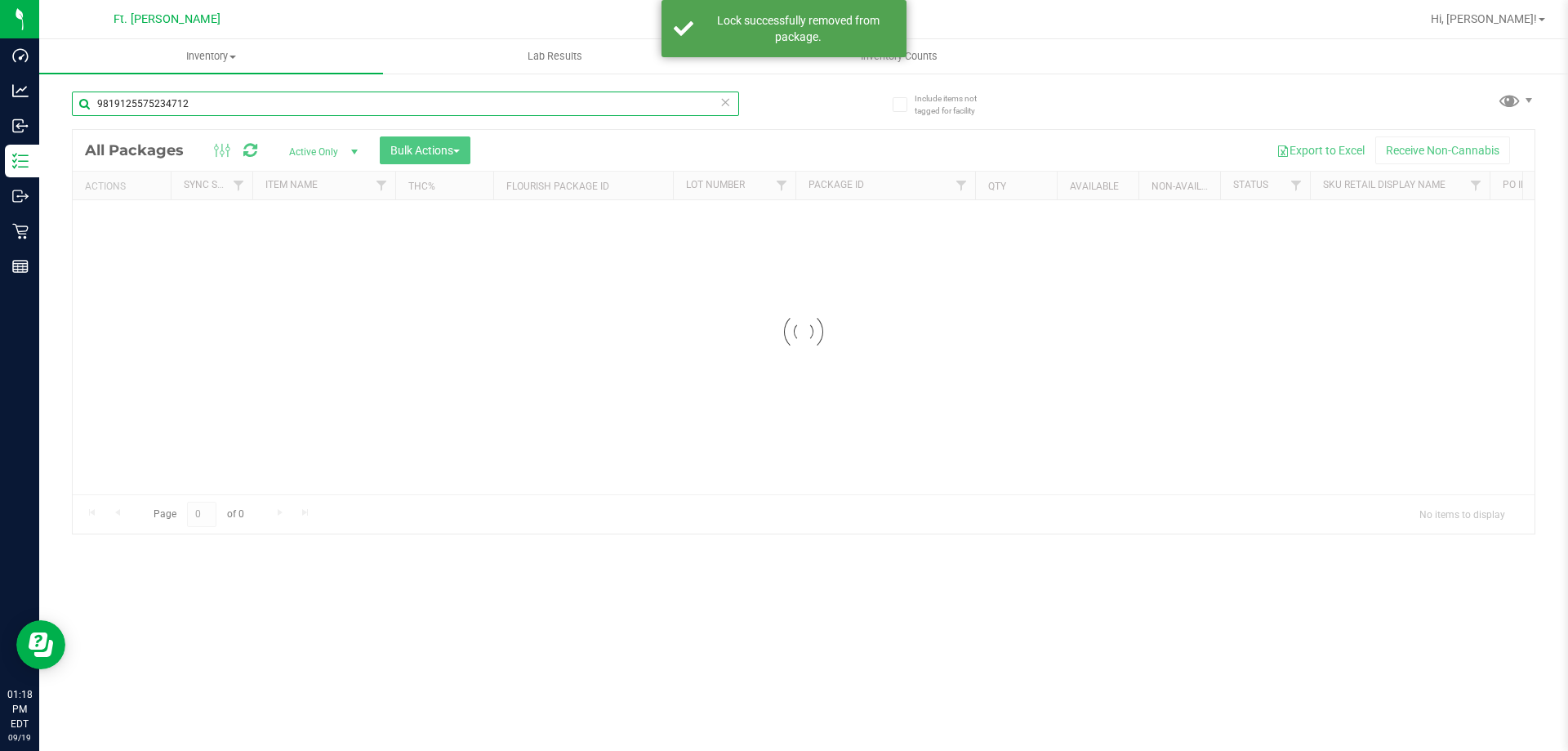
click at [254, 104] on input "9819125575234712" at bounding box center [405, 104] width 667 height 24
click at [252, 106] on div "Inventory All packages All inventory Waste log Create inventory Lab Results Inv…" at bounding box center [803, 394] width 1529 height 712
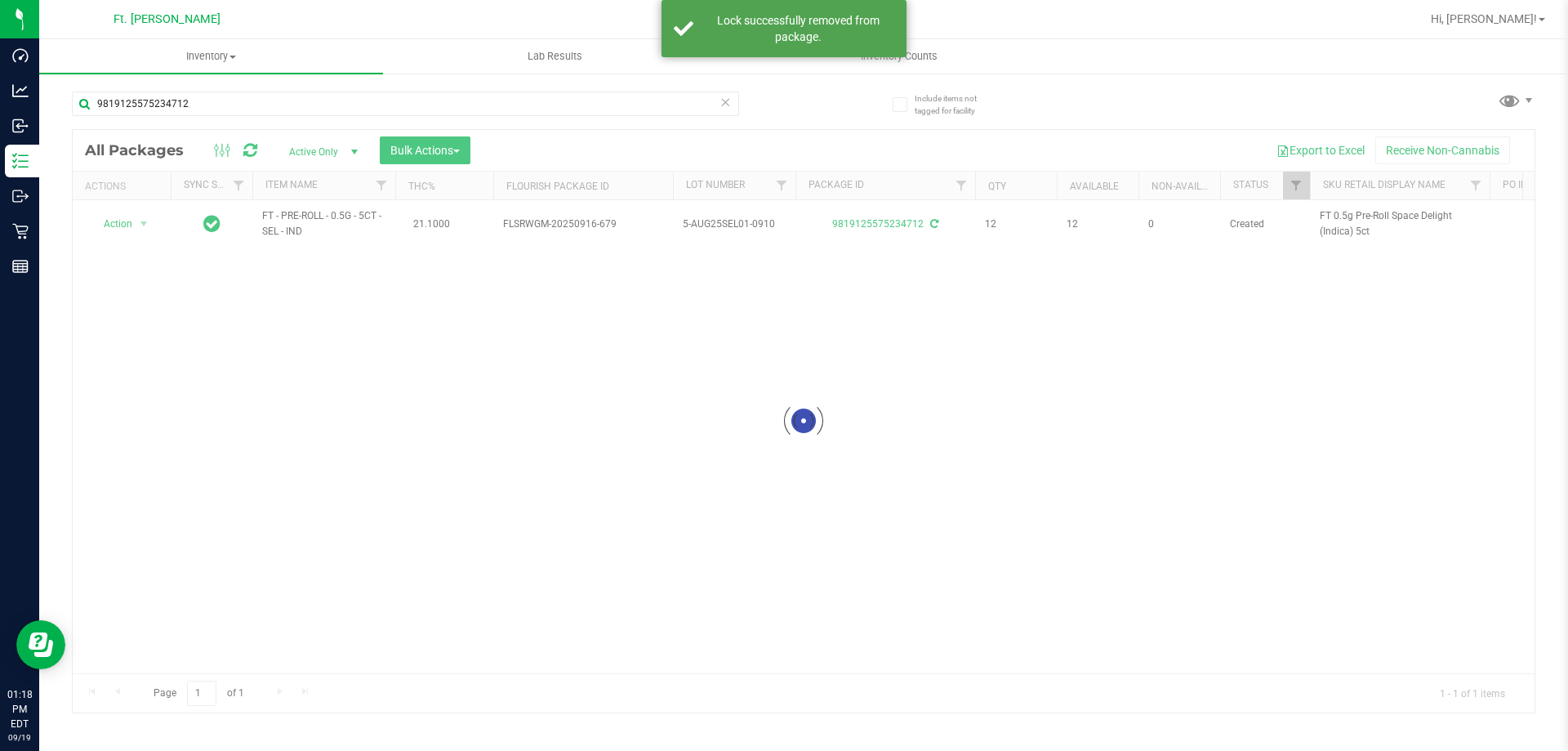
click at [278, 87] on div "9819125575234712" at bounding box center [438, 103] width 732 height 52
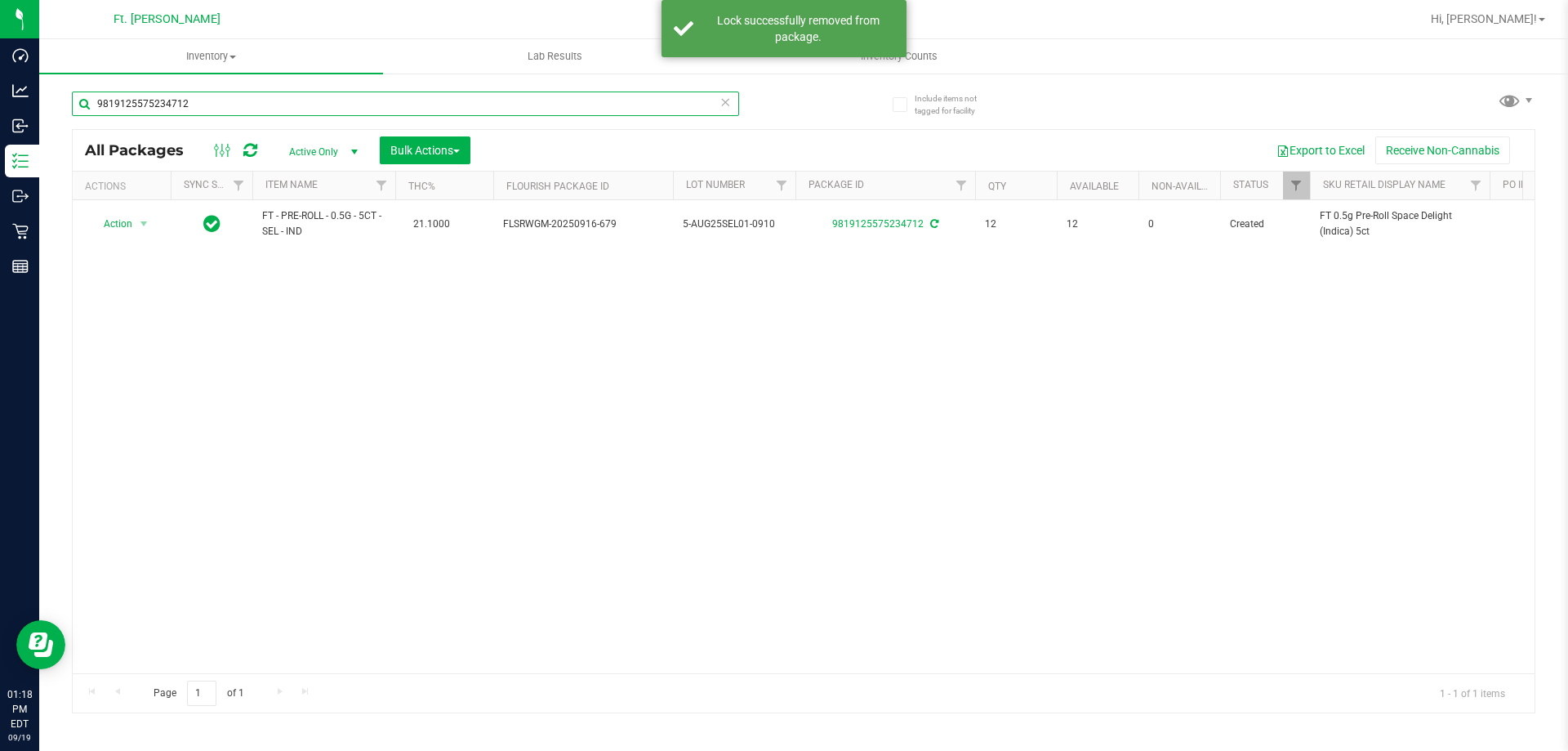
click at [266, 107] on input "9819125575234712" at bounding box center [405, 104] width 667 height 24
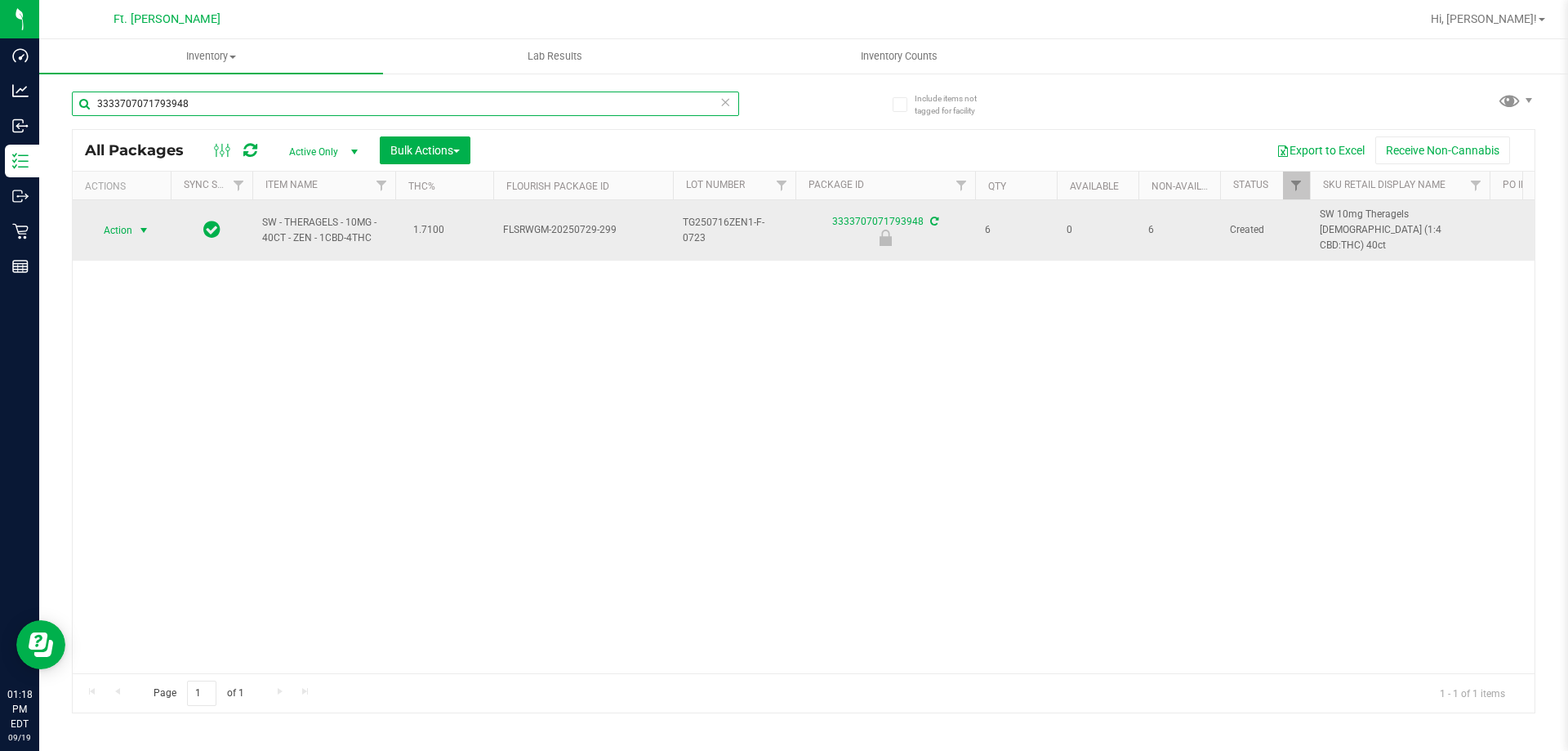
type input "3333707071793948"
click at [144, 219] on span "select" at bounding box center [144, 231] width 20 height 23
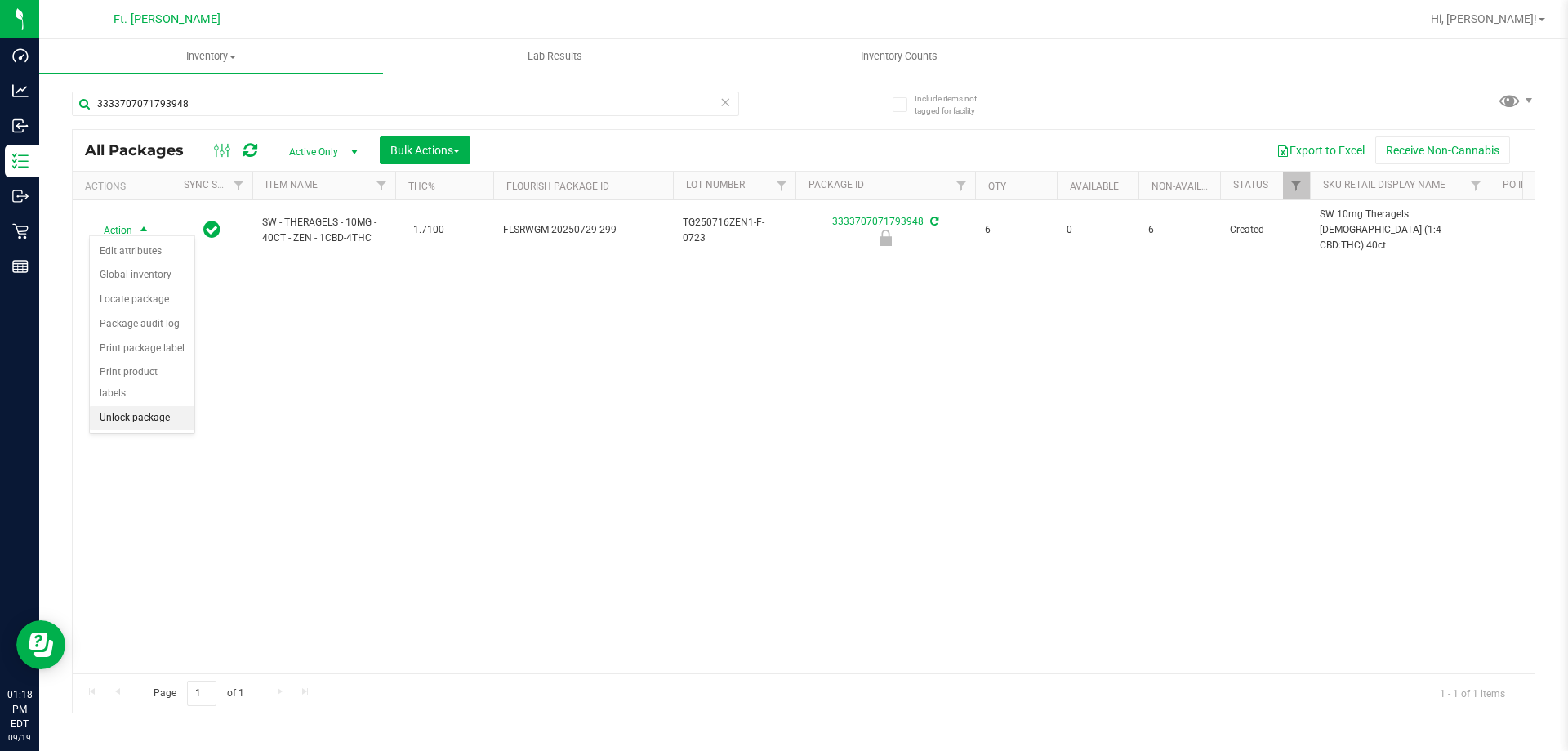
click at [170, 407] on li "Unlock package" at bounding box center [142, 419] width 105 height 24
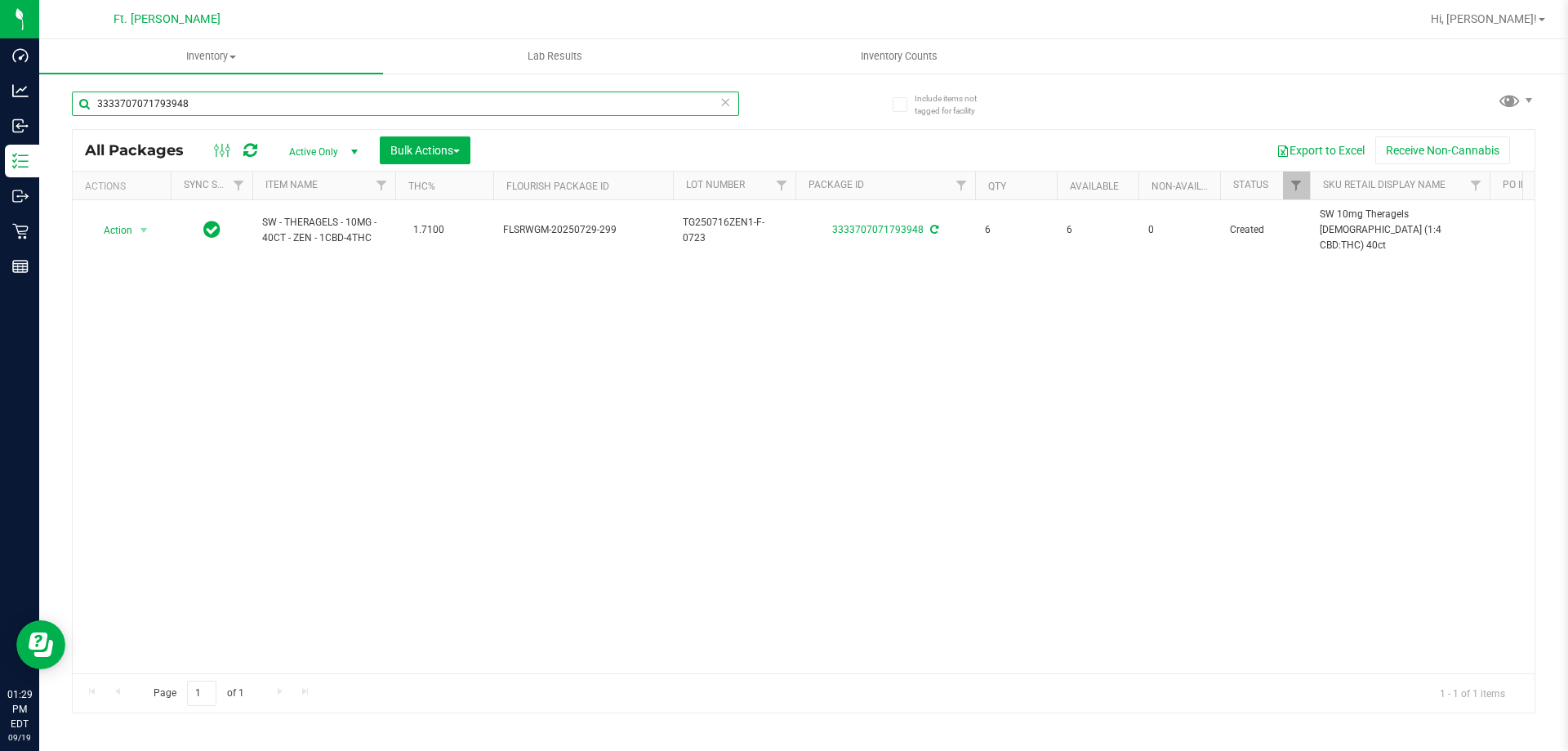
click at [232, 111] on input "3333707071793948" at bounding box center [405, 104] width 667 height 24
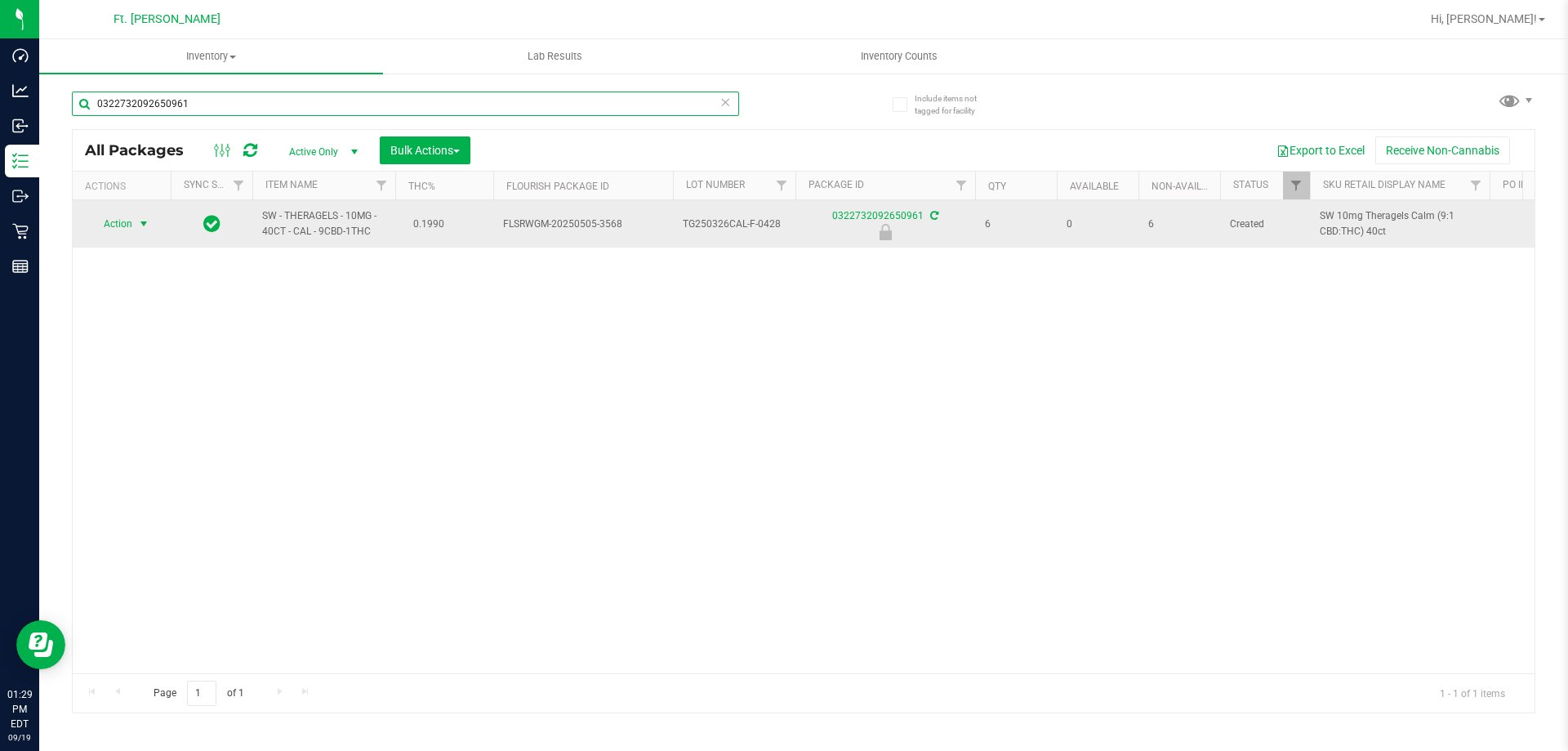
type input "0322732092650961"
click at [142, 228] on span "select" at bounding box center [143, 224] width 13 height 13
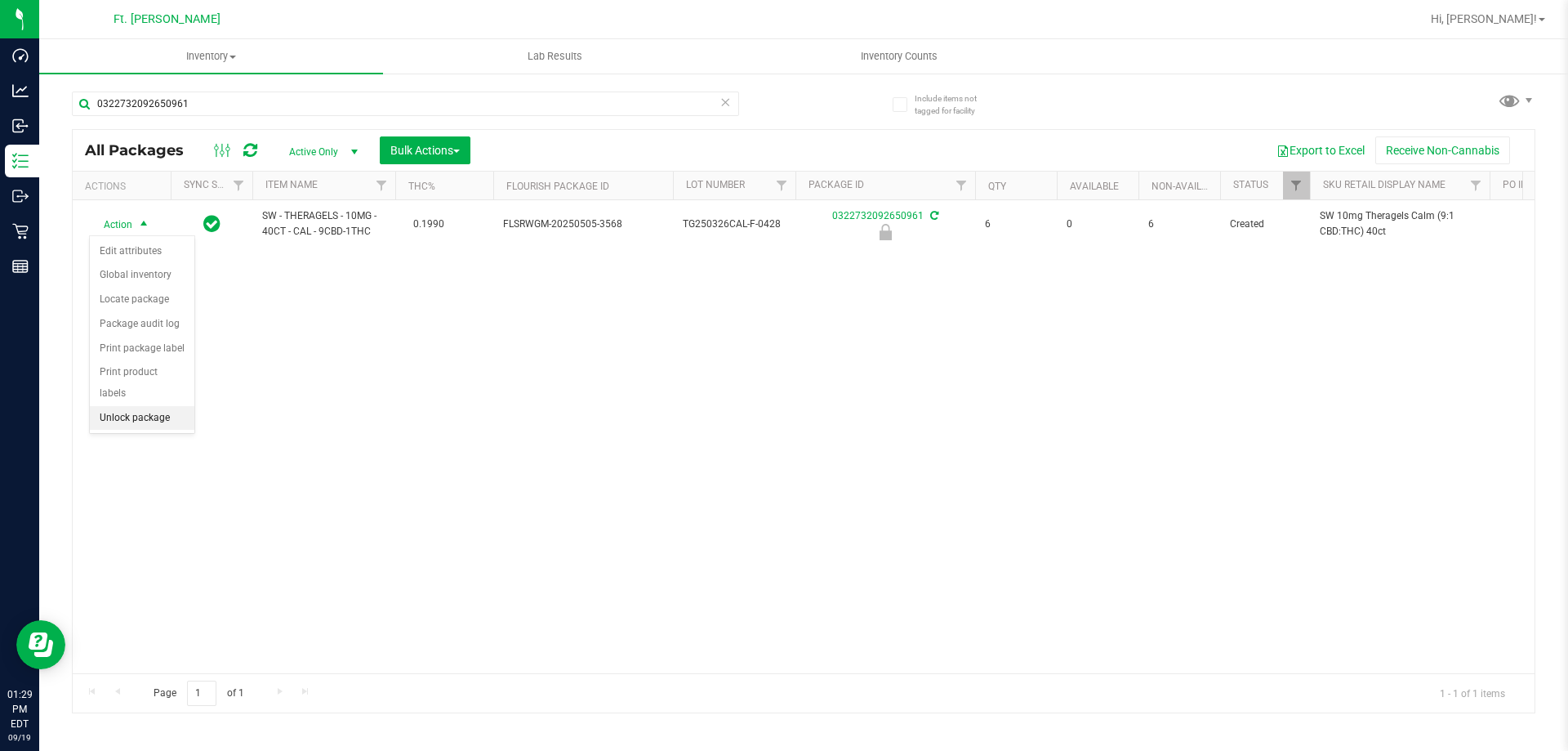
click at [159, 408] on li "Unlock package" at bounding box center [142, 419] width 105 height 24
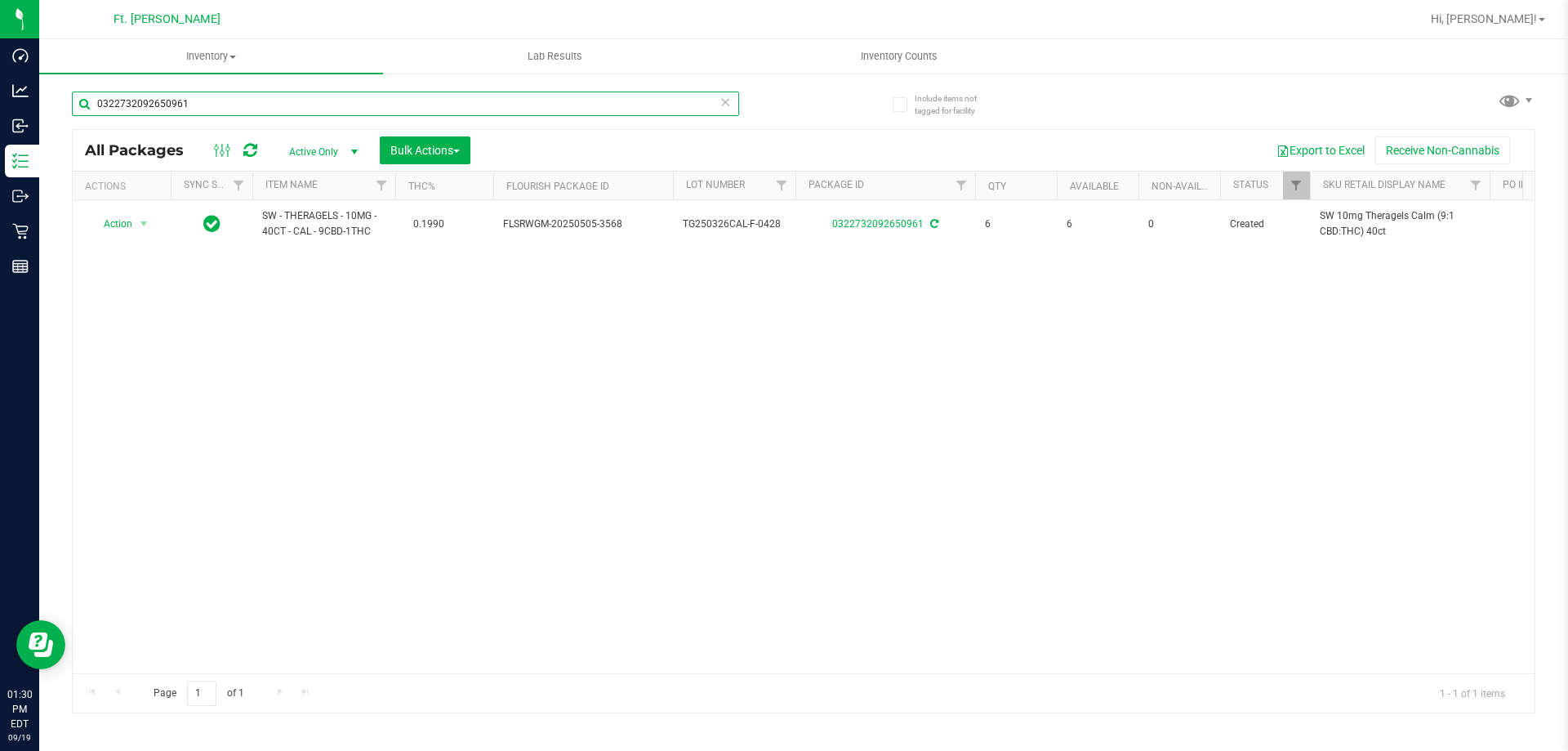
click at [252, 97] on input "0322732092650961" at bounding box center [405, 104] width 667 height 24
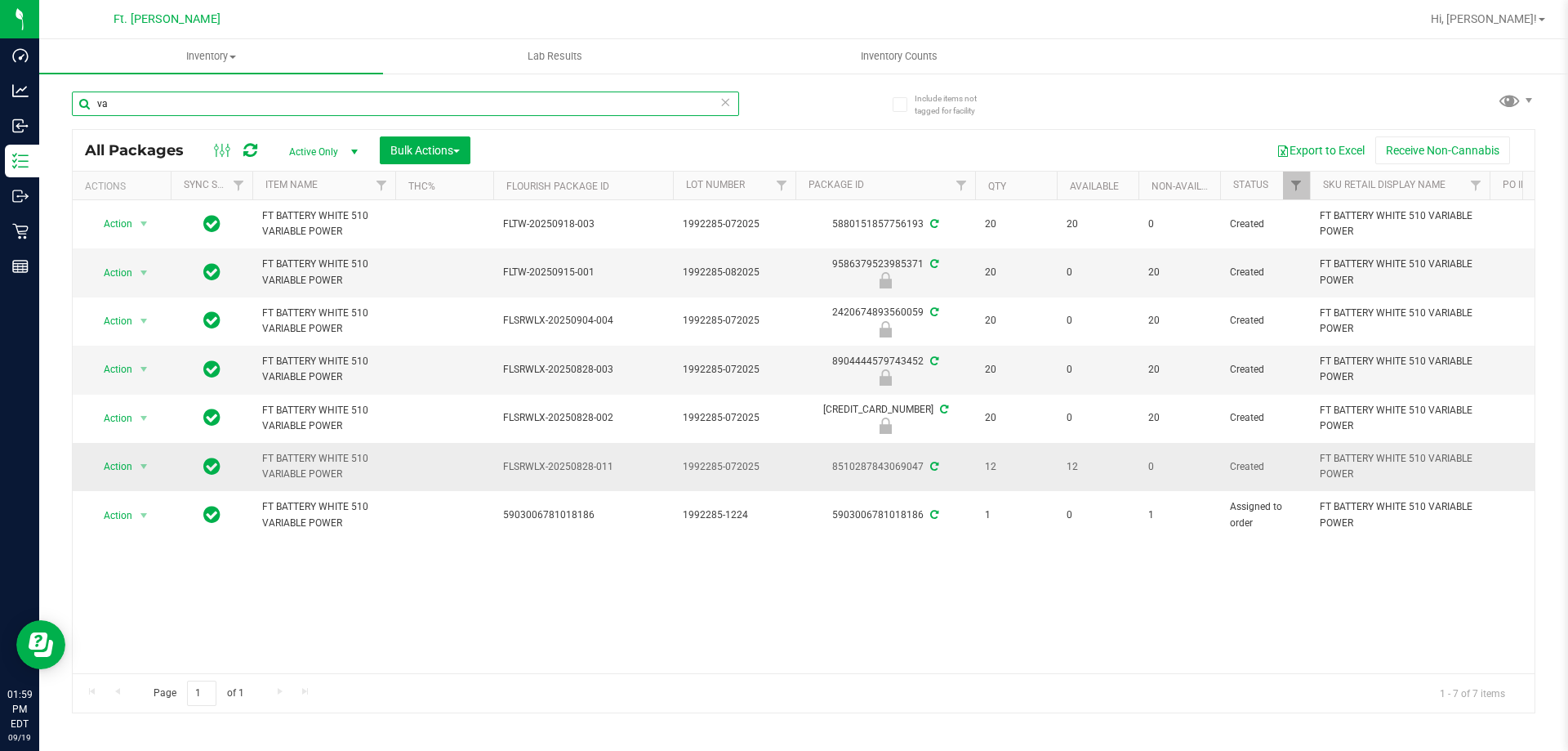
type input "v"
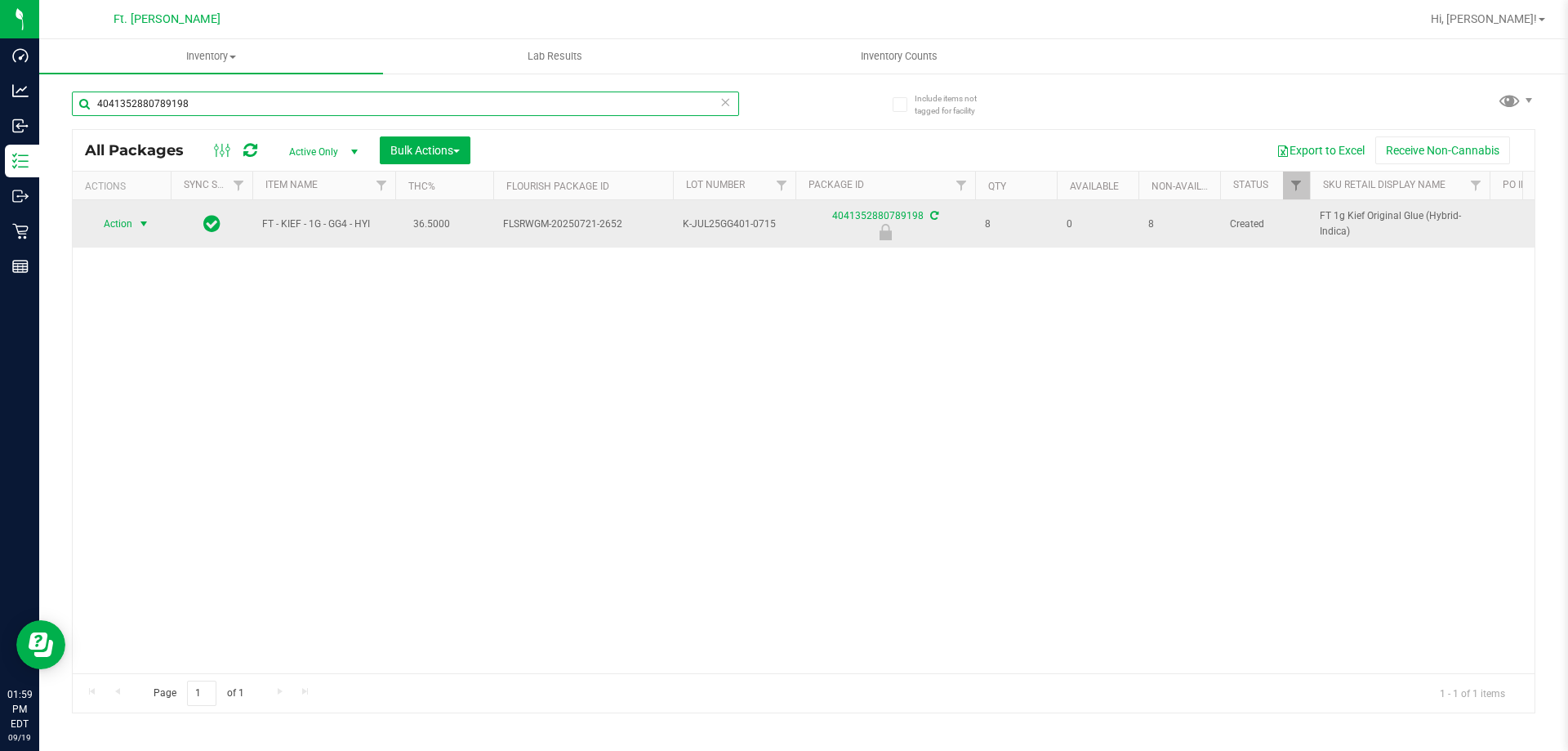
type input "4041352880789198"
click at [138, 222] on span "select" at bounding box center [143, 224] width 13 height 13
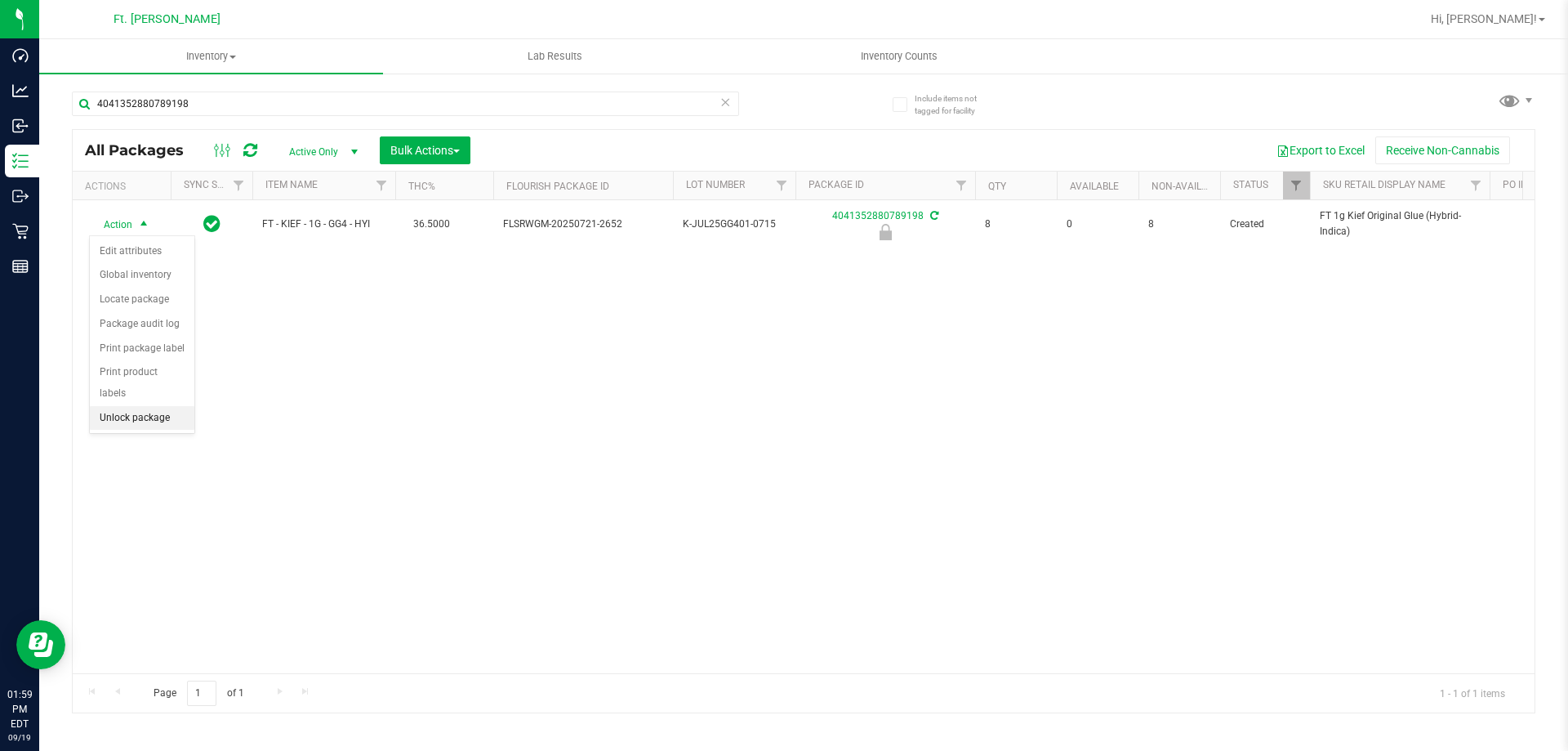
click at [153, 407] on li "Unlock package" at bounding box center [142, 419] width 105 height 24
